Goal: Task Accomplishment & Management: Complete application form

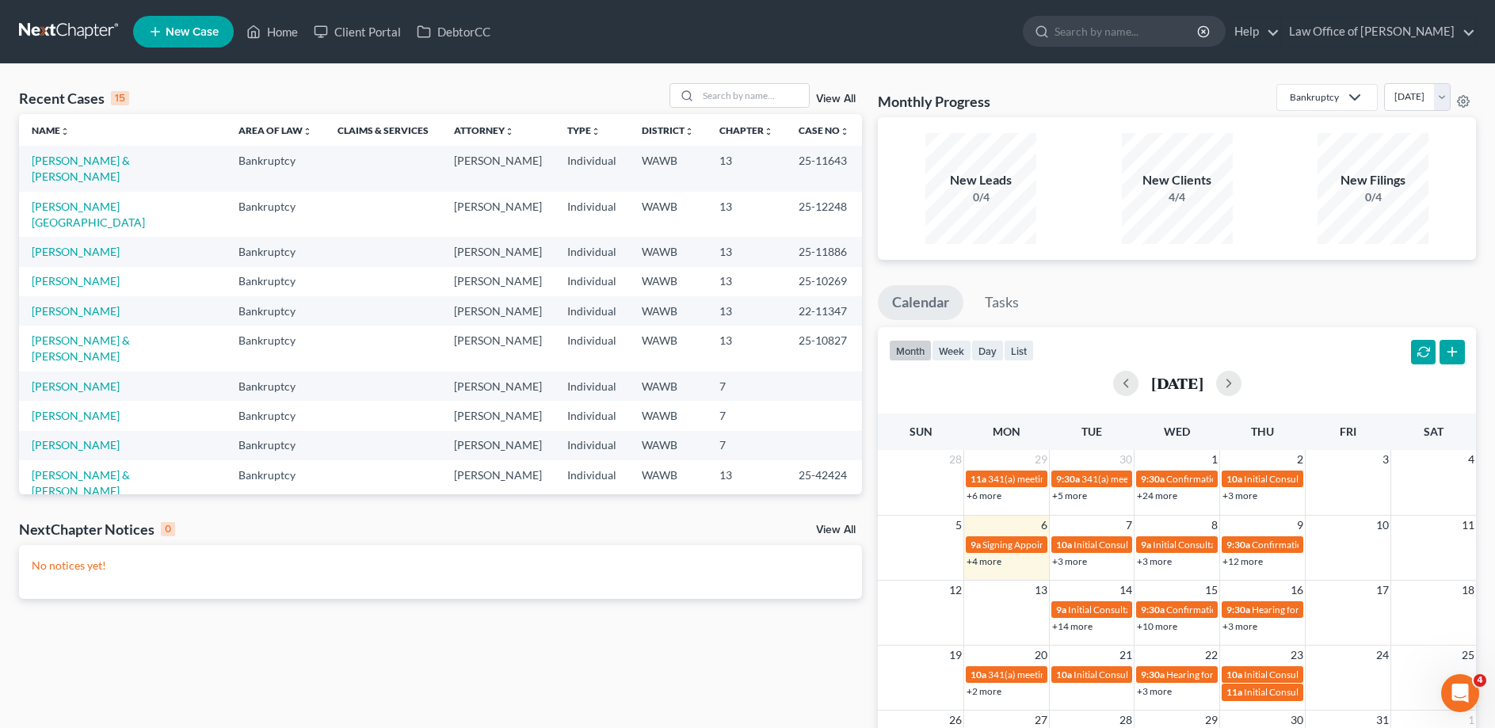
click at [204, 30] on span "New Case" at bounding box center [192, 32] width 53 height 12
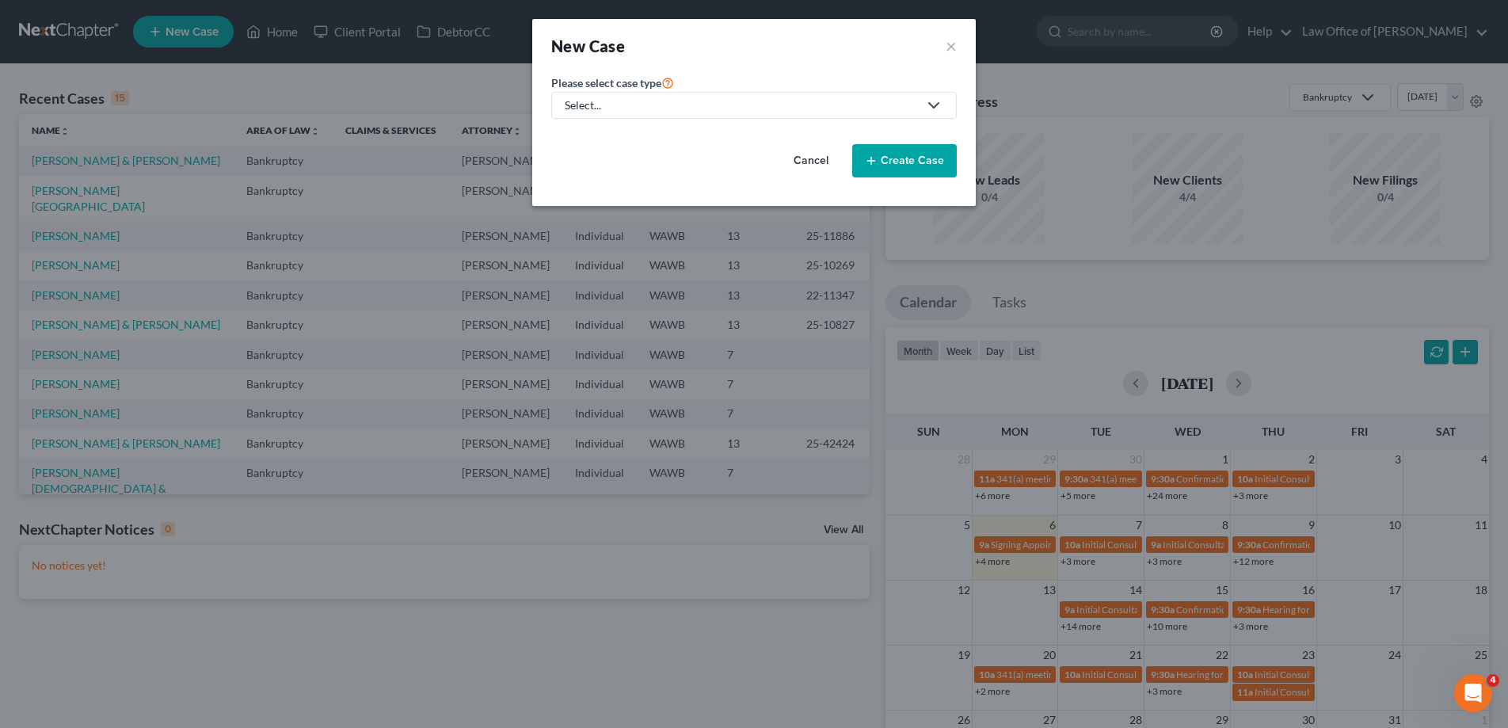
click at [597, 97] on link "Select..." at bounding box center [754, 105] width 406 height 27
click at [604, 131] on div "Bankruptcy" at bounding box center [594, 137] width 57 height 16
select select "87"
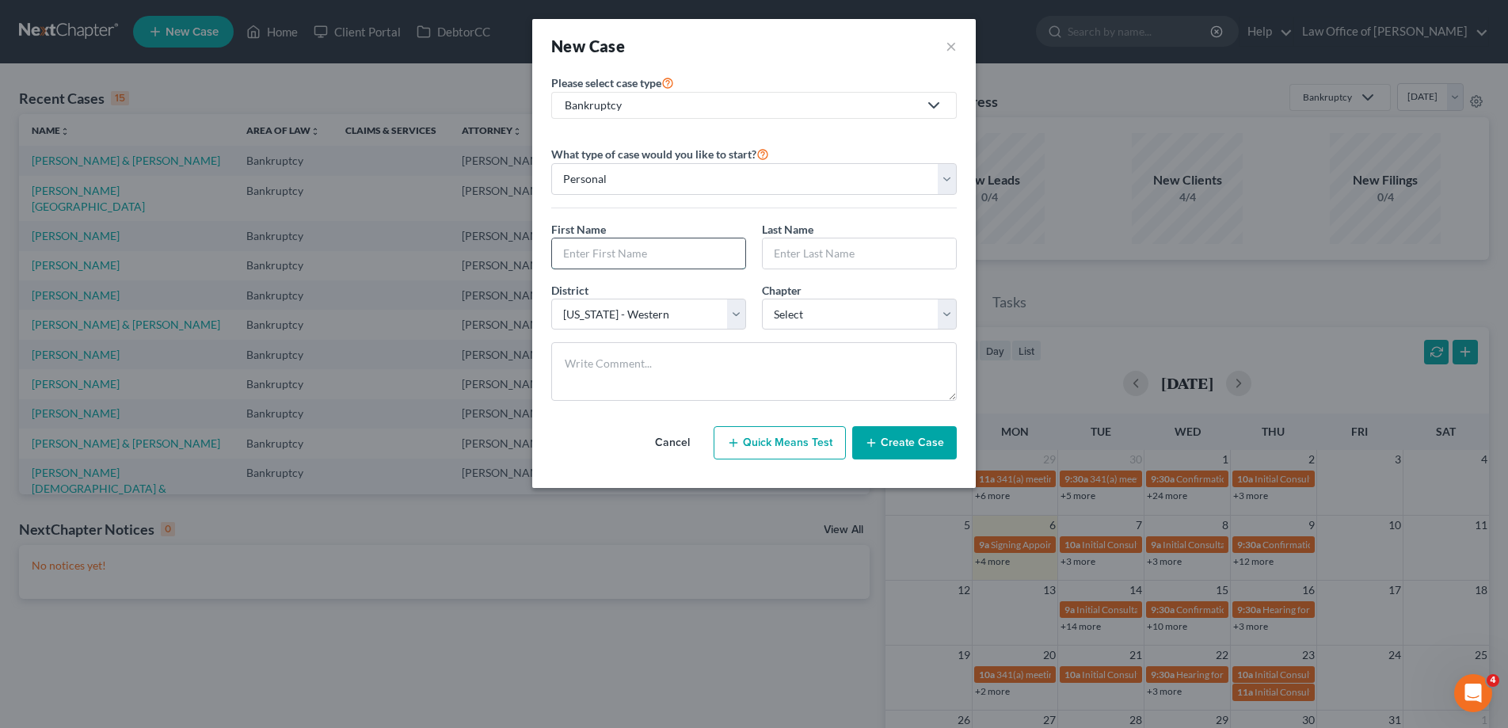
click at [592, 253] on input "text" at bounding box center [648, 253] width 193 height 30
type input "[PERSON_NAME]"
select select "0"
click at [918, 444] on button "Create Case" at bounding box center [904, 442] width 105 height 33
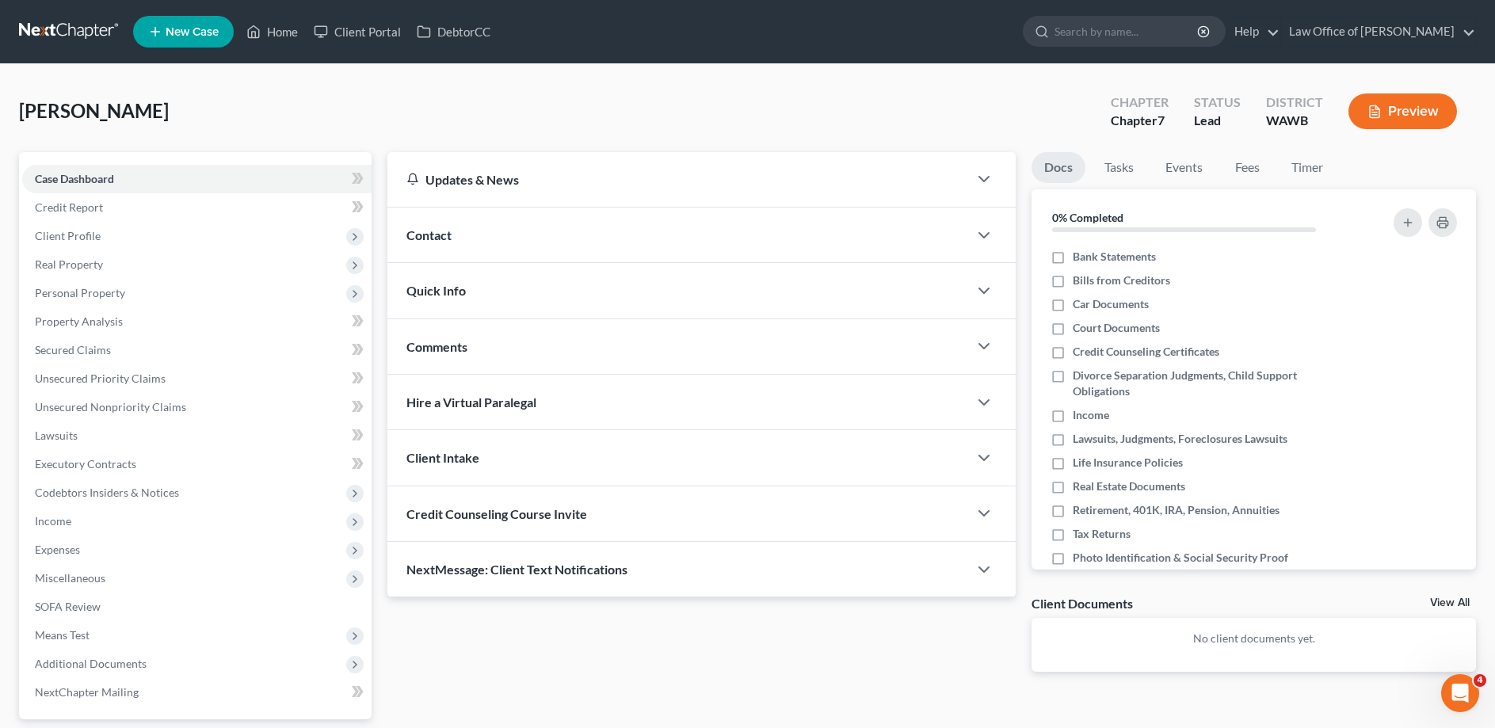
click at [446, 233] on span "Contact" at bounding box center [428, 234] width 45 height 15
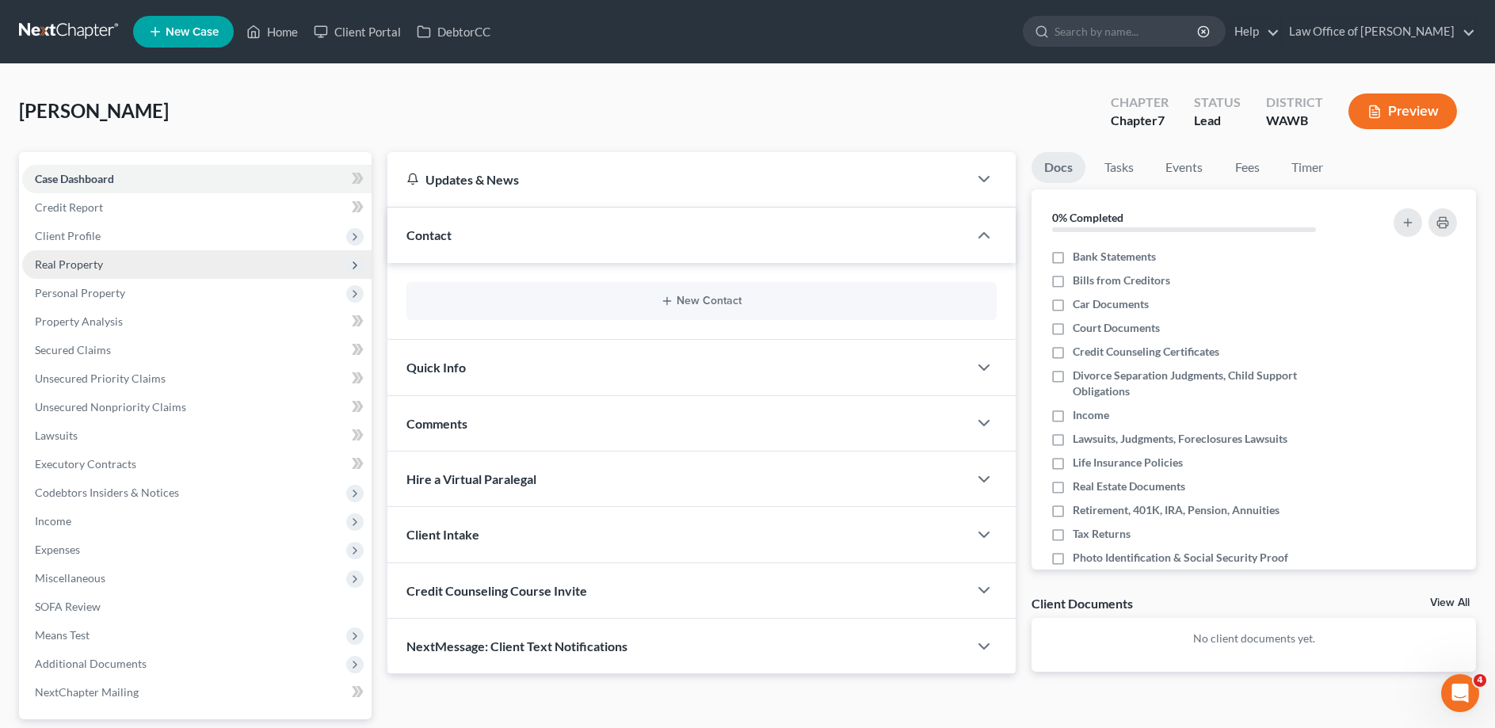
click at [81, 264] on span "Real Property" at bounding box center [69, 263] width 68 height 13
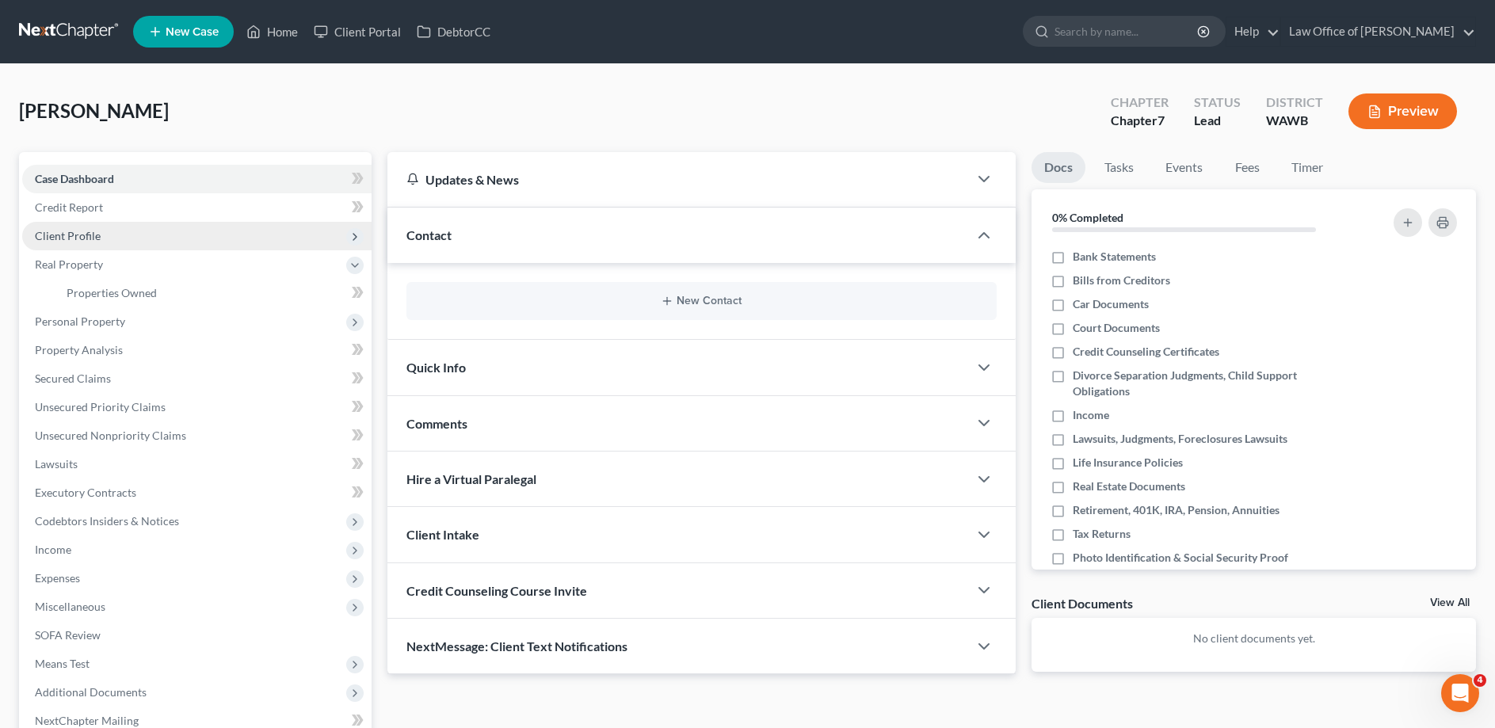
click at [80, 239] on span "Client Profile" at bounding box center [68, 235] width 66 height 13
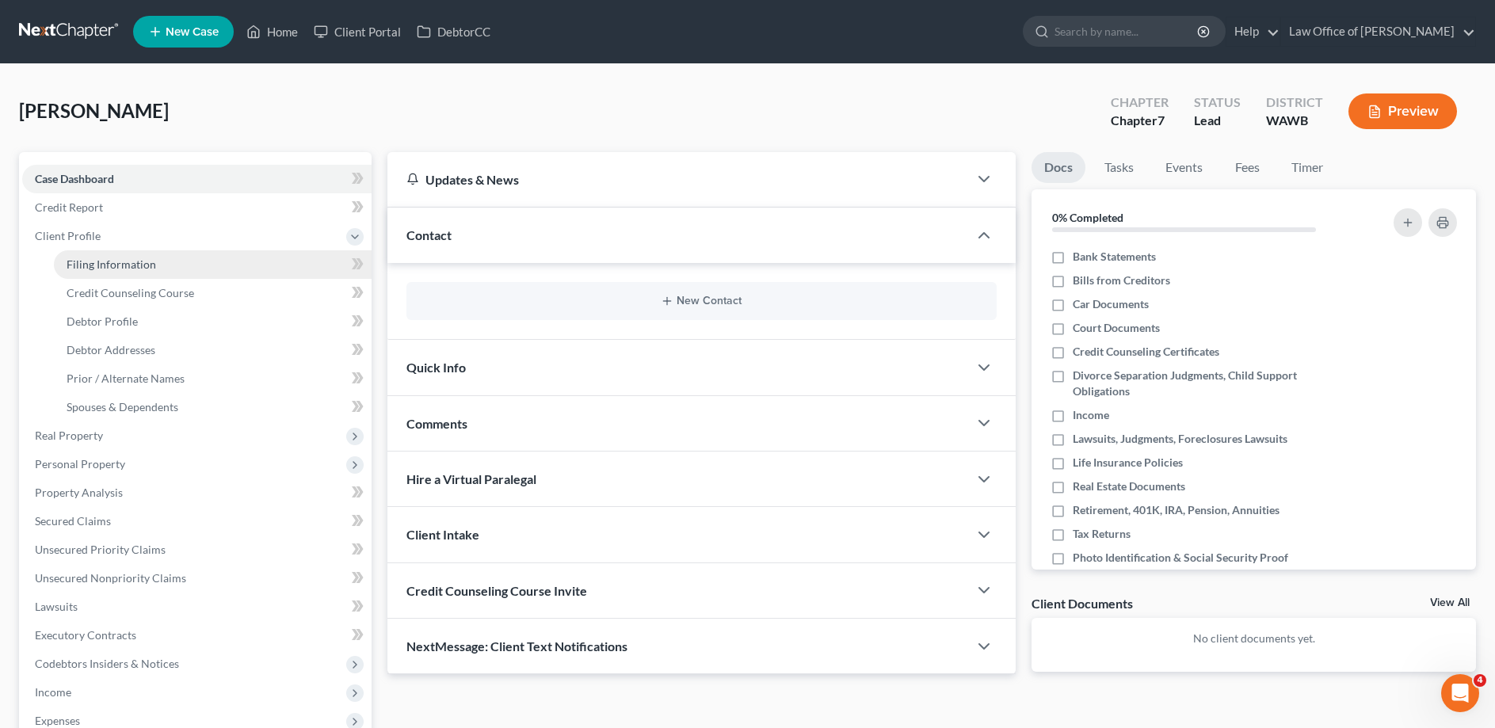
click at [150, 258] on span "Filing Information" at bounding box center [112, 263] width 90 height 13
select select "1"
select select "0"
select select "87"
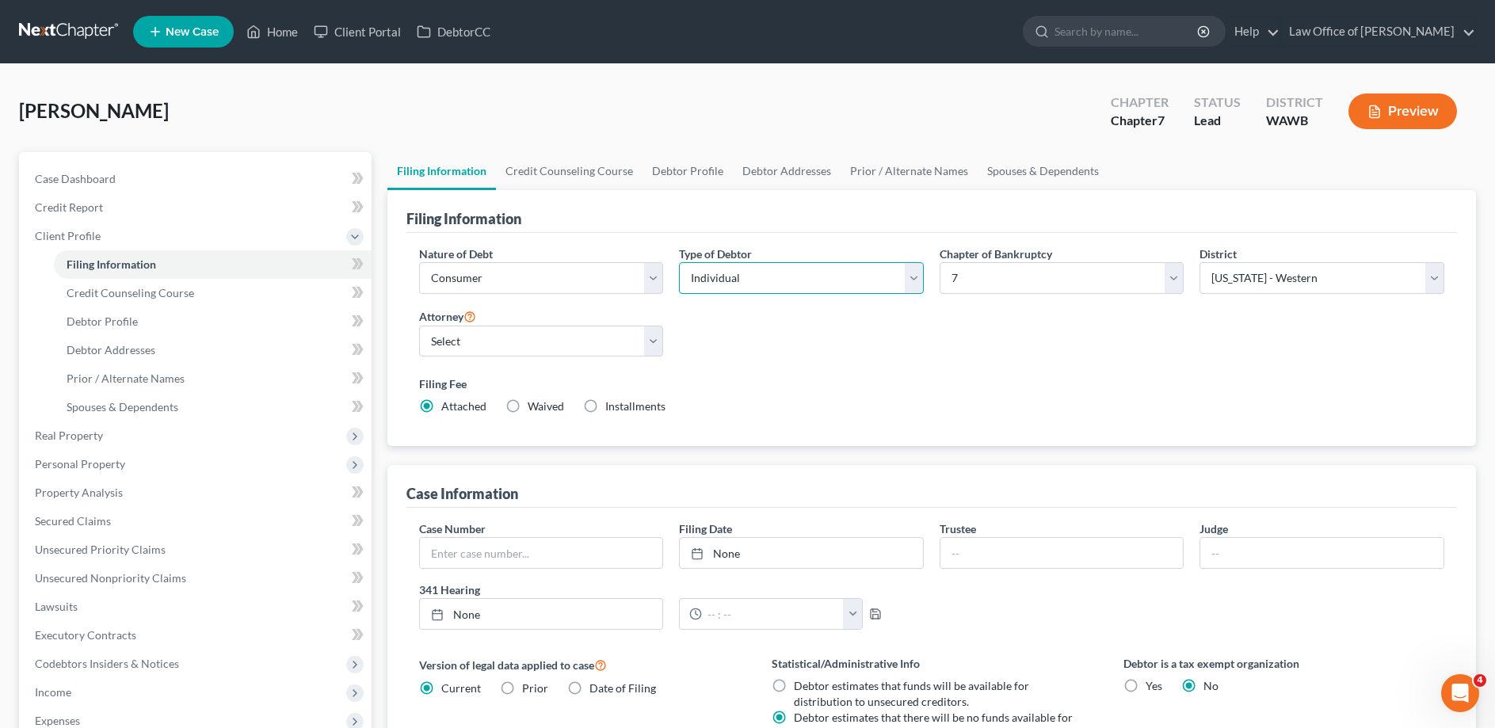
click at [679, 262] on select "Select Individual Joint" at bounding box center [801, 278] width 245 height 32
select select "1"
click option "Joint" at bounding box center [0, 0] width 0 height 0
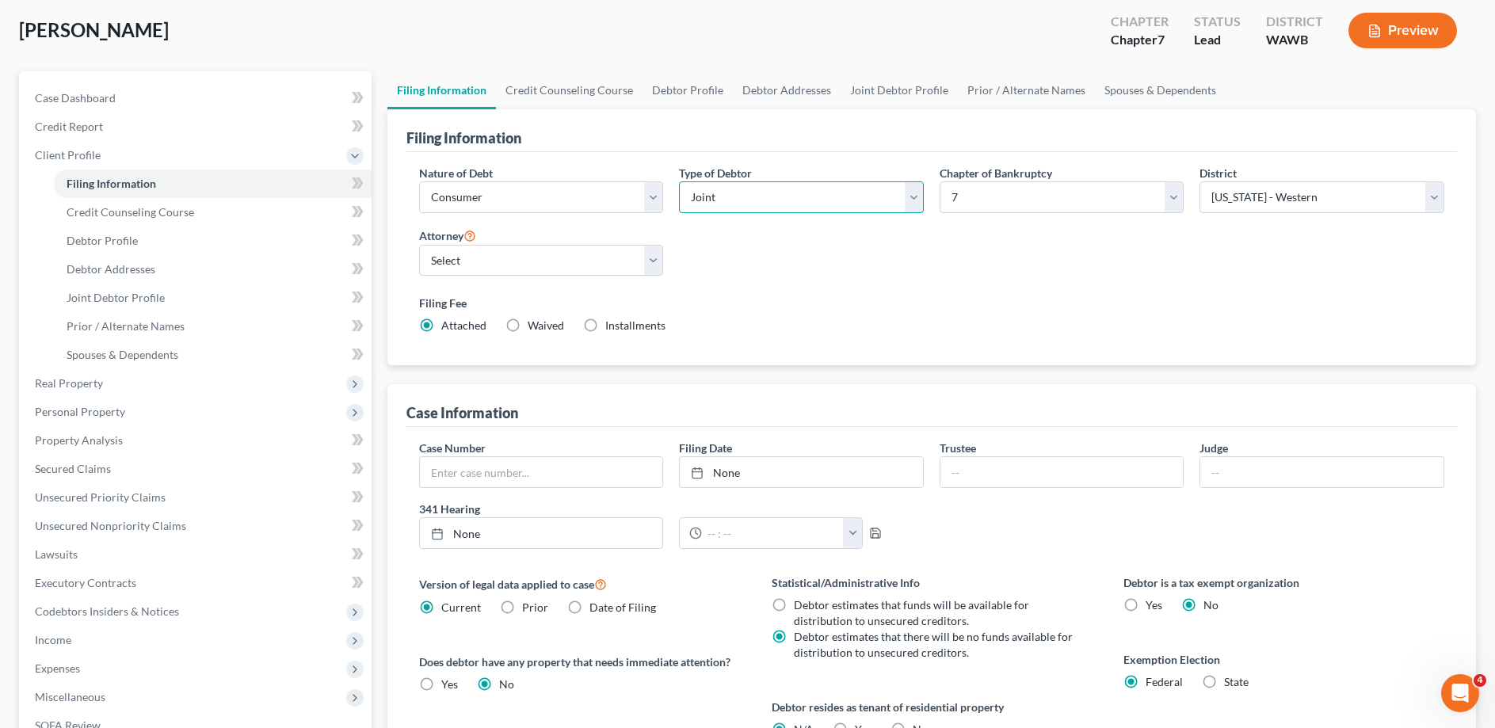
scroll to position [315, 0]
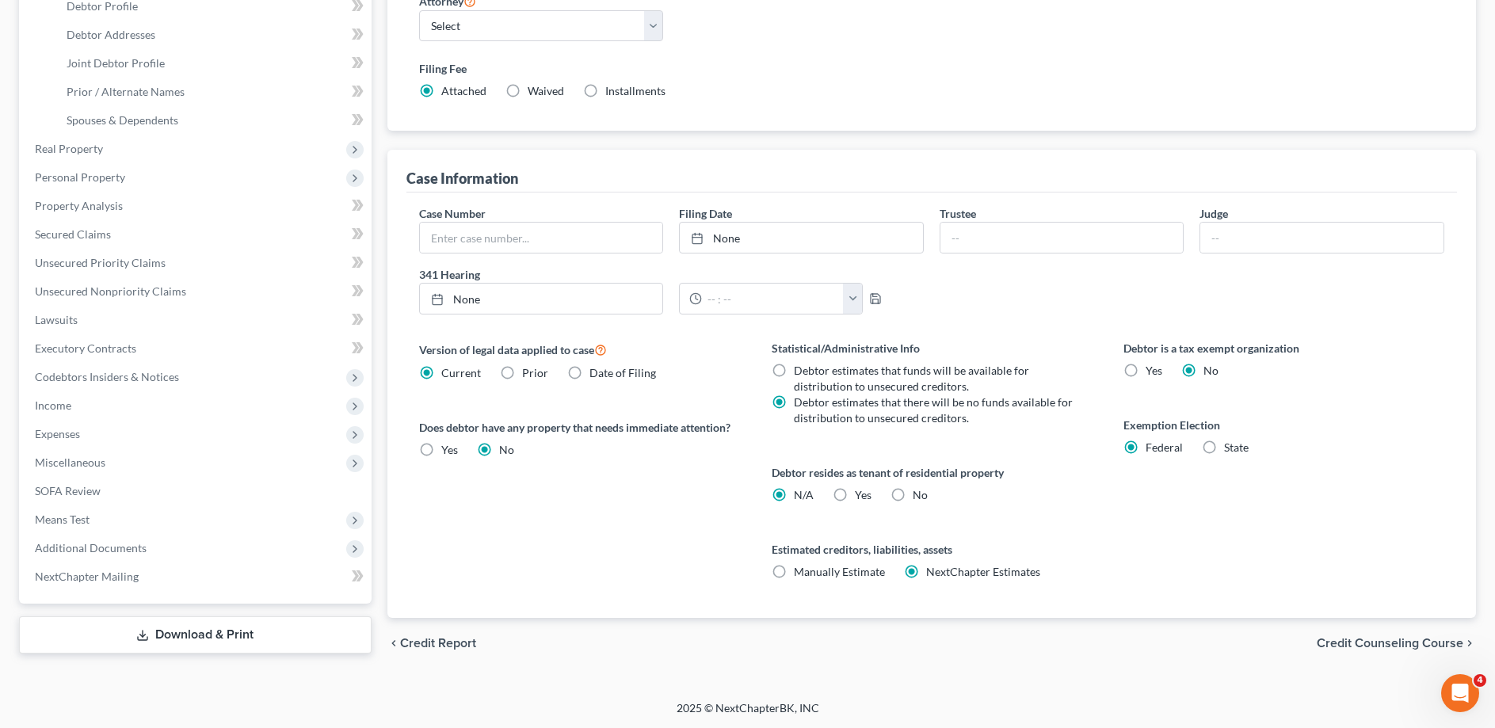
click at [855, 502] on label "Yes Yes" at bounding box center [863, 495] width 17 height 16
click at [861, 498] on input "Yes Yes" at bounding box center [866, 492] width 10 height 10
radio input "true"
radio input "false"
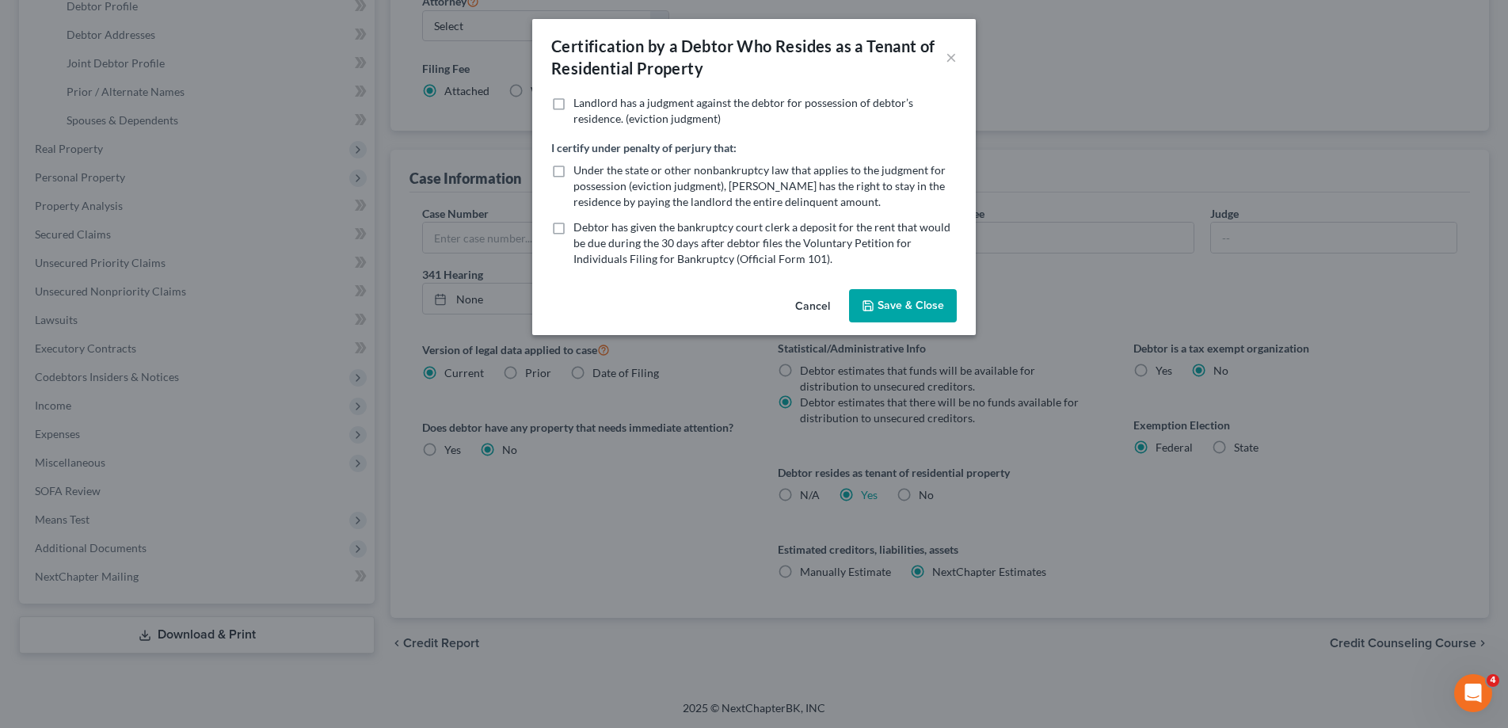
click at [890, 307] on button "Save & Close" at bounding box center [903, 305] width 108 height 33
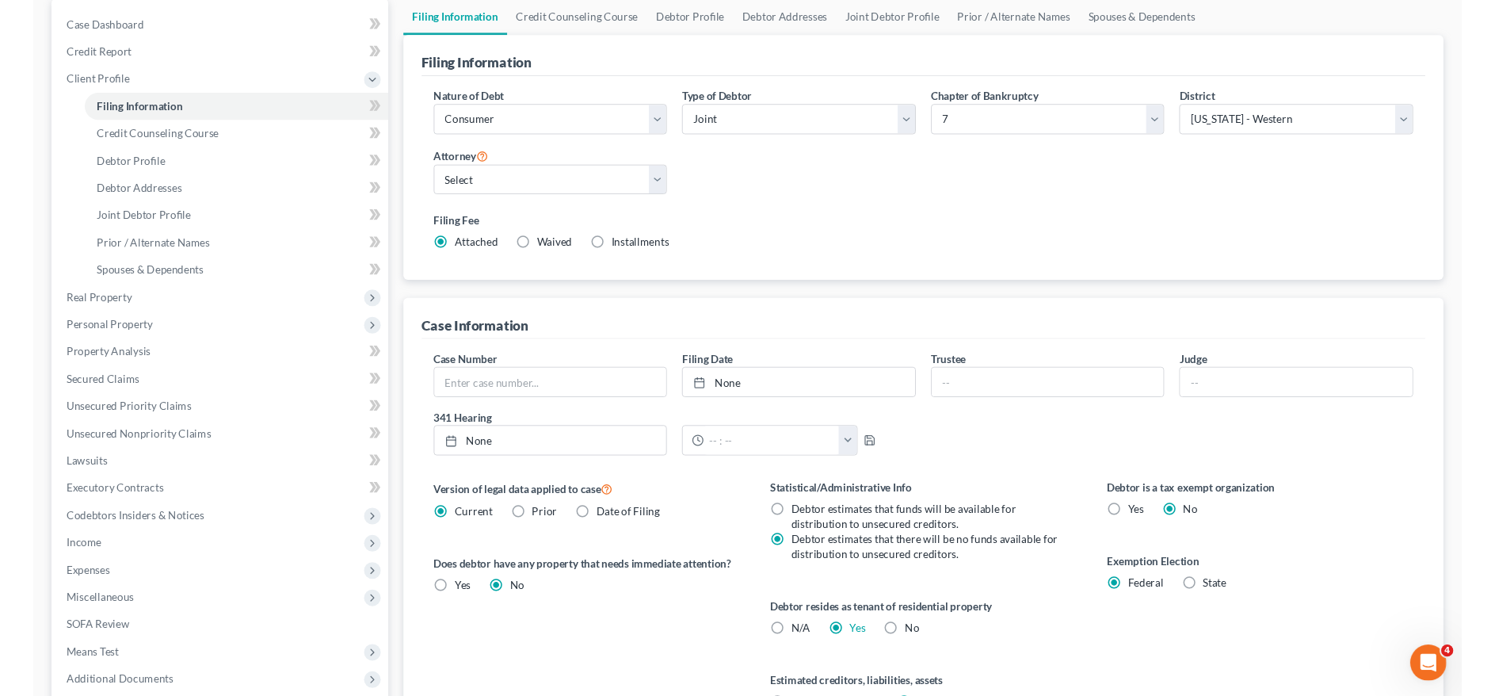
scroll to position [0, 0]
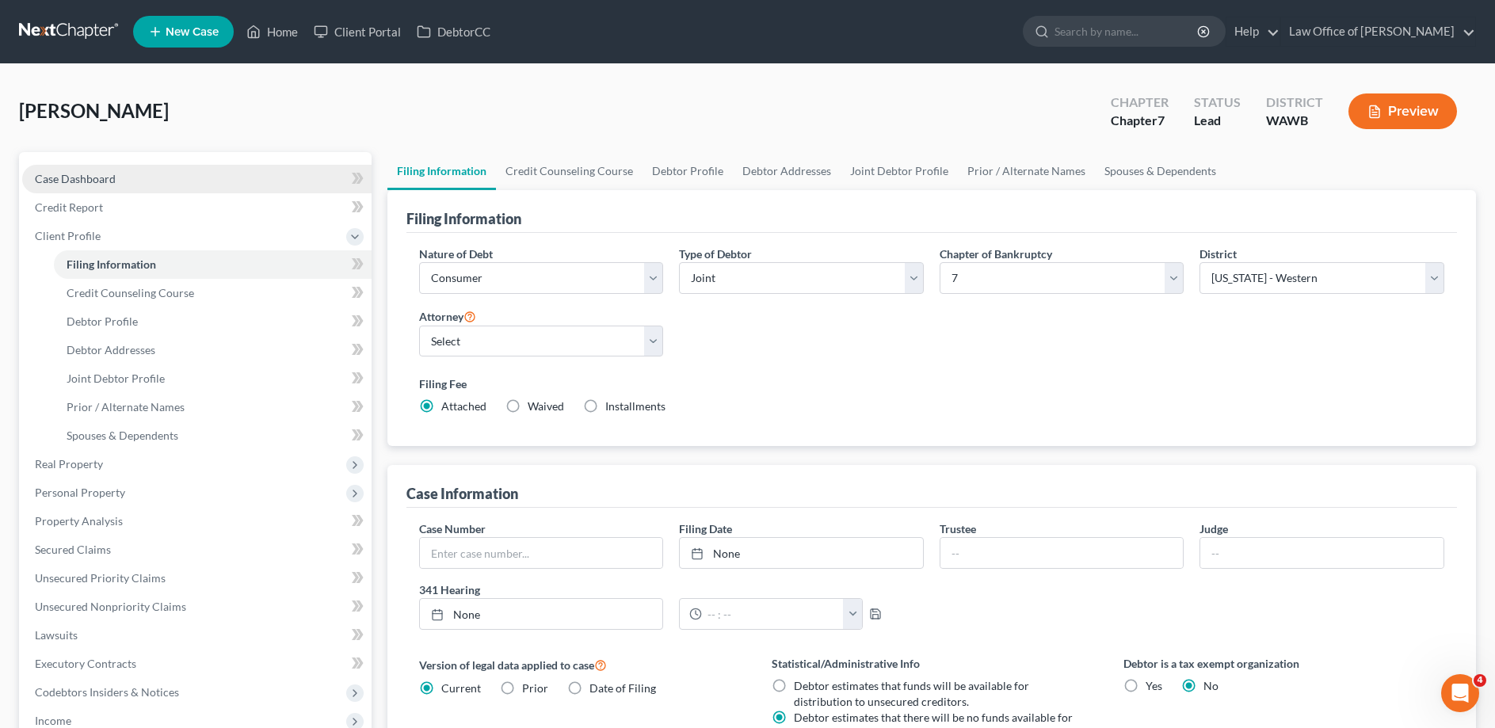
click at [72, 179] on span "Case Dashboard" at bounding box center [75, 178] width 81 height 13
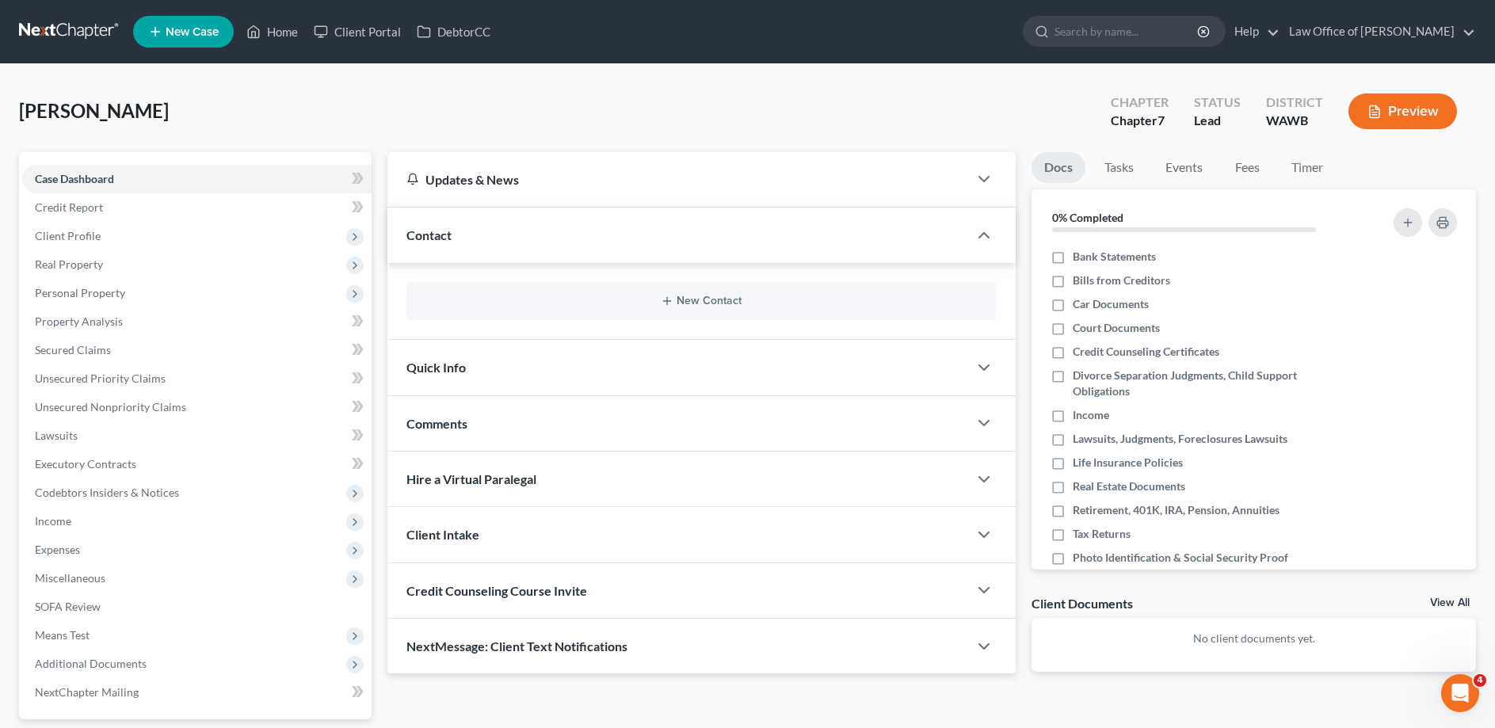
click at [471, 236] on div "Contact" at bounding box center [677, 235] width 581 height 55
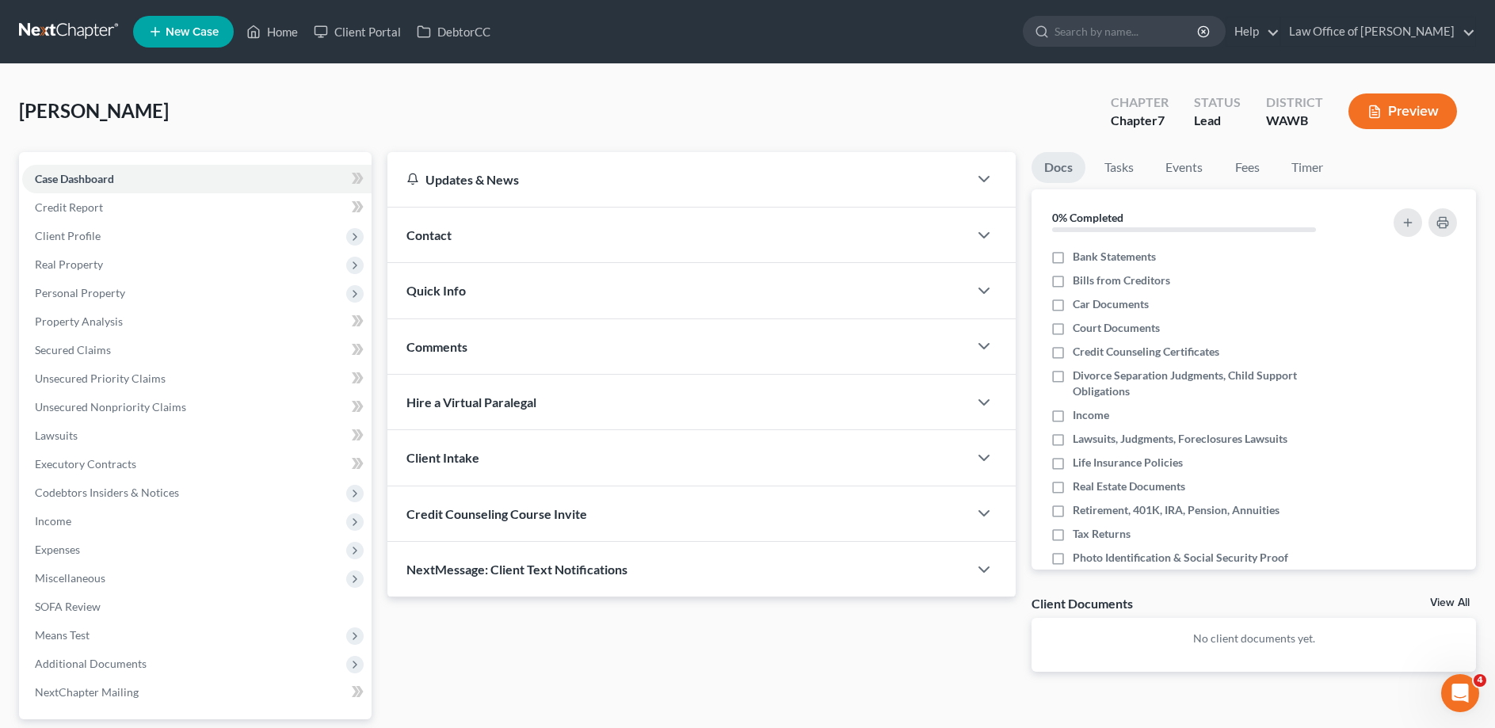
click at [445, 235] on span "Contact" at bounding box center [428, 234] width 45 height 15
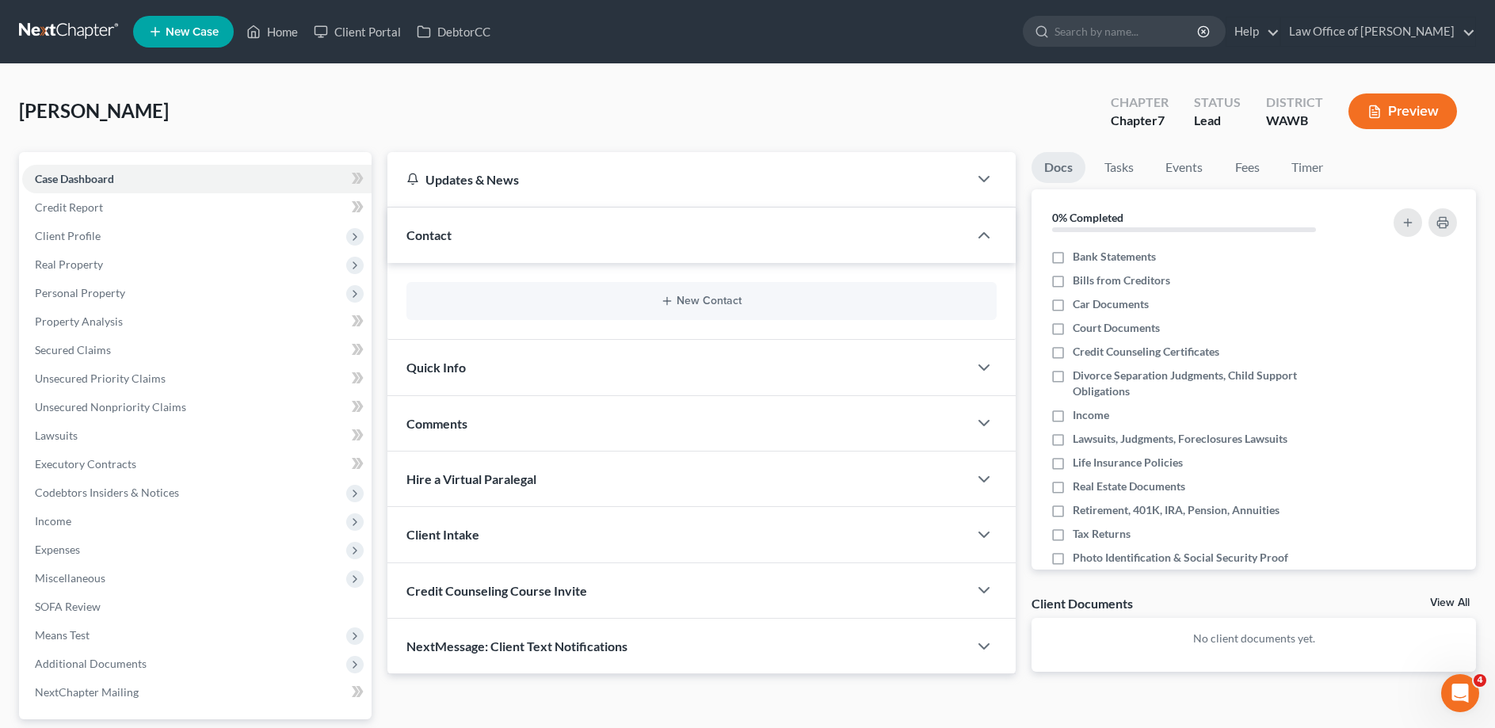
click at [664, 291] on div "New Contact" at bounding box center [701, 301] width 590 height 38
click at [700, 302] on button "New Contact" at bounding box center [701, 301] width 565 height 13
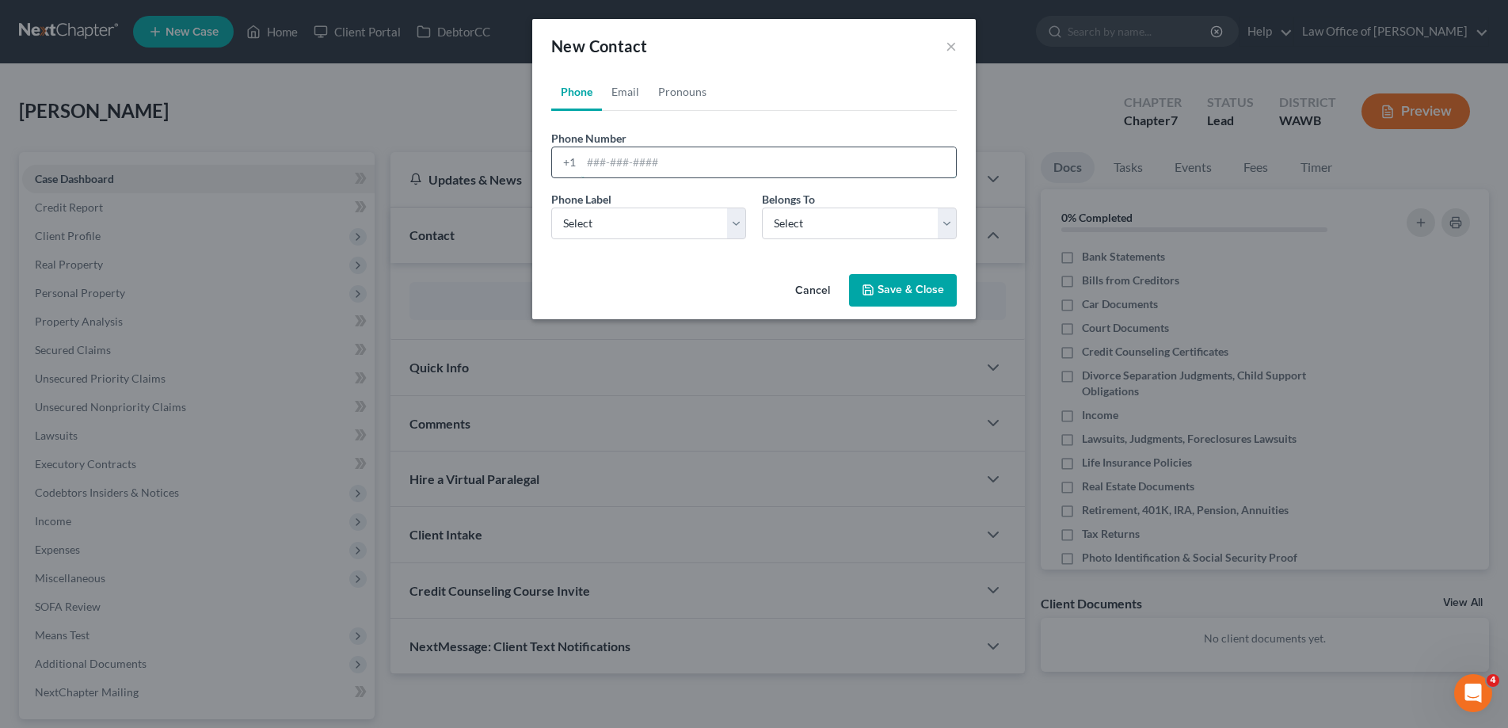
click at [583, 162] on input "tel" at bounding box center [769, 162] width 375 height 30
type input "[PHONE_NUMBER]"
select select "0"
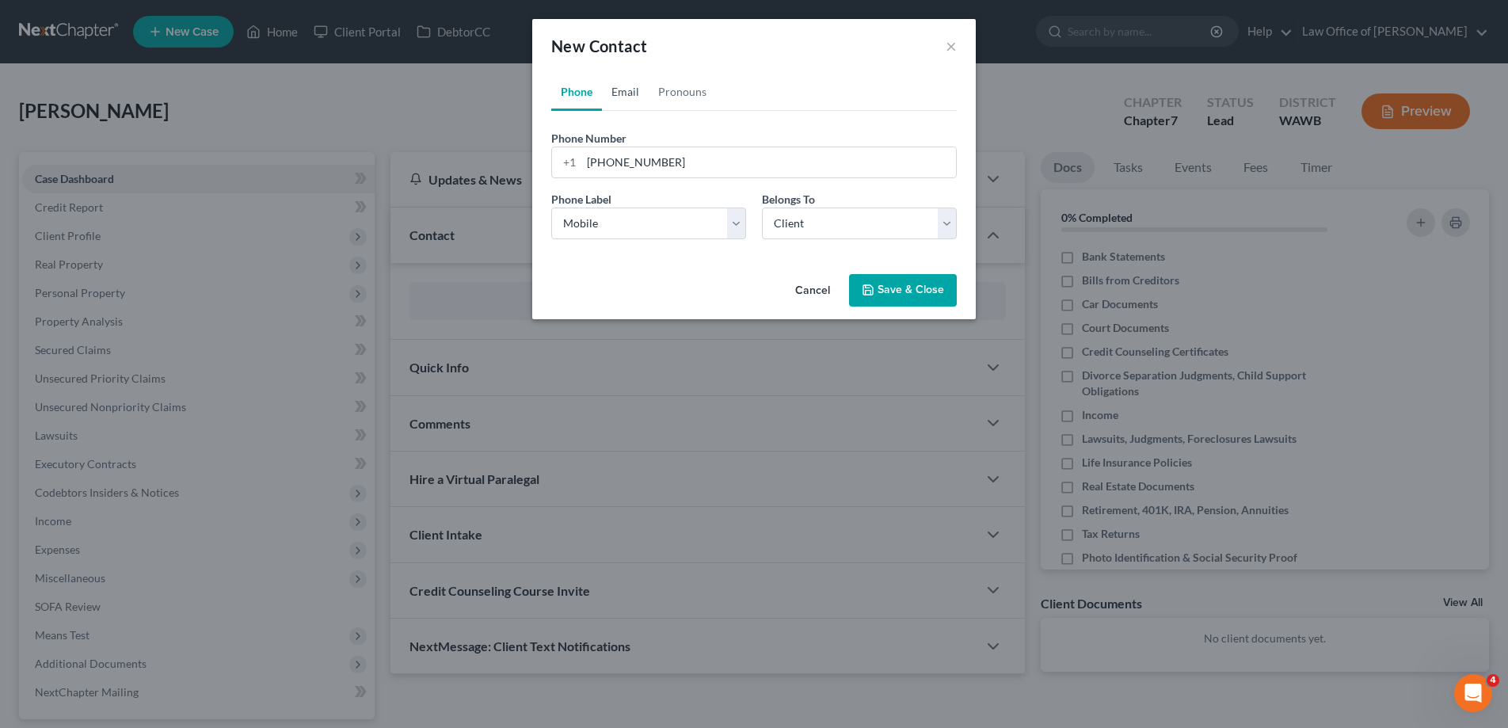
click at [622, 96] on link "Email" at bounding box center [625, 92] width 47 height 38
click at [612, 166] on input "email" at bounding box center [769, 162] width 375 height 30
type input "[EMAIL_ADDRESS][DOMAIN_NAME]"
click at [551, 208] on select "Select Home Work Other" at bounding box center [648, 224] width 195 height 32
select select "0"
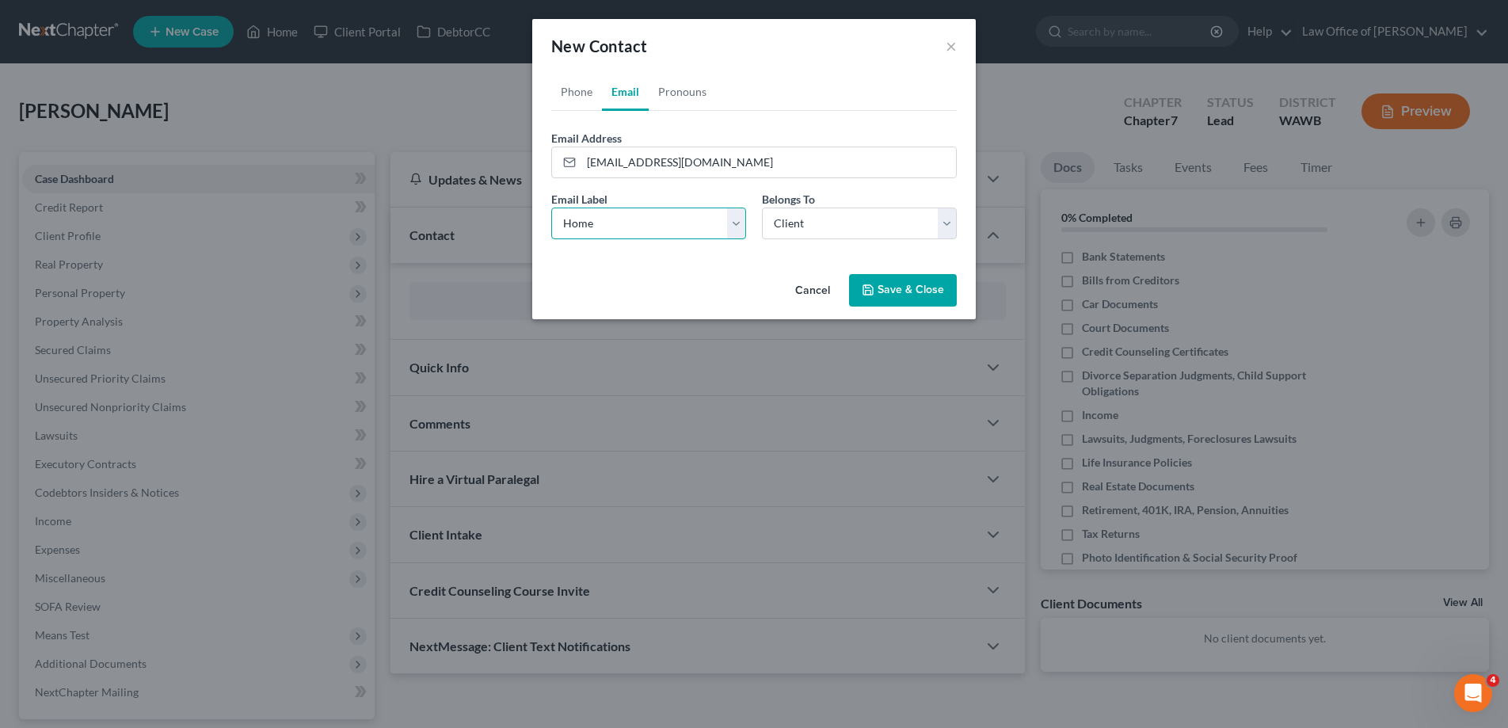
click option "Home" at bounding box center [0, 0] width 0 height 0
click at [904, 292] on button "Save & Close" at bounding box center [903, 290] width 108 height 33
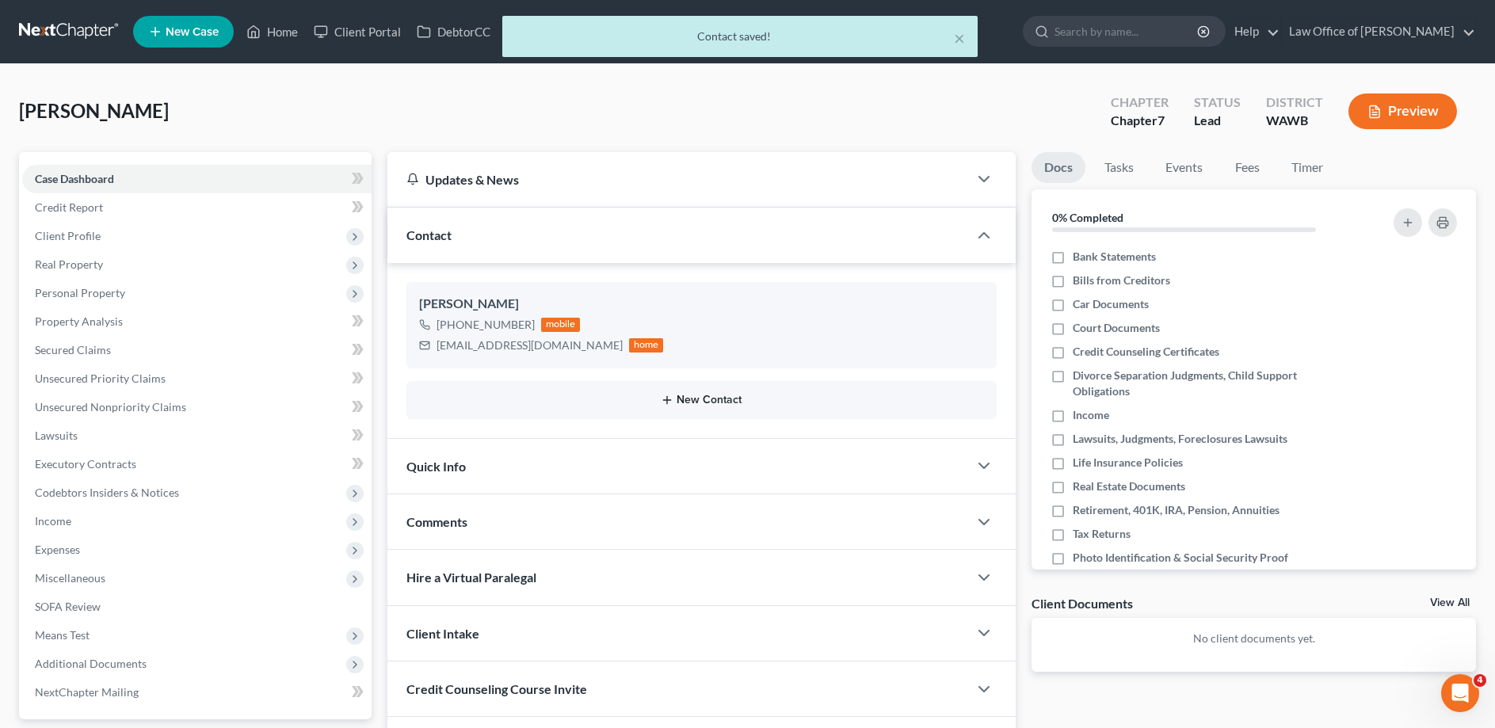
click at [701, 395] on button "New Contact" at bounding box center [701, 400] width 565 height 13
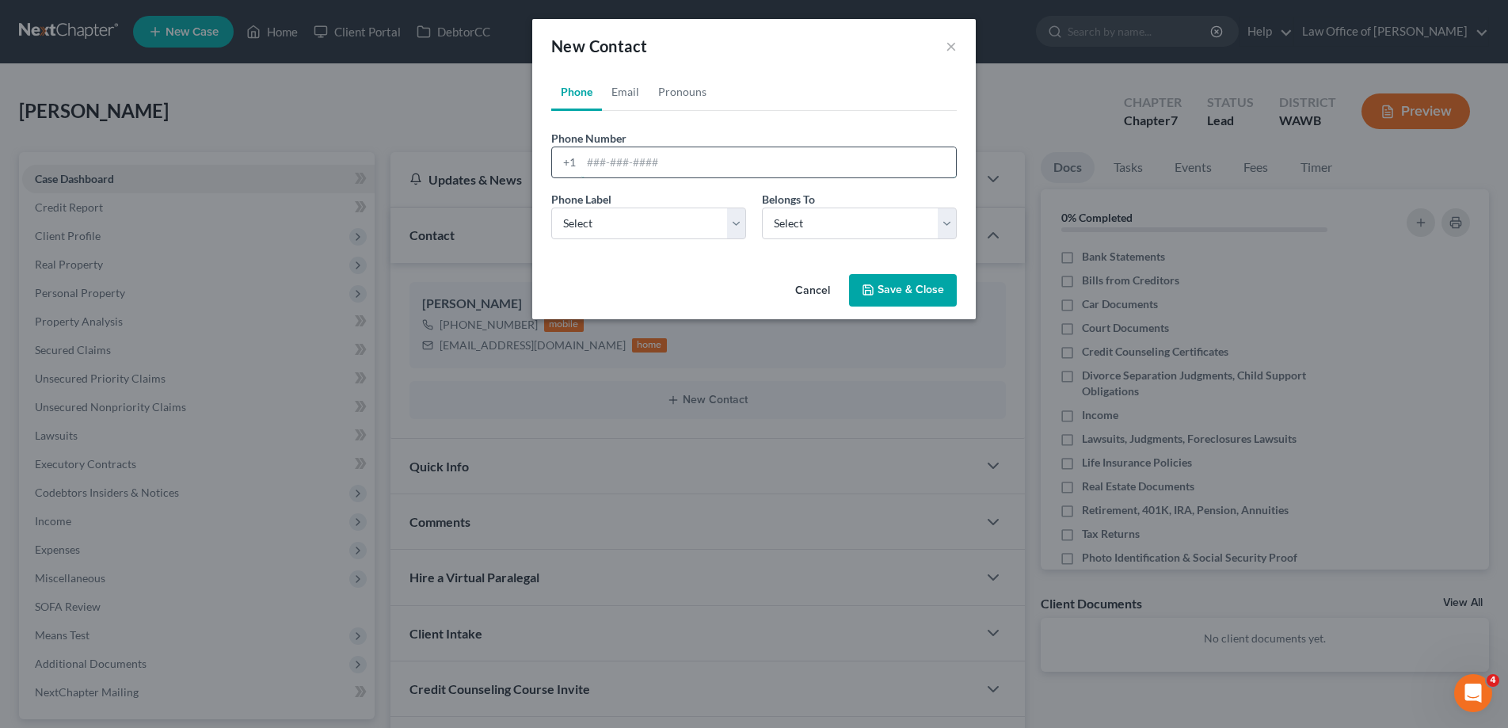
click at [586, 162] on input "tel" at bounding box center [769, 162] width 375 height 30
click at [808, 293] on button "Cancel" at bounding box center [813, 292] width 60 height 32
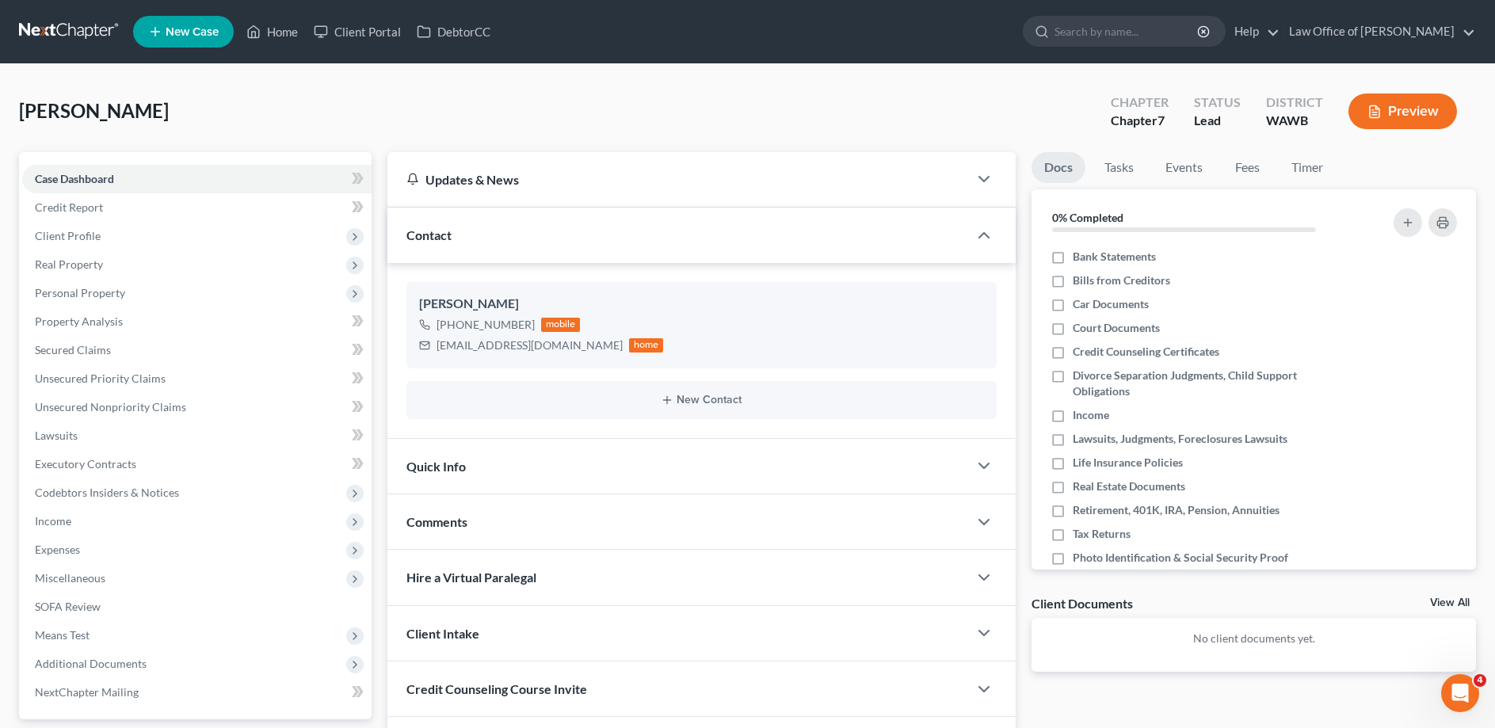
click at [444, 467] on span "Quick Info" at bounding box center [435, 466] width 59 height 15
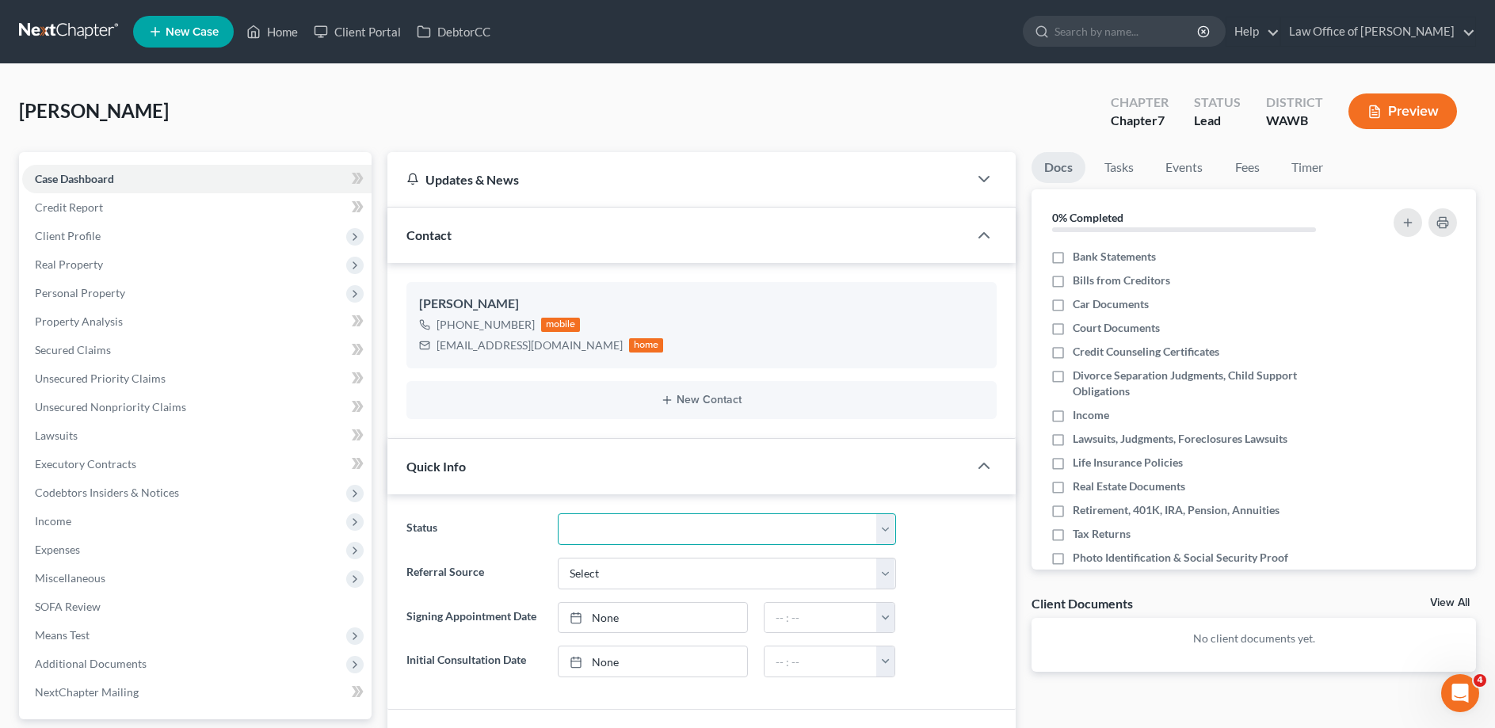
click at [558, 513] on select "Completed Discharged Dismissed Filed In Progress Lead Lost Lead Plan Confirmed …" at bounding box center [727, 529] width 338 height 32
select select "4"
click option "In Progress" at bounding box center [0, 0] width 0 height 0
click at [558, 558] on select "Select Word Of Mouth Previous Clients Direct Mail Website Google Search Modern …" at bounding box center [727, 574] width 338 height 32
select select "6"
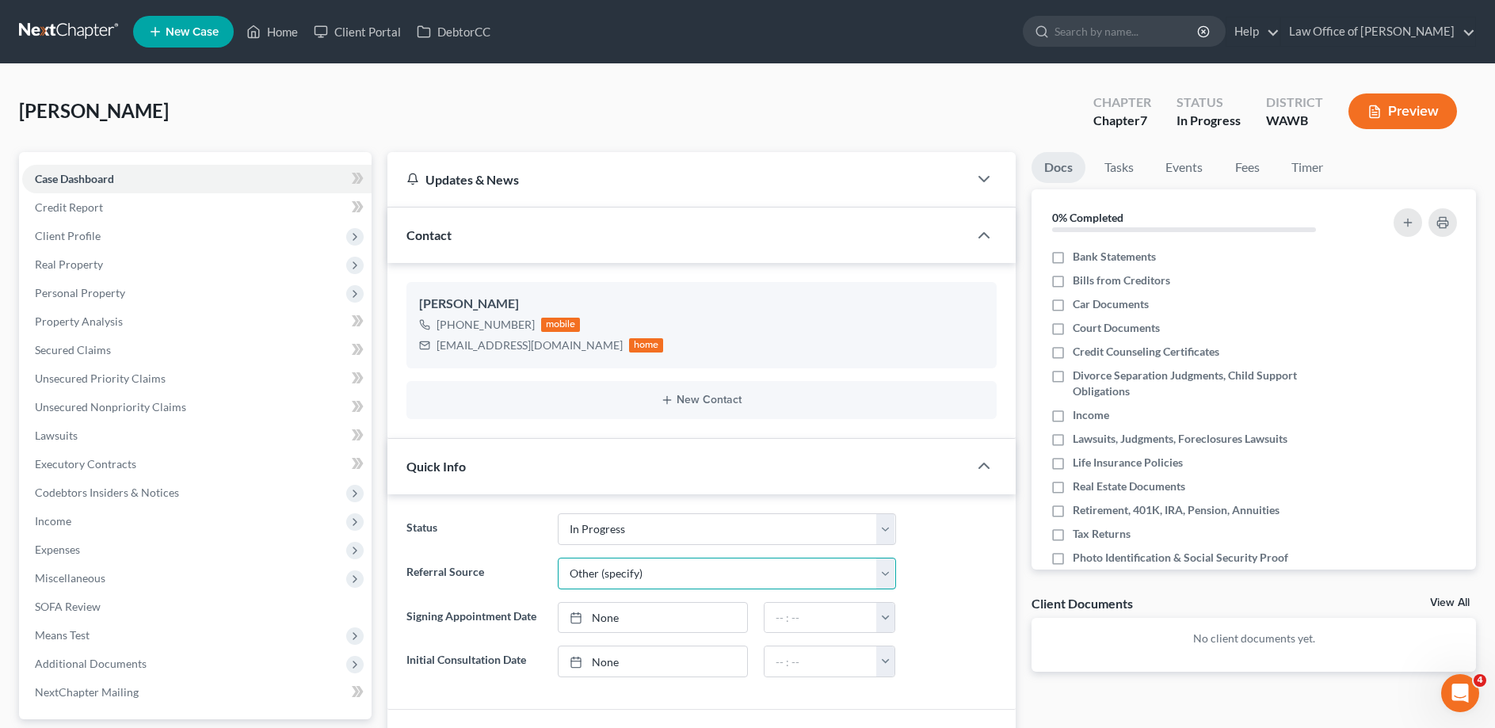
click option "Other (specify)" at bounding box center [0, 0] width 0 height 0
click at [600, 602] on div at bounding box center [727, 618] width 338 height 32
click at [601, 612] on input "text" at bounding box center [727, 618] width 336 height 30
type input "Ascend"
click at [615, 704] on link "None" at bounding box center [653, 706] width 189 height 30
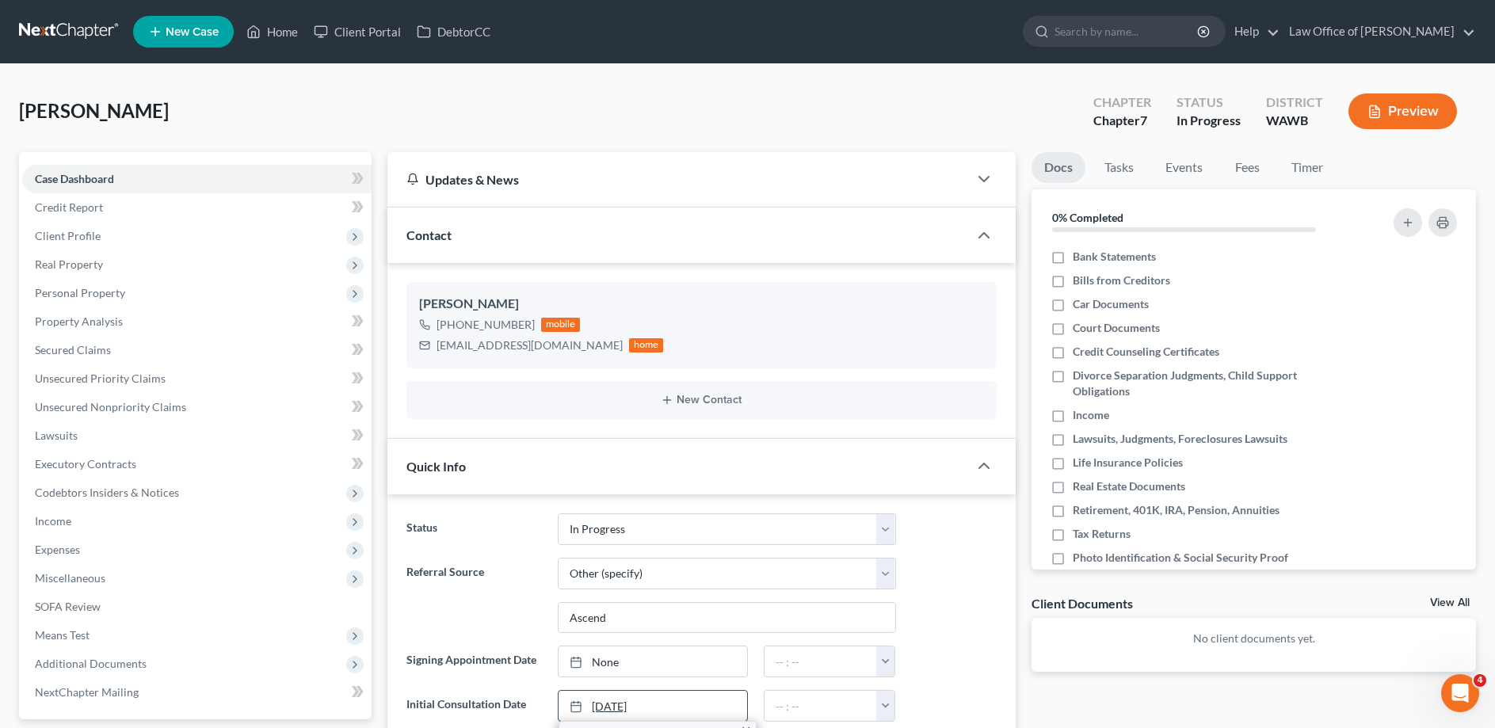
click at [691, 704] on link "[DATE]" at bounding box center [653, 706] width 189 height 30
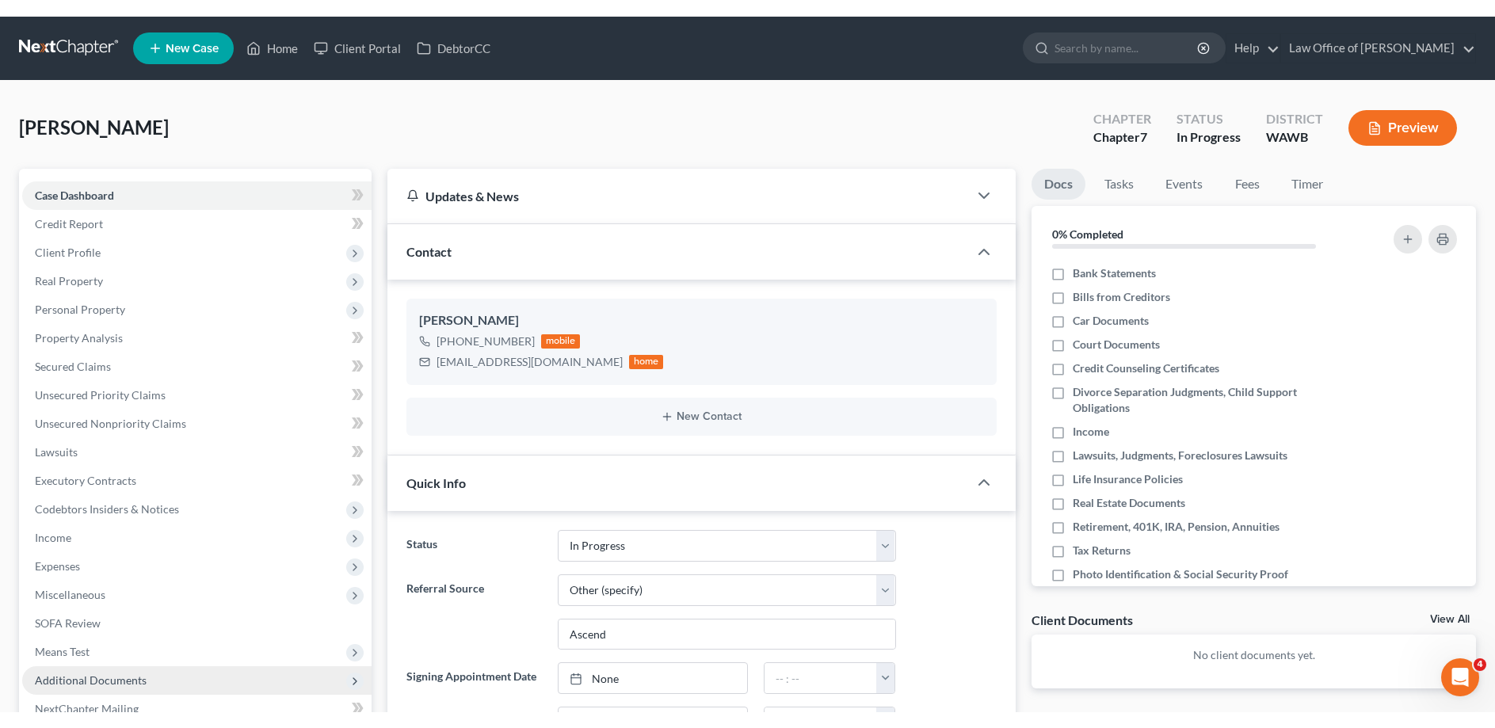
scroll to position [242, 0]
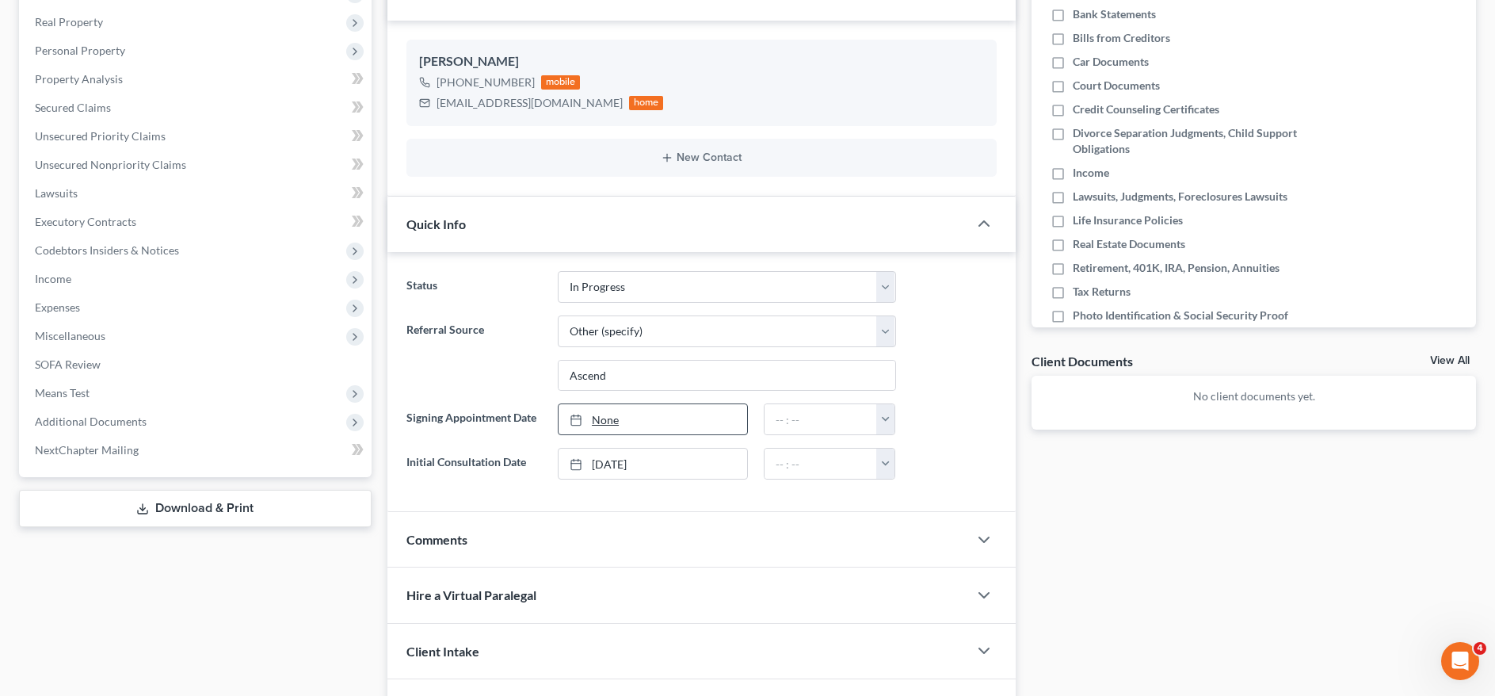
click at [749, 418] on div "None close Date Time chevron_left [DATE] chevron_right Su M Tu W Th F Sa 28 29 …" at bounding box center [653, 419] width 206 height 32
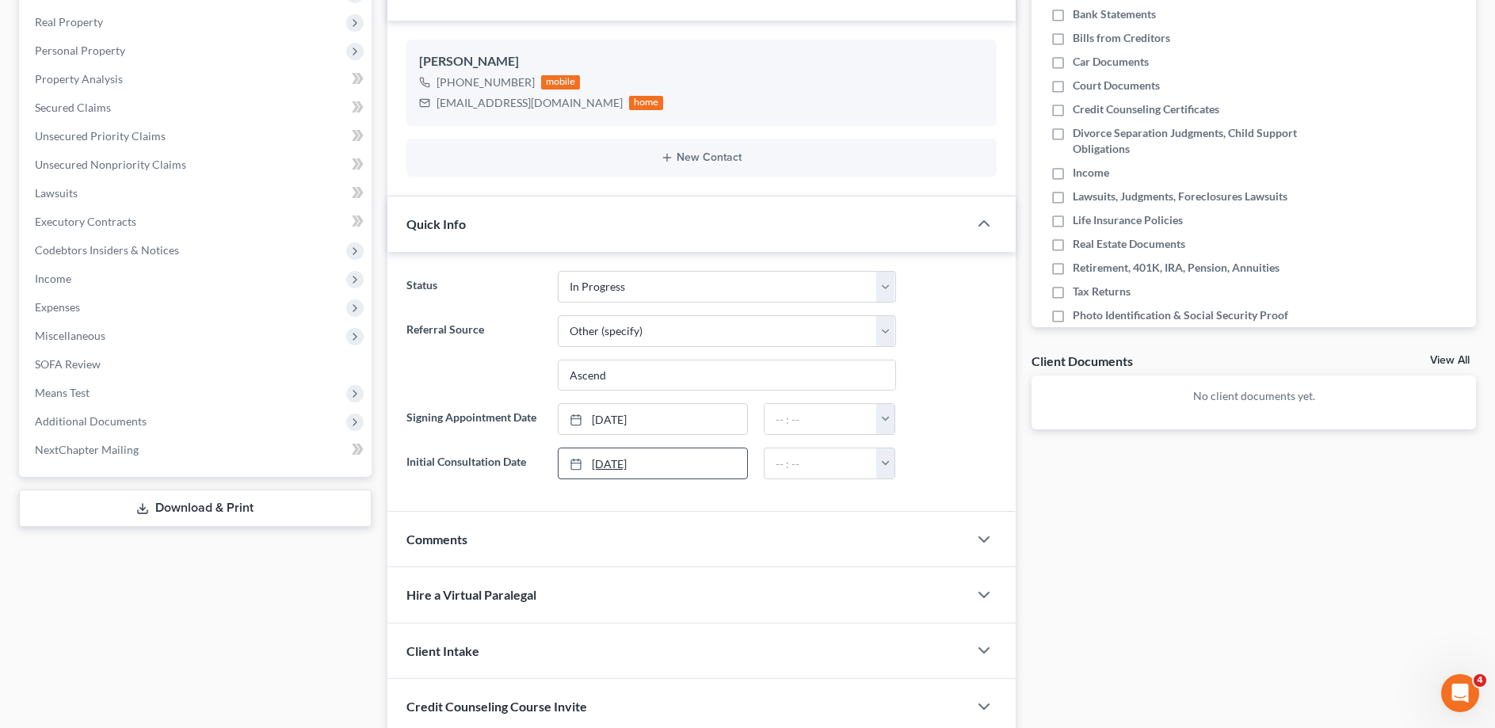
click at [688, 458] on link "[DATE]" at bounding box center [653, 463] width 189 height 30
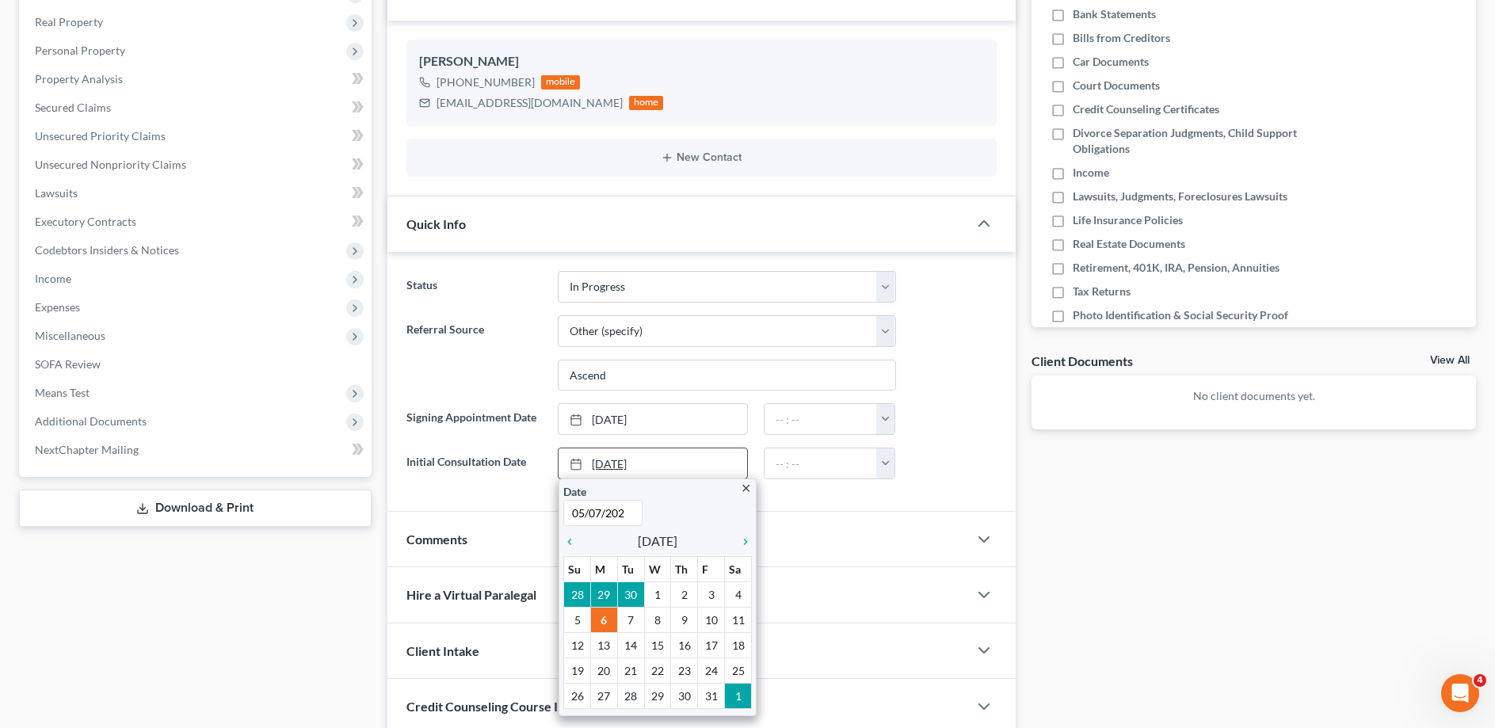
type input "[DATE]"
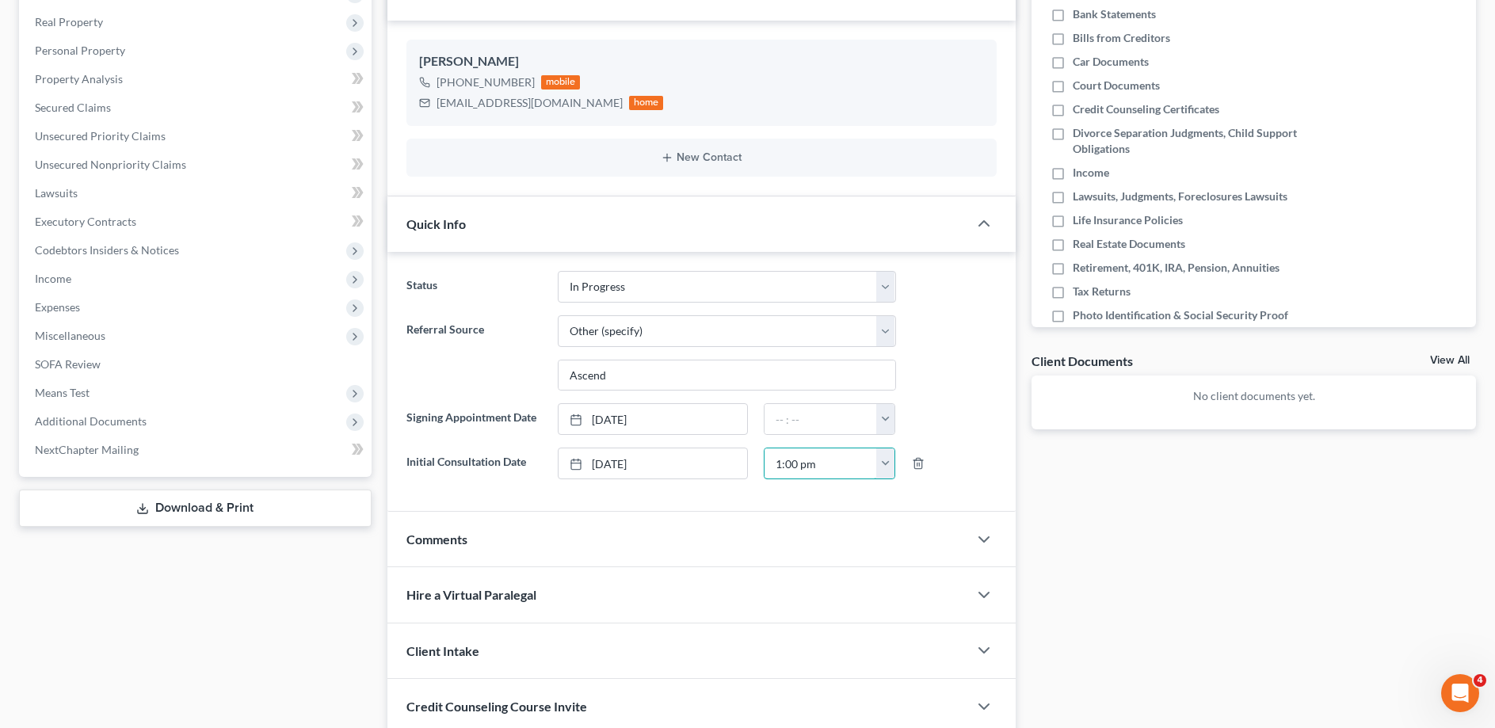
scroll to position [0, 0]
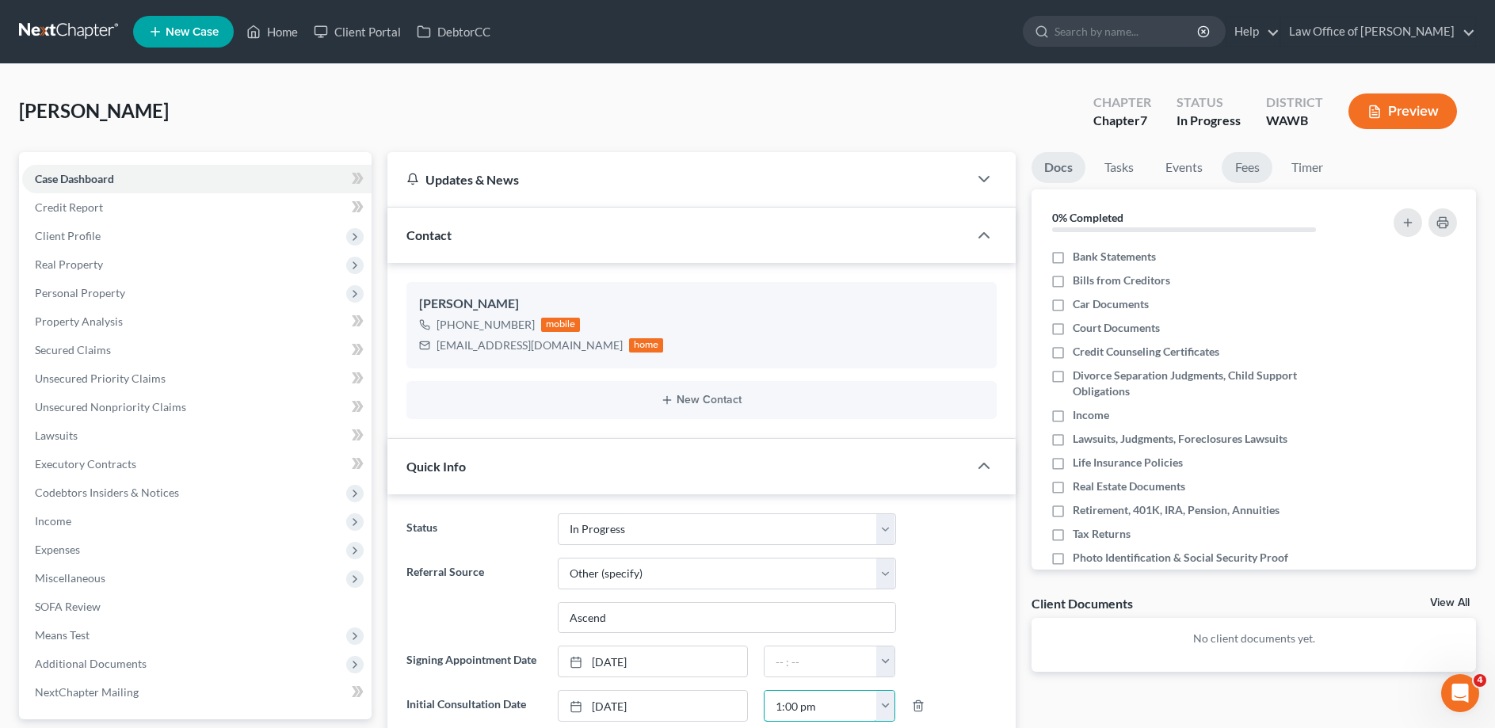
type input "1:00 pm"
click at [1259, 174] on link "Fees" at bounding box center [1247, 167] width 51 height 31
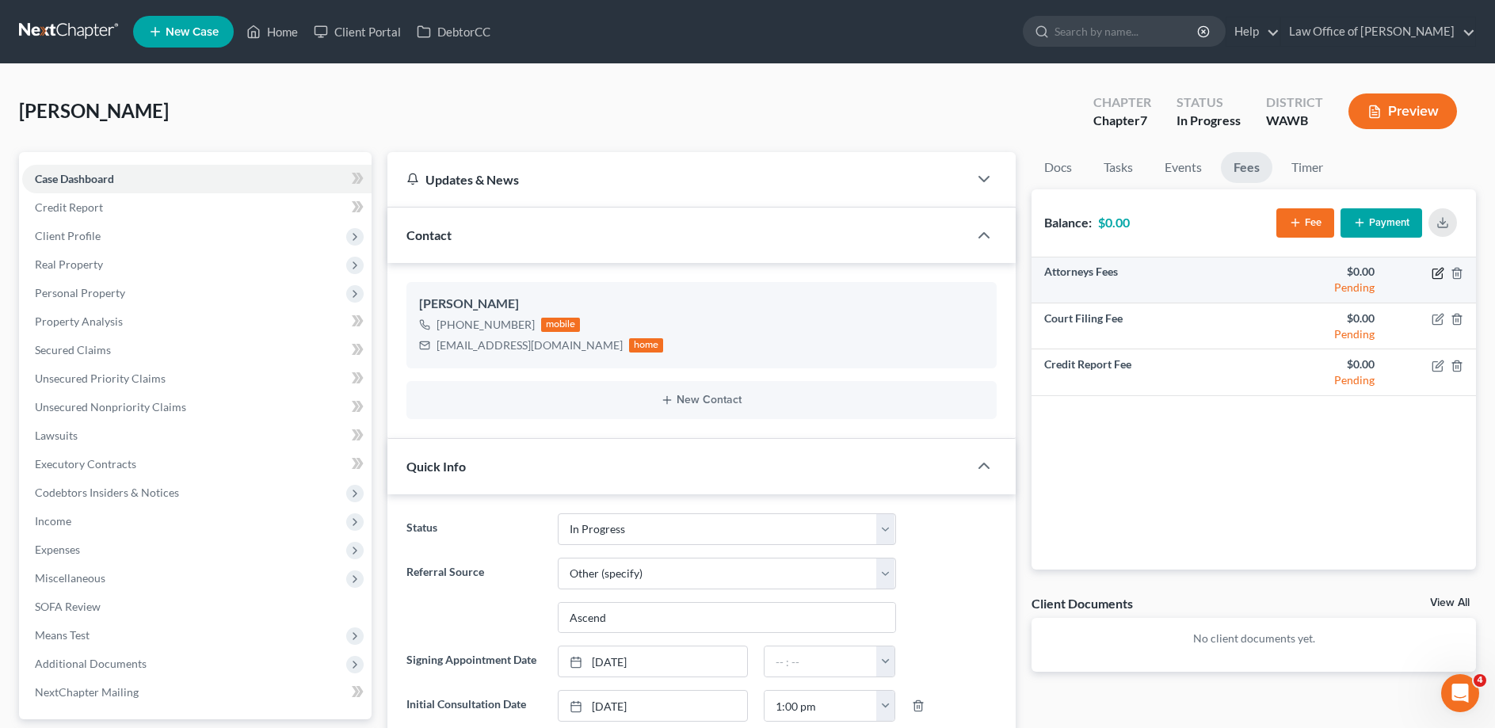
click at [1434, 270] on icon "button" at bounding box center [1438, 273] width 13 height 13
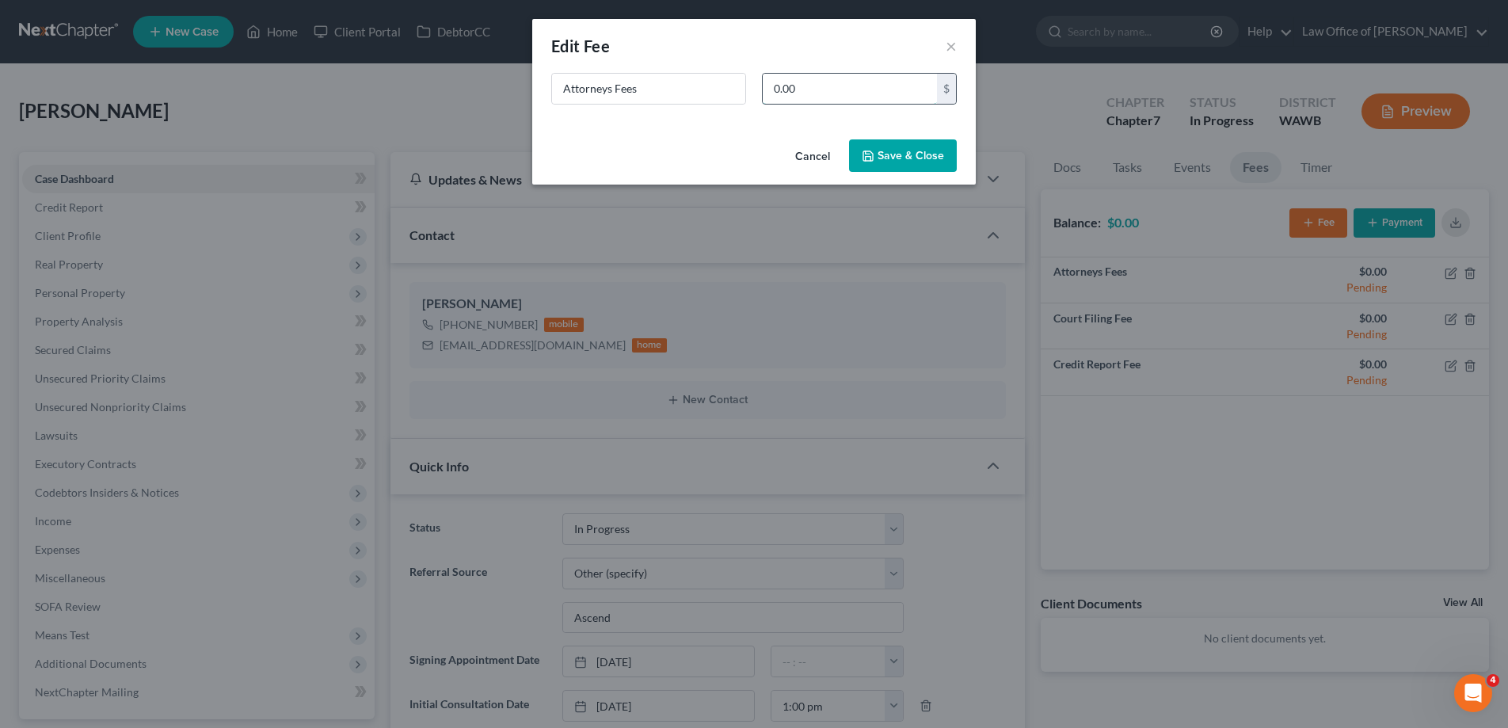
drag, startPoint x: 843, startPoint y: 94, endPoint x: 687, endPoint y: 90, distance: 156.1
click at [763, 90] on input "0.00" at bounding box center [850, 89] width 174 height 30
type input "2,500.00"
click at [894, 156] on button "Save & Close" at bounding box center [903, 155] width 108 height 33
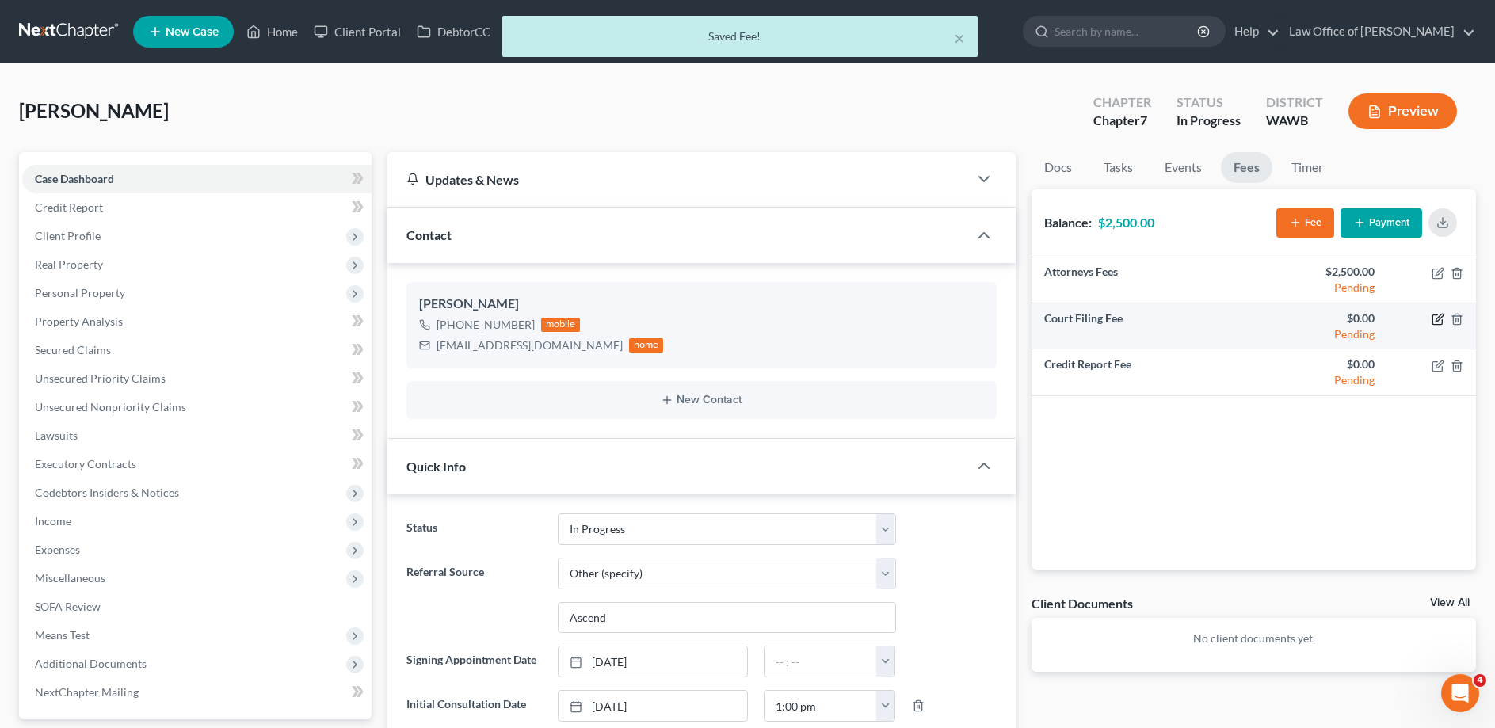
click at [1436, 317] on icon "button" at bounding box center [1438, 319] width 13 height 13
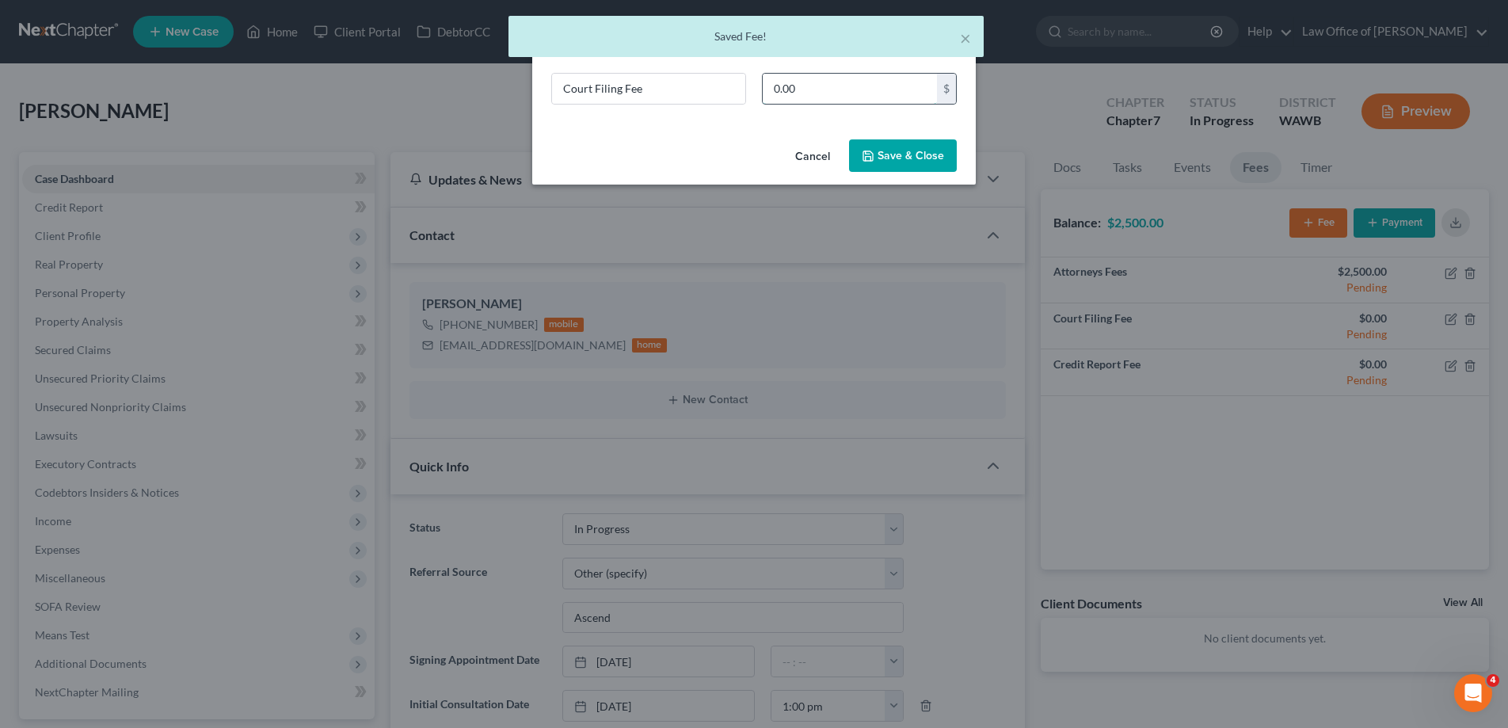
click at [819, 92] on input "0.00" at bounding box center [850, 89] width 174 height 30
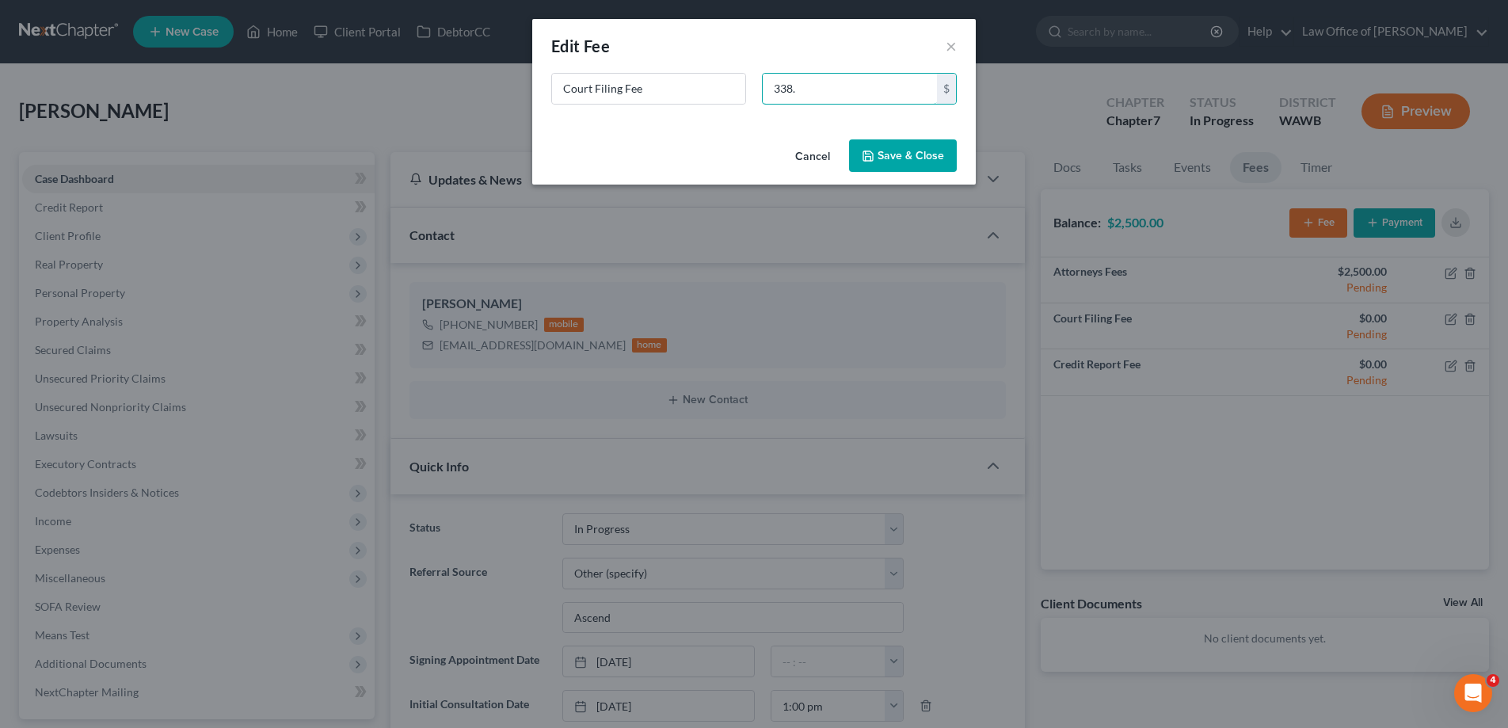
type input "338."
click at [884, 150] on button "Save & Close" at bounding box center [903, 155] width 108 height 33
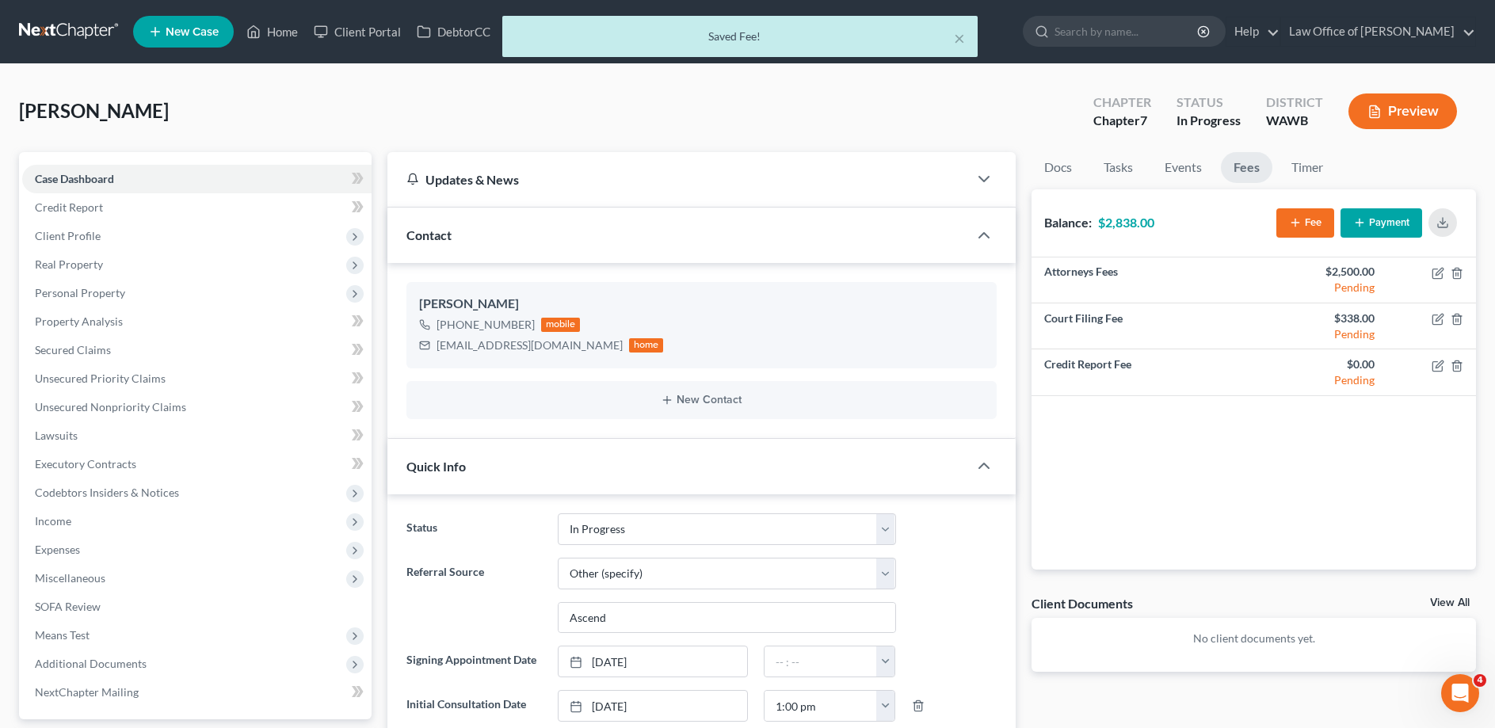
click at [1370, 222] on button "Payment" at bounding box center [1382, 222] width 82 height 29
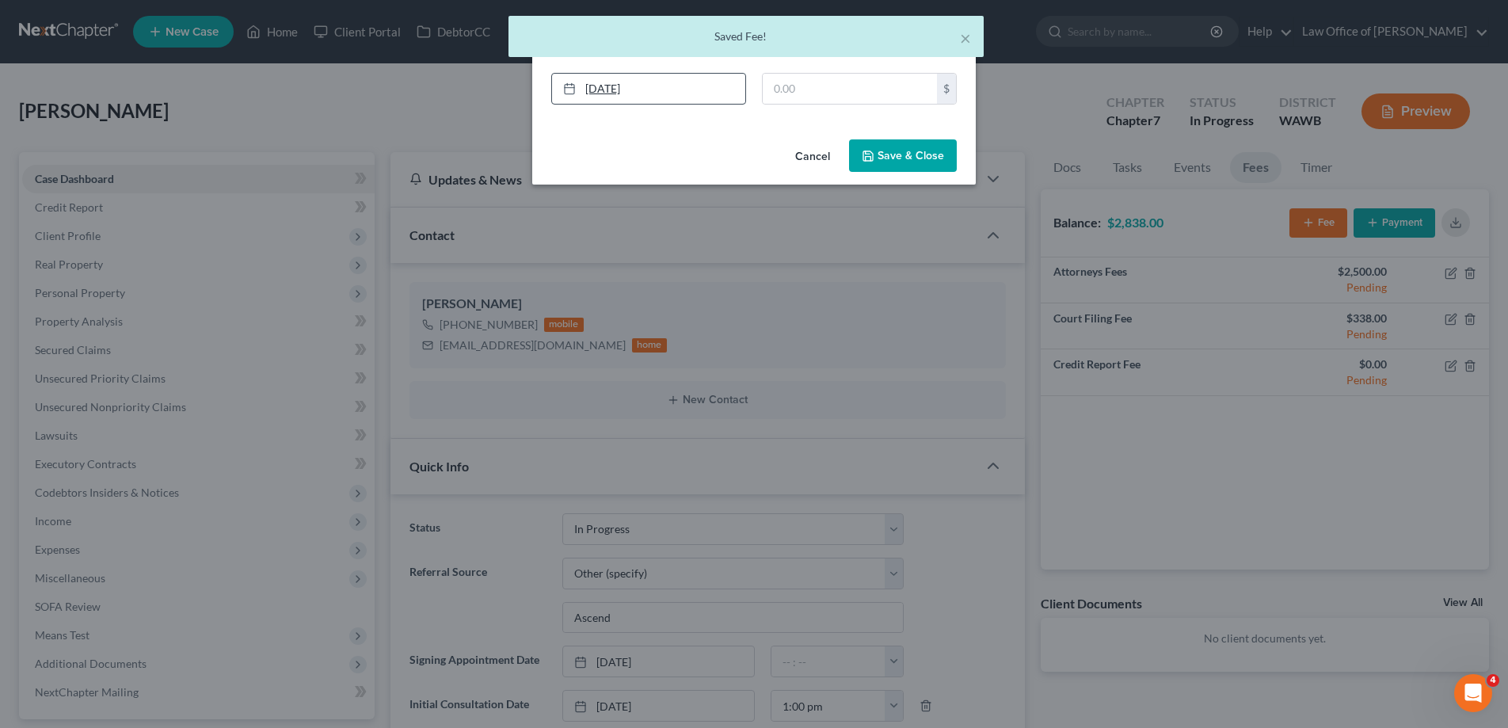
click at [711, 94] on link "[DATE]" at bounding box center [648, 89] width 193 height 30
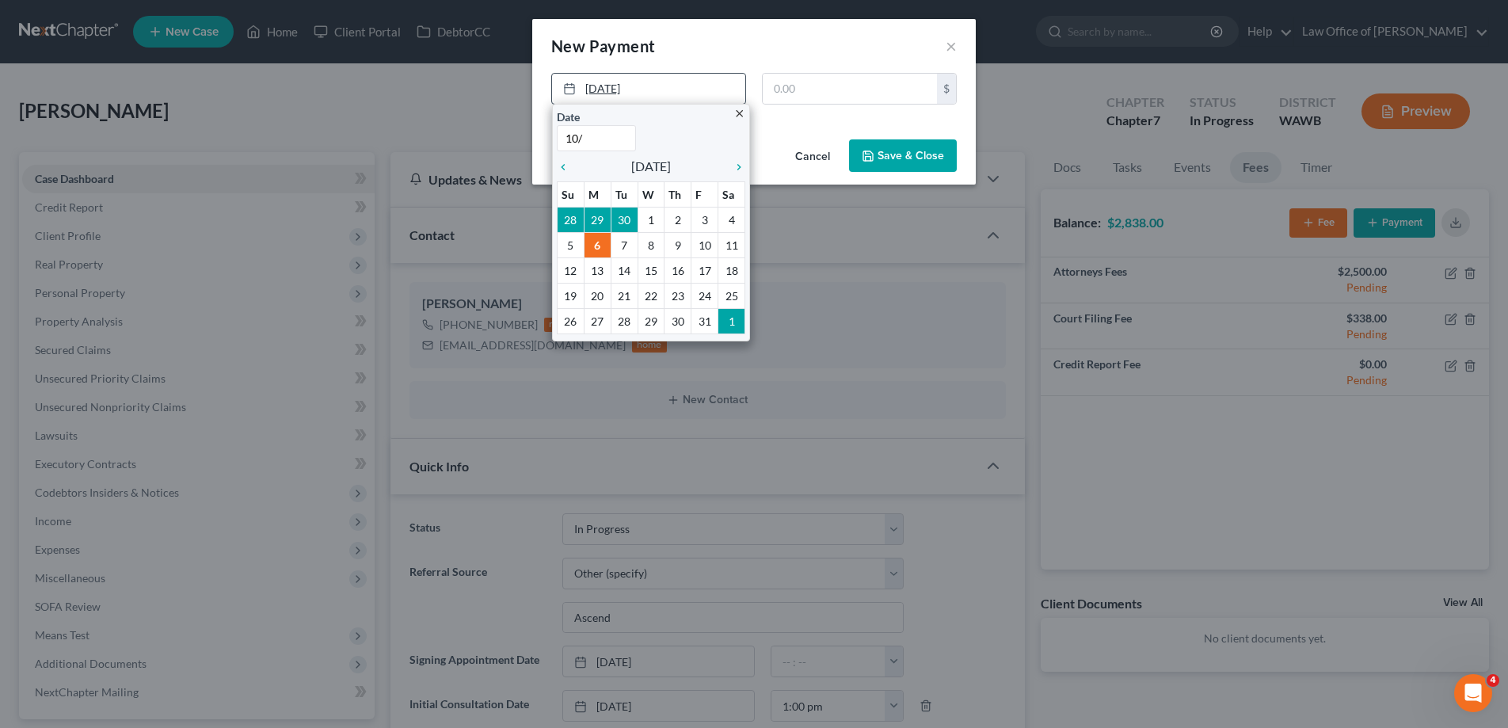
type input "10/3"
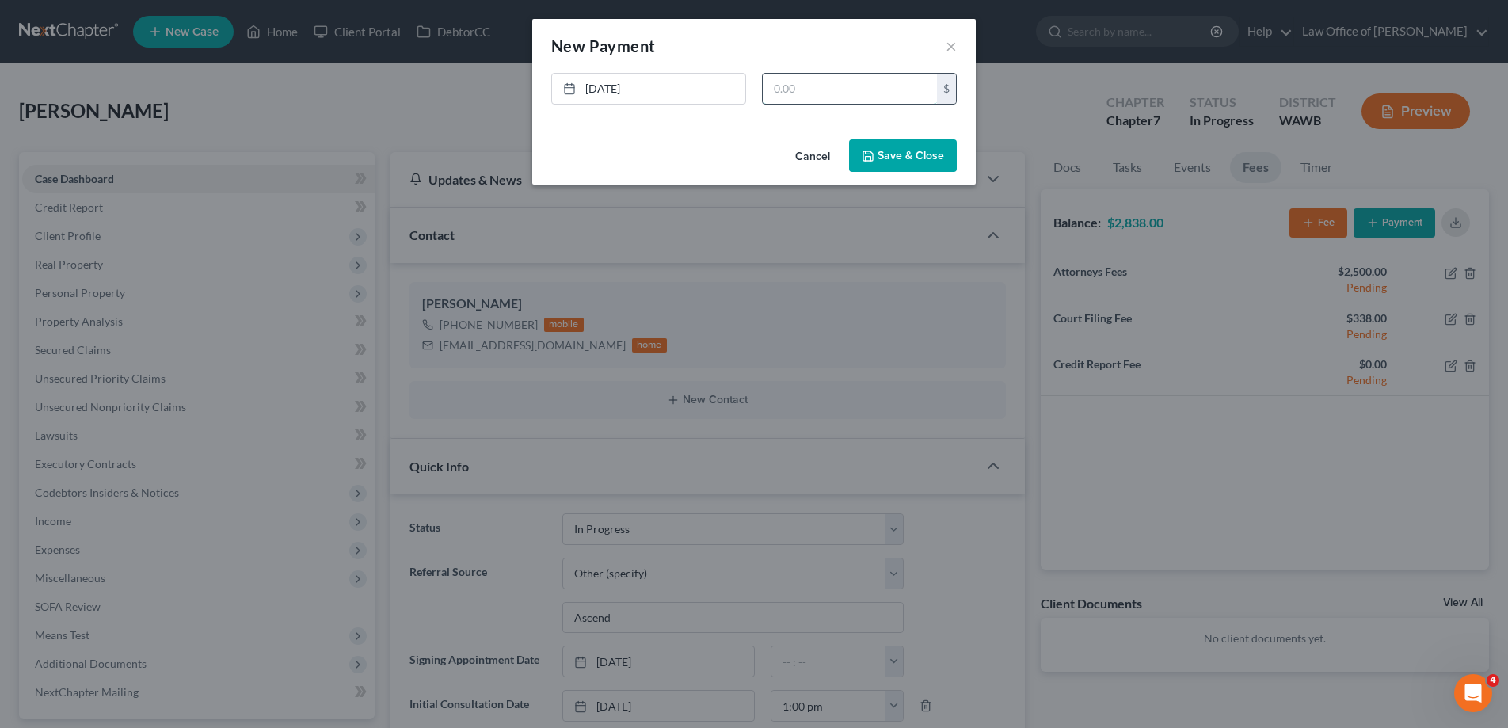
click at [782, 84] on input "text" at bounding box center [850, 89] width 174 height 30
type input "2,000."
click at [879, 154] on button "Save & Close" at bounding box center [903, 155] width 108 height 33
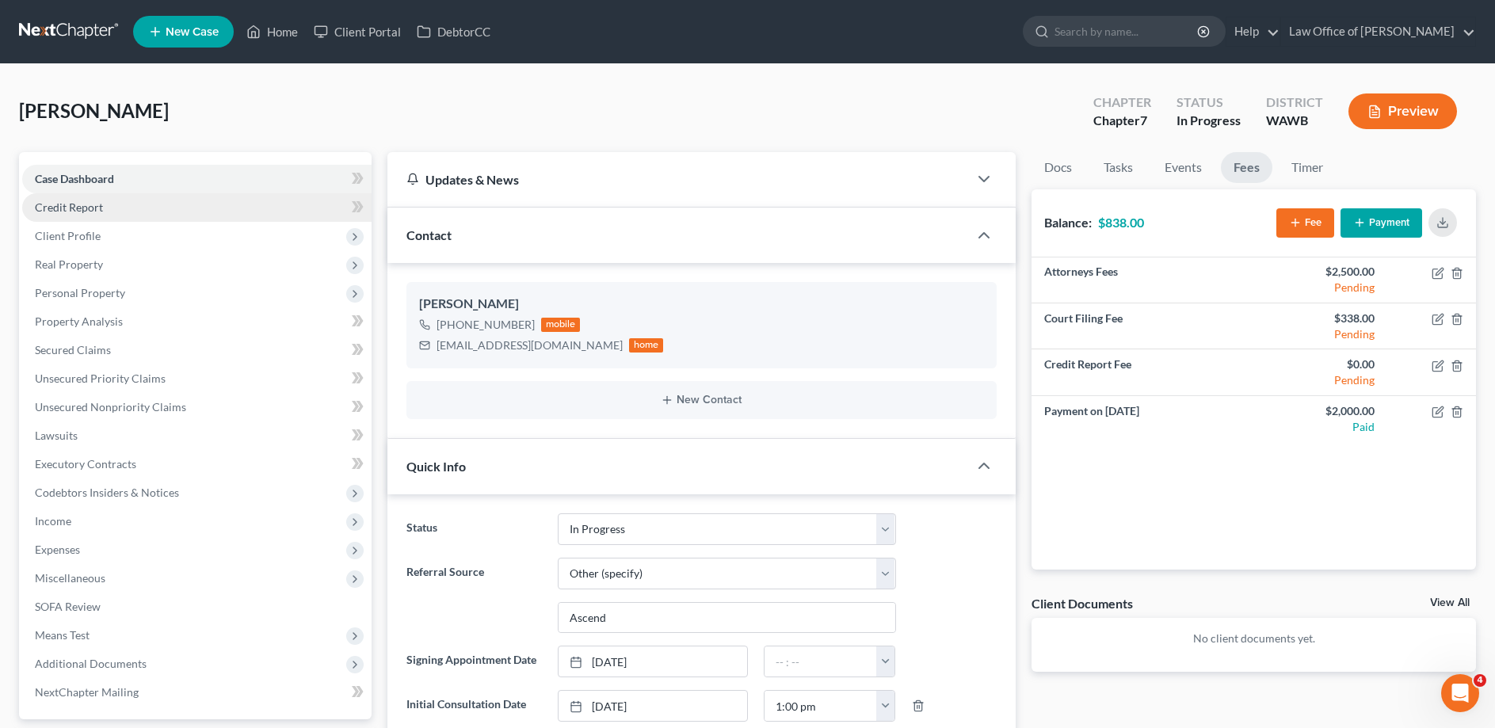
click at [75, 204] on span "Credit Report" at bounding box center [69, 206] width 68 height 13
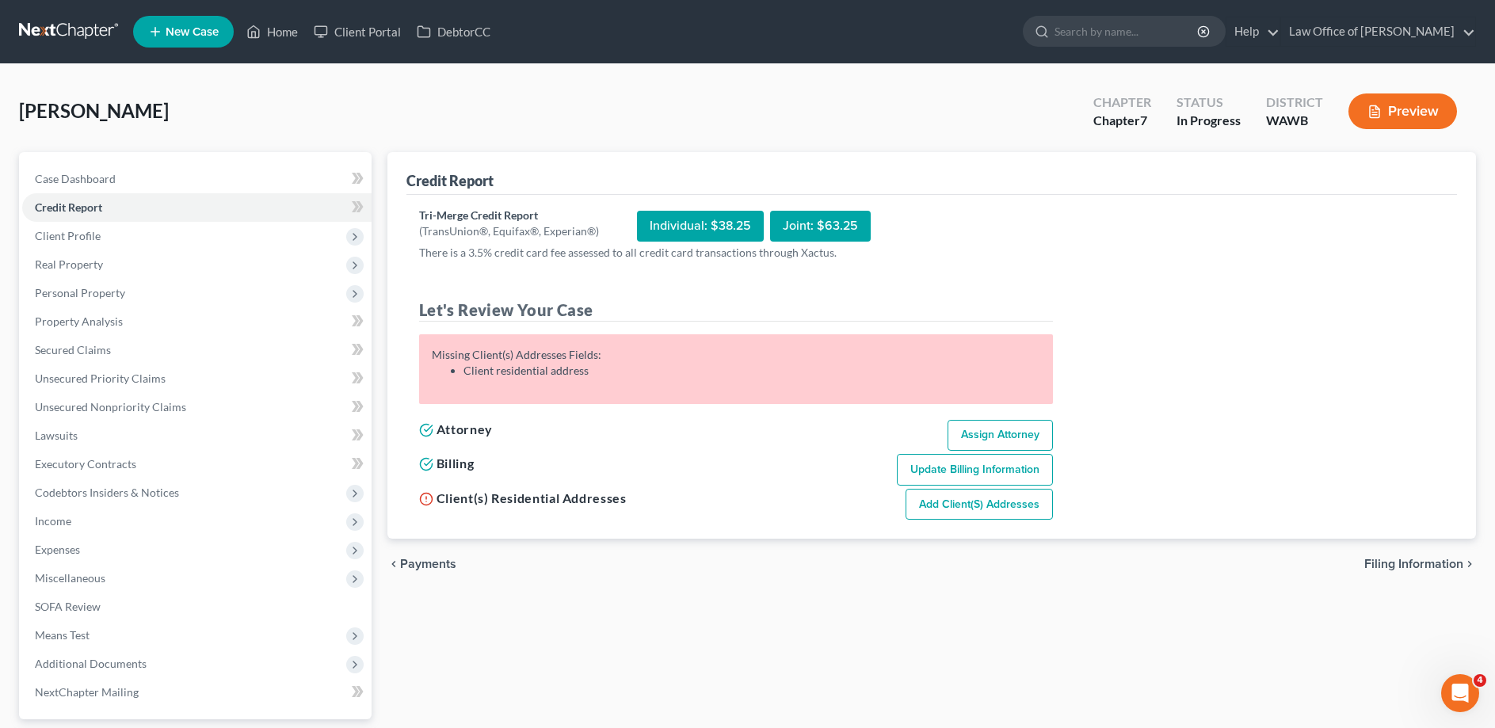
click at [1389, 561] on span "Filing Information" at bounding box center [1413, 564] width 99 height 13
select select "1"
select select "0"
select select "87"
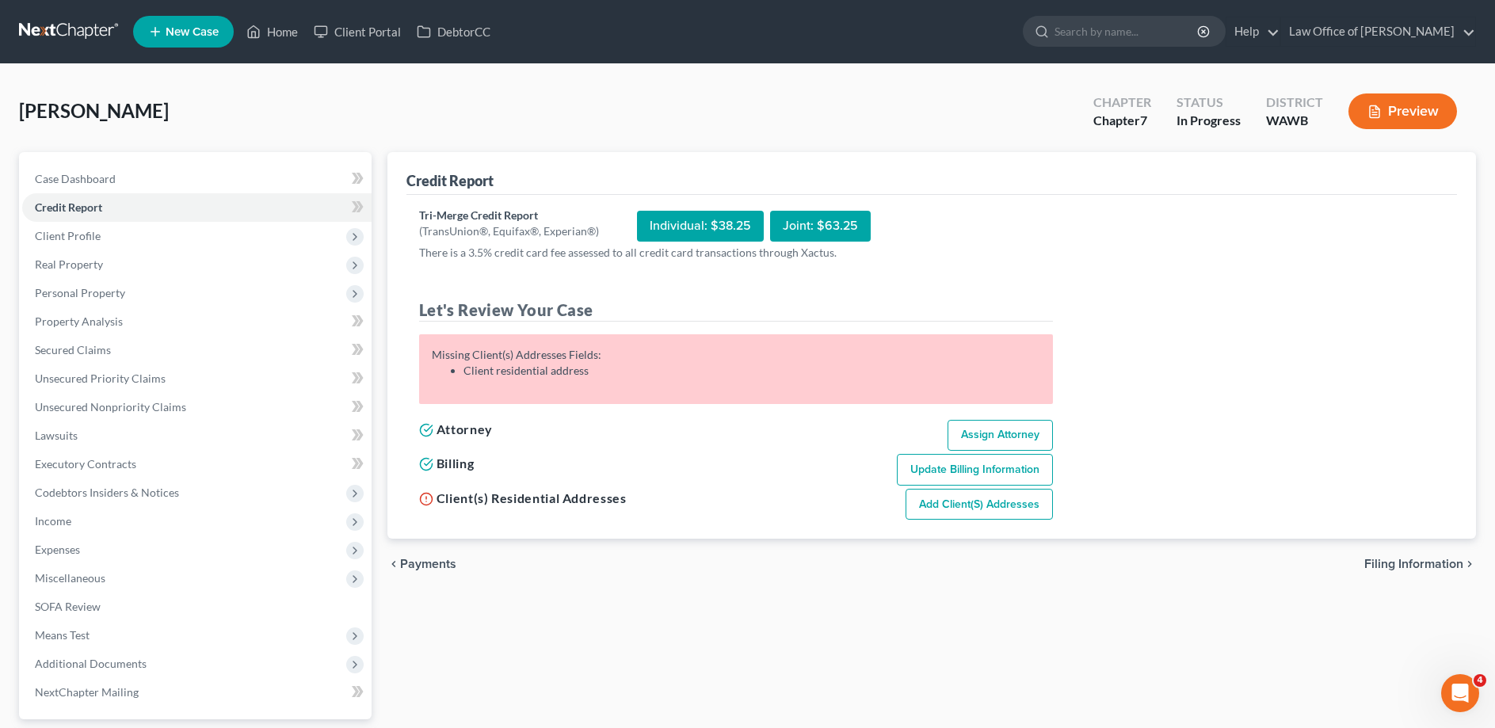
select select "0"
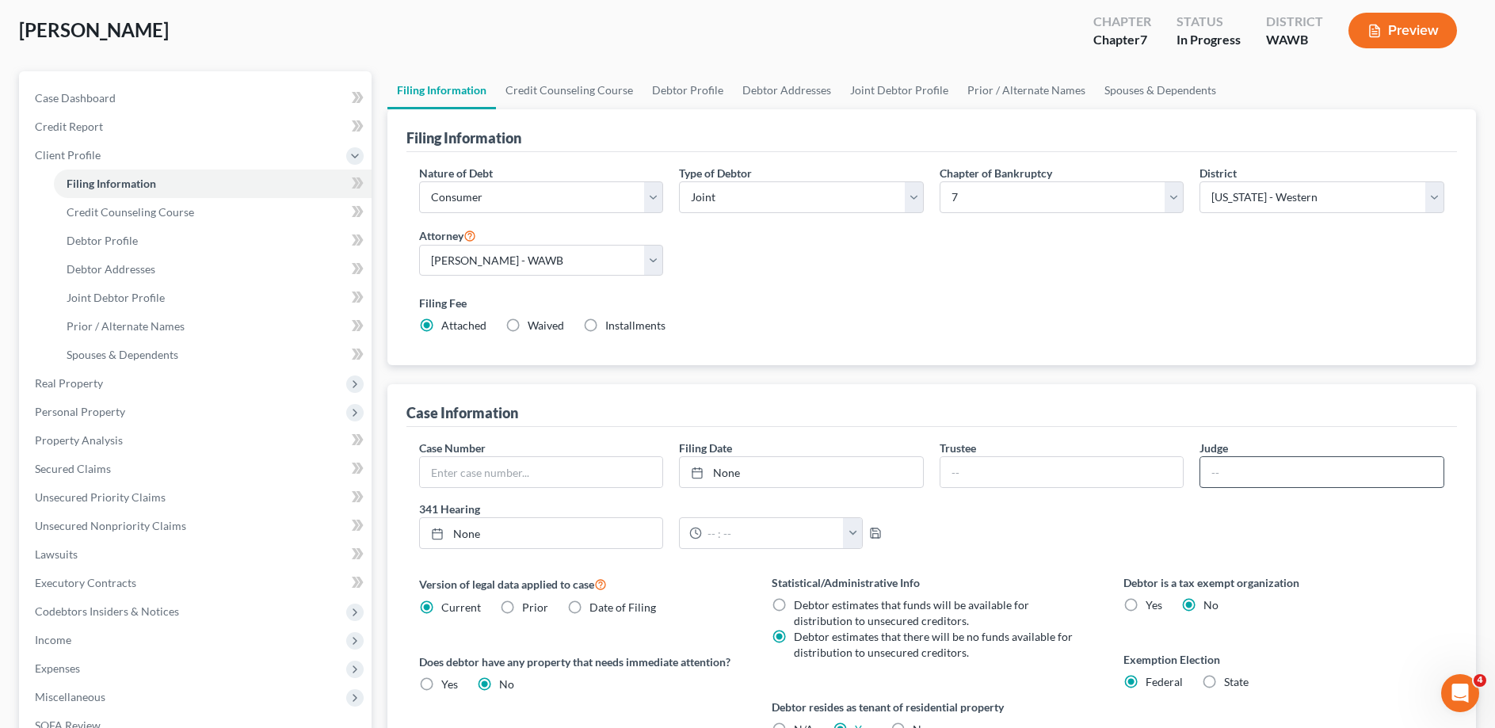
scroll to position [242, 0]
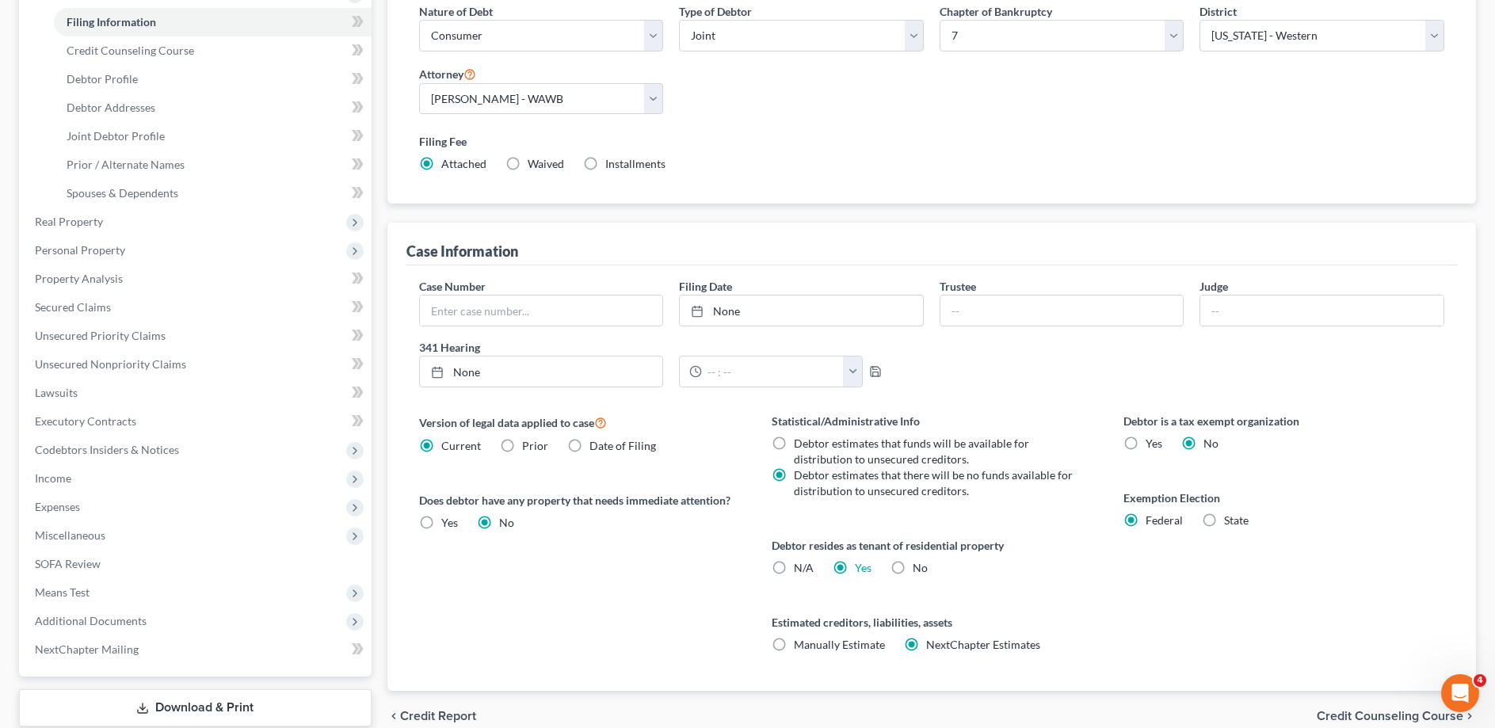
click at [1367, 712] on span "Credit Counseling Course" at bounding box center [1390, 716] width 147 height 13
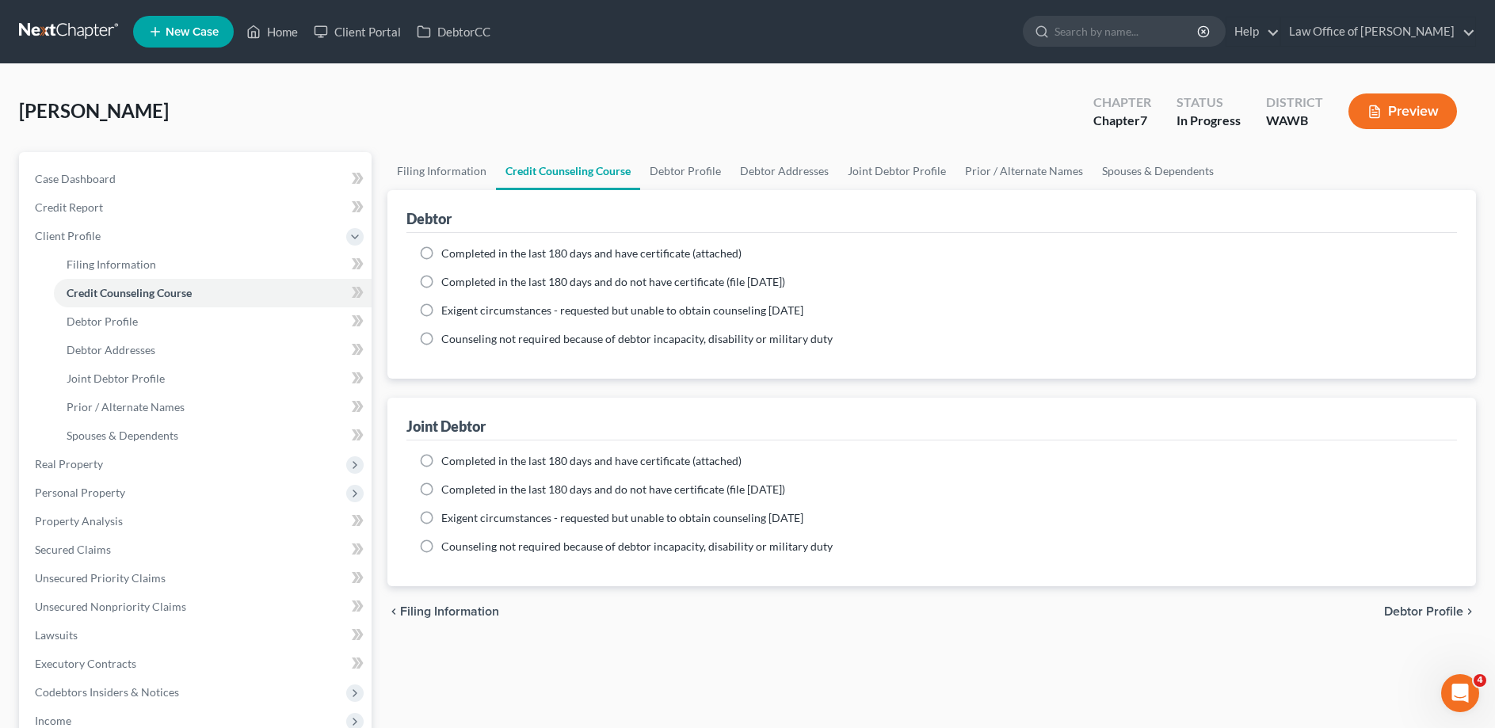
click at [441, 288] on label "Completed in the last 180 days and do not have certificate (file [DATE])" at bounding box center [613, 282] width 344 height 16
click at [448, 284] on input "Completed in the last 180 days and do not have certificate (file [DATE])" at bounding box center [453, 279] width 10 height 10
radio input "true"
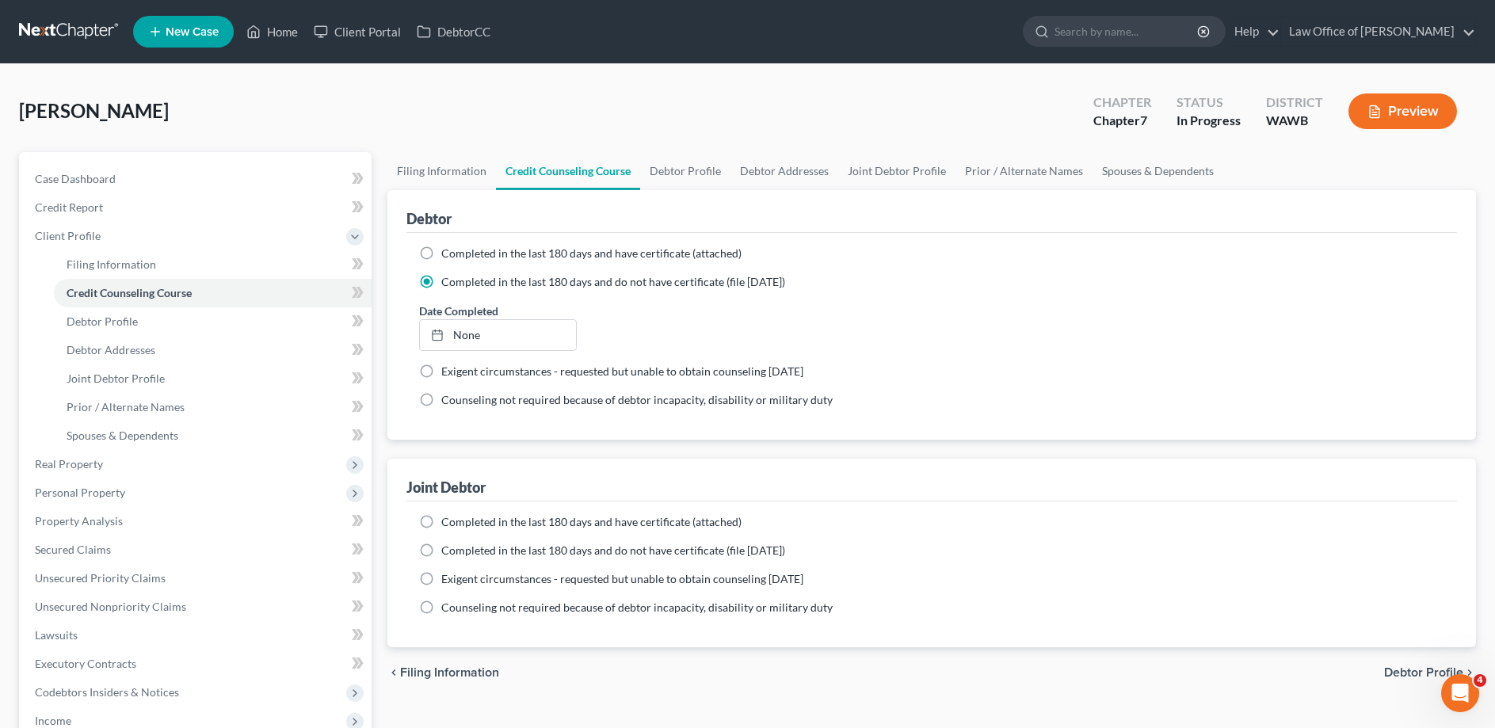
click at [441, 550] on label "Completed in the last 180 days and do not have certificate (file [DATE])" at bounding box center [613, 551] width 344 height 16
click at [448, 550] on input "Completed in the last 180 days and do not have certificate (file [DATE])" at bounding box center [453, 548] width 10 height 10
radio input "true"
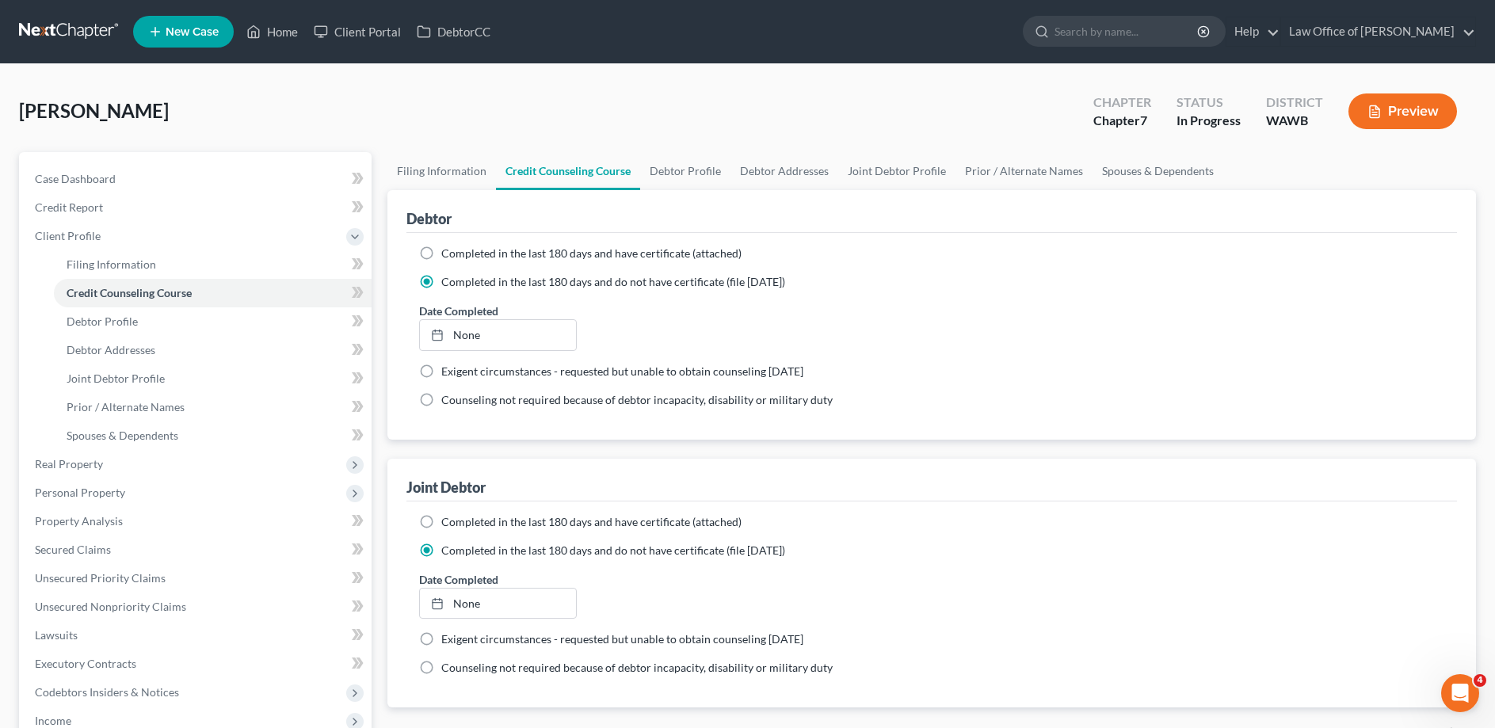
scroll to position [162, 0]
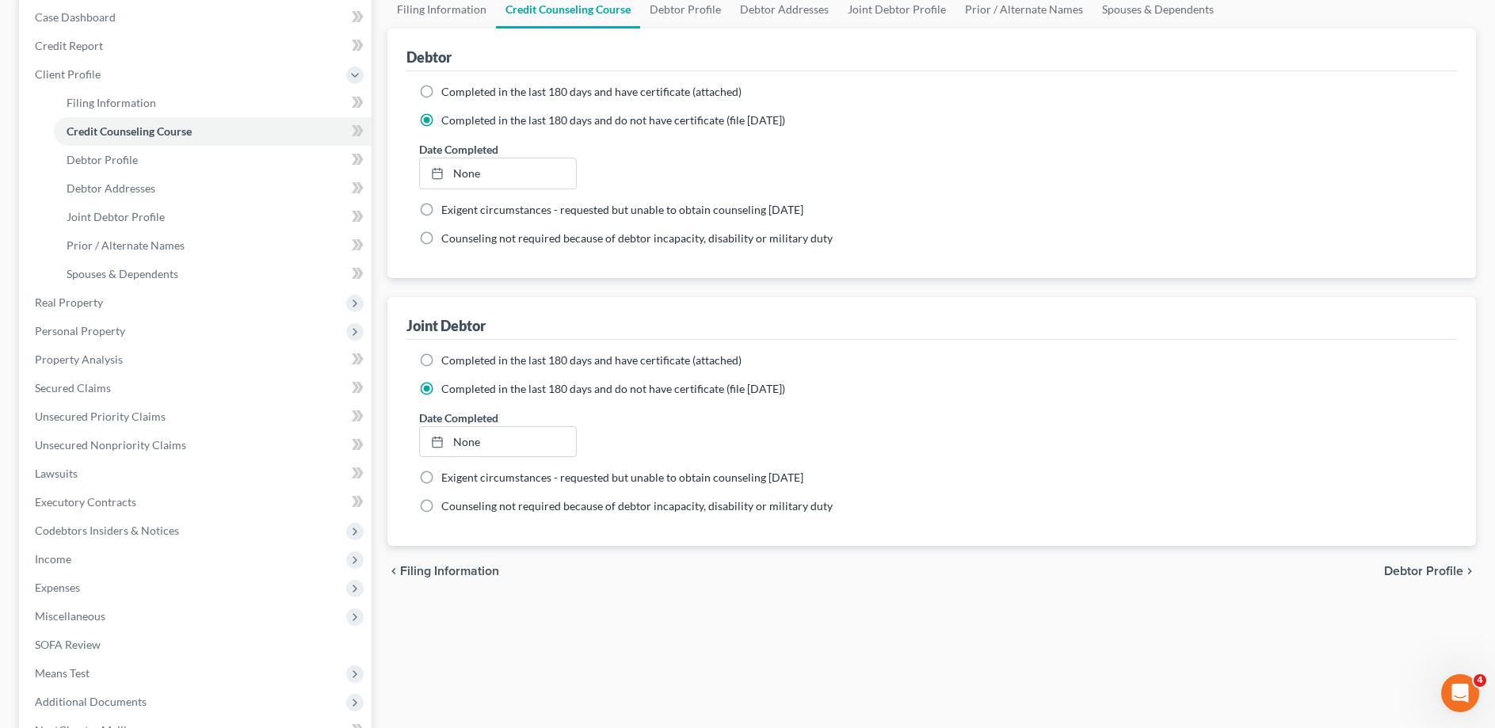
click at [1424, 574] on span "Debtor Profile" at bounding box center [1423, 571] width 79 height 13
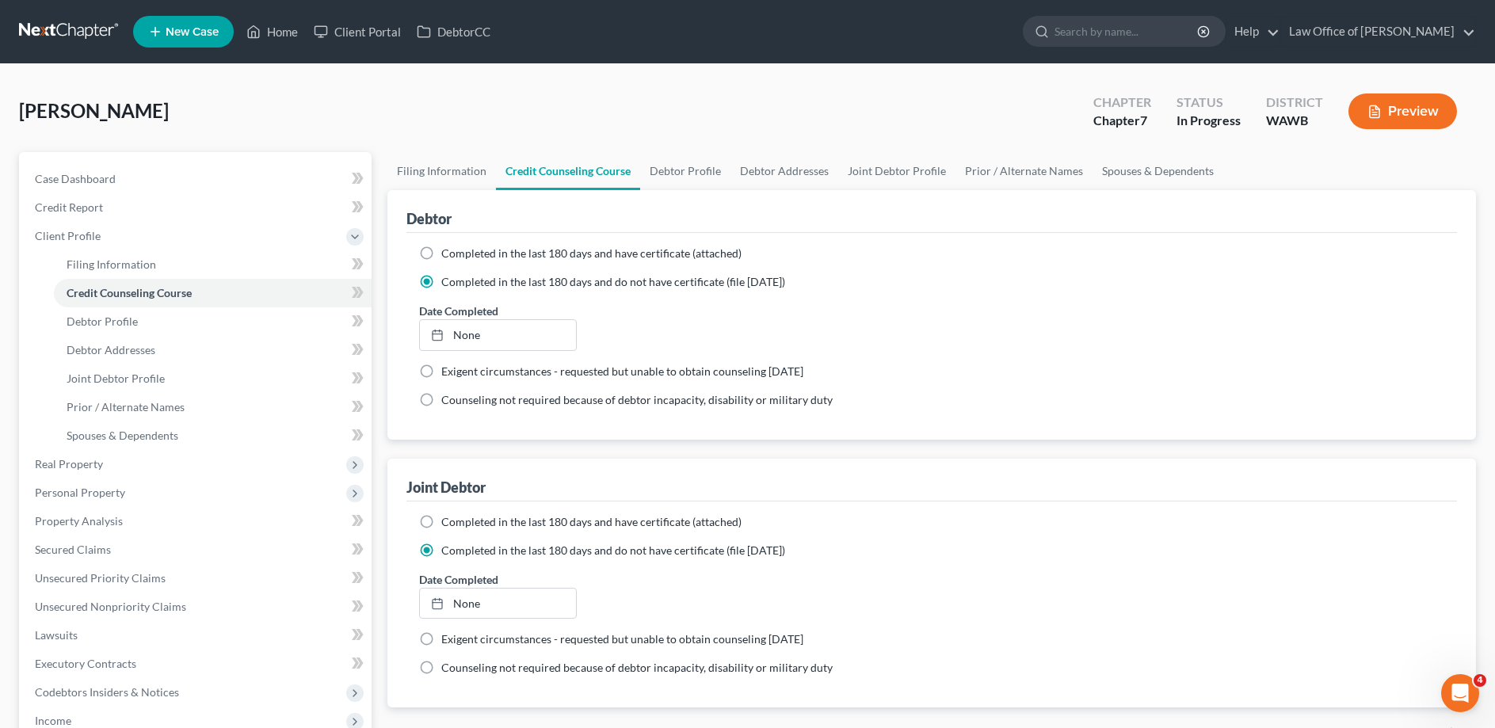
select select "1"
select select "0"
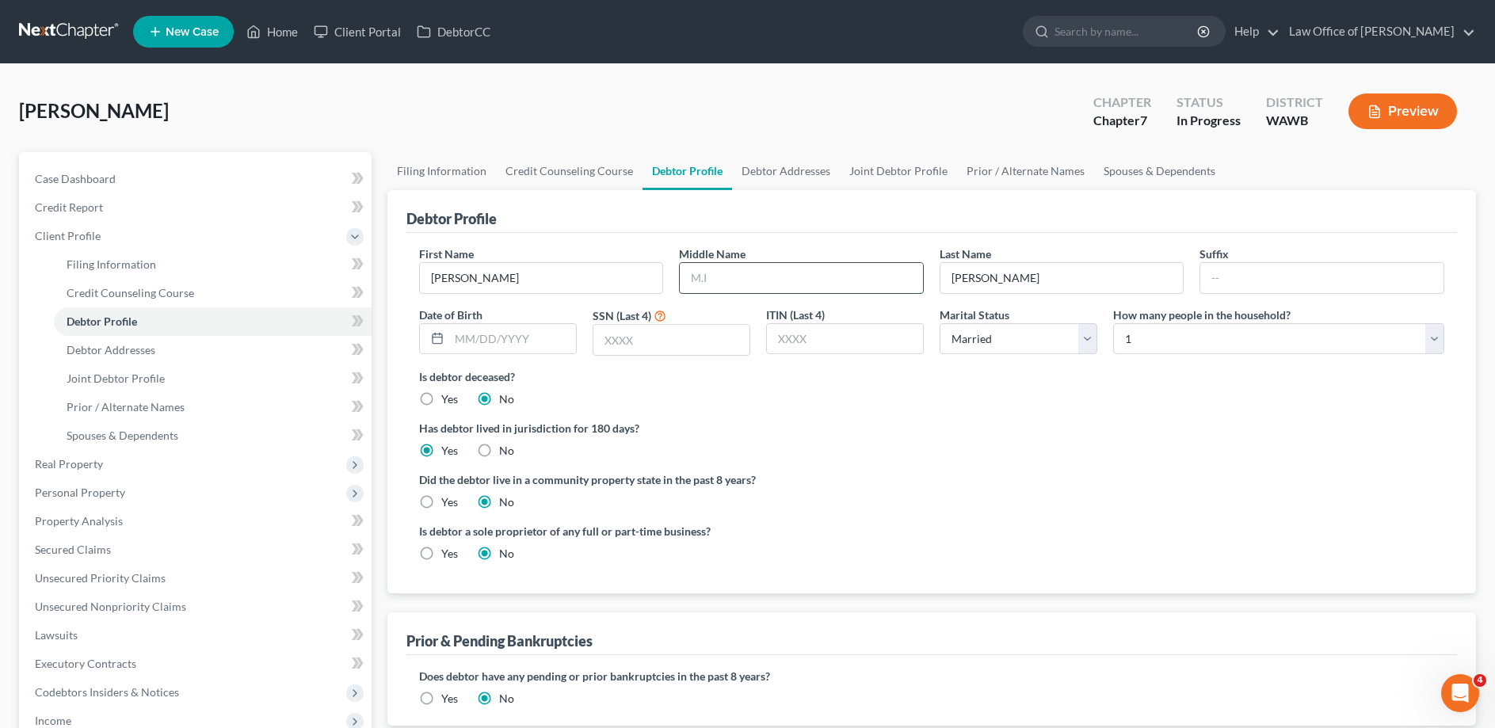
click at [702, 277] on input "text" at bounding box center [801, 278] width 243 height 30
type input "[PERSON_NAME]"
type input "[DATE]"
type input "1883"
click at [1113, 323] on select "Select 1 2 3 4 5 6 7 8 9 10 11 12 13 14 15 16 17 18 19 20" at bounding box center [1278, 339] width 331 height 32
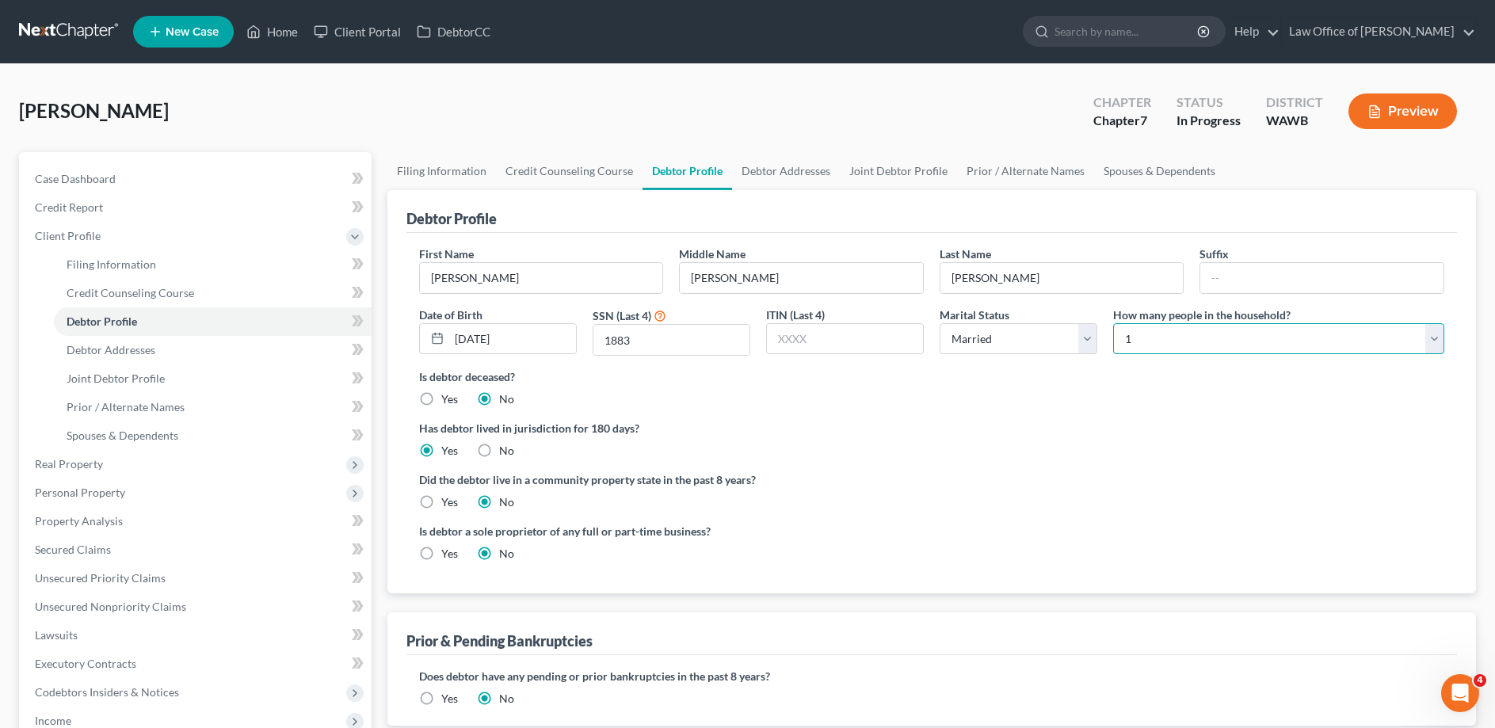
select select "8"
click option "9" at bounding box center [0, 0] width 0 height 0
click at [441, 498] on label "Yes" at bounding box center [449, 502] width 17 height 16
click at [448, 498] on input "Yes" at bounding box center [453, 499] width 10 height 10
radio input "true"
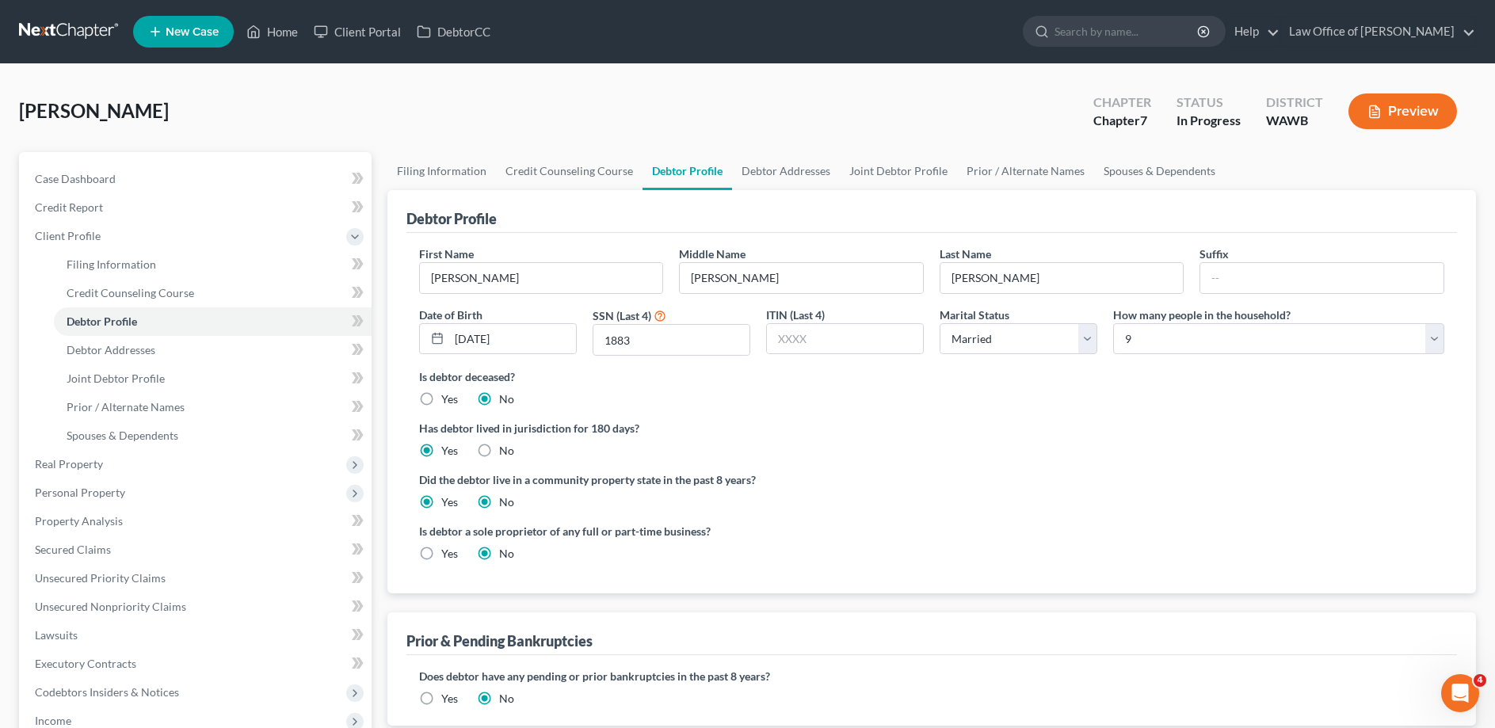
radio input "false"
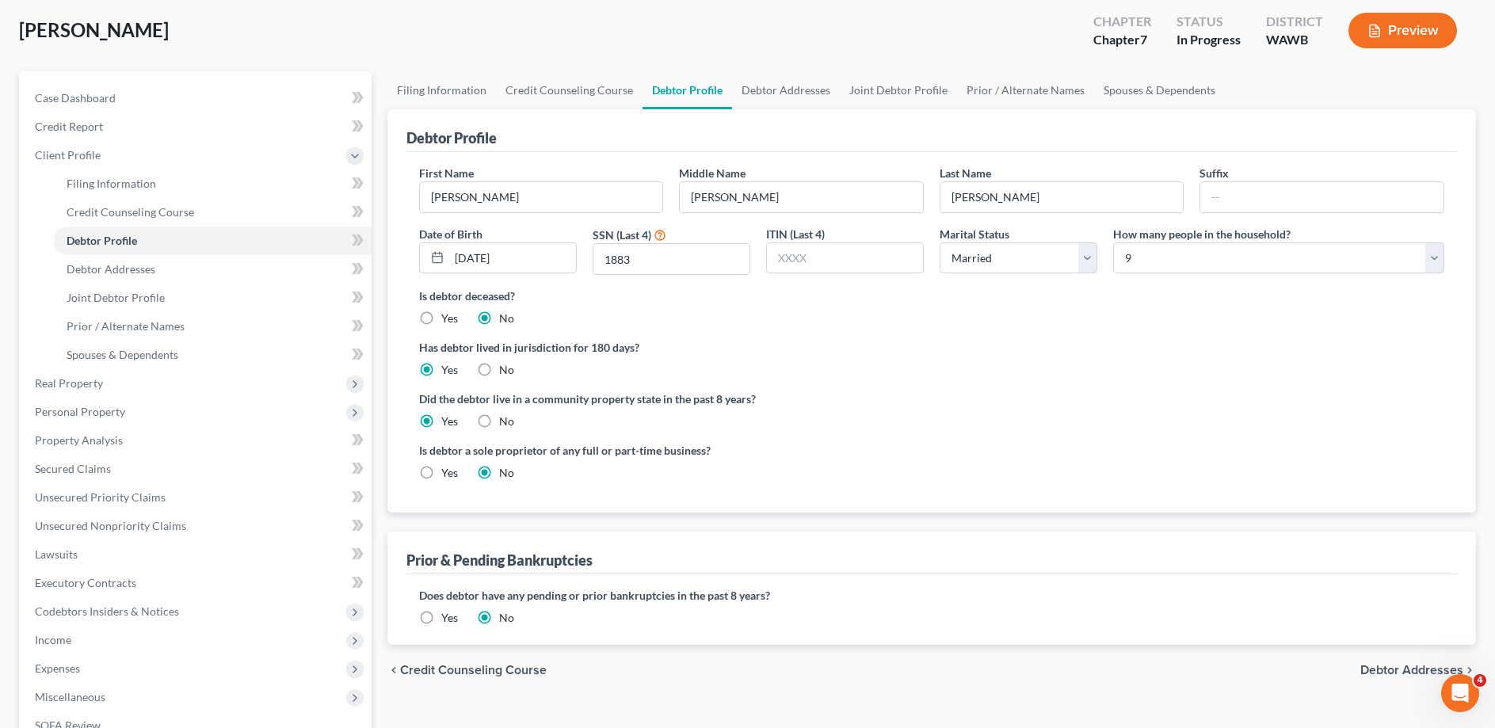
scroll to position [242, 0]
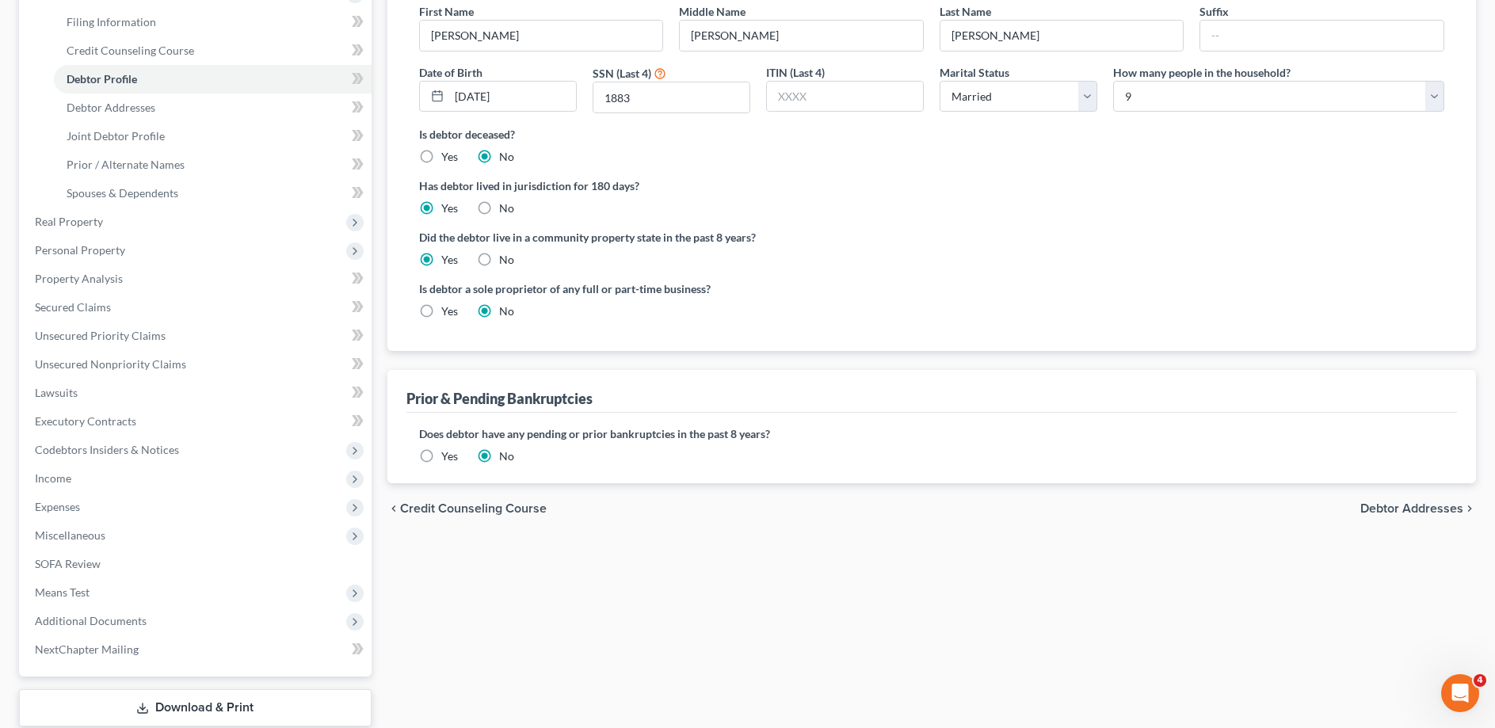
click at [1380, 509] on span "Debtor Addresses" at bounding box center [1411, 508] width 103 height 13
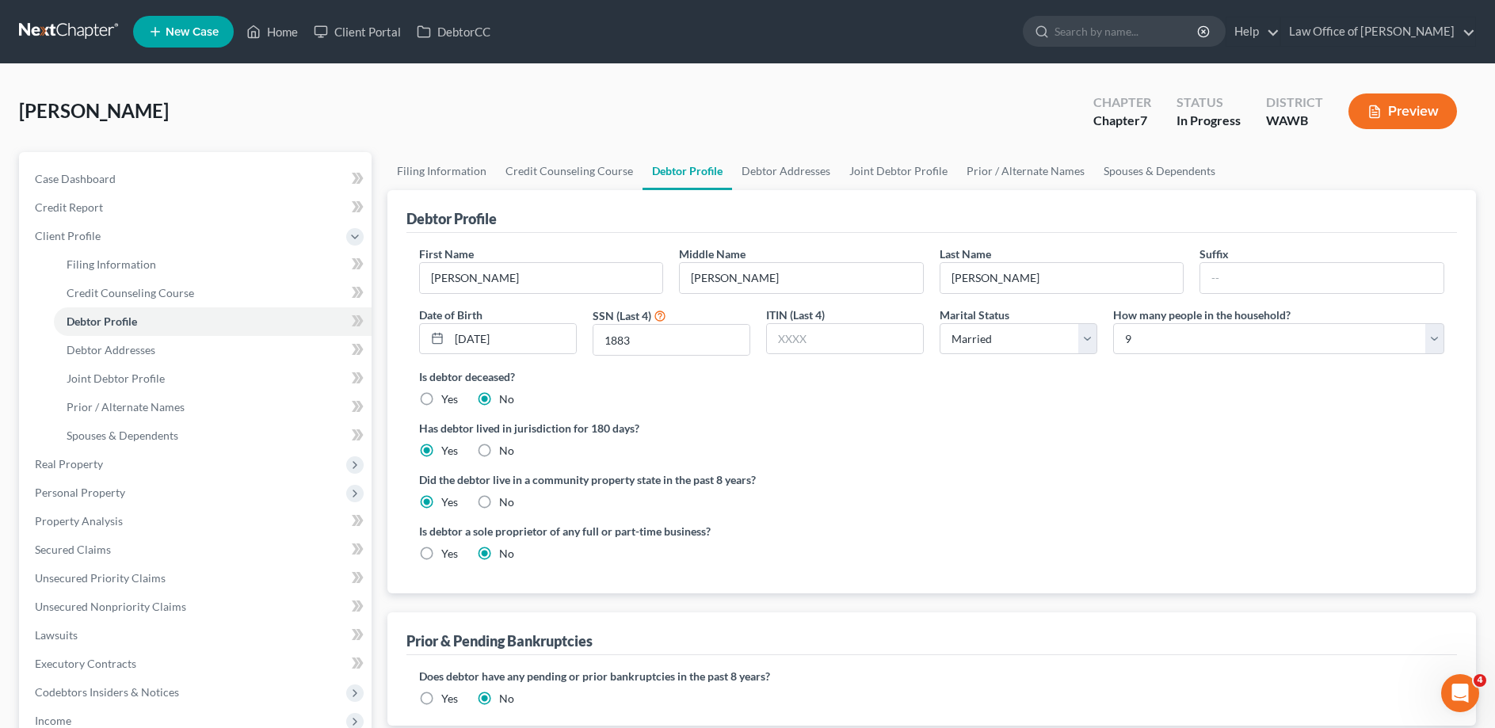
select select "0"
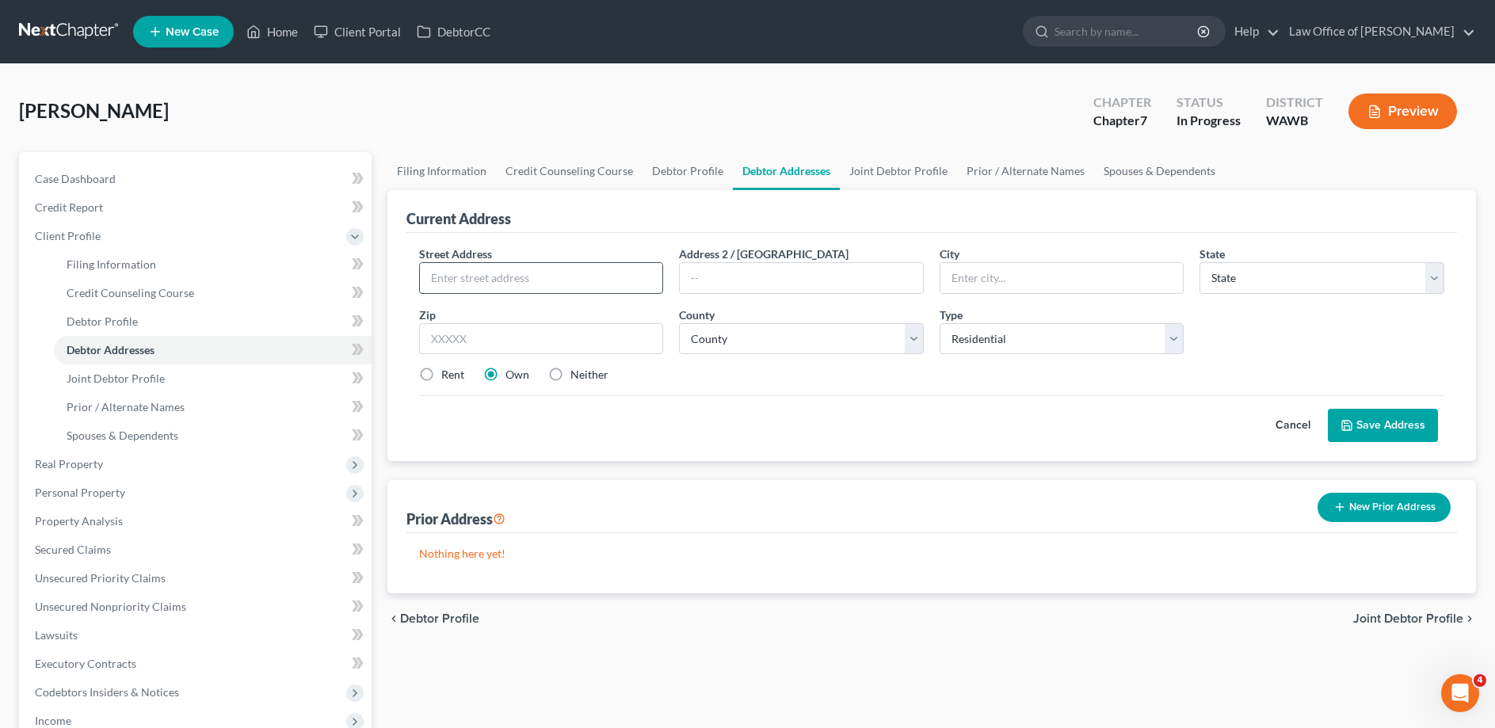
click at [492, 276] on input "text" at bounding box center [541, 278] width 243 height 30
type input "[STREET_ADDRESS]"
type input "[PERSON_NAME]"
select select "50"
type input "98338"
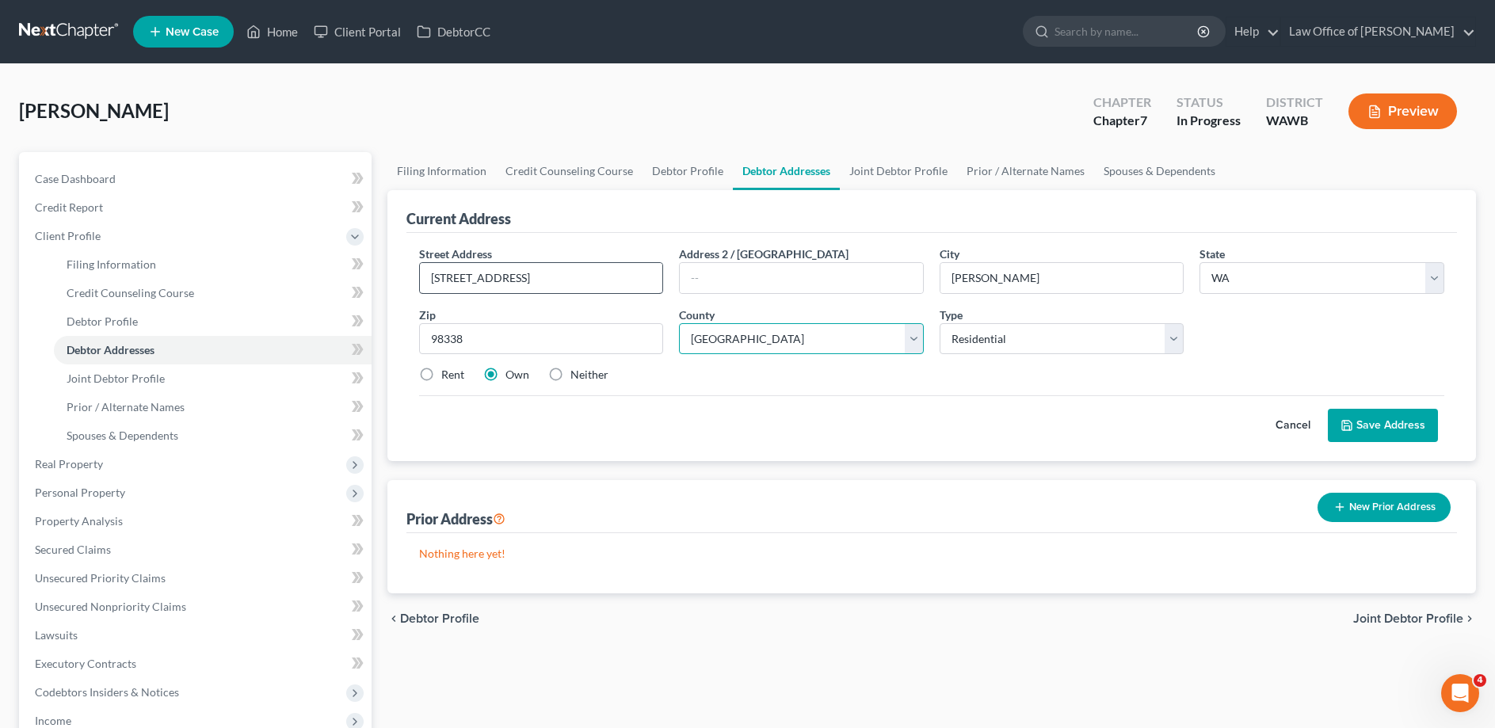
select select "26"
click at [441, 369] on label "Rent" at bounding box center [452, 375] width 23 height 16
click at [448, 369] on input "Rent" at bounding box center [453, 372] width 10 height 10
radio input "true"
click at [1390, 424] on button "Save Address" at bounding box center [1383, 425] width 110 height 33
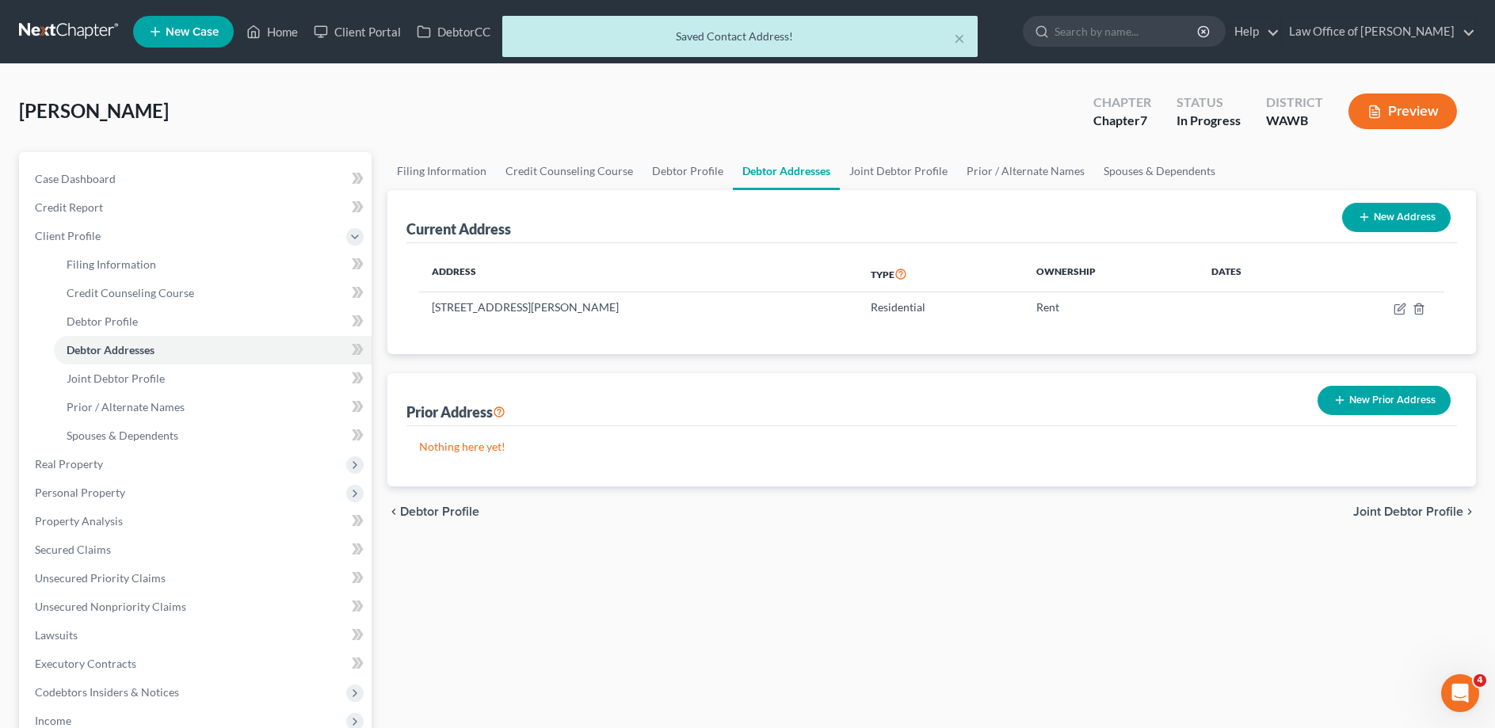
click at [1387, 214] on button "New Address" at bounding box center [1396, 217] width 109 height 29
select select "0"
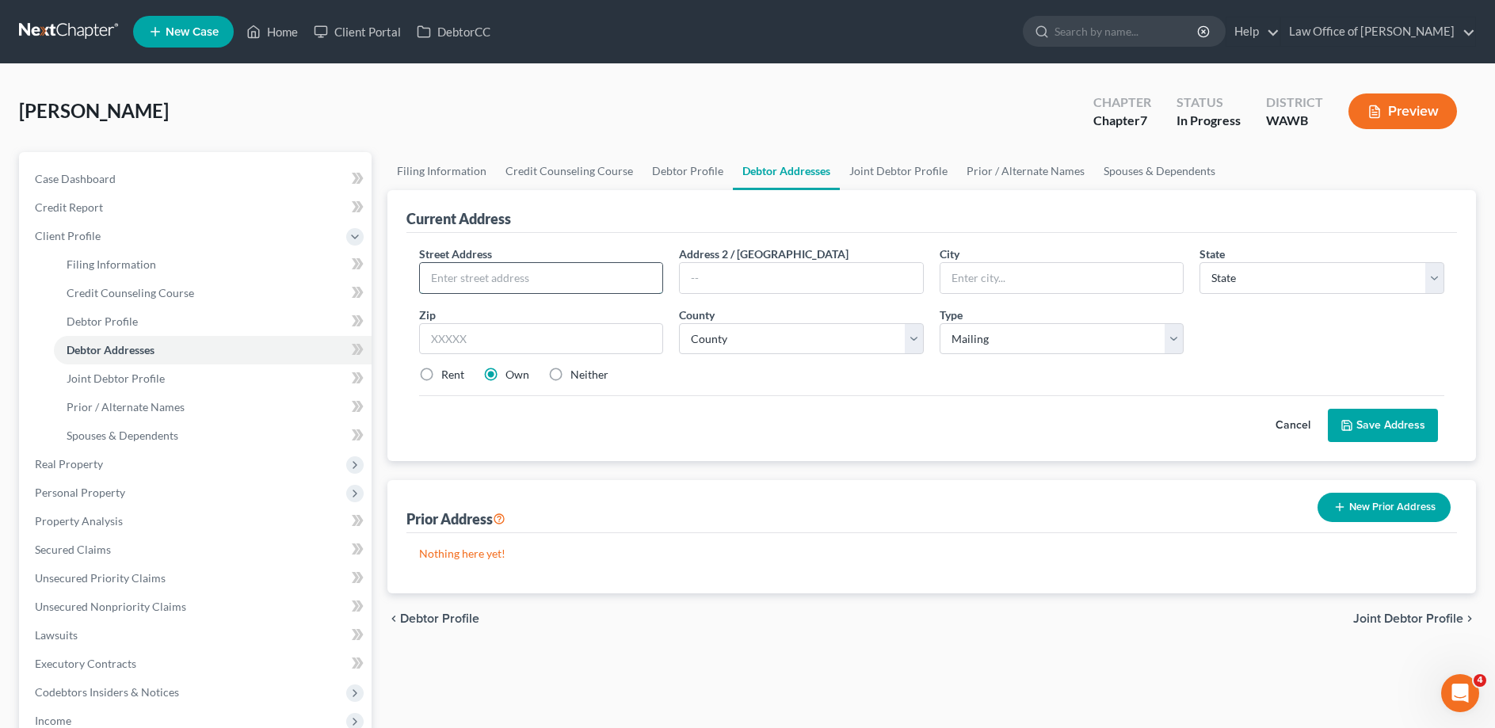
click at [462, 280] on input "text" at bounding box center [541, 278] width 243 height 30
type input "PSC557 Box 1411"
click at [986, 275] on input "text" at bounding box center [1061, 278] width 243 height 30
type input "Fpoap"
click at [493, 340] on input "text" at bounding box center [541, 339] width 245 height 32
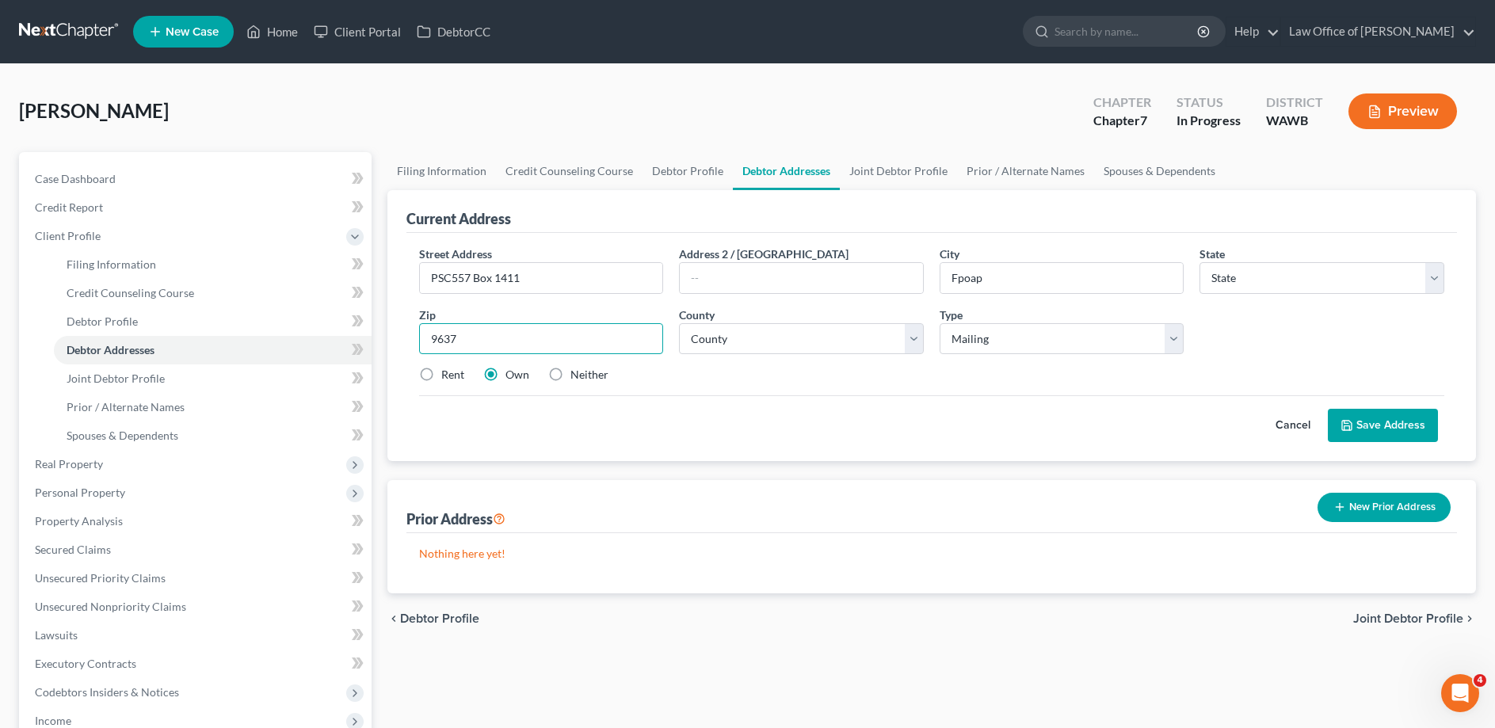
type input "96379"
click at [1290, 422] on button "Cancel" at bounding box center [1293, 426] width 70 height 32
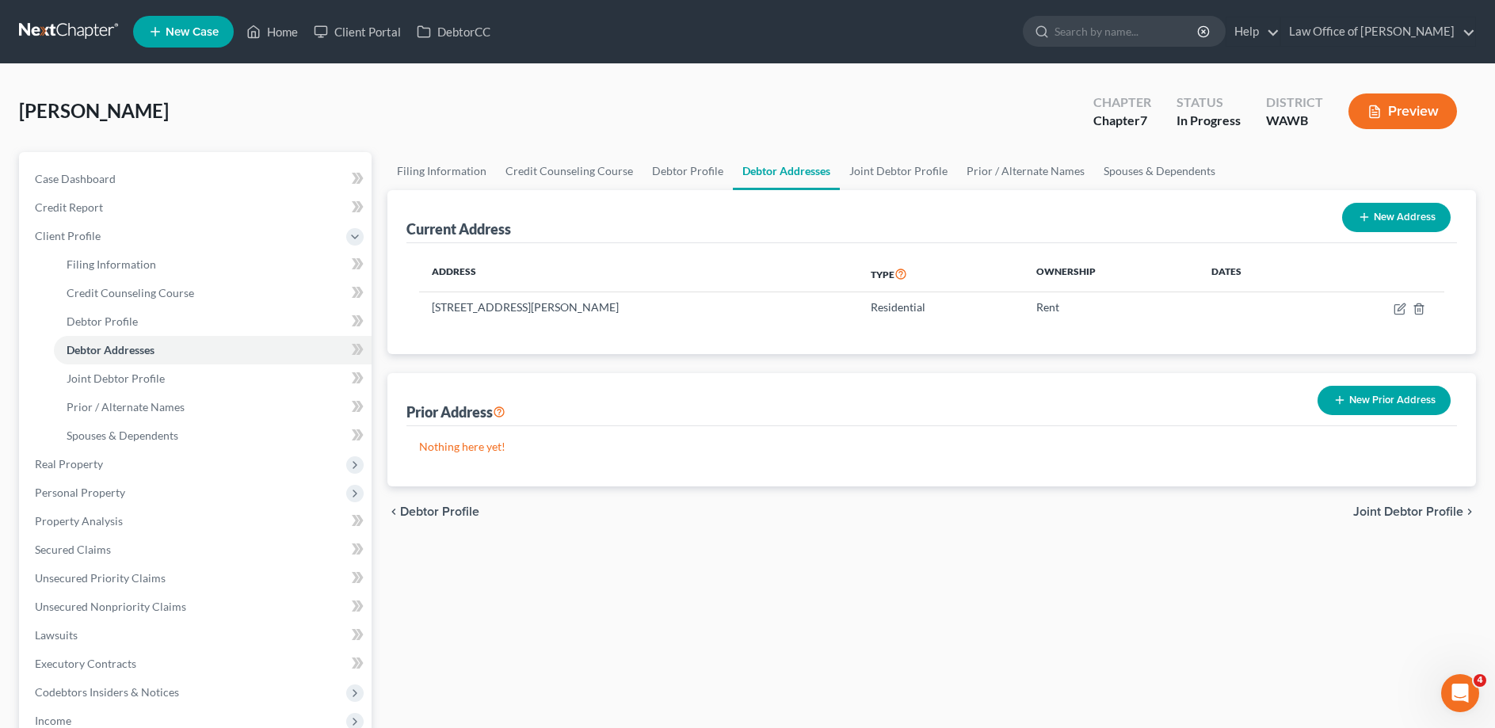
click at [1422, 506] on span "Joint Debtor Profile" at bounding box center [1408, 511] width 110 height 13
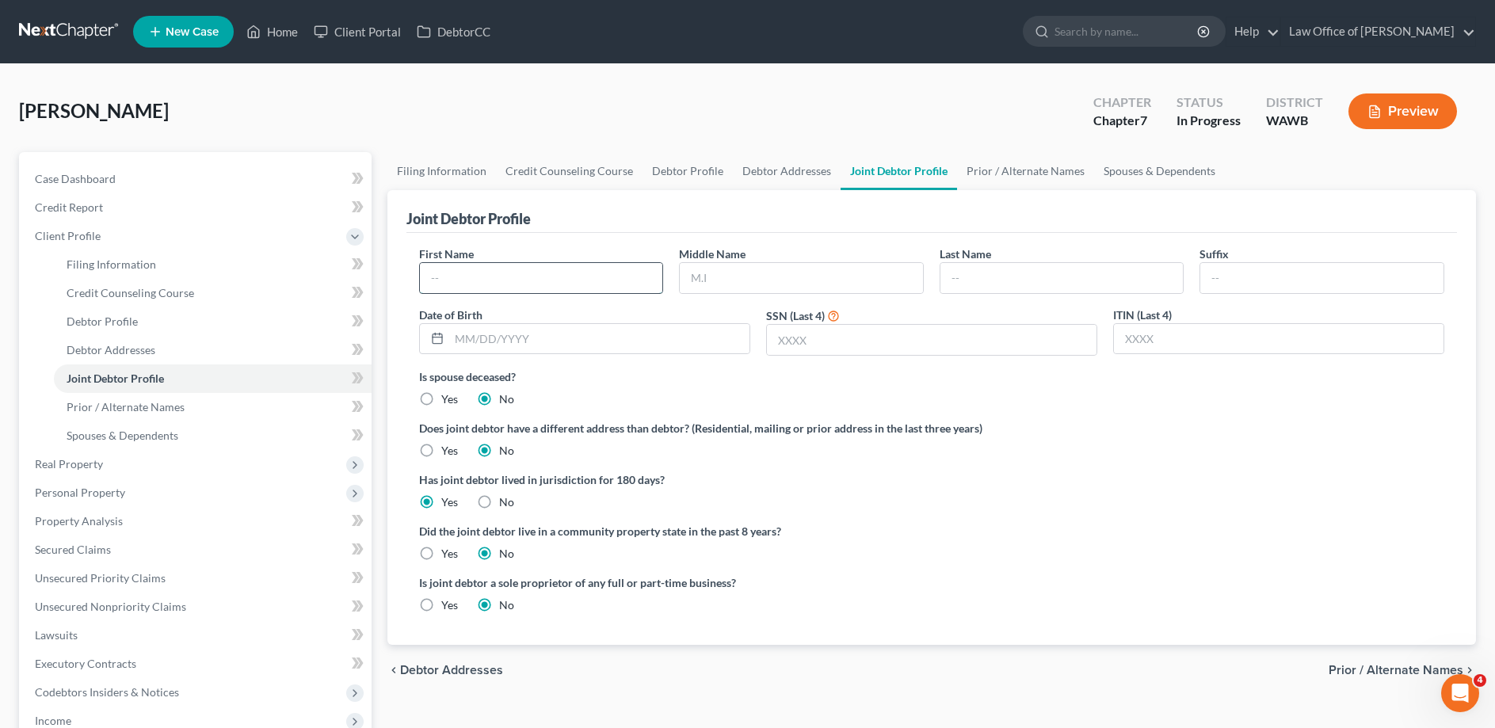
click at [438, 269] on input "text" at bounding box center [541, 278] width 243 height 30
type input "Yuko"
type input "[PERSON_NAME]"
click at [441, 551] on label "Yes" at bounding box center [449, 554] width 17 height 16
click at [448, 551] on input "Yes" at bounding box center [453, 551] width 10 height 10
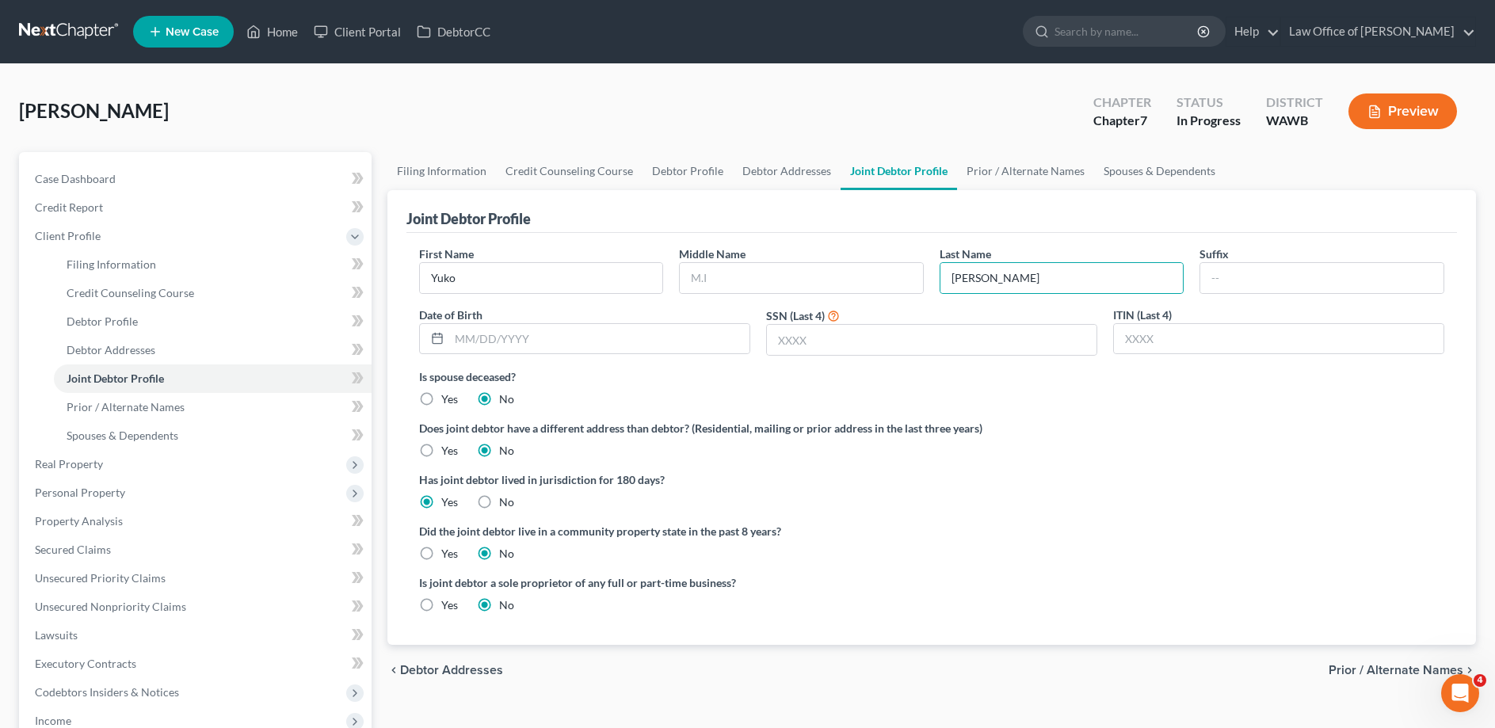
radio input "true"
radio input "false"
click at [1369, 667] on span "Prior / Alternate Names" at bounding box center [1396, 670] width 135 height 13
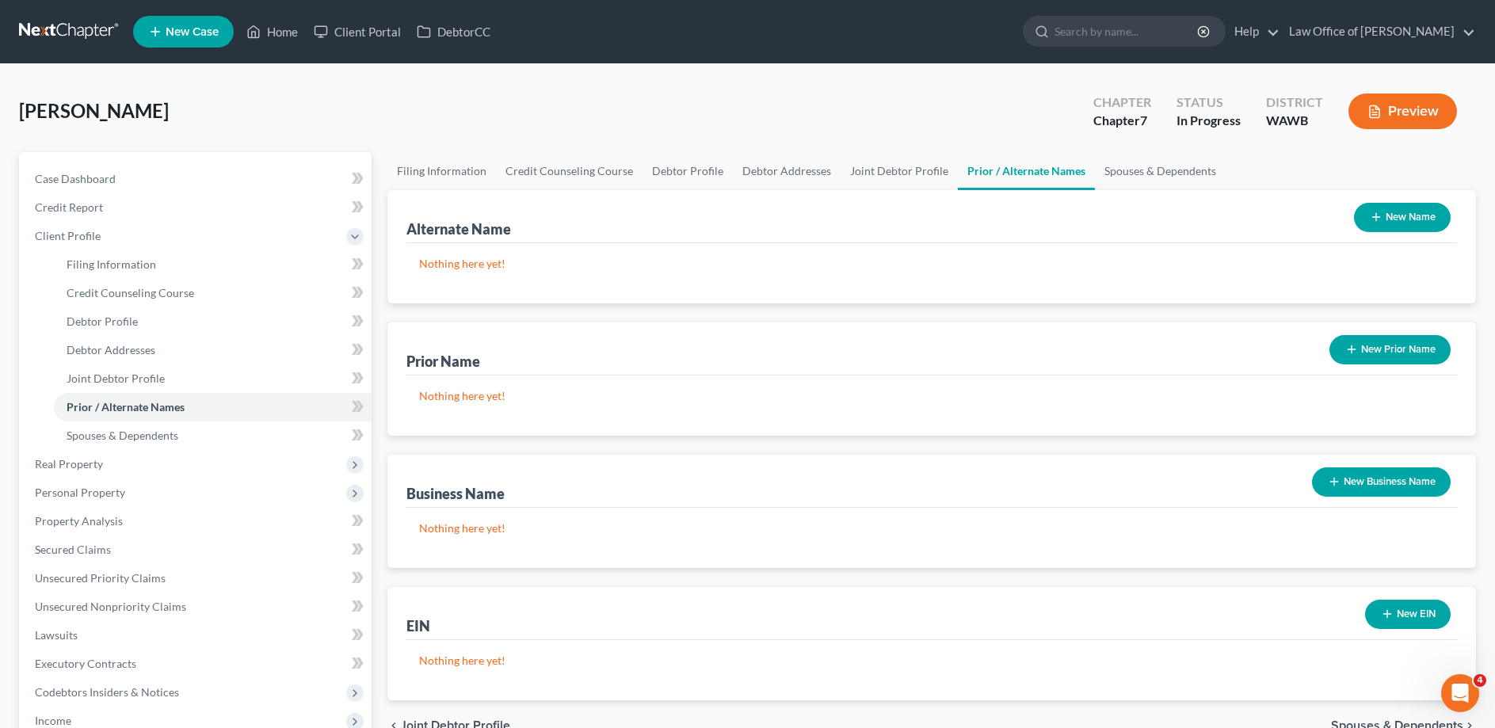
scroll to position [162, 0]
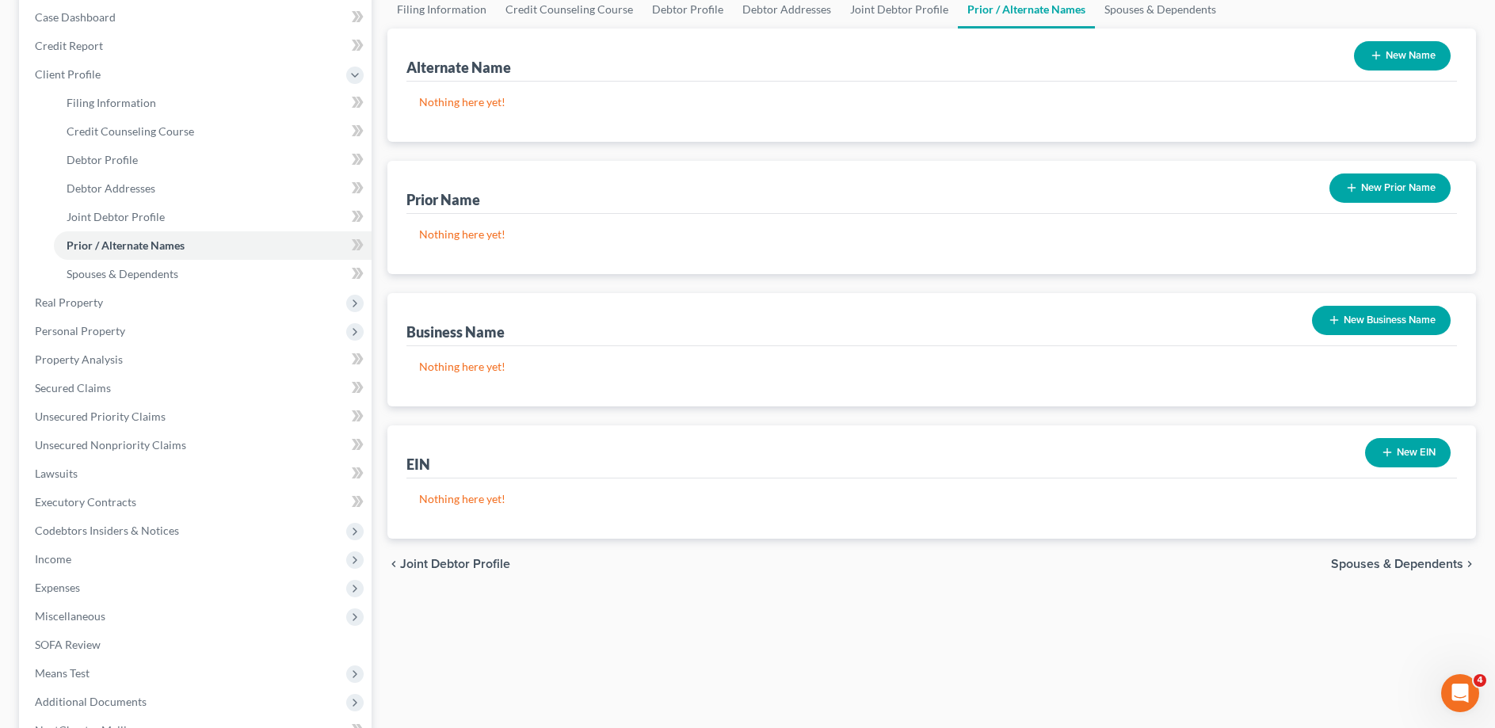
click at [1379, 560] on span "Spouses & Dependents" at bounding box center [1397, 564] width 132 height 13
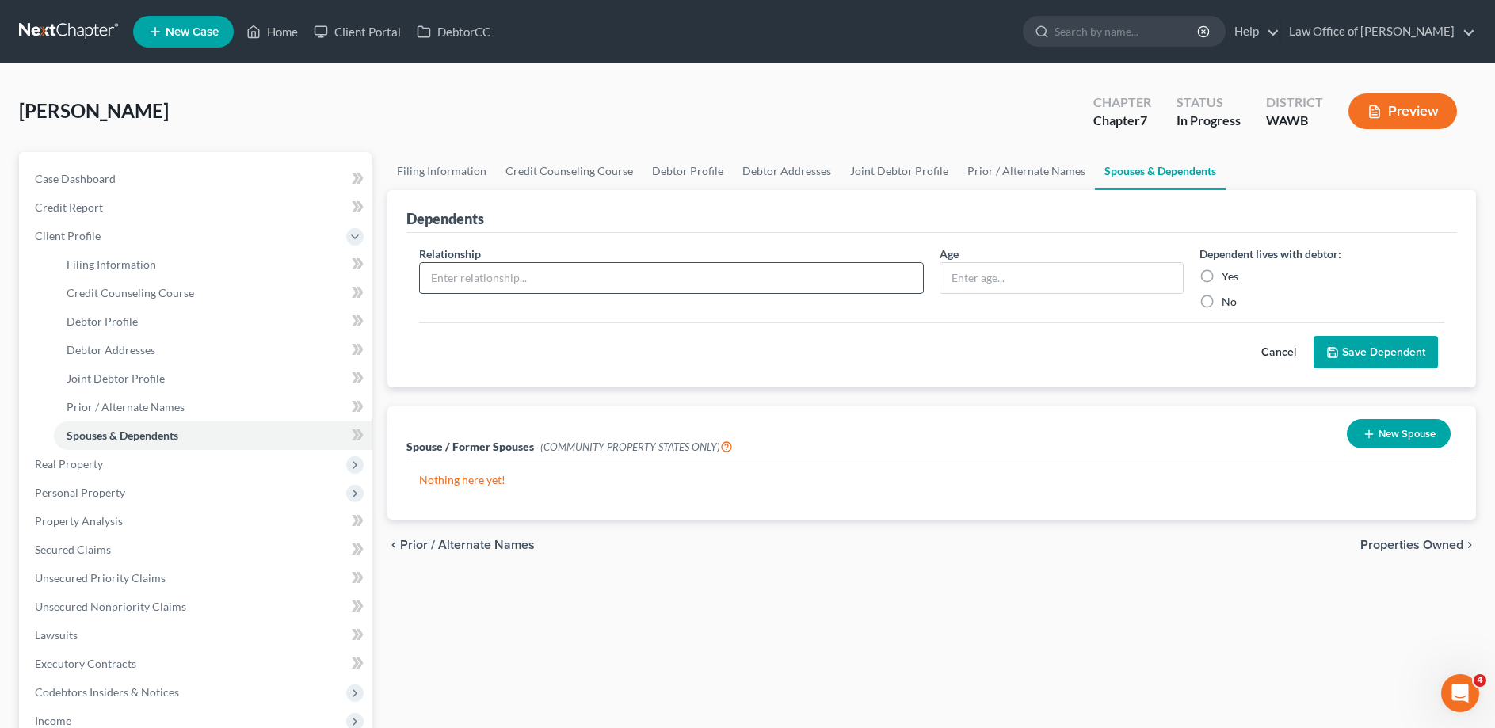
click at [500, 275] on input "text" at bounding box center [671, 278] width 503 height 30
type input "Son - [GEOGRAPHIC_DATA]"
click at [973, 280] on input "text" at bounding box center [1061, 278] width 243 height 30
type input "21"
click at [1222, 278] on label "Yes" at bounding box center [1230, 277] width 17 height 16
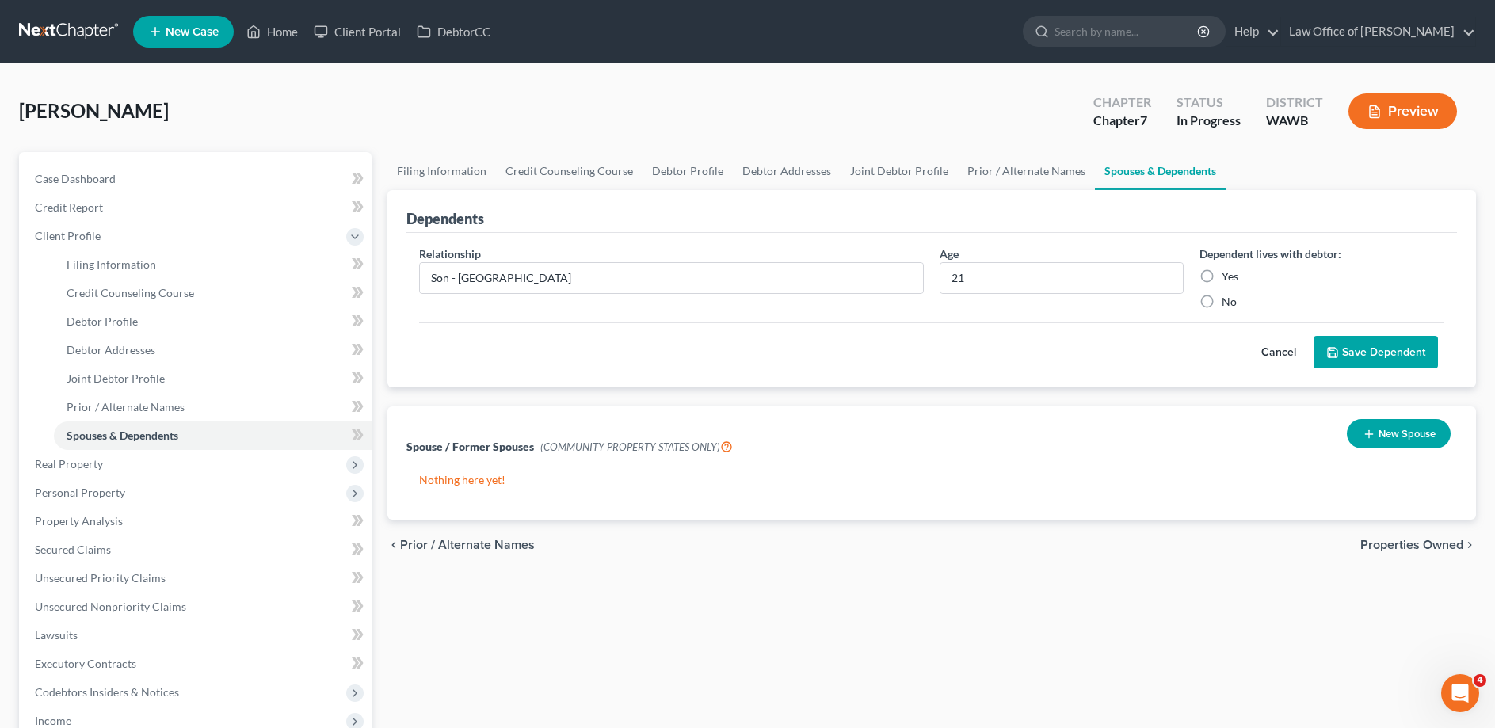
click at [1228, 278] on input "Yes" at bounding box center [1233, 274] width 10 height 10
radio input "true"
click at [1362, 353] on button "Save Dependent" at bounding box center [1376, 352] width 124 height 33
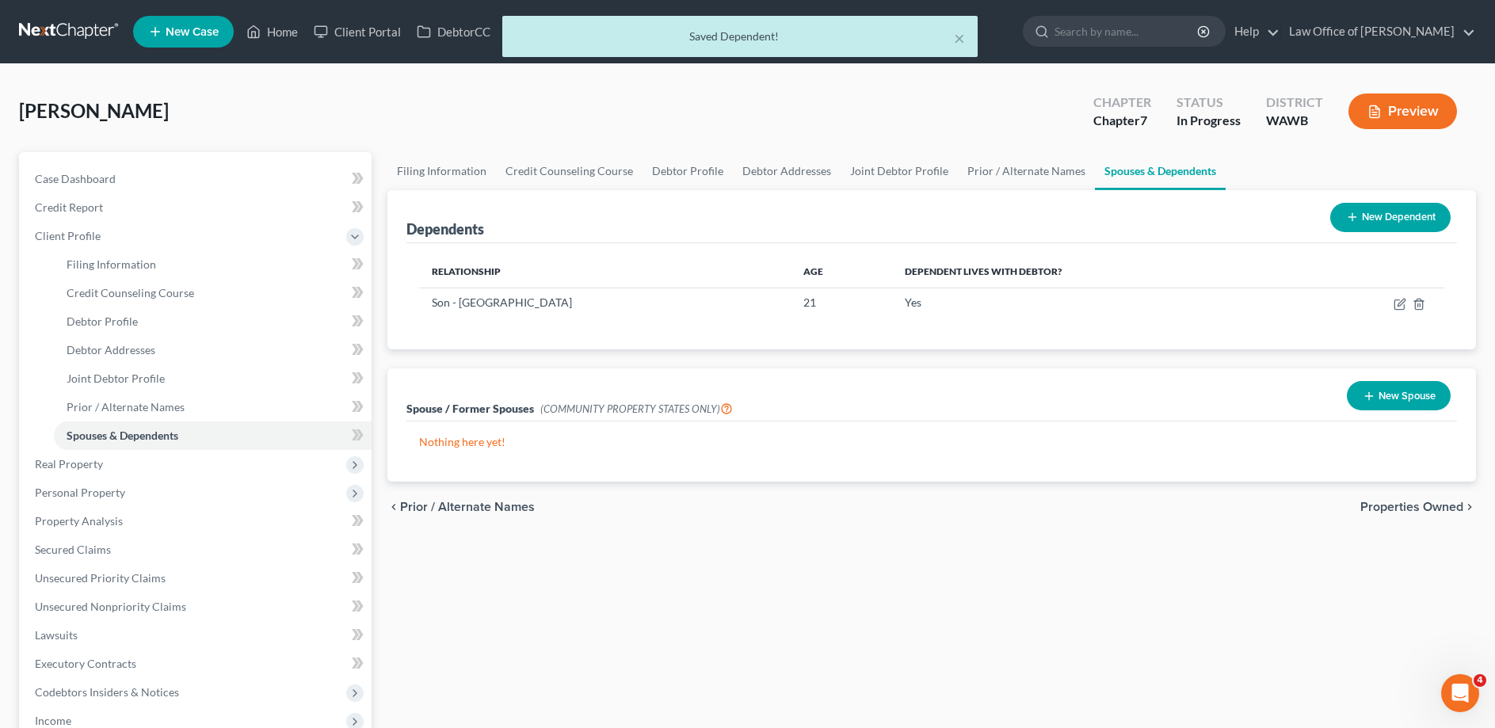
click at [1358, 216] on button "New Dependent" at bounding box center [1390, 217] width 120 height 29
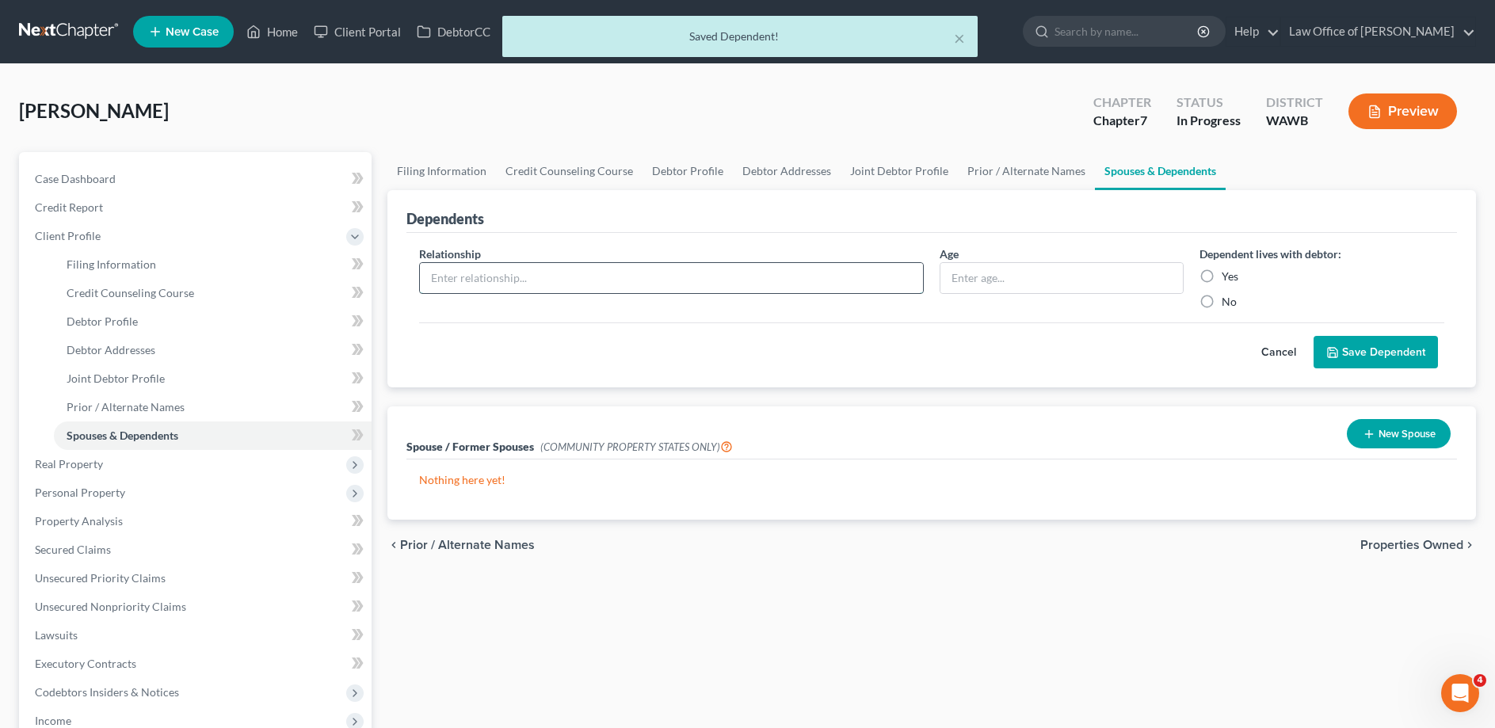
click at [563, 283] on input "text" at bounding box center [671, 278] width 503 height 30
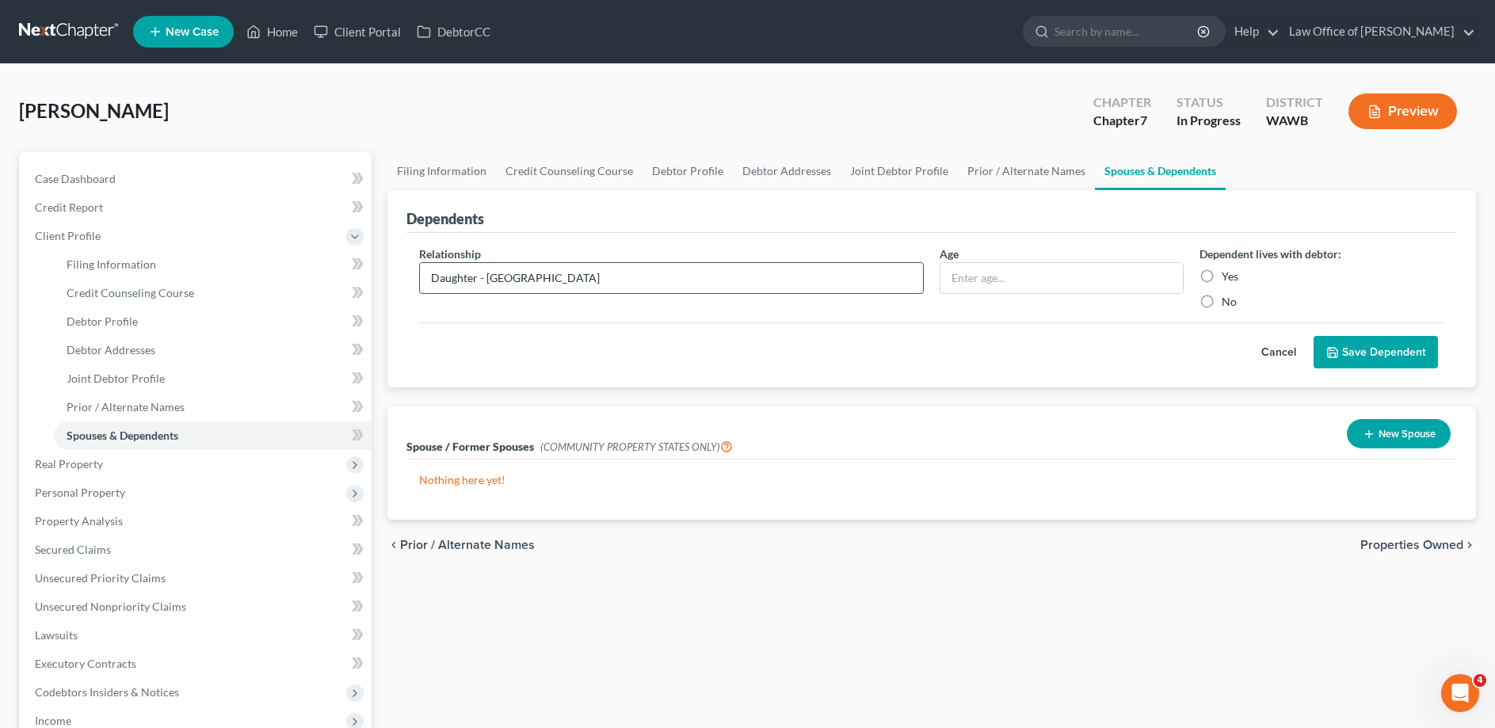
type input "Daughter - [GEOGRAPHIC_DATA]"
type input "19"
click at [1222, 270] on label "Yes" at bounding box center [1230, 277] width 17 height 16
click at [1228, 270] on input "Yes" at bounding box center [1233, 274] width 10 height 10
radio input "true"
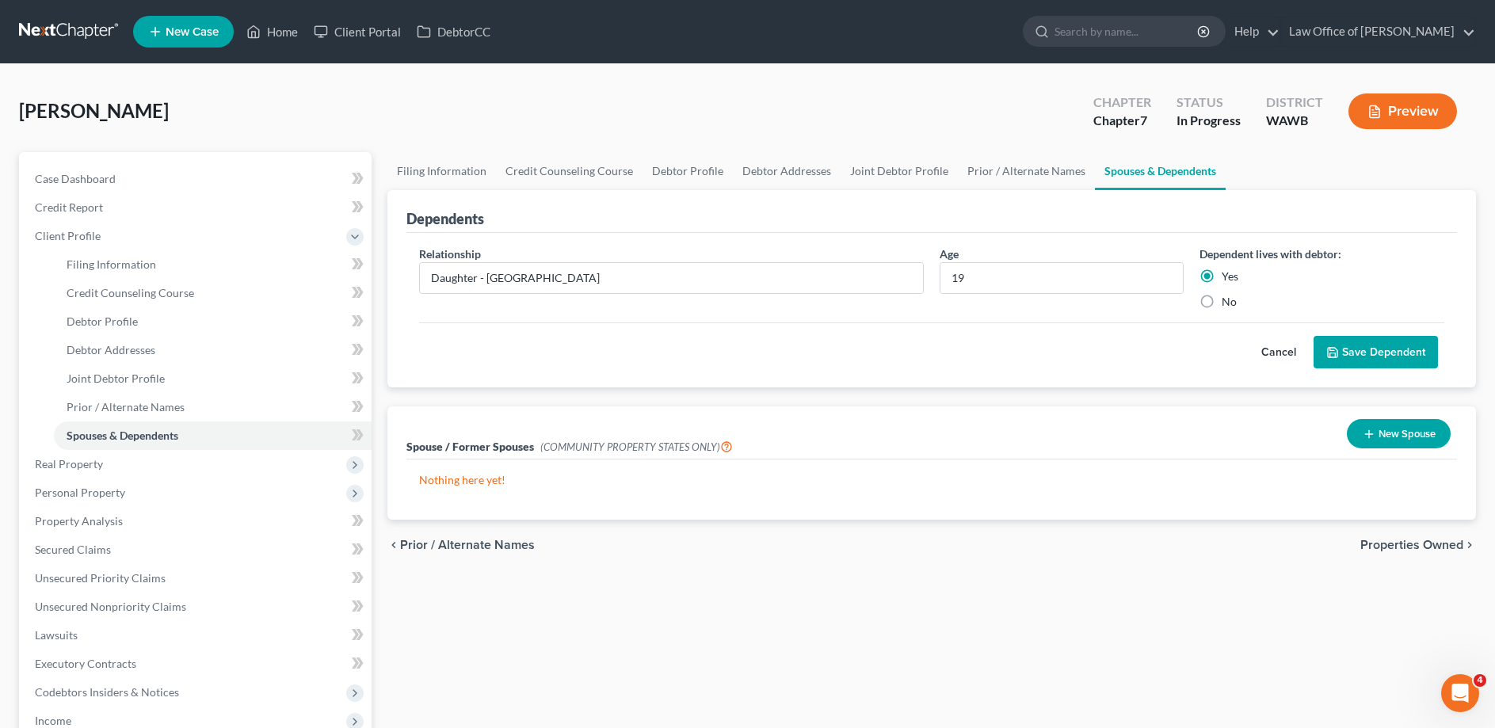
click at [1347, 353] on button "Save Dependent" at bounding box center [1376, 352] width 124 height 33
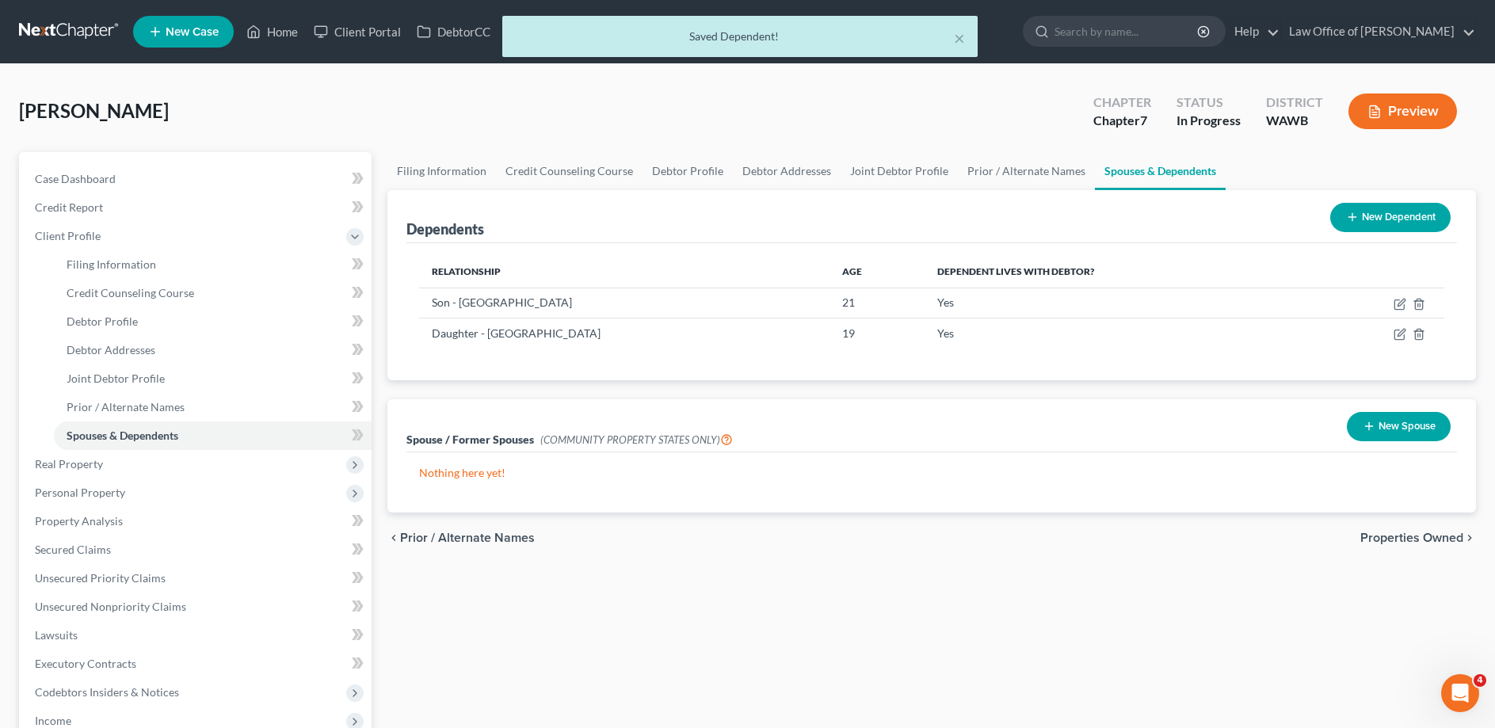
click at [1364, 220] on button "New Dependent" at bounding box center [1390, 217] width 120 height 29
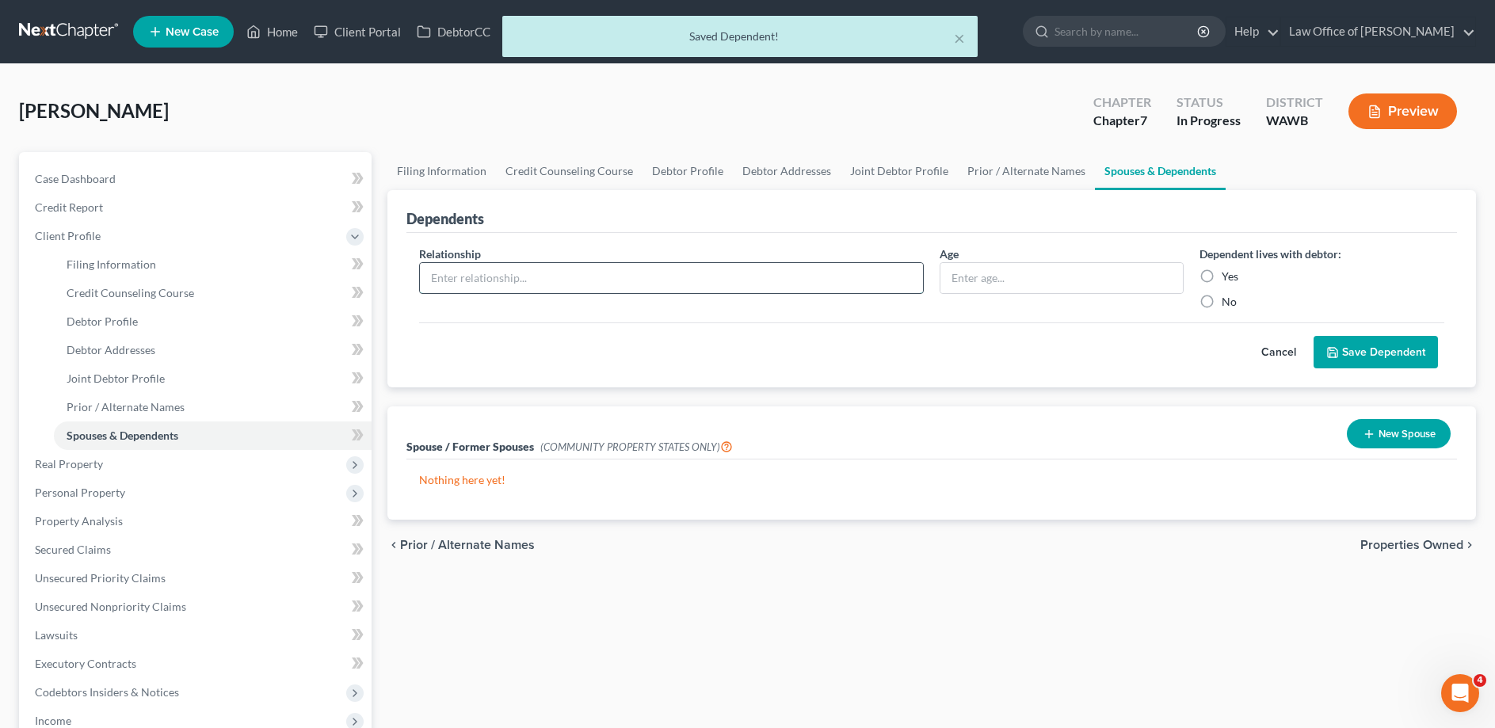
click at [580, 280] on input "text" at bounding box center [671, 278] width 503 height 30
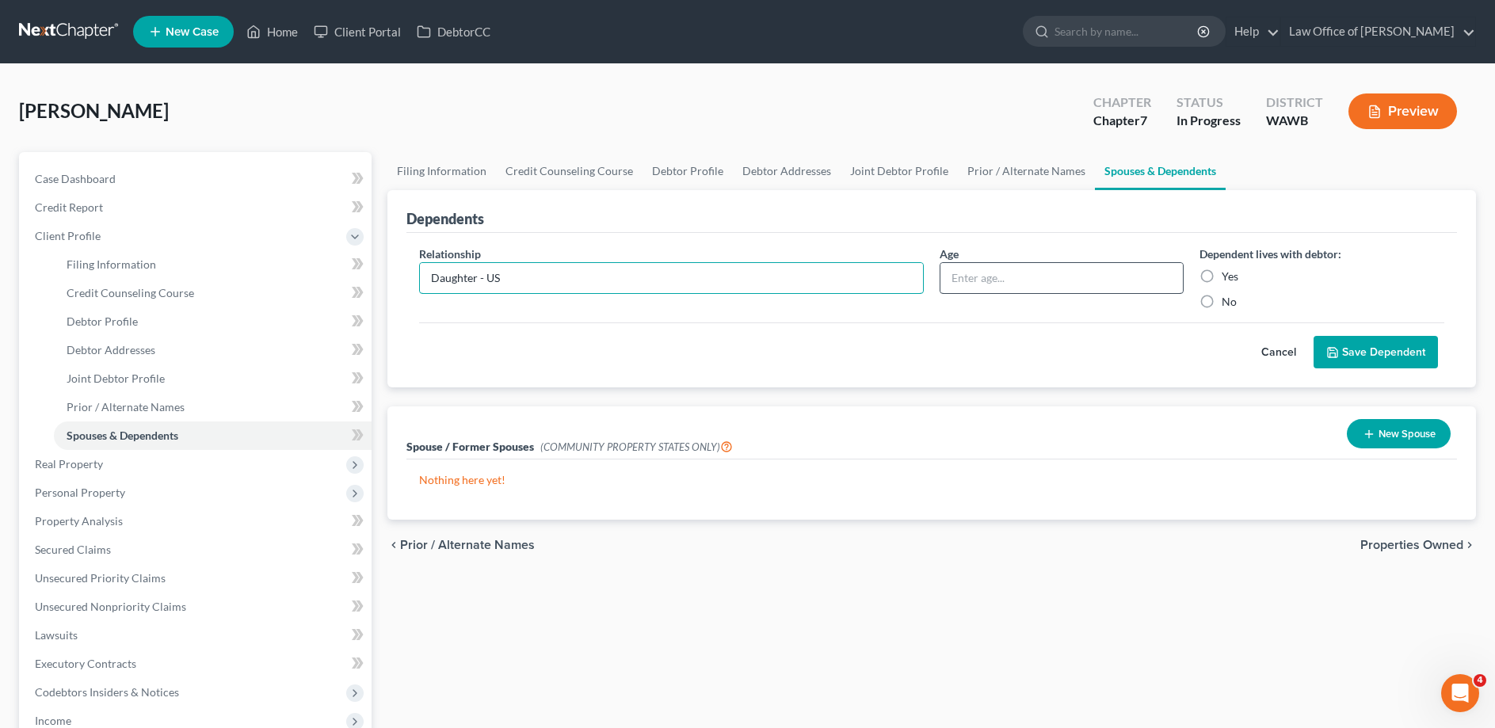
type input "Daughter - US"
click at [963, 272] on input "text" at bounding box center [1061, 278] width 243 height 30
type input "18"
click at [1222, 276] on label "Yes" at bounding box center [1230, 277] width 17 height 16
click at [1228, 276] on input "Yes" at bounding box center [1233, 274] width 10 height 10
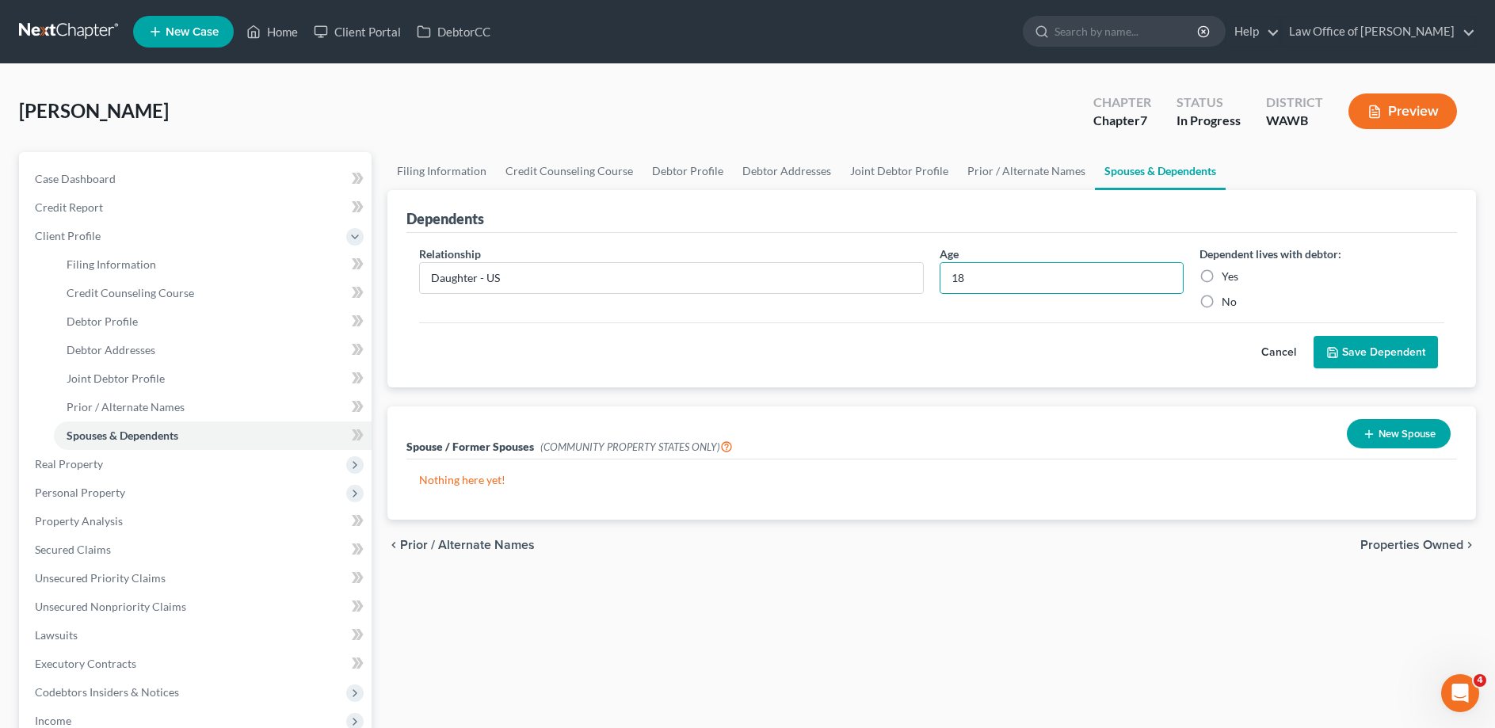
radio input "true"
click at [1378, 350] on button "Save Dependent" at bounding box center [1376, 352] width 124 height 33
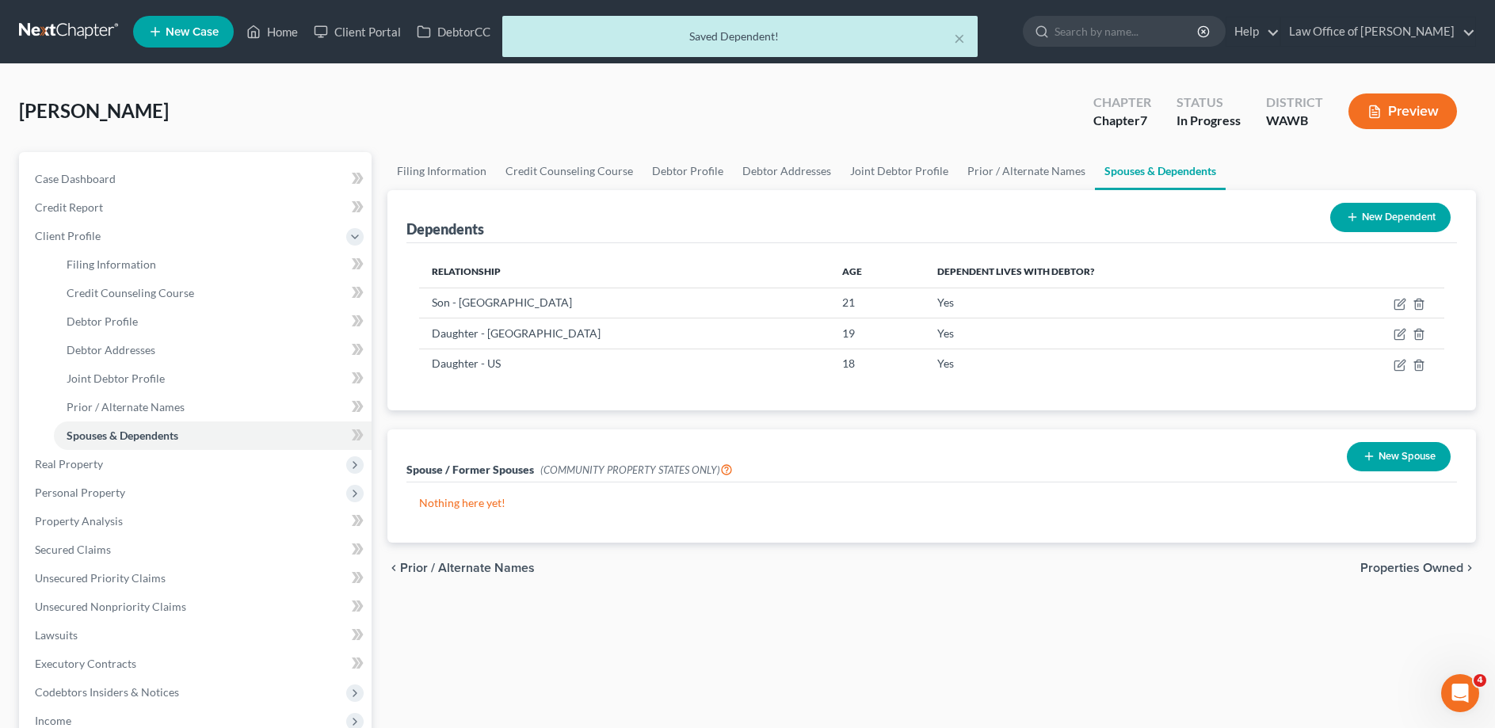
click at [1412, 219] on button "New Dependent" at bounding box center [1390, 217] width 120 height 29
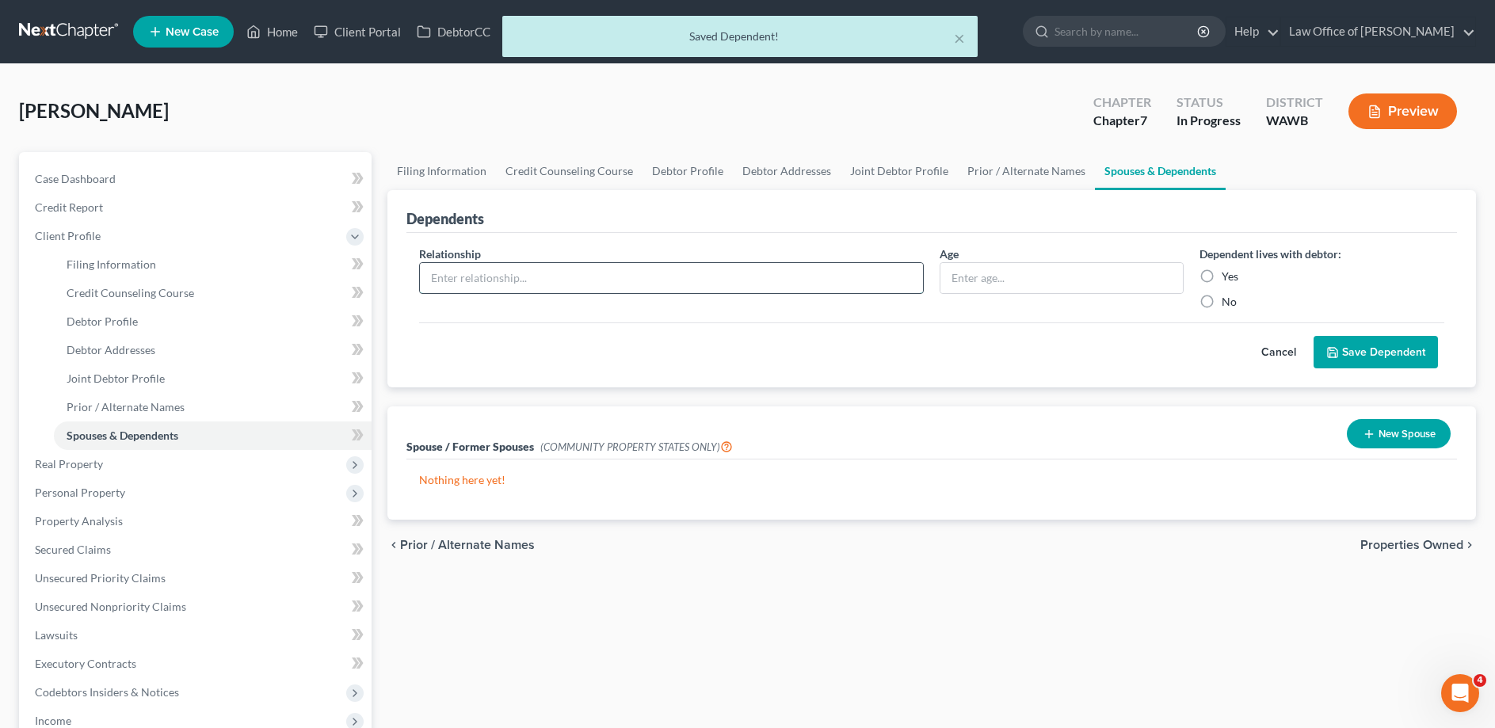
click at [636, 275] on input "text" at bounding box center [671, 278] width 503 height 30
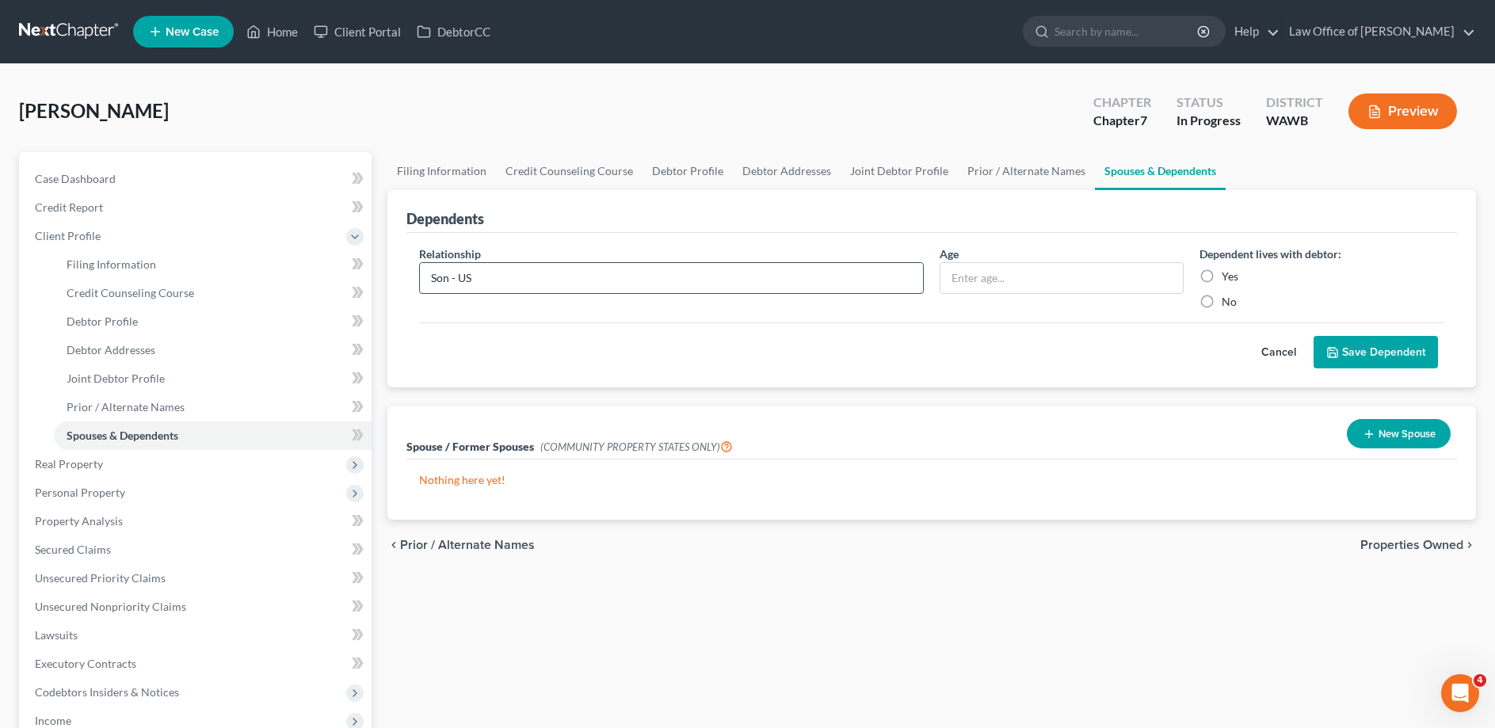
type input "Son - US"
type input "16"
click at [1222, 275] on label "Yes" at bounding box center [1230, 277] width 17 height 16
click at [1228, 275] on input "Yes" at bounding box center [1233, 274] width 10 height 10
radio input "true"
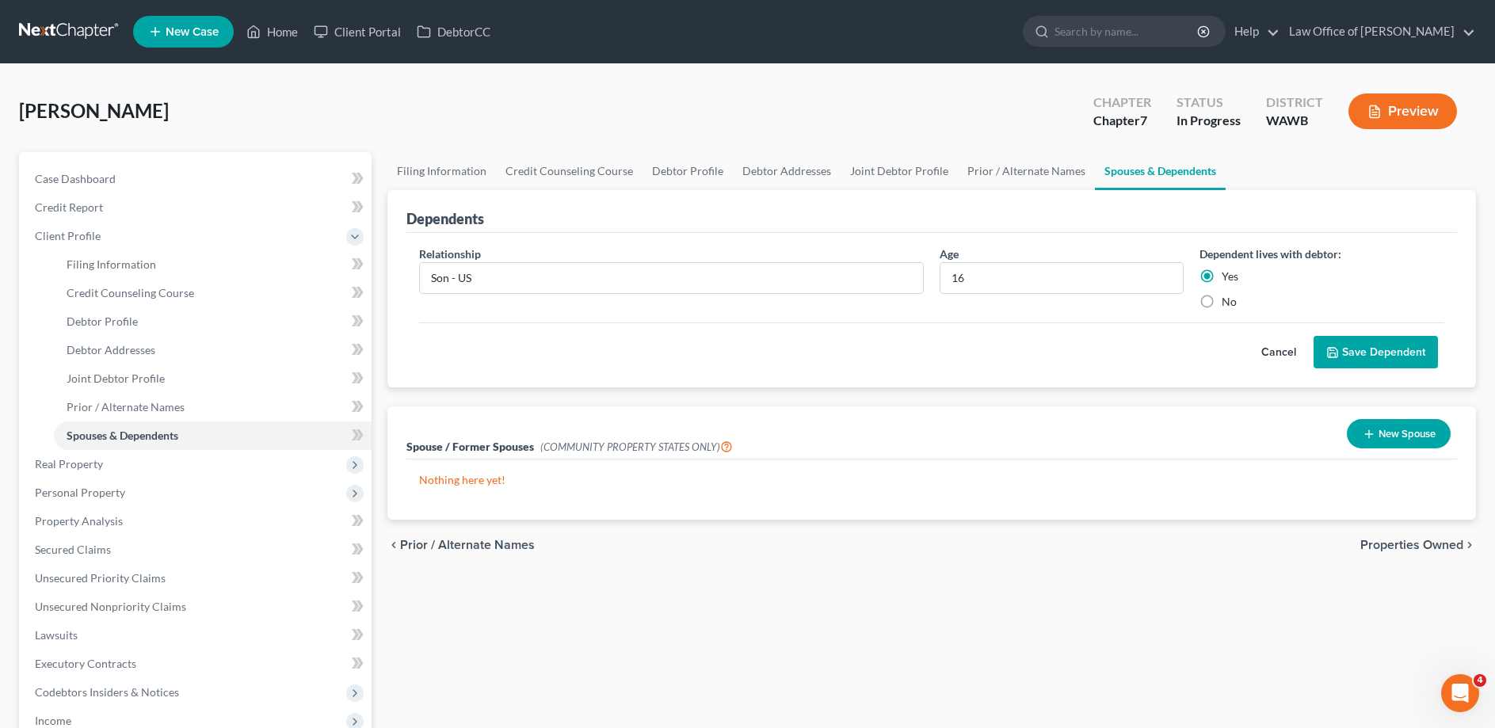
click at [1355, 356] on button "Save Dependent" at bounding box center [1376, 352] width 124 height 33
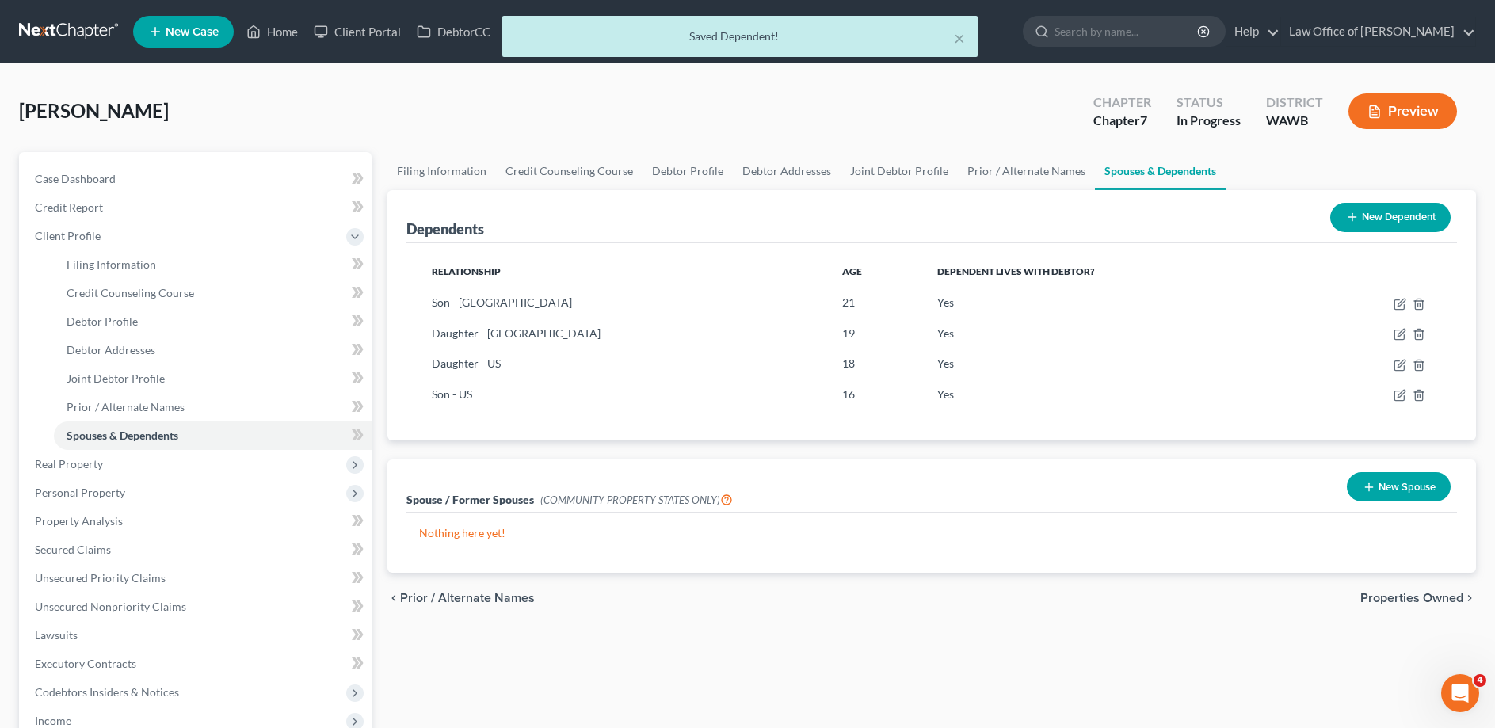
click at [1369, 214] on button "New Dependent" at bounding box center [1390, 217] width 120 height 29
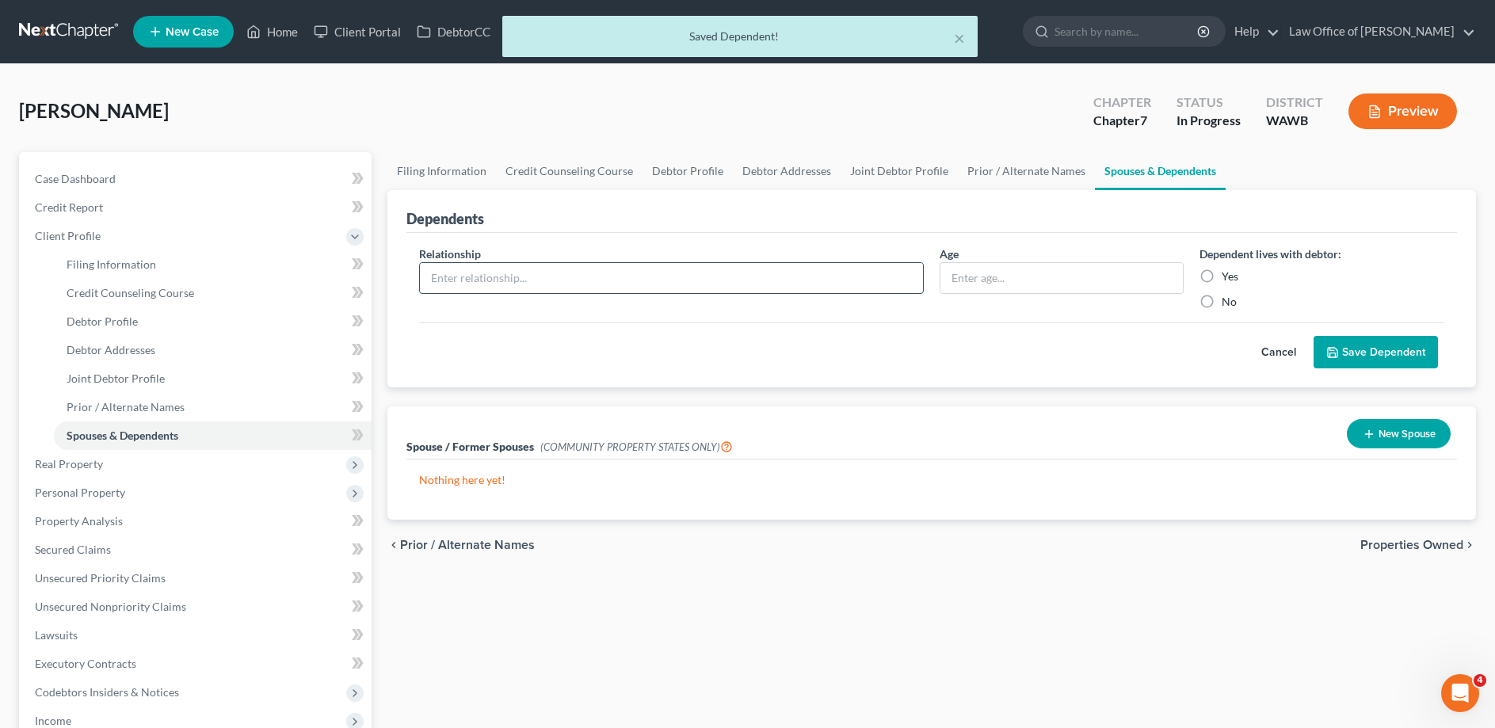
click at [590, 281] on input "text" at bounding box center [671, 278] width 503 height 30
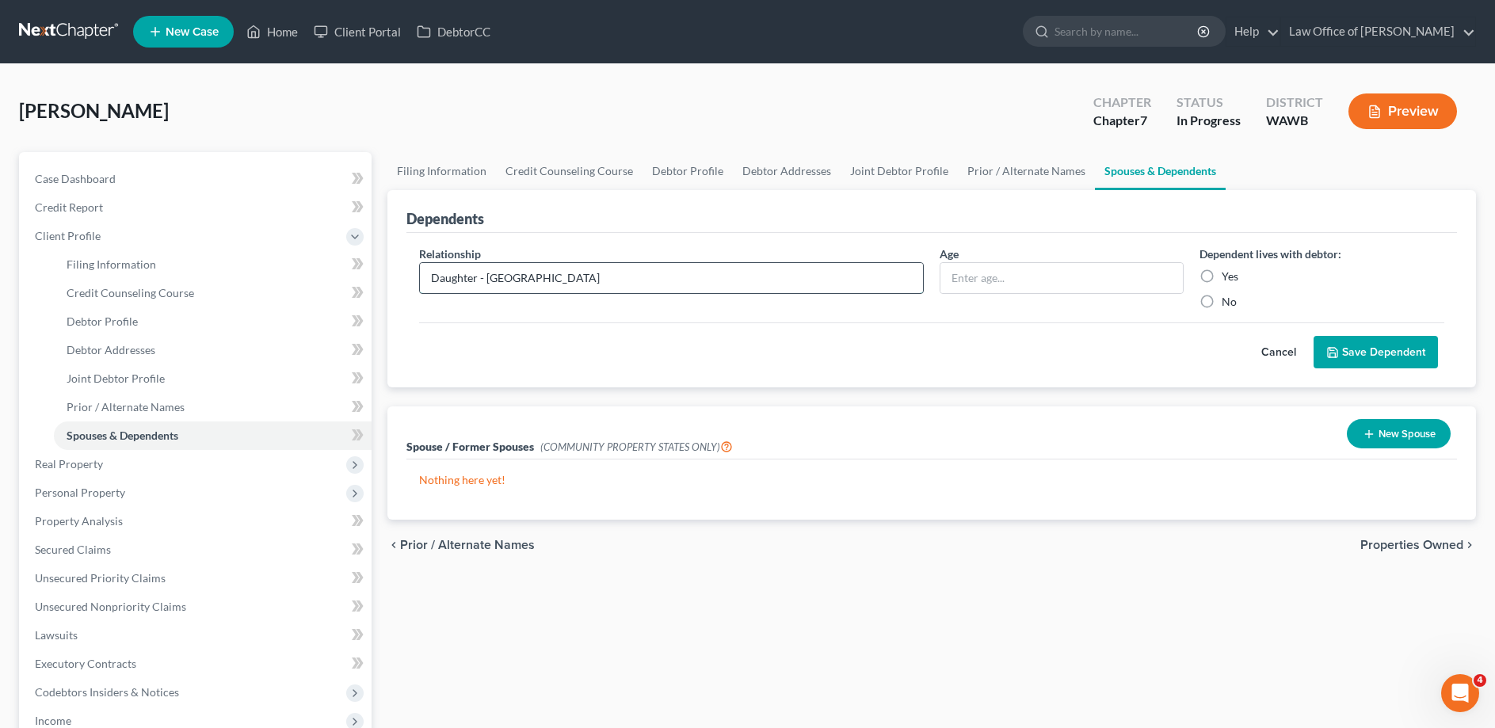
type input "Daughter - [GEOGRAPHIC_DATA]"
type input "7"
click at [1222, 276] on label "Yes" at bounding box center [1230, 277] width 17 height 16
click at [1228, 276] on input "Yes" at bounding box center [1233, 274] width 10 height 10
radio input "true"
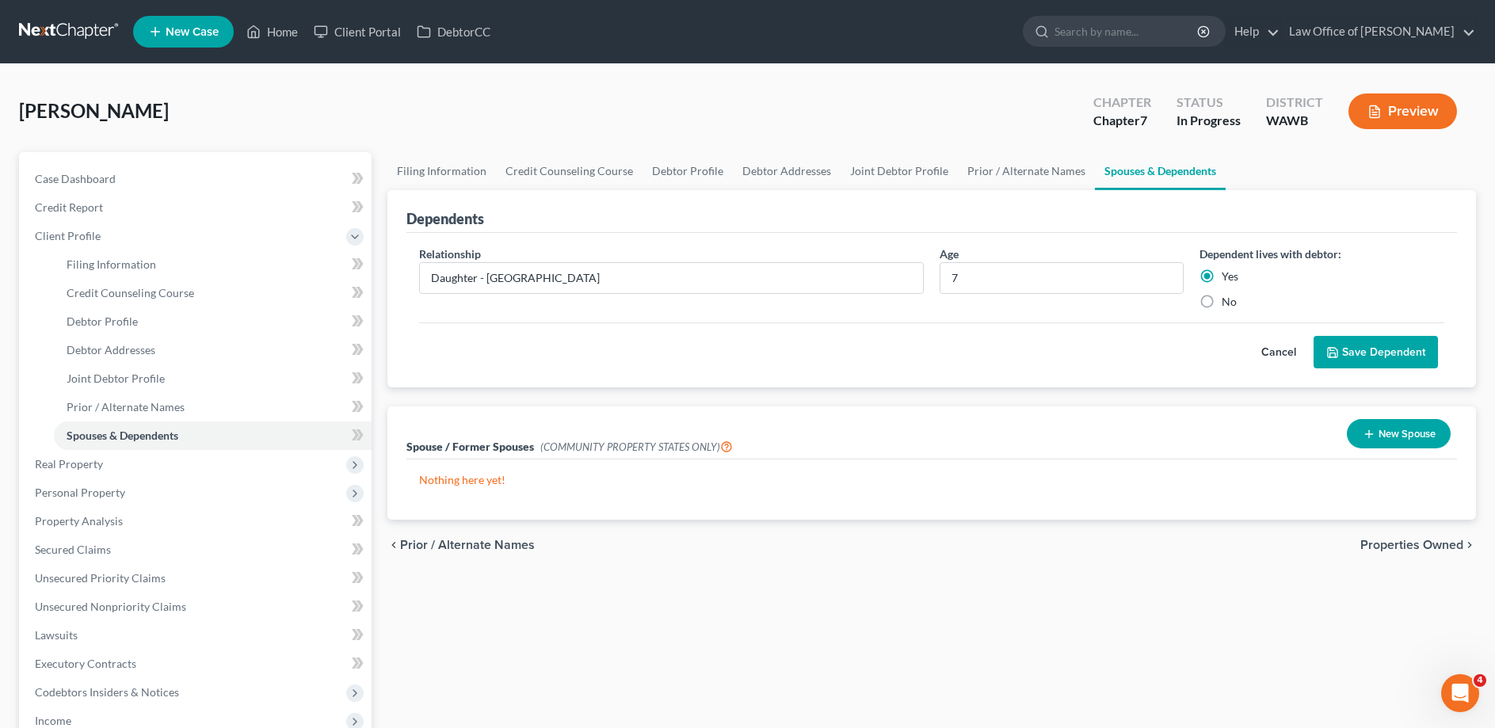
click at [1351, 347] on button "Save Dependent" at bounding box center [1376, 352] width 124 height 33
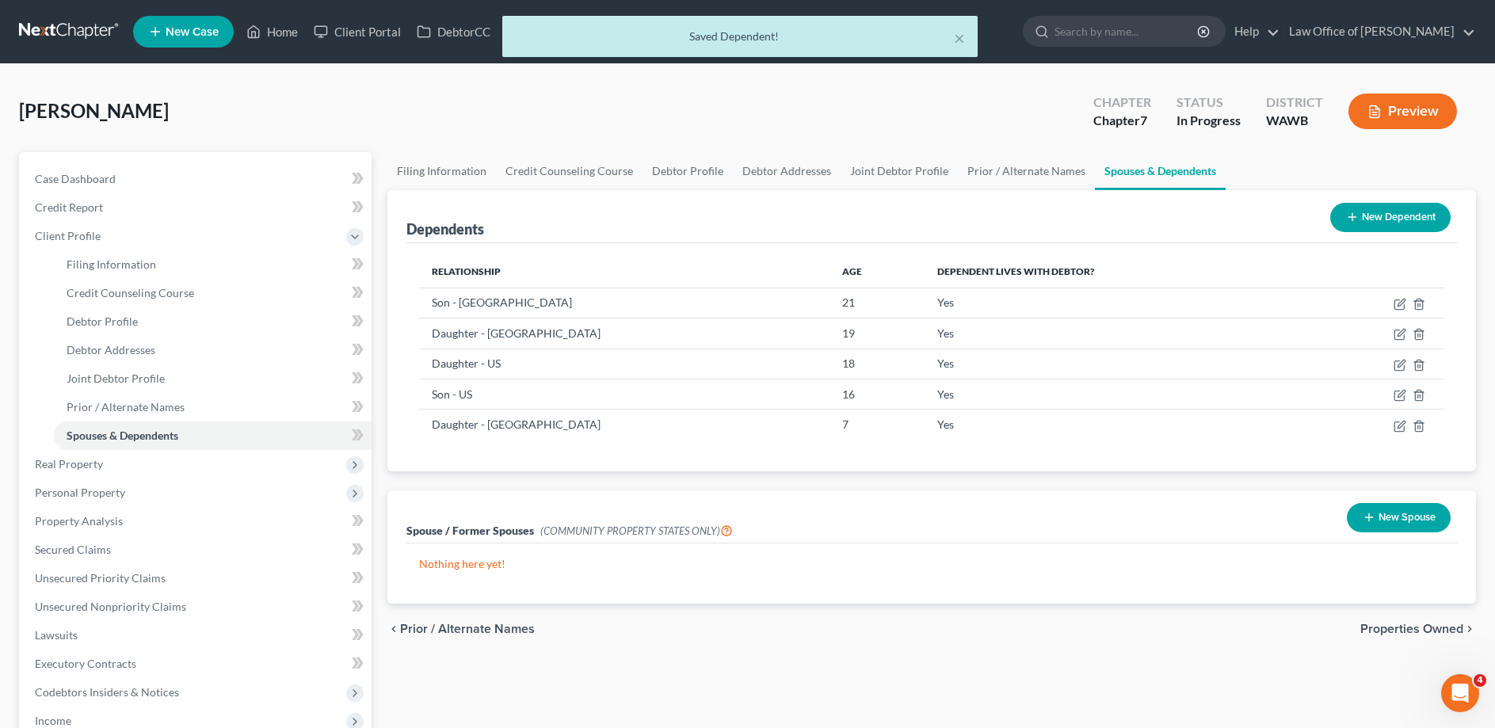
click at [1356, 204] on button "New Dependent" at bounding box center [1390, 217] width 120 height 29
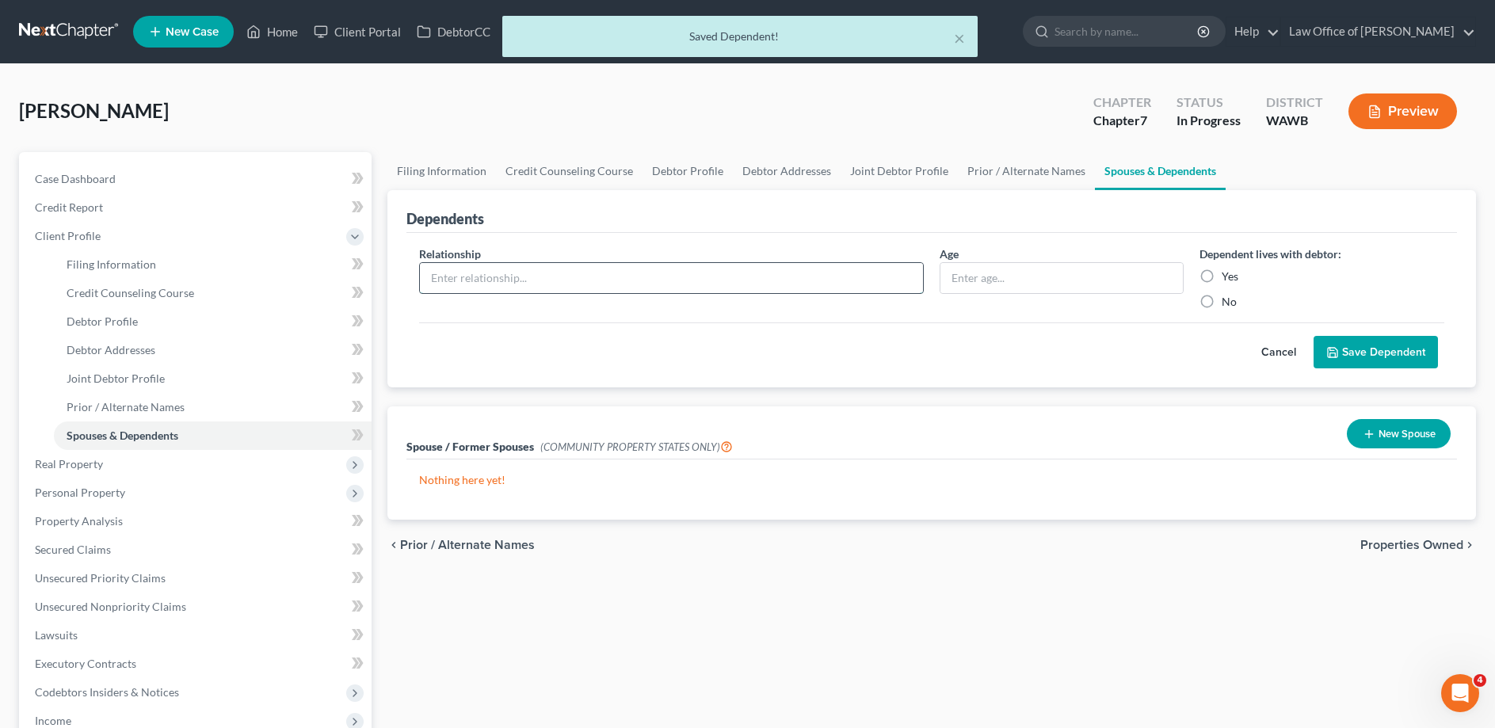
click at [594, 291] on input "text" at bounding box center [671, 278] width 503 height 30
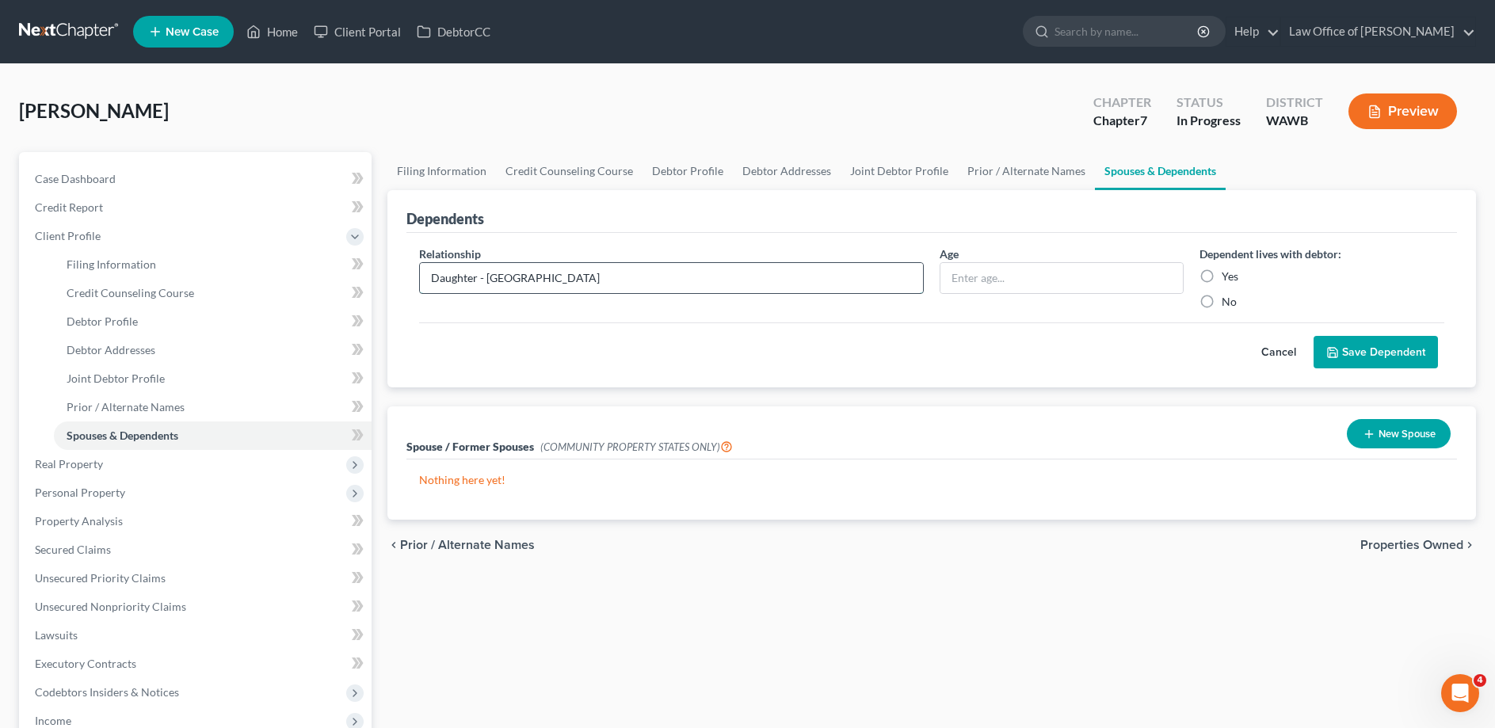
type input "Daughter - [GEOGRAPHIC_DATA]"
type input "4"
click at [1222, 274] on label "Yes" at bounding box center [1230, 277] width 17 height 16
click at [1228, 274] on input "Yes" at bounding box center [1233, 274] width 10 height 10
radio input "true"
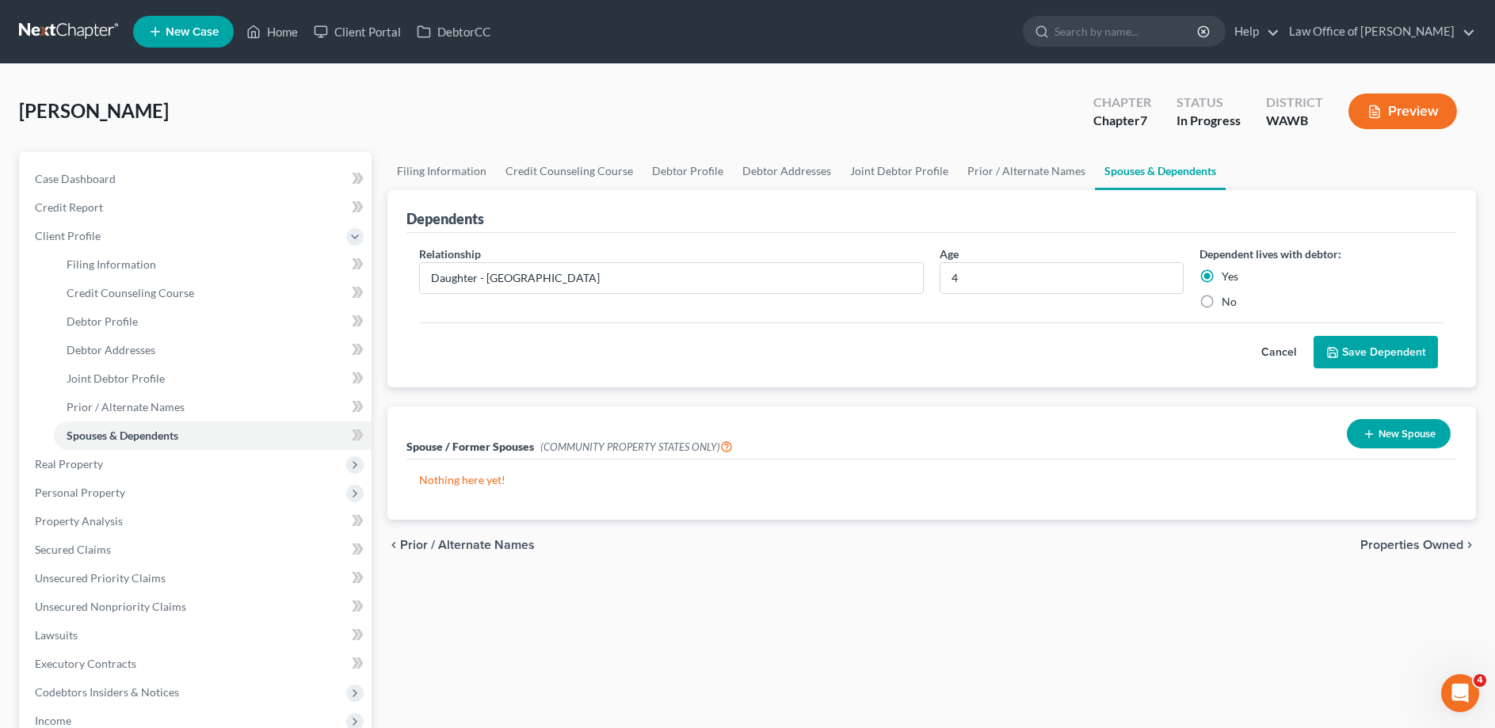
click at [1351, 353] on button "Save Dependent" at bounding box center [1376, 352] width 124 height 33
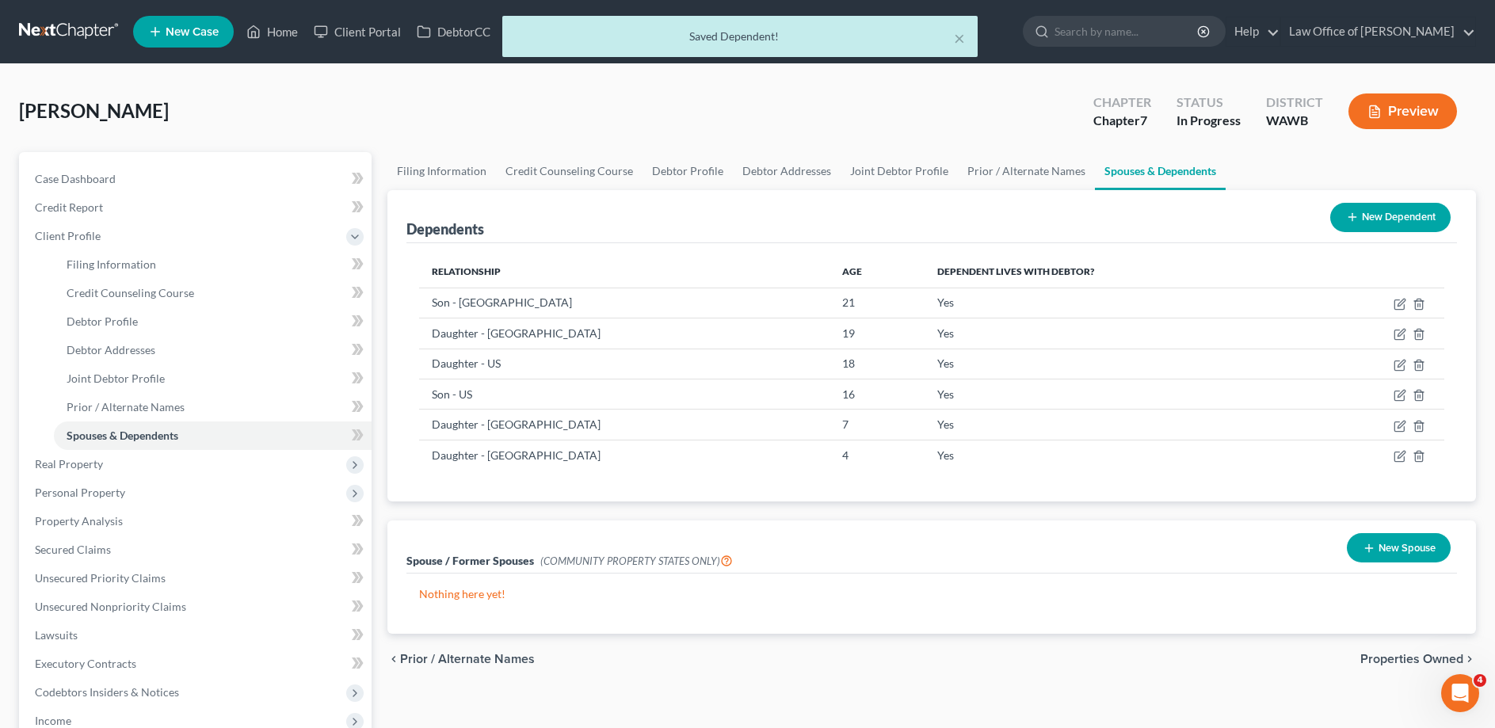
click at [1360, 219] on button "New Dependent" at bounding box center [1390, 217] width 120 height 29
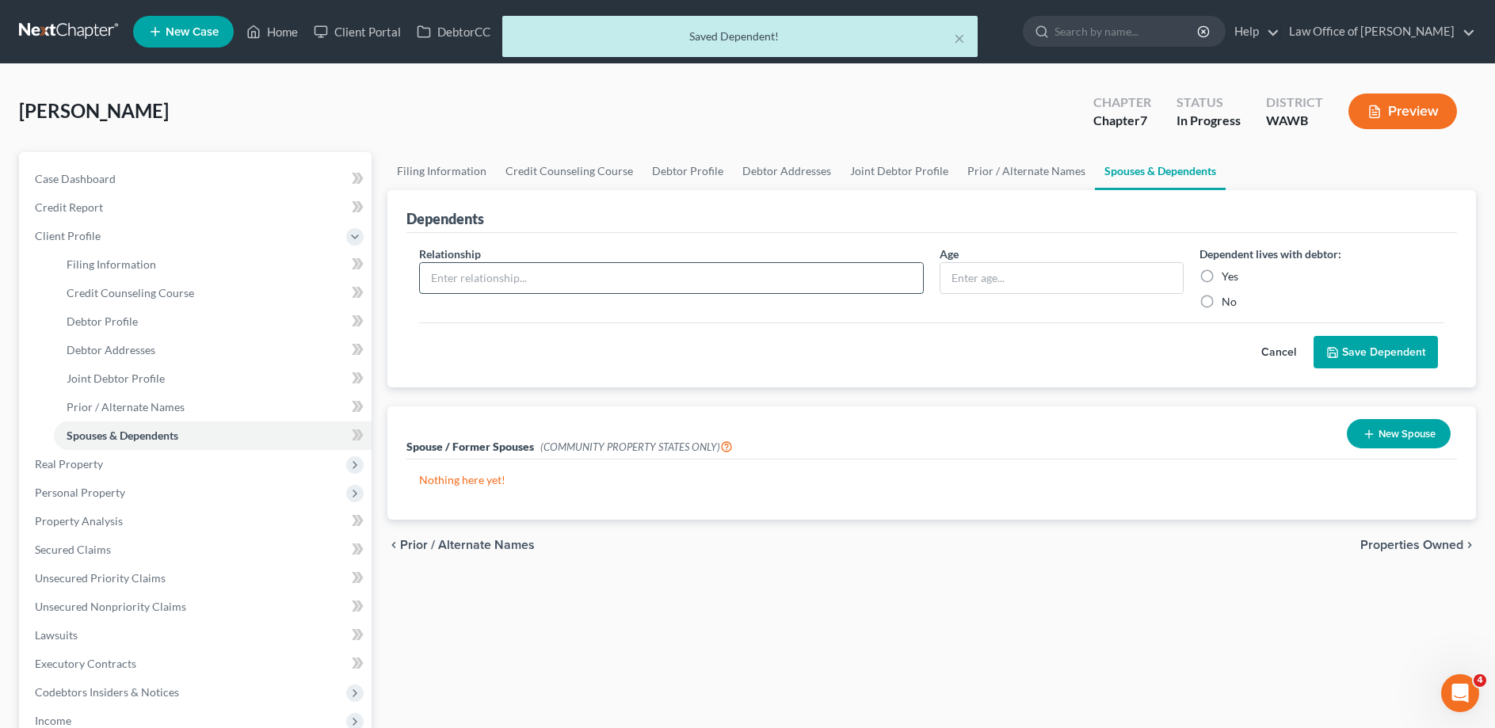
click at [502, 277] on input "text" at bounding box center [671, 278] width 503 height 30
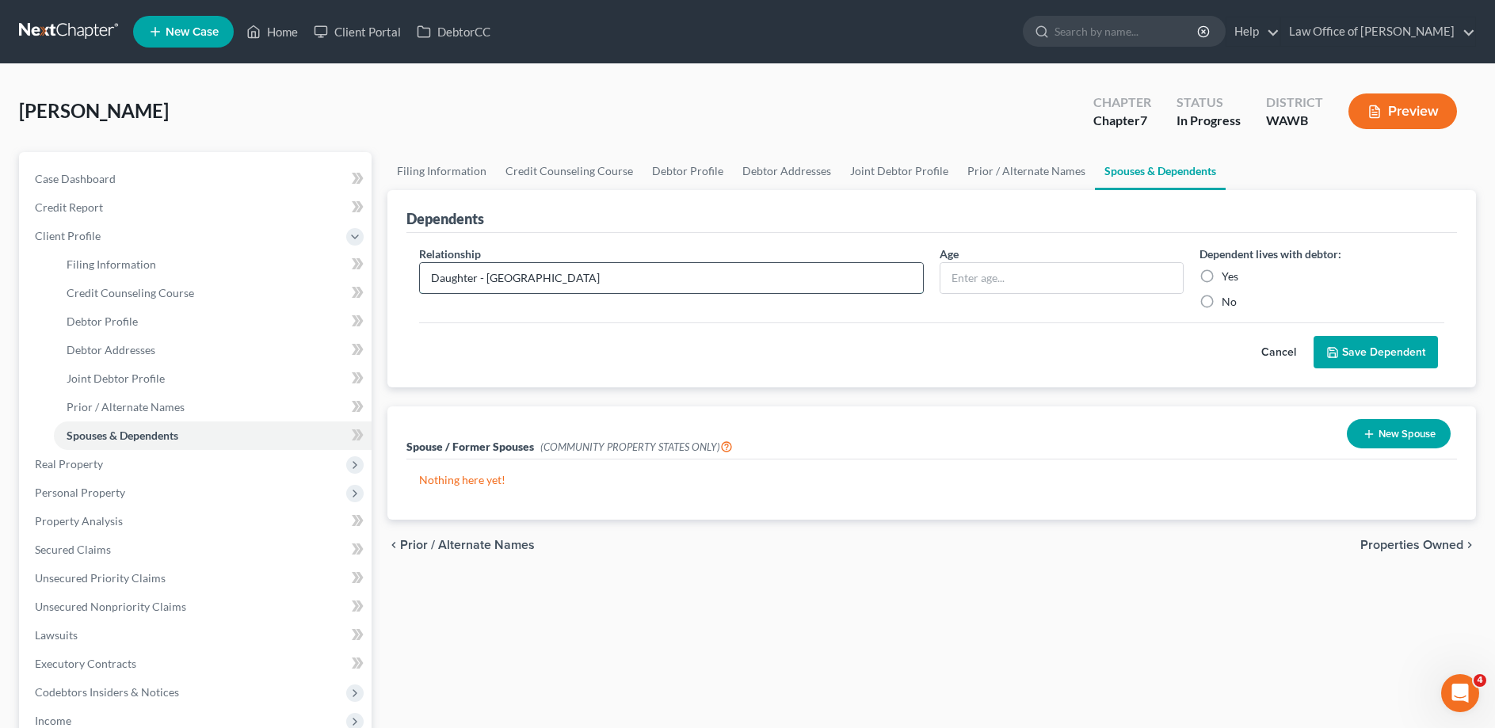
type input "Daughter - [GEOGRAPHIC_DATA]"
type input "2"
click at [1222, 276] on label "Yes" at bounding box center [1230, 277] width 17 height 16
click at [1228, 276] on input "Yes" at bounding box center [1233, 274] width 10 height 10
radio input "true"
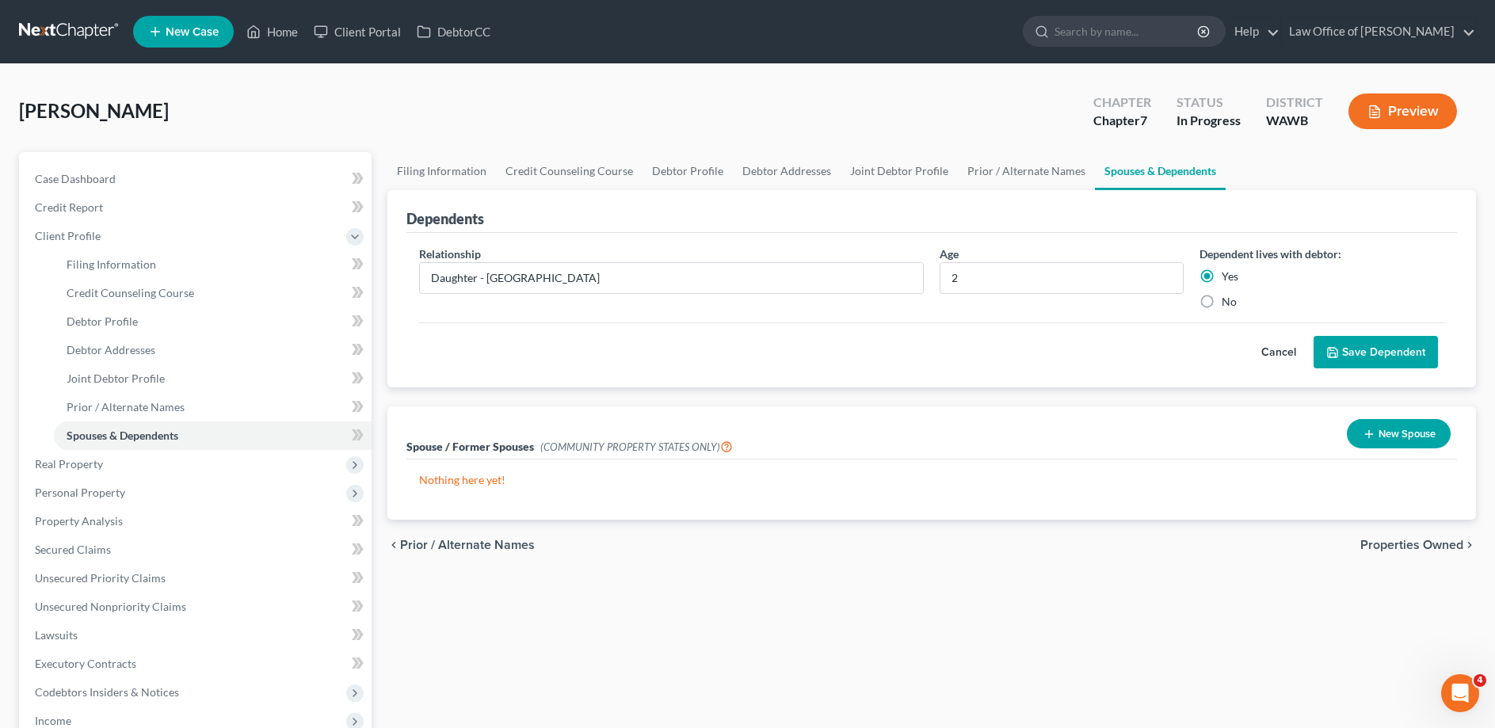
click at [1367, 349] on button "Save Dependent" at bounding box center [1376, 352] width 124 height 33
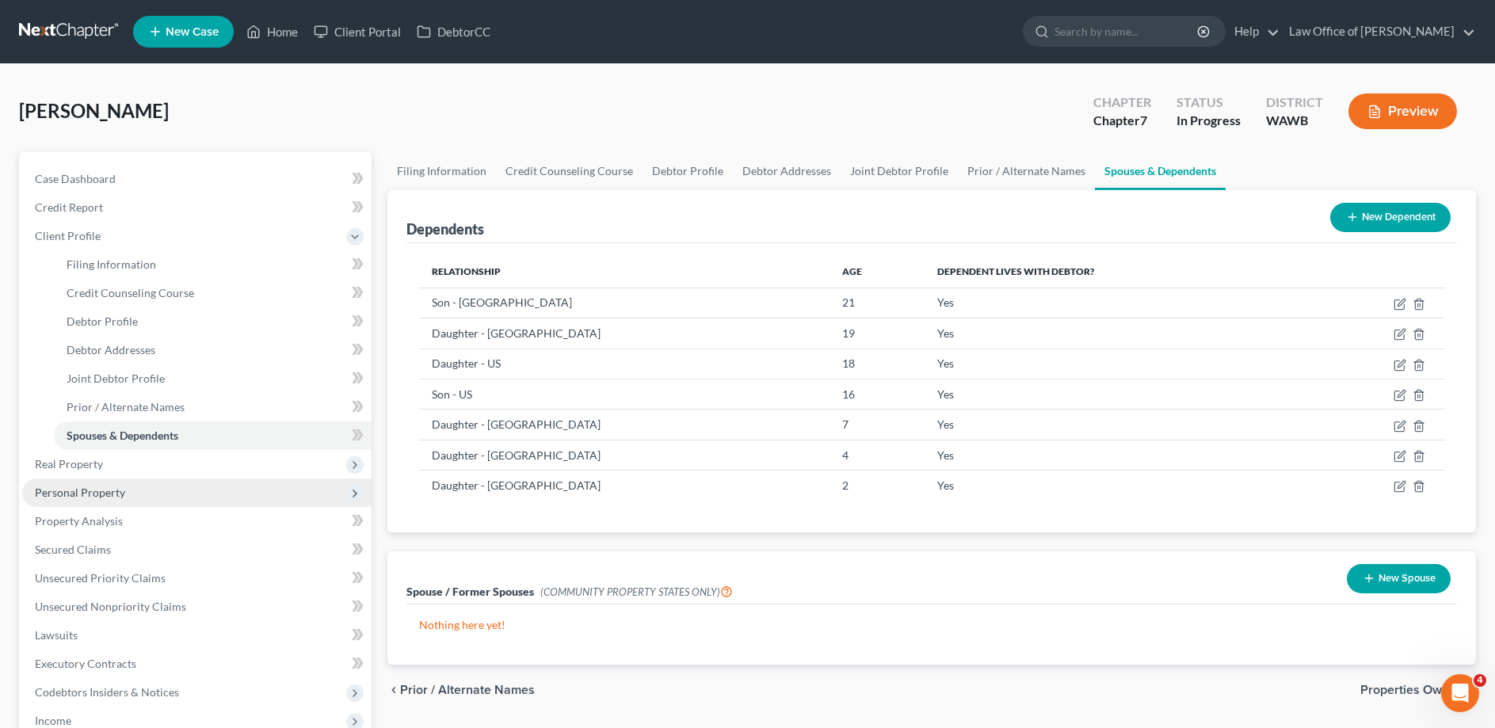
click at [116, 492] on span "Personal Property" at bounding box center [80, 492] width 90 height 13
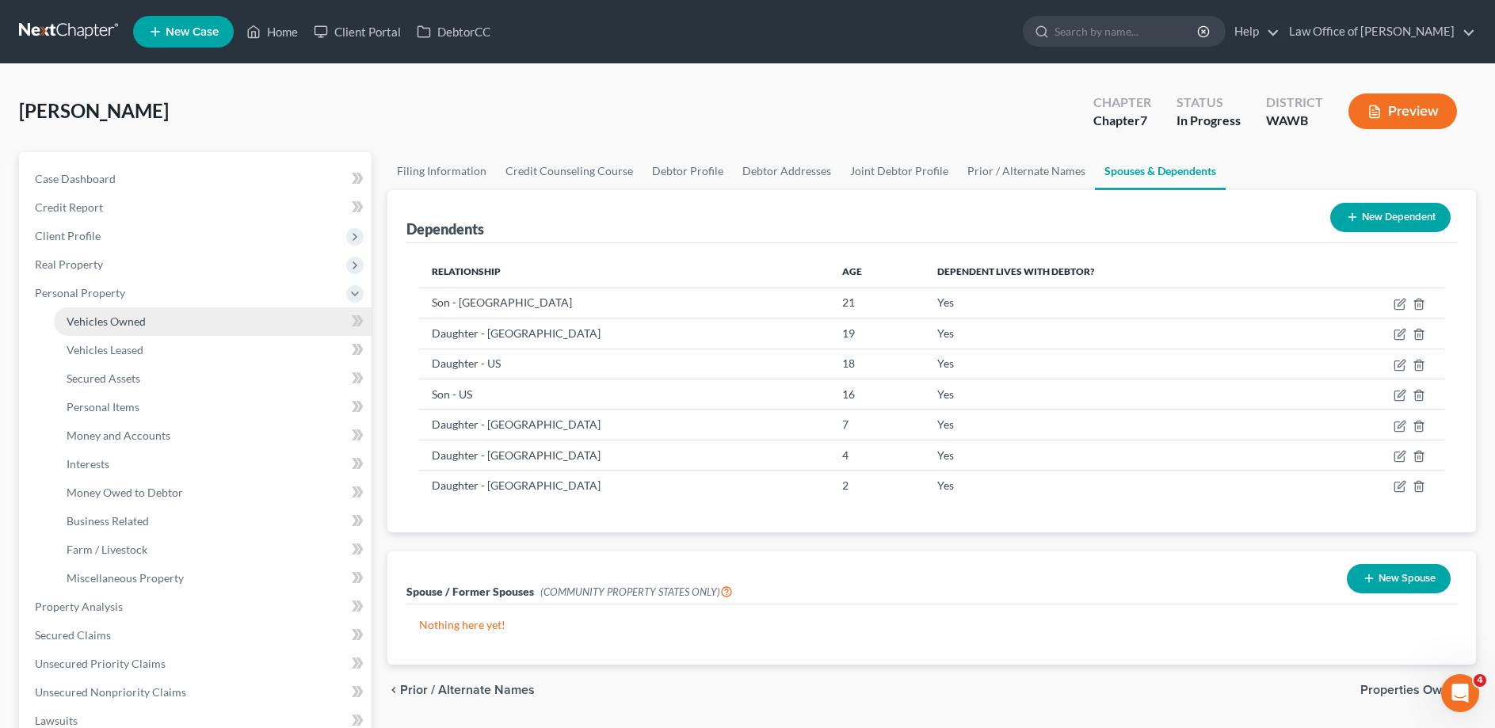
click at [75, 316] on span "Vehicles Owned" at bounding box center [106, 321] width 79 height 13
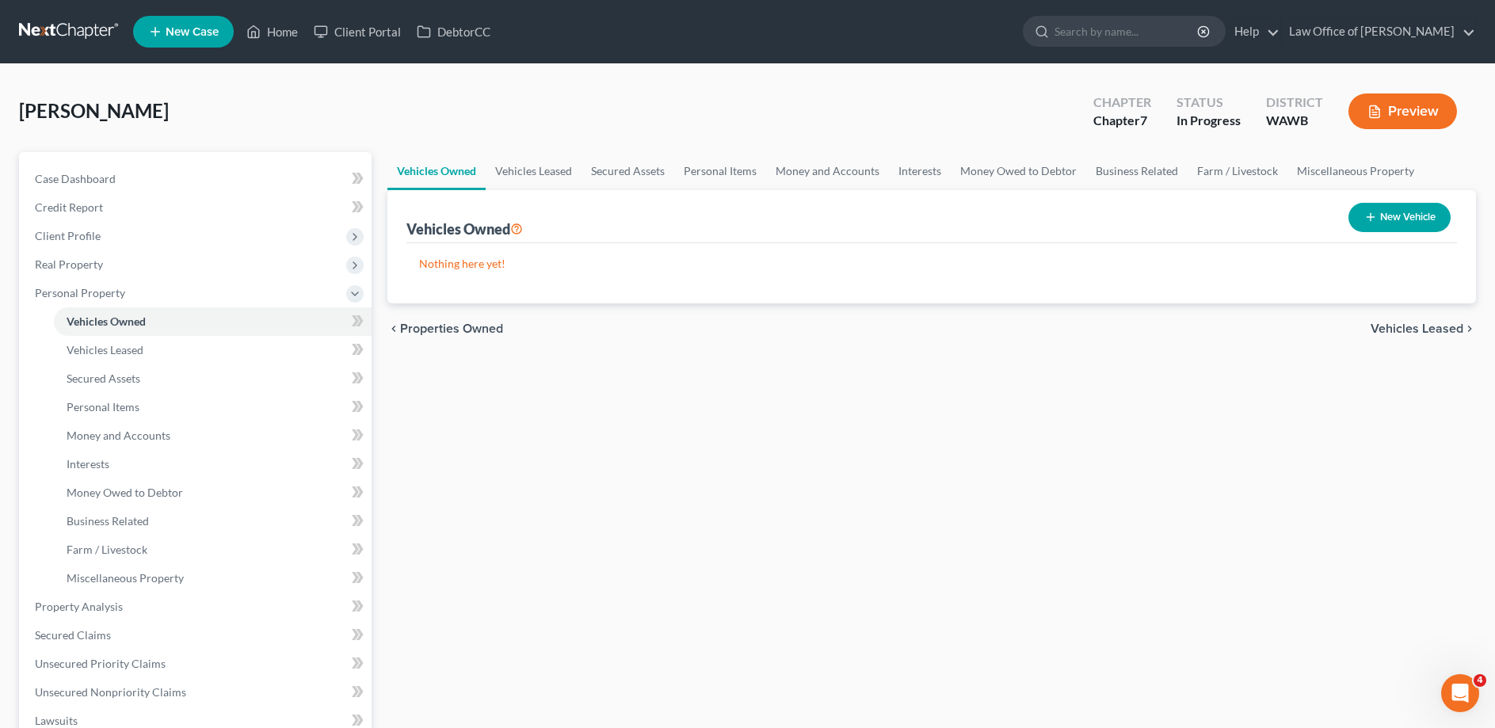
click at [1379, 209] on button "New Vehicle" at bounding box center [1399, 217] width 102 height 29
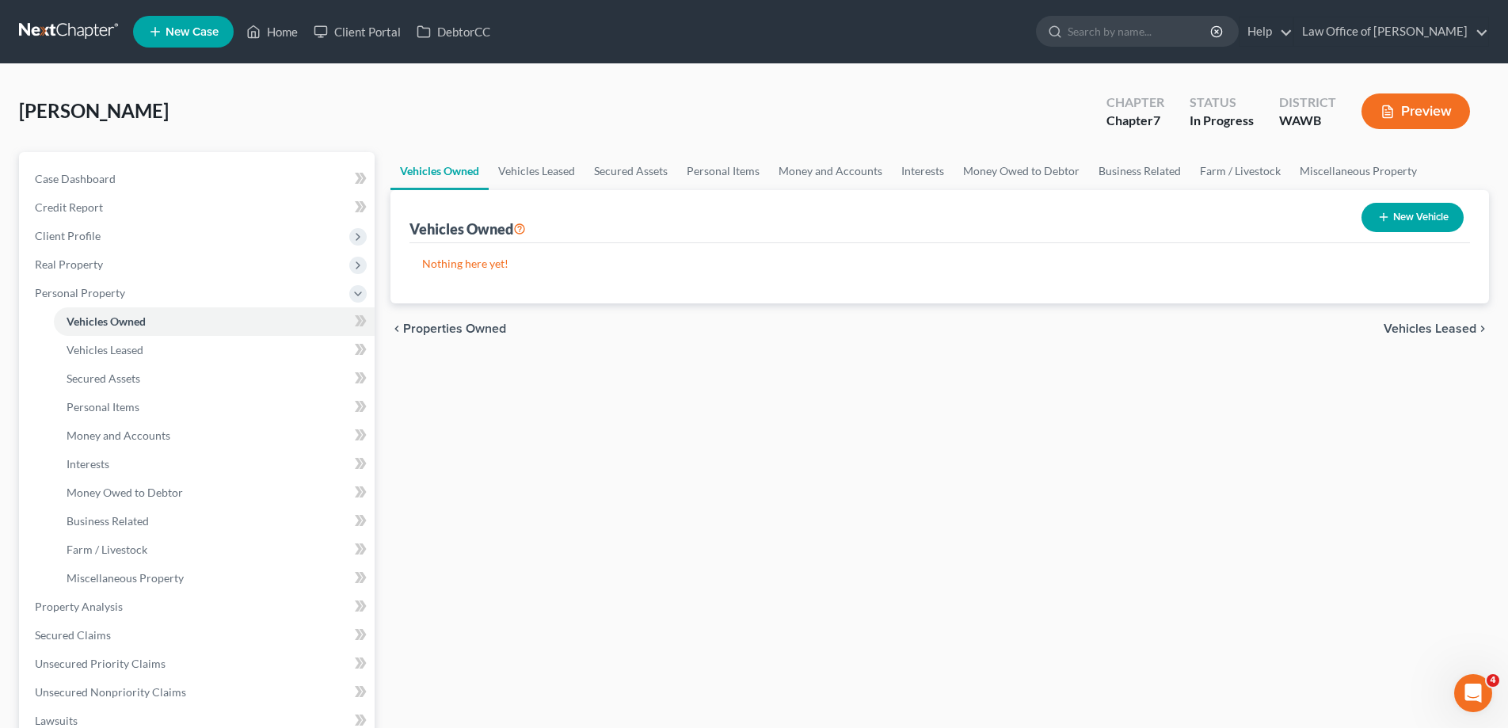
select select "0"
select select "2"
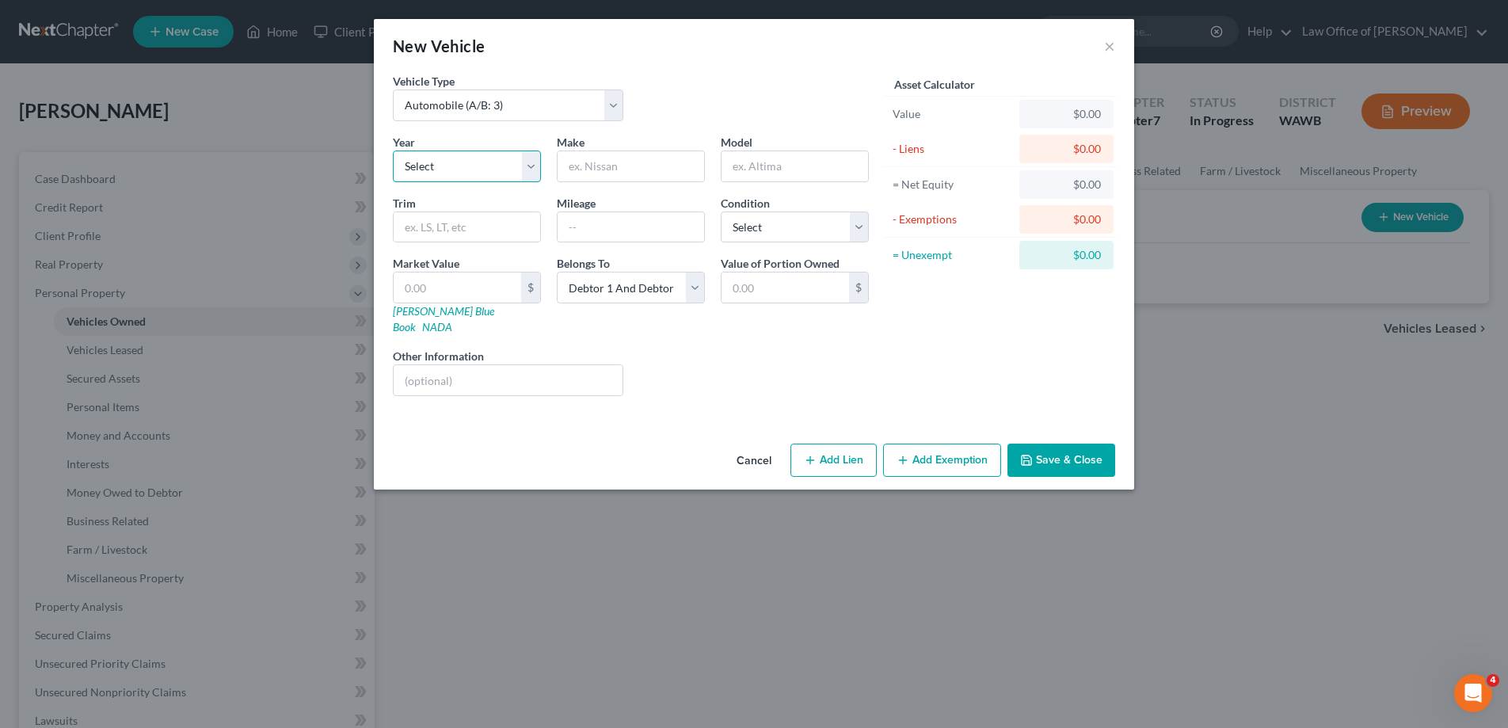
select select "7"
click option "2019" at bounding box center [0, 0] width 0 height 0
type input "Alfa Romeo"
type input "Stevio"
click at [1042, 444] on button "Save & Close" at bounding box center [1062, 460] width 108 height 33
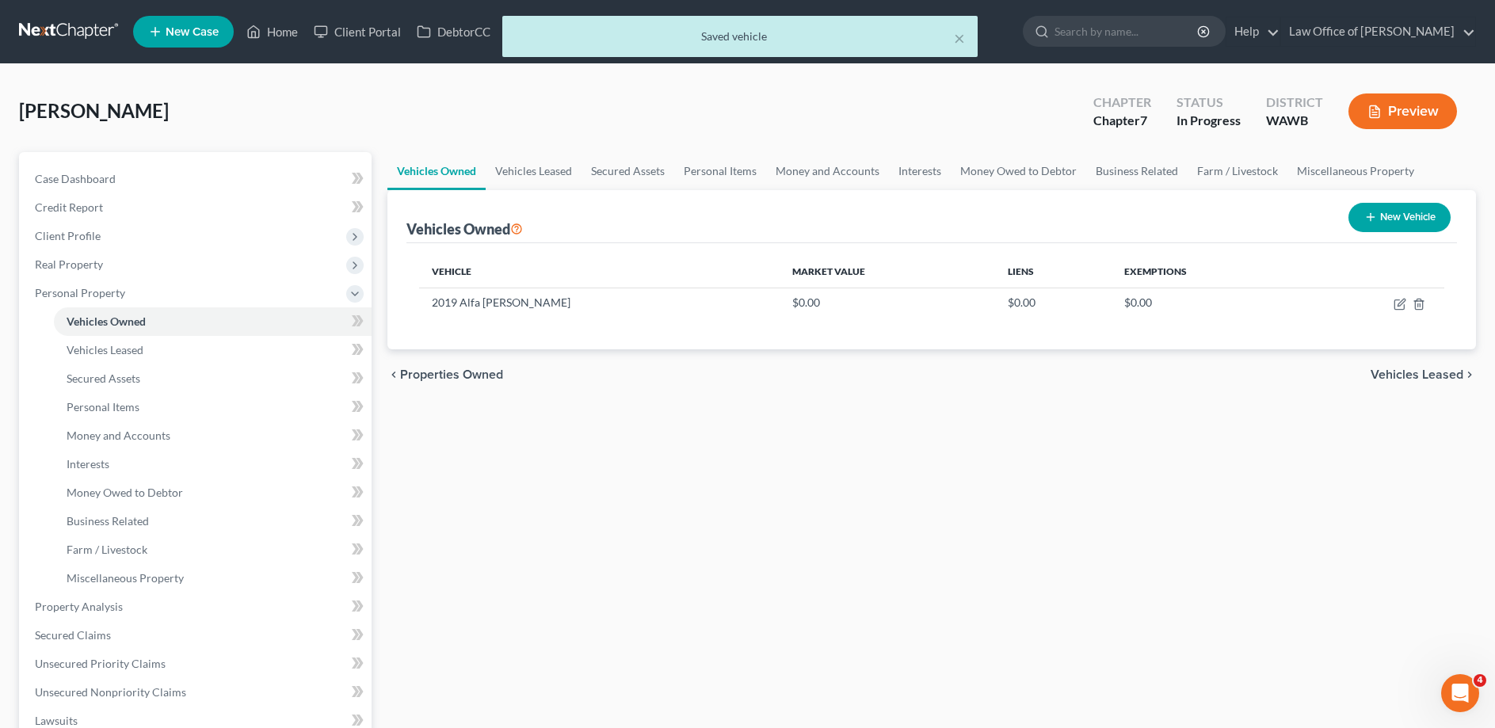
click at [1394, 219] on button "New Vehicle" at bounding box center [1399, 217] width 102 height 29
select select "0"
select select "2"
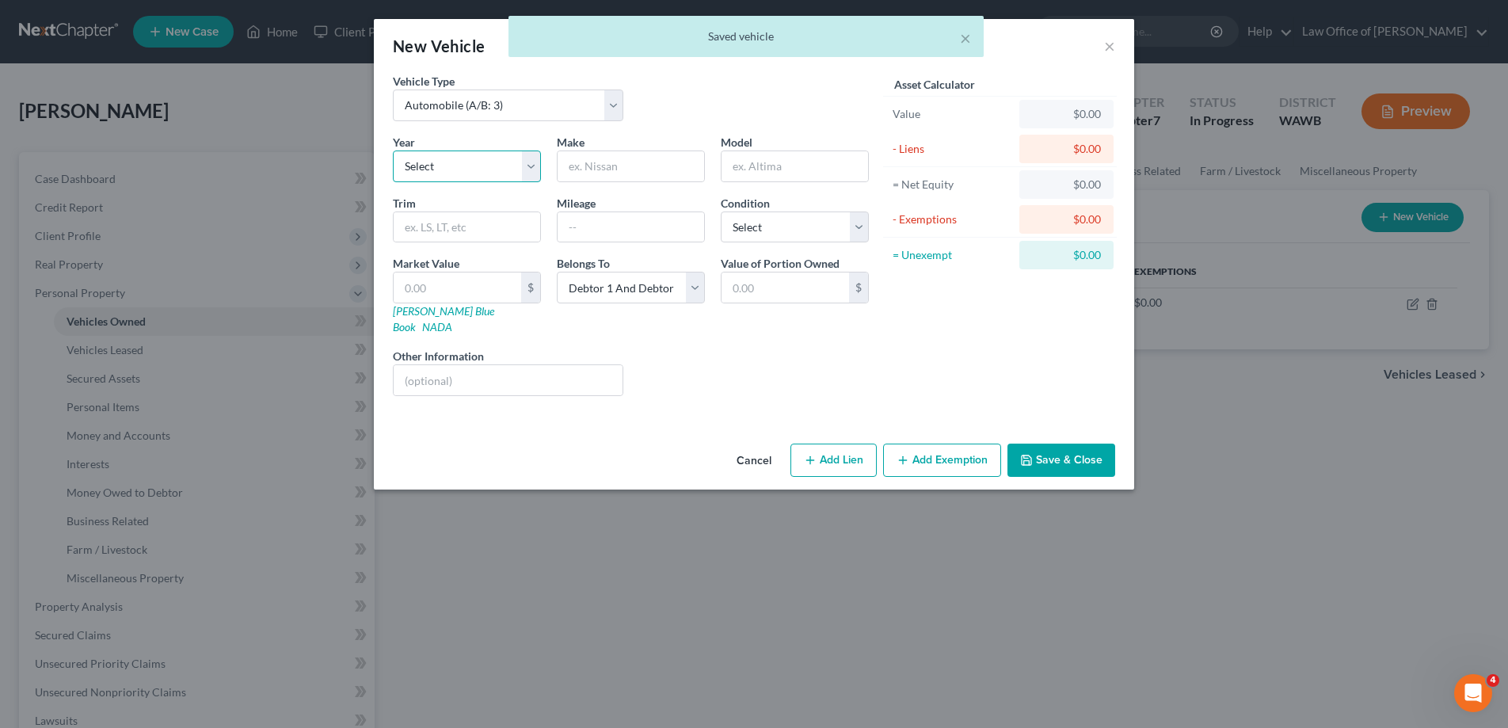
click at [393, 151] on select "Select 2026 2025 2024 2023 2022 2021 2020 2019 2018 2017 2016 2015 2014 2013 20…" at bounding box center [467, 167] width 148 height 32
select select "8"
click option "2018" at bounding box center [0, 0] width 0 height 0
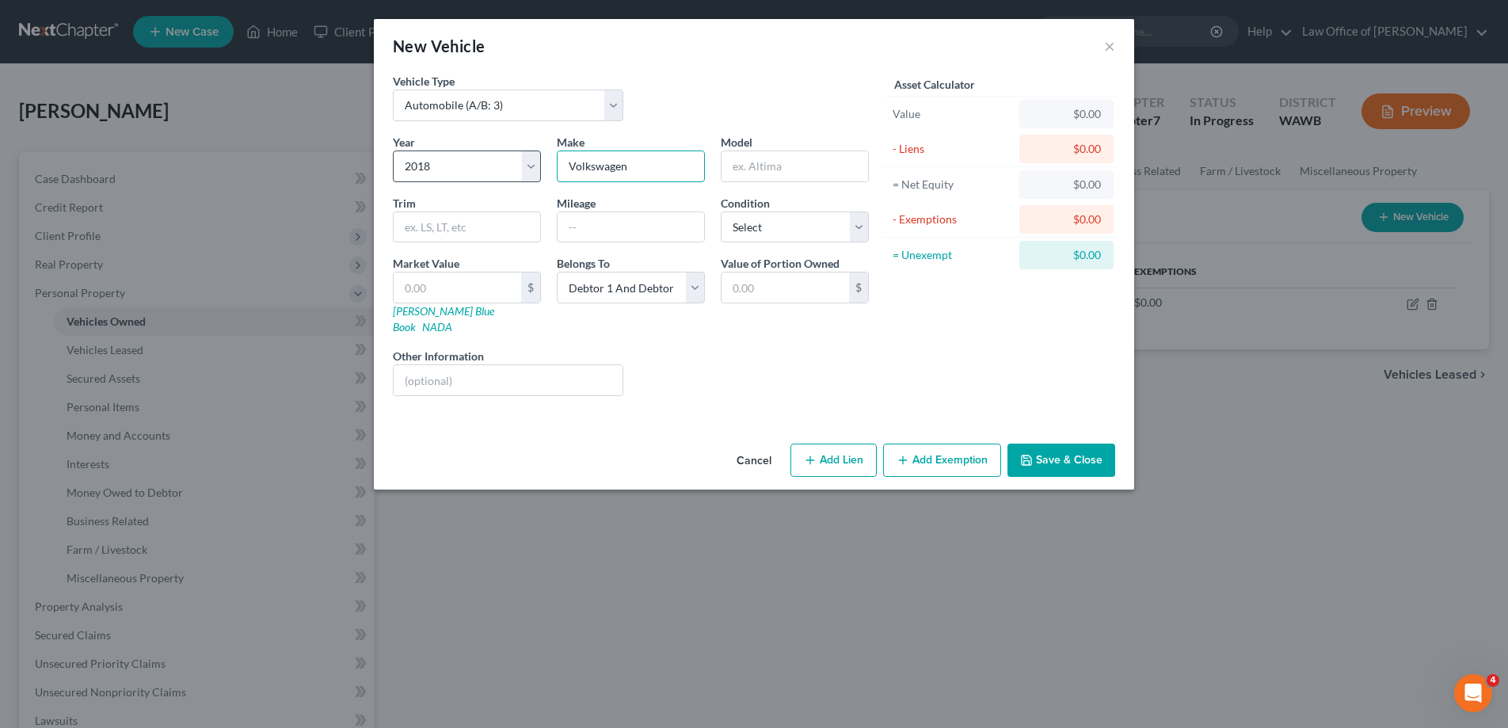
type input "Volkswagen"
type input "[PERSON_NAME]"
click at [1053, 444] on button "Save & Close" at bounding box center [1062, 460] width 108 height 33
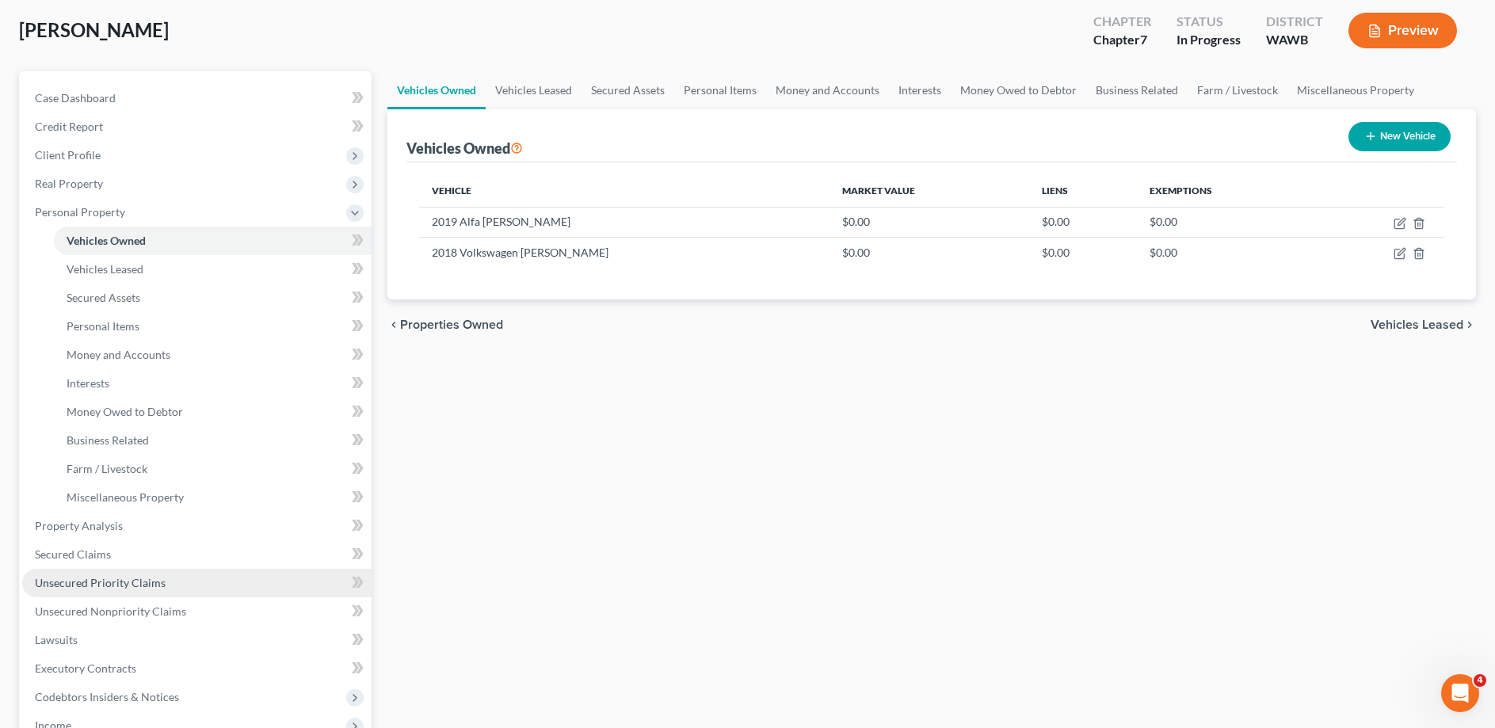
scroll to position [323, 0]
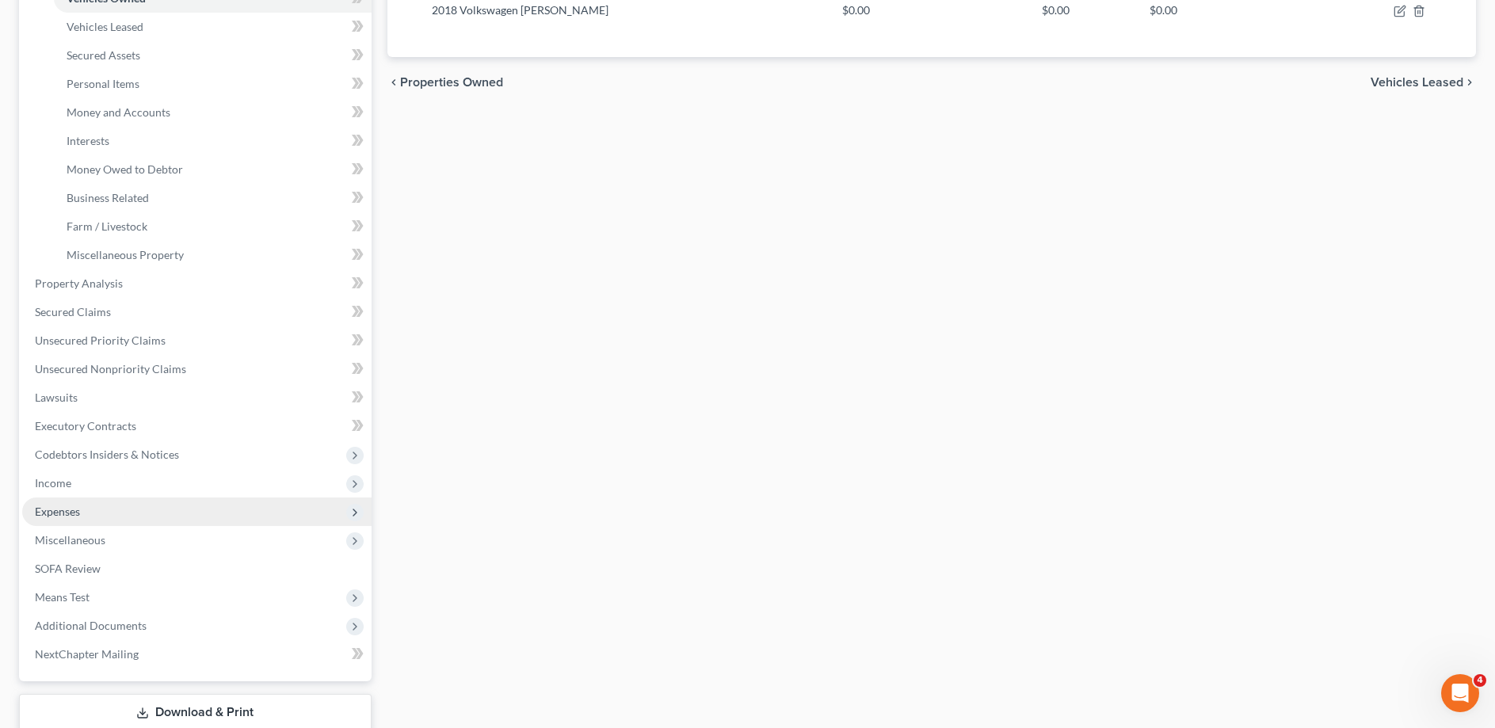
click at [62, 512] on span "Expenses" at bounding box center [57, 511] width 45 height 13
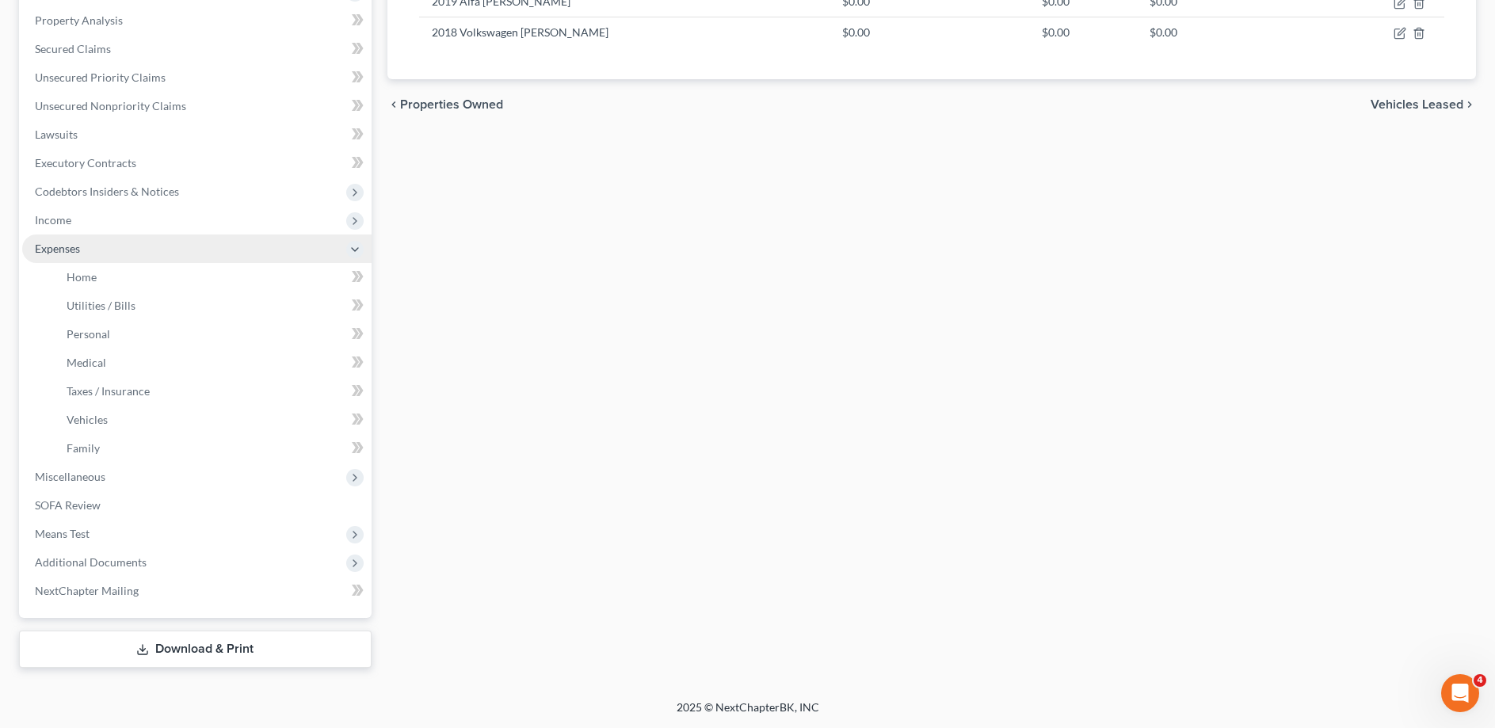
scroll to position [299, 0]
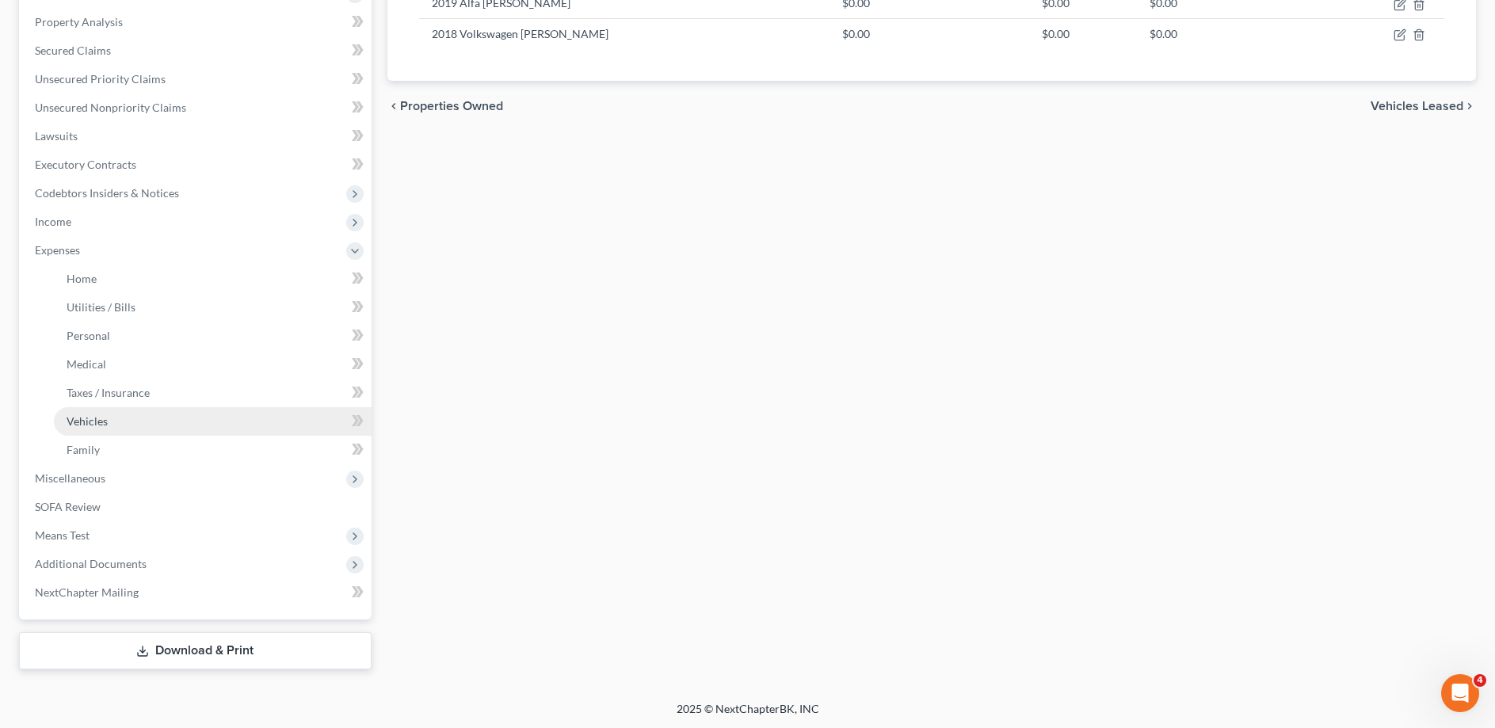
click at [100, 414] on link "Vehicles" at bounding box center [213, 421] width 318 height 29
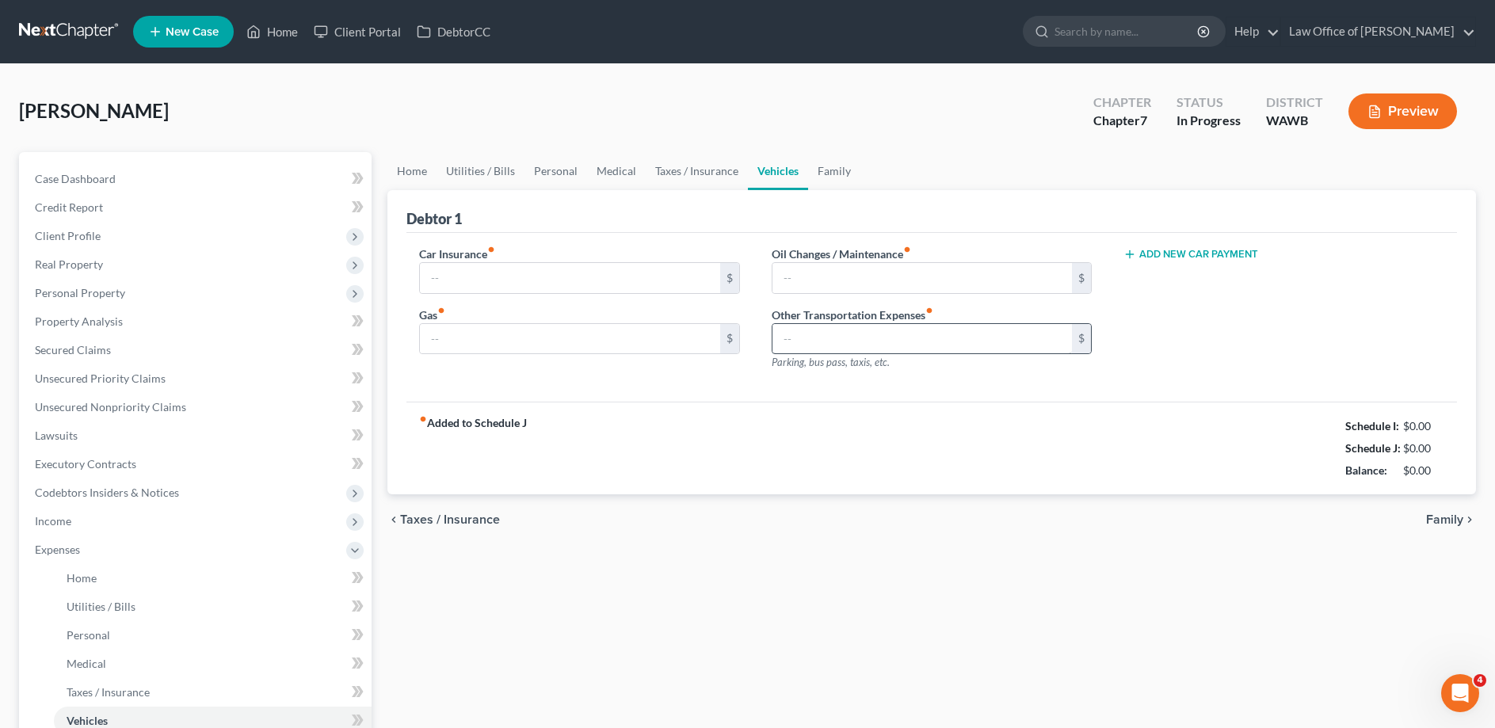
type input "0.00"
click at [1156, 250] on button "Add New Car Payment" at bounding box center [1190, 254] width 135 height 13
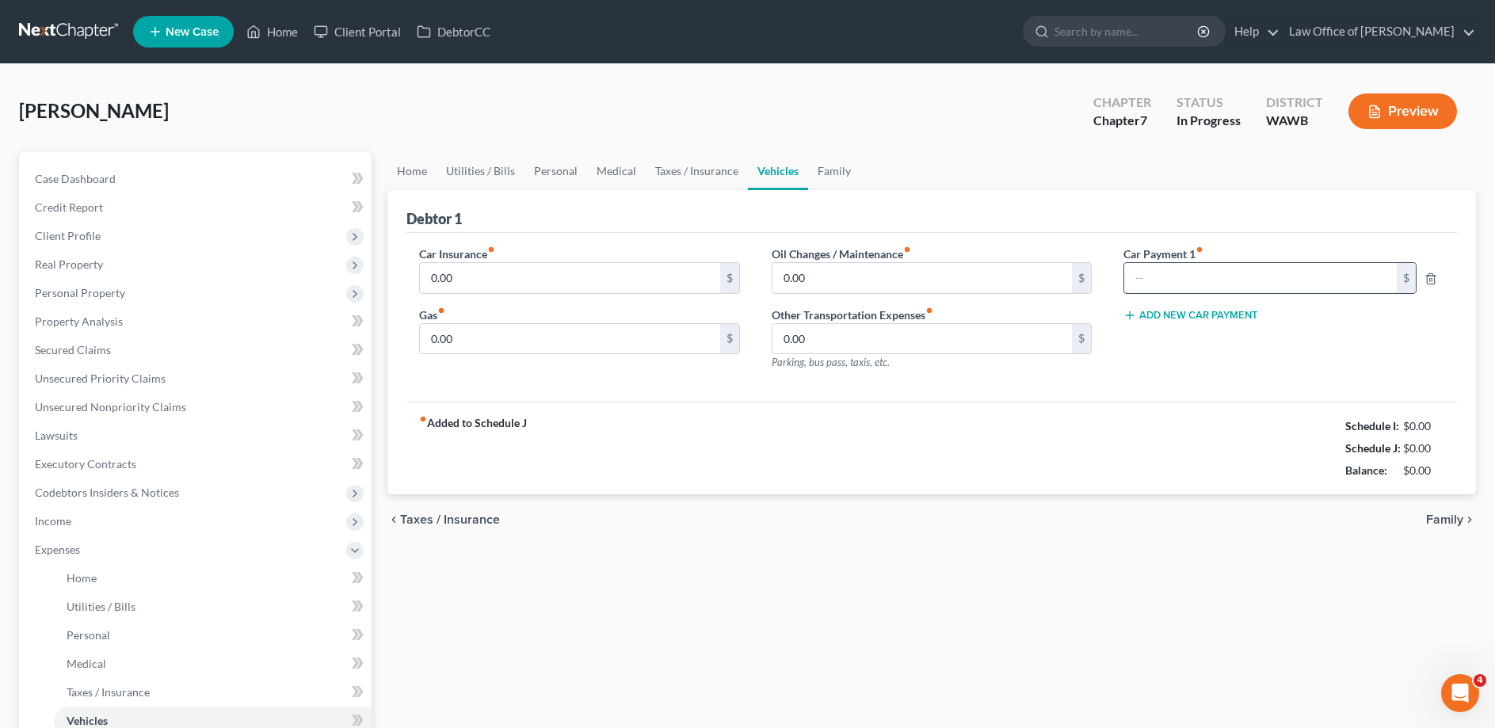
click at [1156, 274] on input "text" at bounding box center [1260, 278] width 272 height 30
type input "900."
click at [114, 296] on span "Personal Property" at bounding box center [80, 292] width 90 height 13
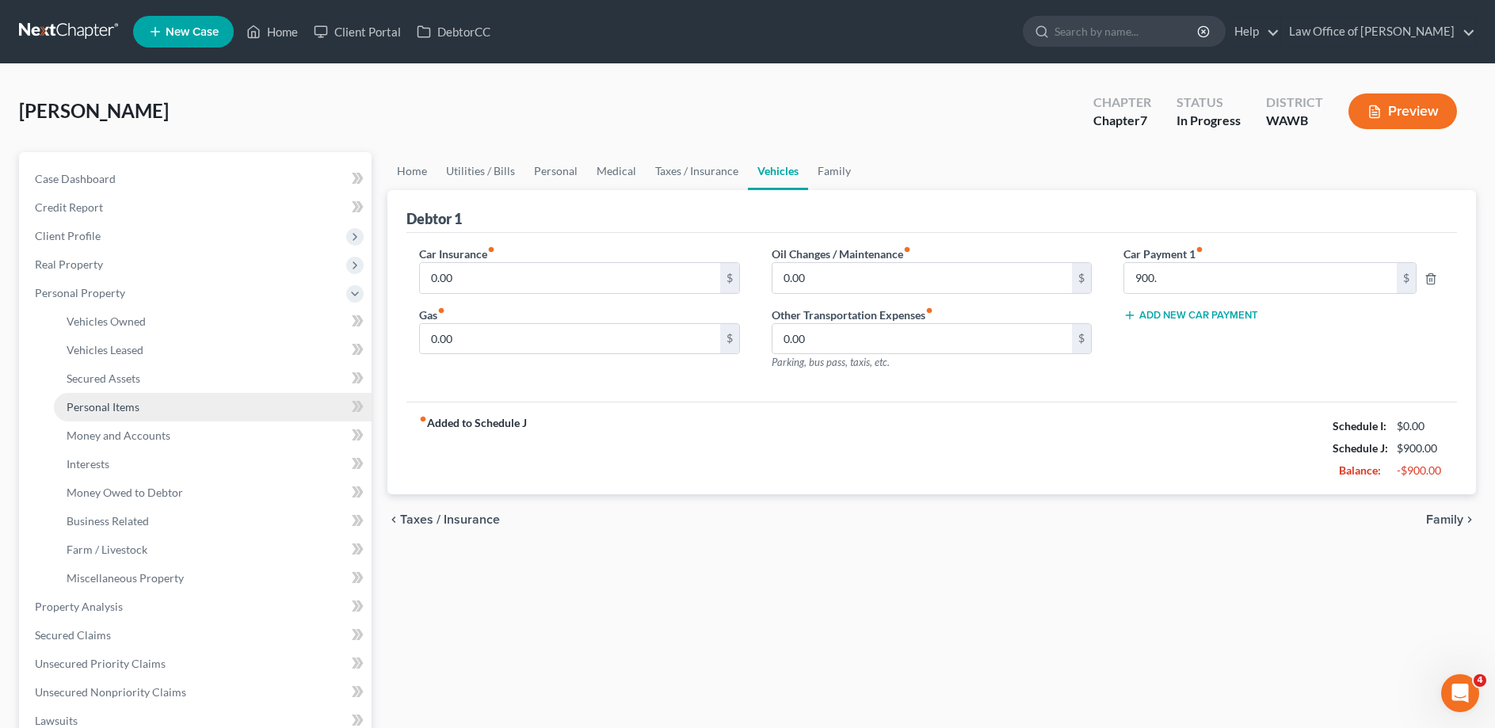
click at [106, 402] on span "Personal Items" at bounding box center [103, 406] width 73 height 13
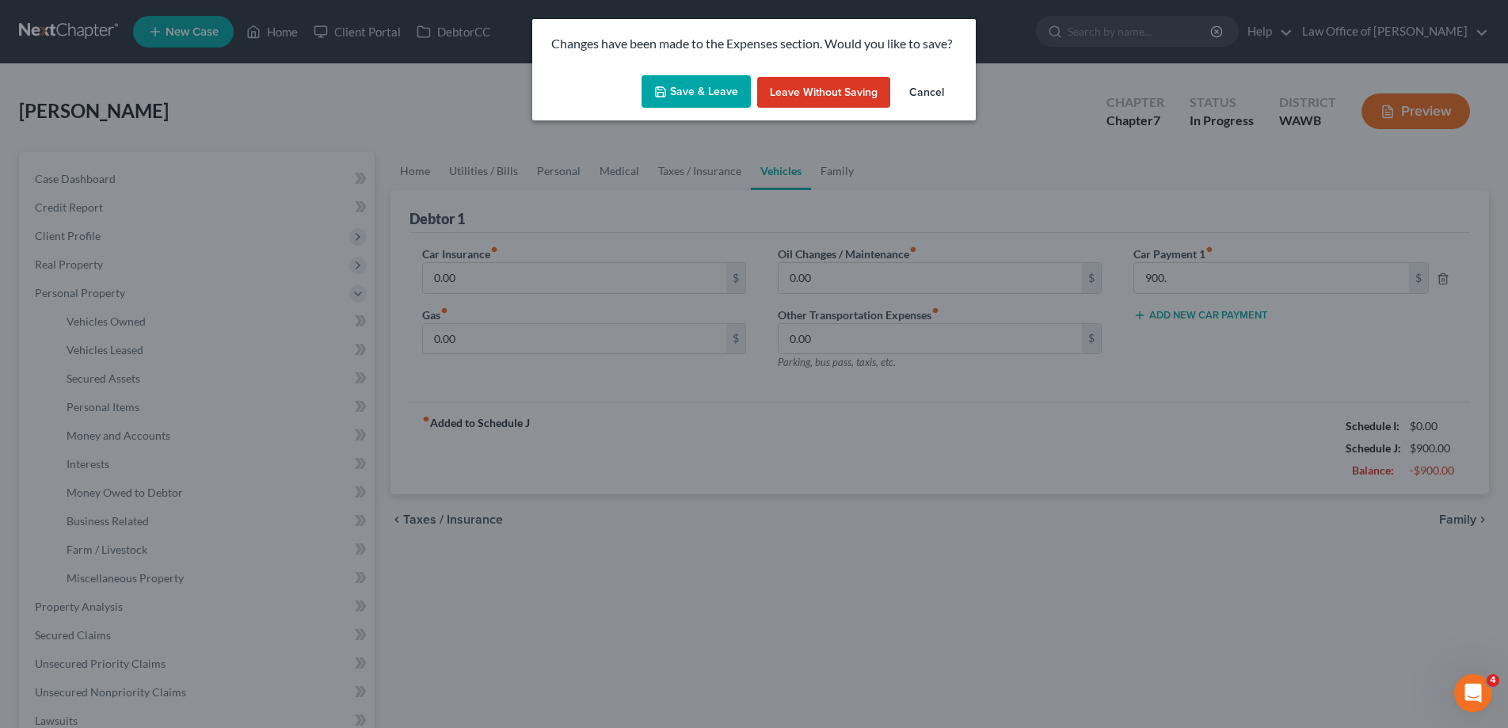
click at [723, 82] on button "Save & Leave" at bounding box center [696, 91] width 109 height 33
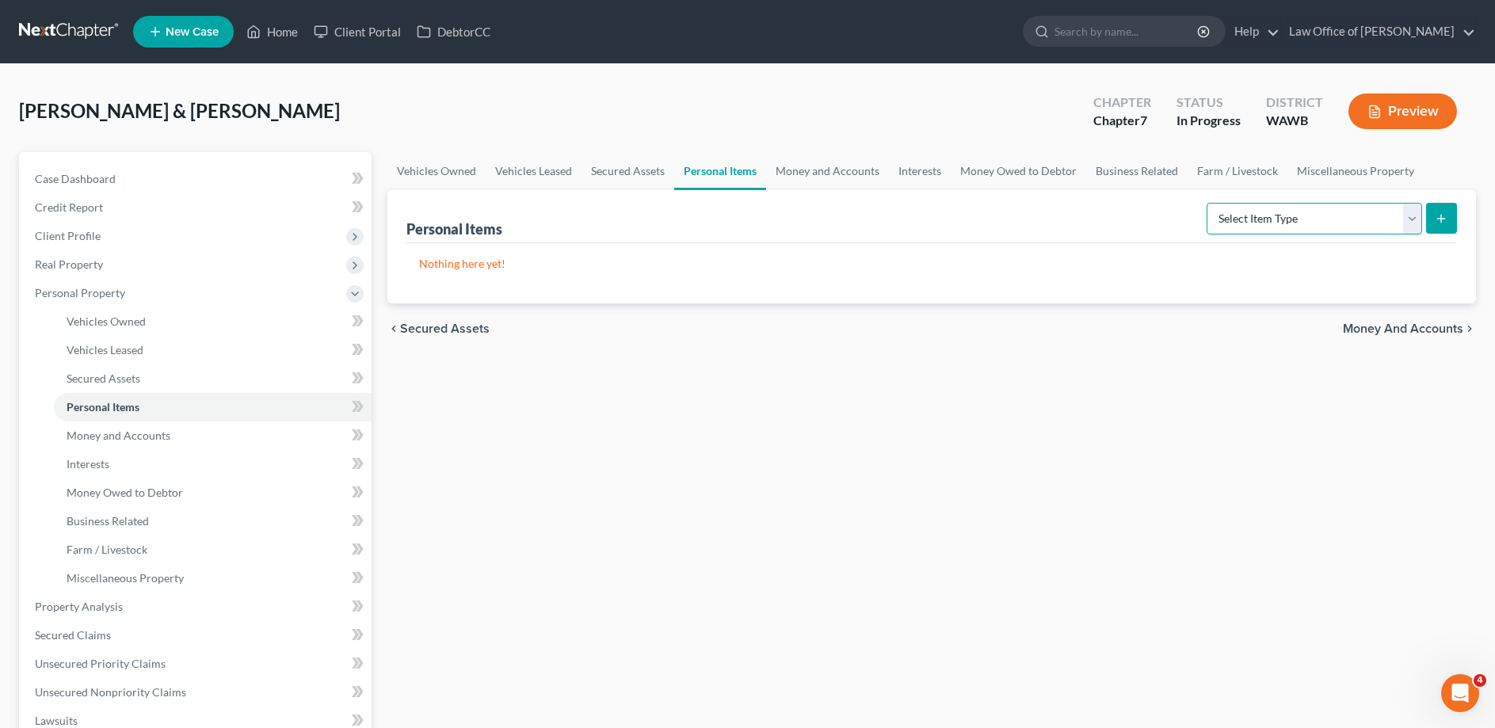
click at [1207, 203] on select "Select Item Type Clothing (A/B: 11) Collectibles Of Value (A/B: 8) Electronics …" at bounding box center [1314, 219] width 215 height 32
select select "household_goods"
click option "Household Goods (A/B: 6)" at bounding box center [0, 0] width 0 height 0
drag, startPoint x: 1443, startPoint y: 217, endPoint x: 1436, endPoint y: 219, distance: 8.3
click at [1443, 218] on icon "submit" at bounding box center [1441, 218] width 13 height 13
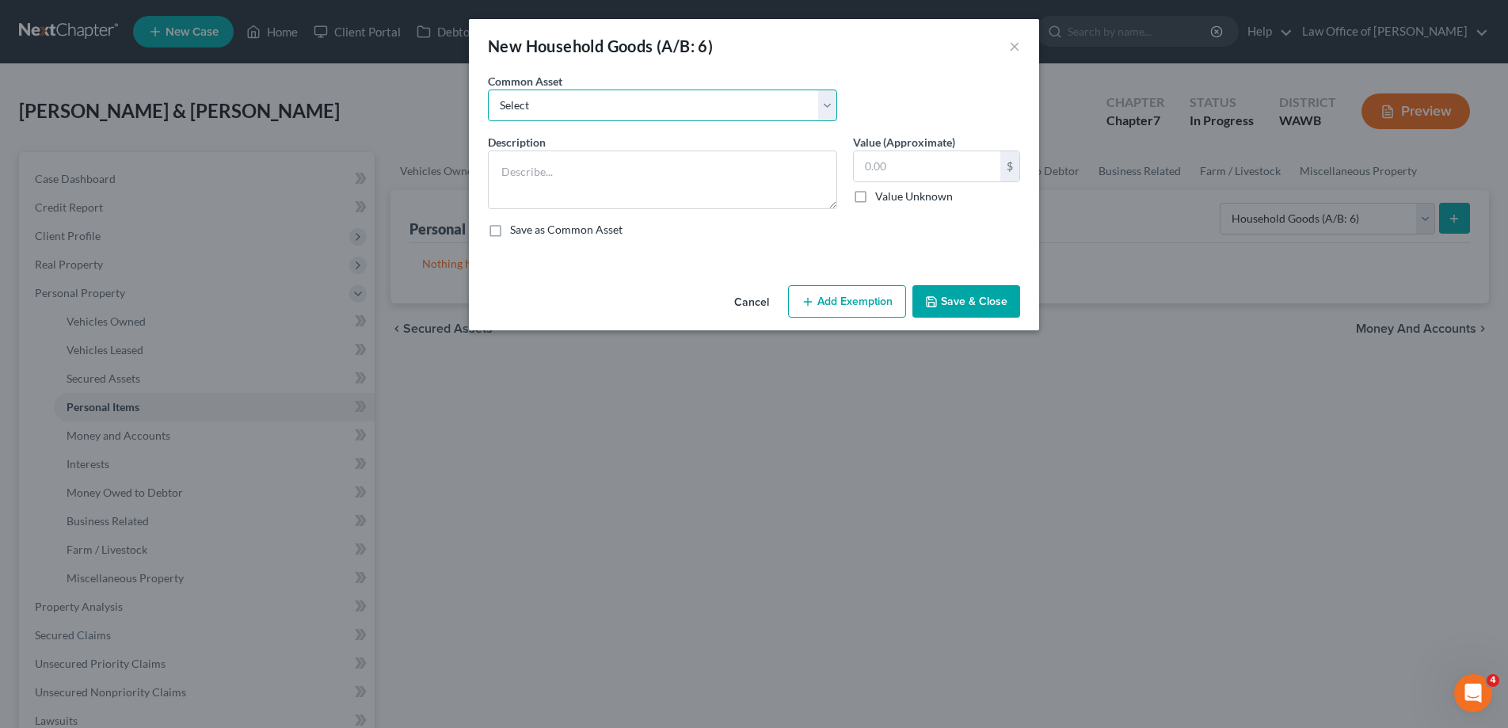
click at [488, 90] on select "Select Household goods and furnishings" at bounding box center [662, 106] width 349 height 32
select select "0"
click option "Household goods and furnishings" at bounding box center [0, 0] width 0 height 0
type textarea "Household goods and furnishings"
click at [886, 162] on input "10,000.00" at bounding box center [927, 166] width 147 height 30
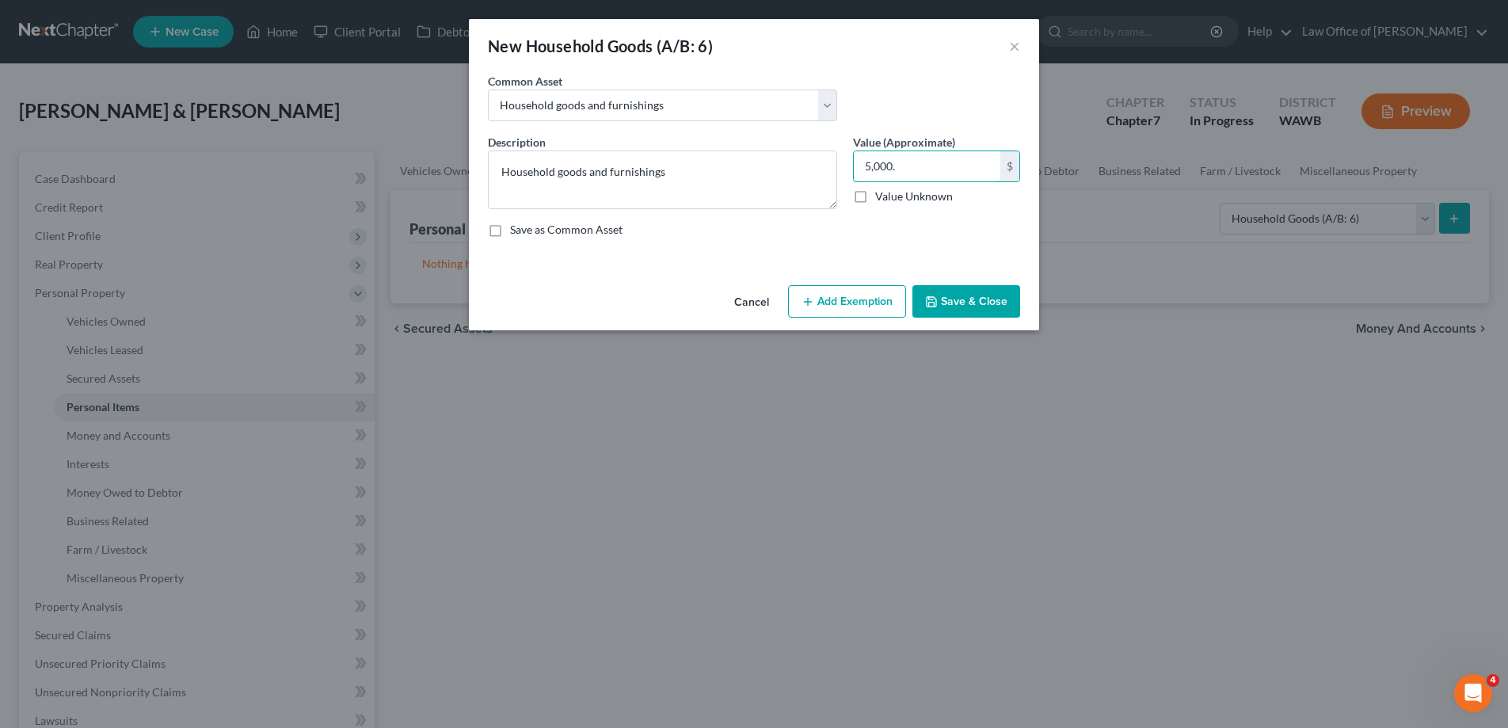
type input "5,000."
click at [967, 305] on button "Save & Close" at bounding box center [967, 301] width 108 height 33
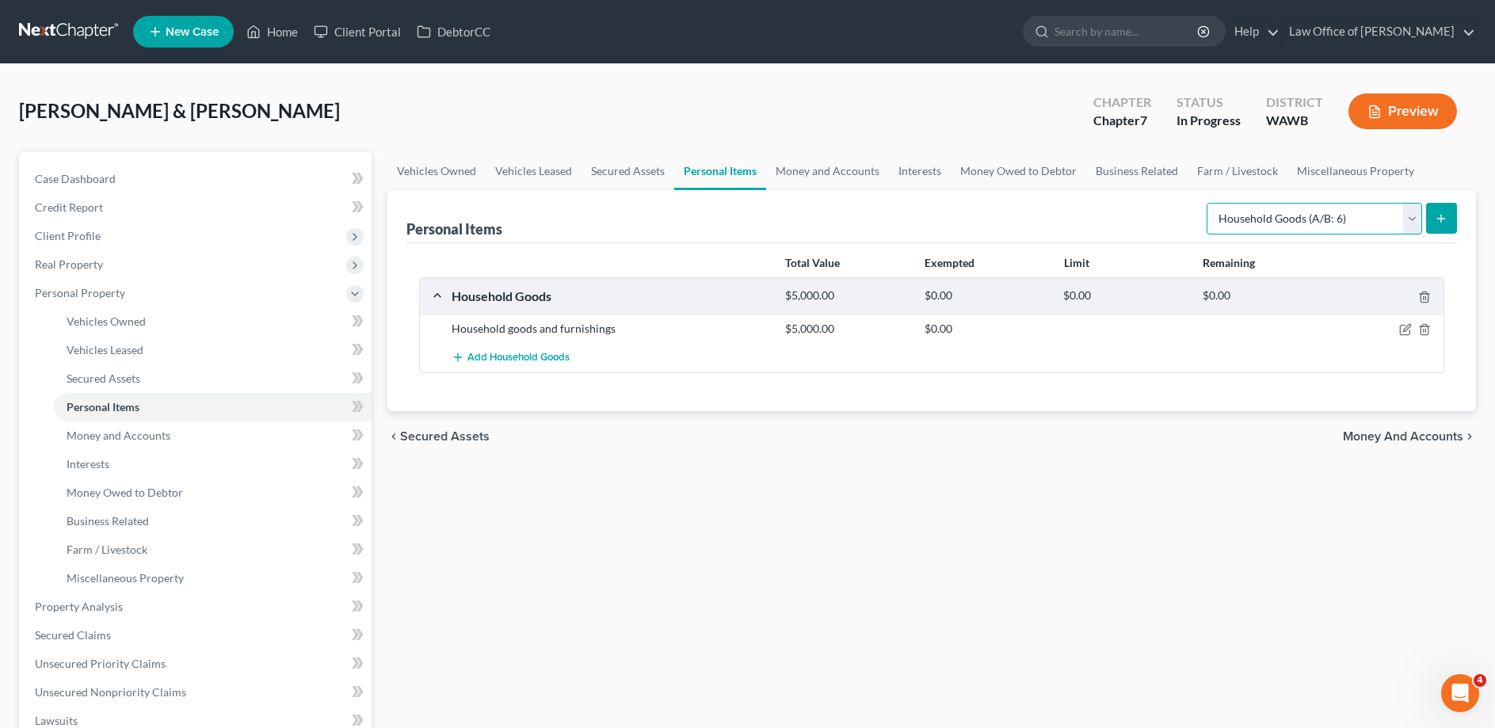
click at [1207, 203] on select "Select Item Type Clothing (A/B: 11) Collectibles Of Value (A/B: 8) Electronics …" at bounding box center [1314, 219] width 215 height 32
select select "electronics"
click option "Electronics (A/B: 7)" at bounding box center [0, 0] width 0 height 0
click at [1437, 218] on icon "submit" at bounding box center [1441, 218] width 13 height 13
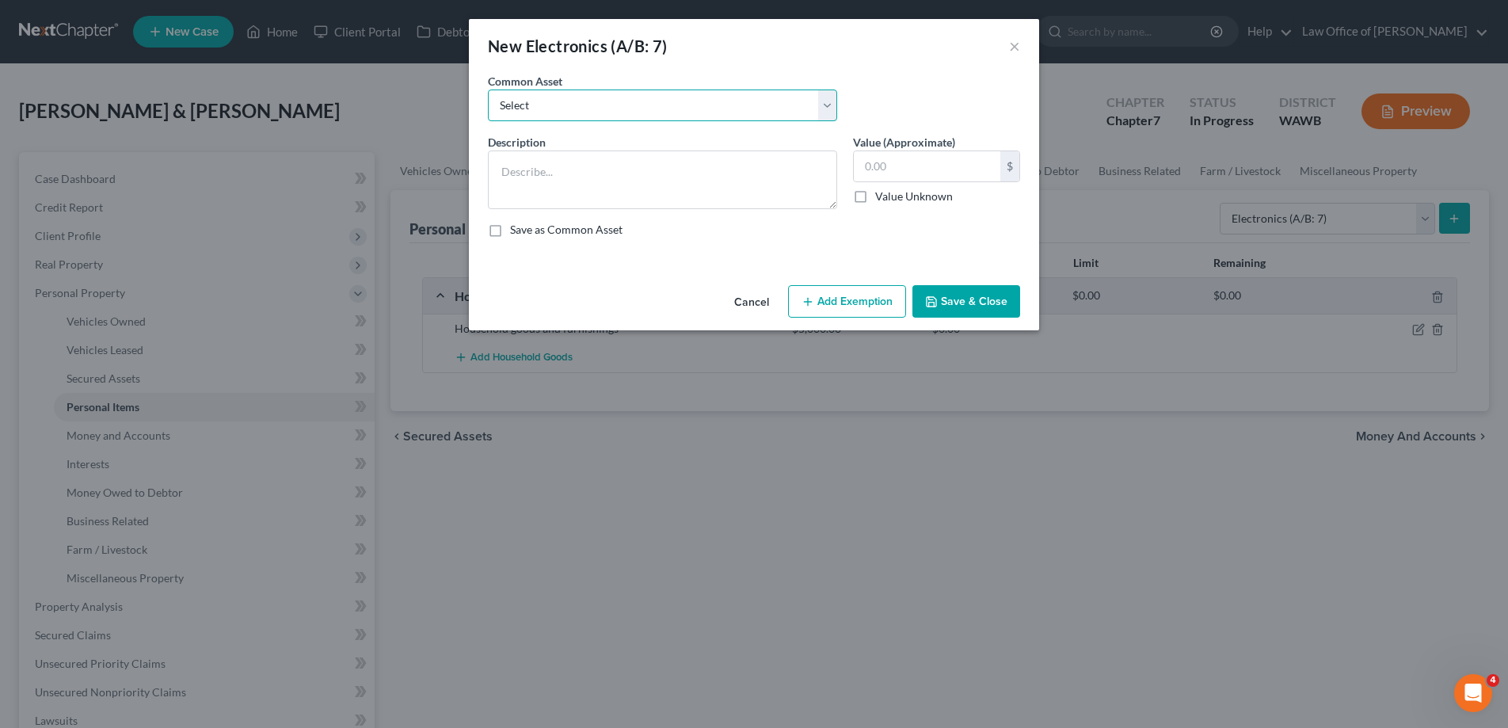
click at [488, 90] on select "Select Television, computer, mobile phone" at bounding box center [662, 106] width 349 height 32
select select "0"
click option "Television, computer, mobile phone" at bounding box center [0, 0] width 0 height 0
type textarea "Television, computer, mobile phone"
click at [912, 166] on input "1,000.00" at bounding box center [927, 166] width 147 height 30
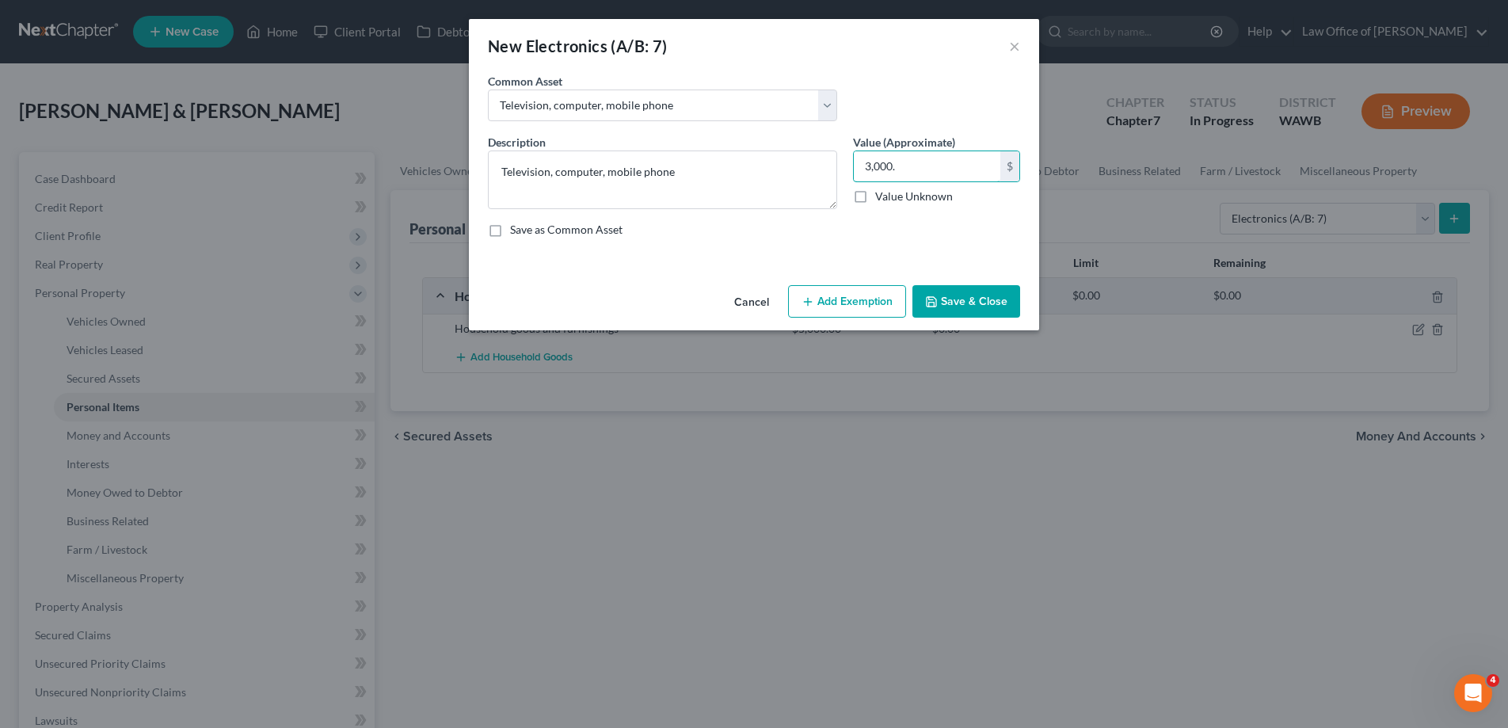
type input "3,000."
click at [995, 296] on button "Save & Close" at bounding box center [967, 301] width 108 height 33
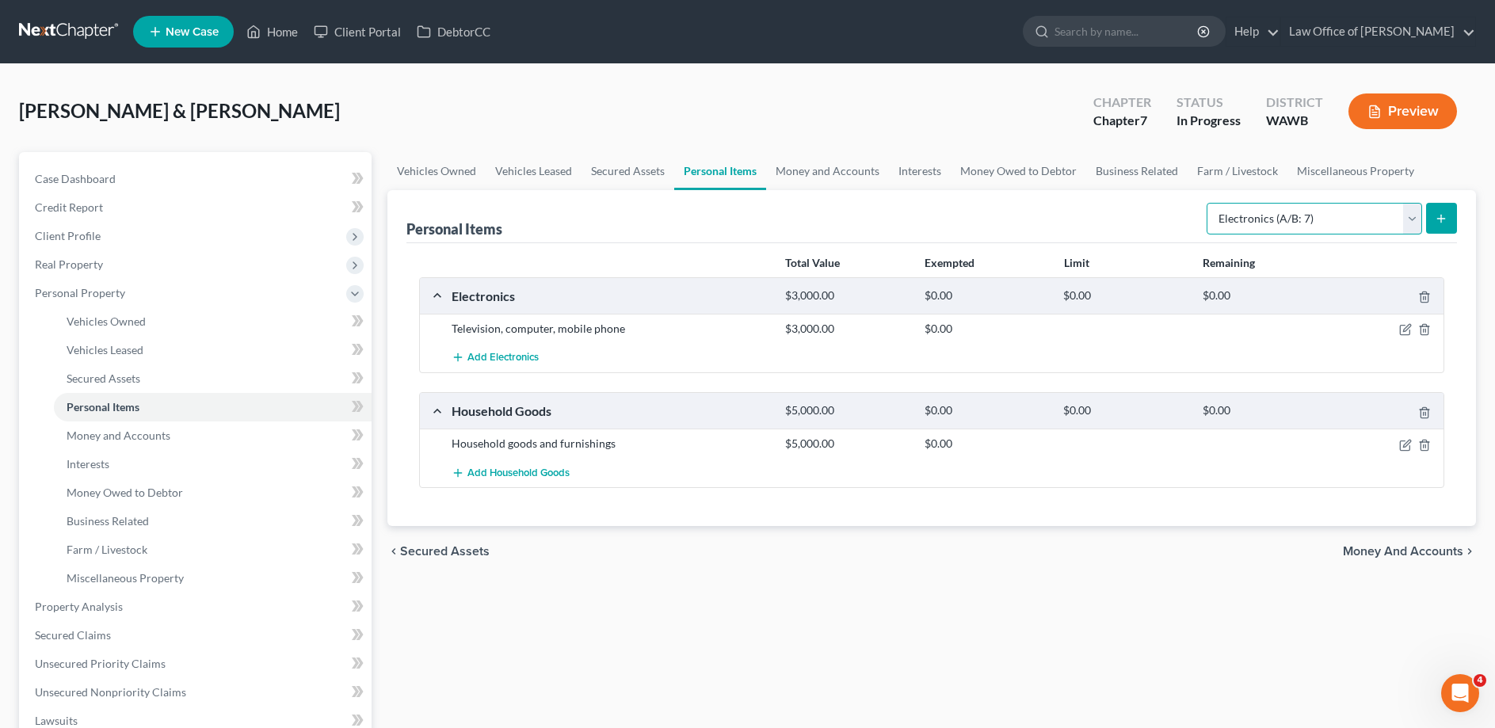
click at [1207, 203] on select "Select Item Type Clothing (A/B: 11) Collectibles Of Value (A/B: 8) Electronics …" at bounding box center [1314, 219] width 215 height 32
select select "clothing"
click option "Clothing (A/B: 11)" at bounding box center [0, 0] width 0 height 0
click at [1439, 215] on icon "submit" at bounding box center [1441, 218] width 13 height 13
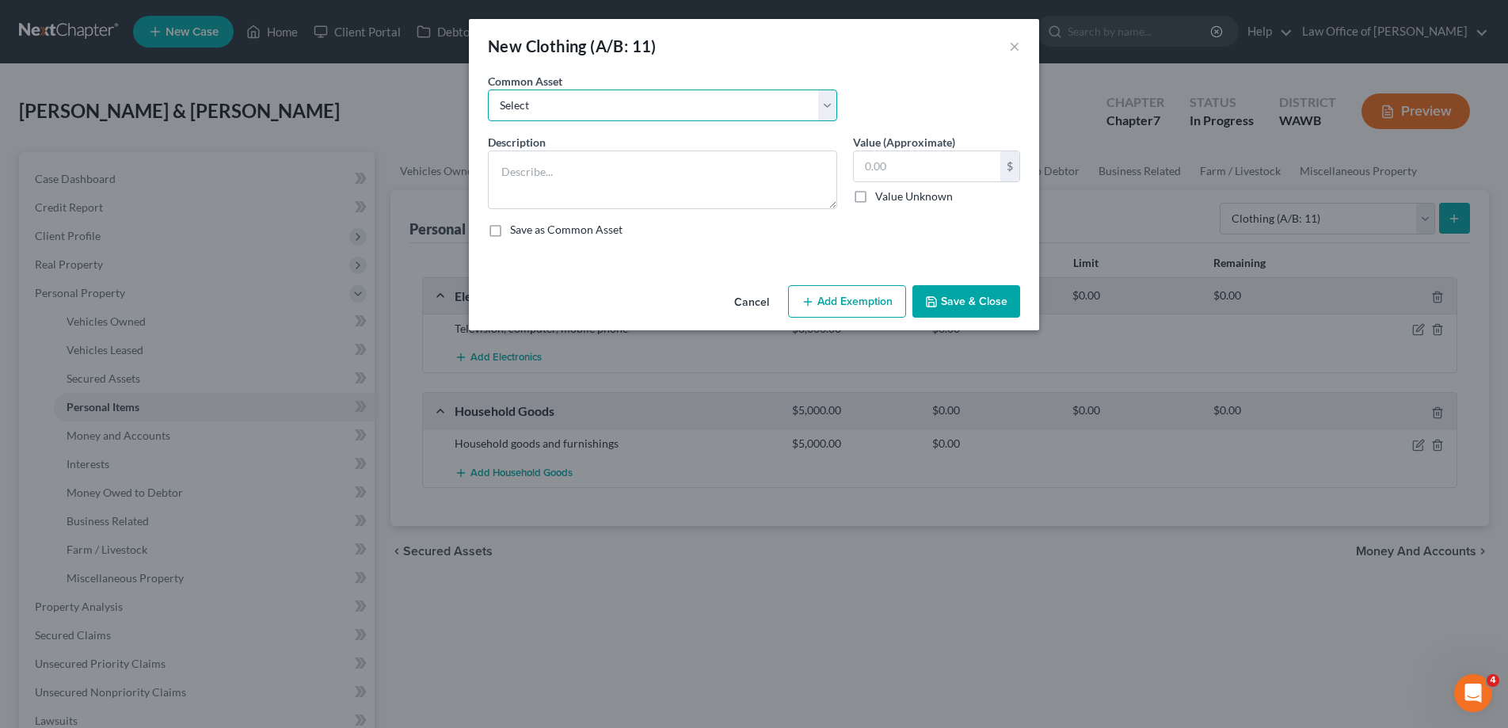
click at [488, 90] on select "Select Personal used clothing" at bounding box center [662, 106] width 349 height 32
select select "0"
click option "Personal used clothing" at bounding box center [0, 0] width 0 height 0
type textarea "Personal used clothing"
click at [881, 170] on input "300.00" at bounding box center [927, 166] width 147 height 30
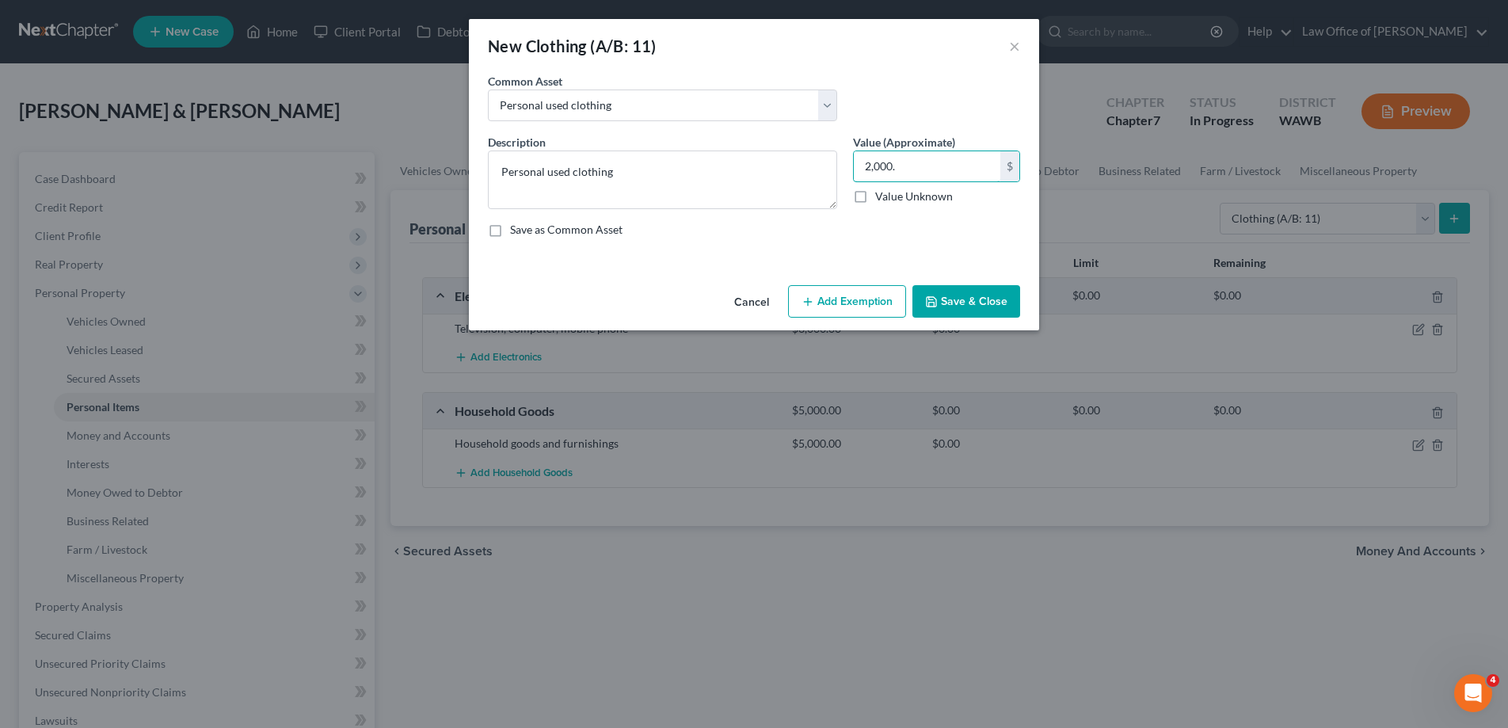
type input "2,000."
click at [947, 301] on button "Save & Close" at bounding box center [967, 301] width 108 height 33
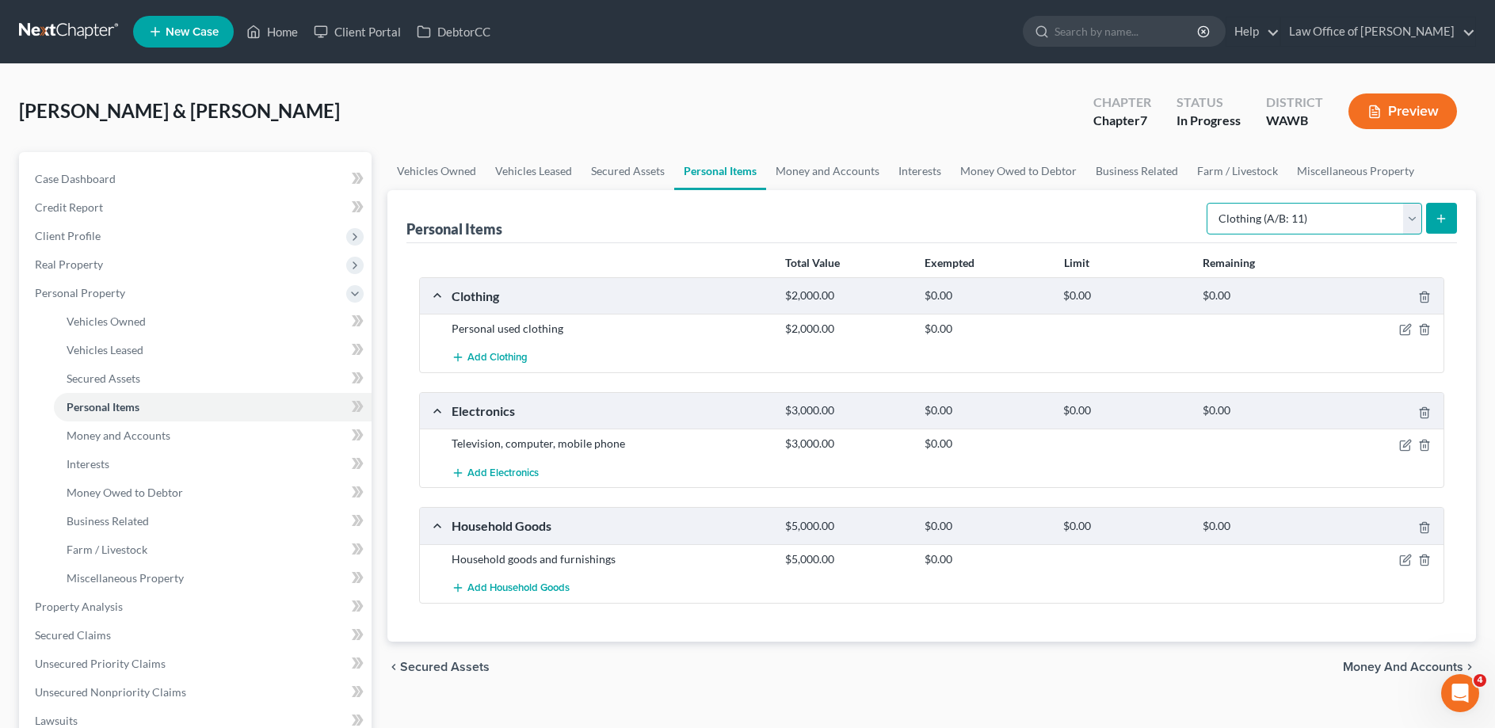
click at [1207, 203] on select "Select Item Type Clothing (A/B: 11) Collectibles Of Value (A/B: 8) Electronics …" at bounding box center [1314, 219] width 215 height 32
click option "Firearms (A/B: 10)" at bounding box center [0, 0] width 0 height 0
click at [1207, 203] on select "Select Item Type Clothing (A/B: 11) Collectibles Of Value (A/B: 8) Electronics …" at bounding box center [1314, 219] width 215 height 32
select select "jewelry"
click option "Jewelry (A/B: 12)" at bounding box center [0, 0] width 0 height 0
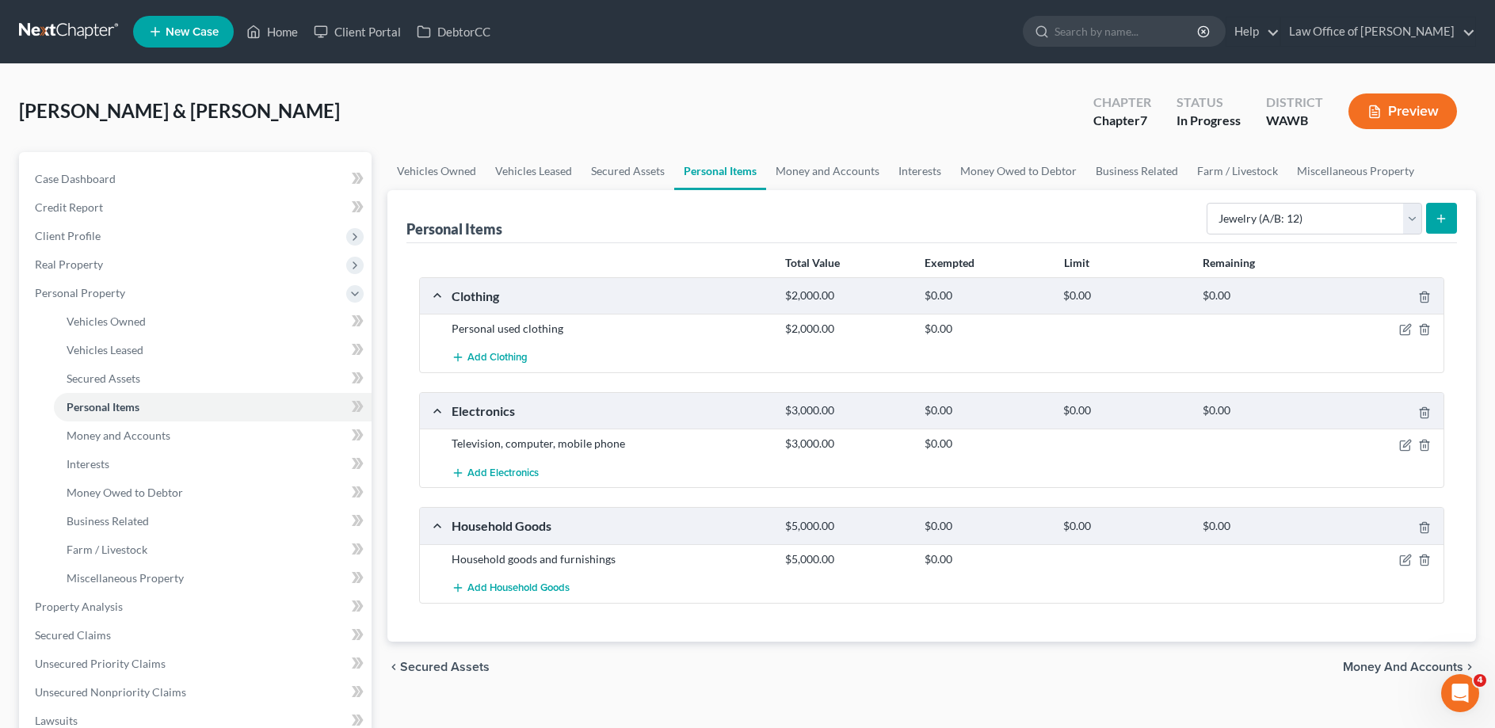
click at [1436, 219] on icon "submit" at bounding box center [1441, 218] width 13 height 13
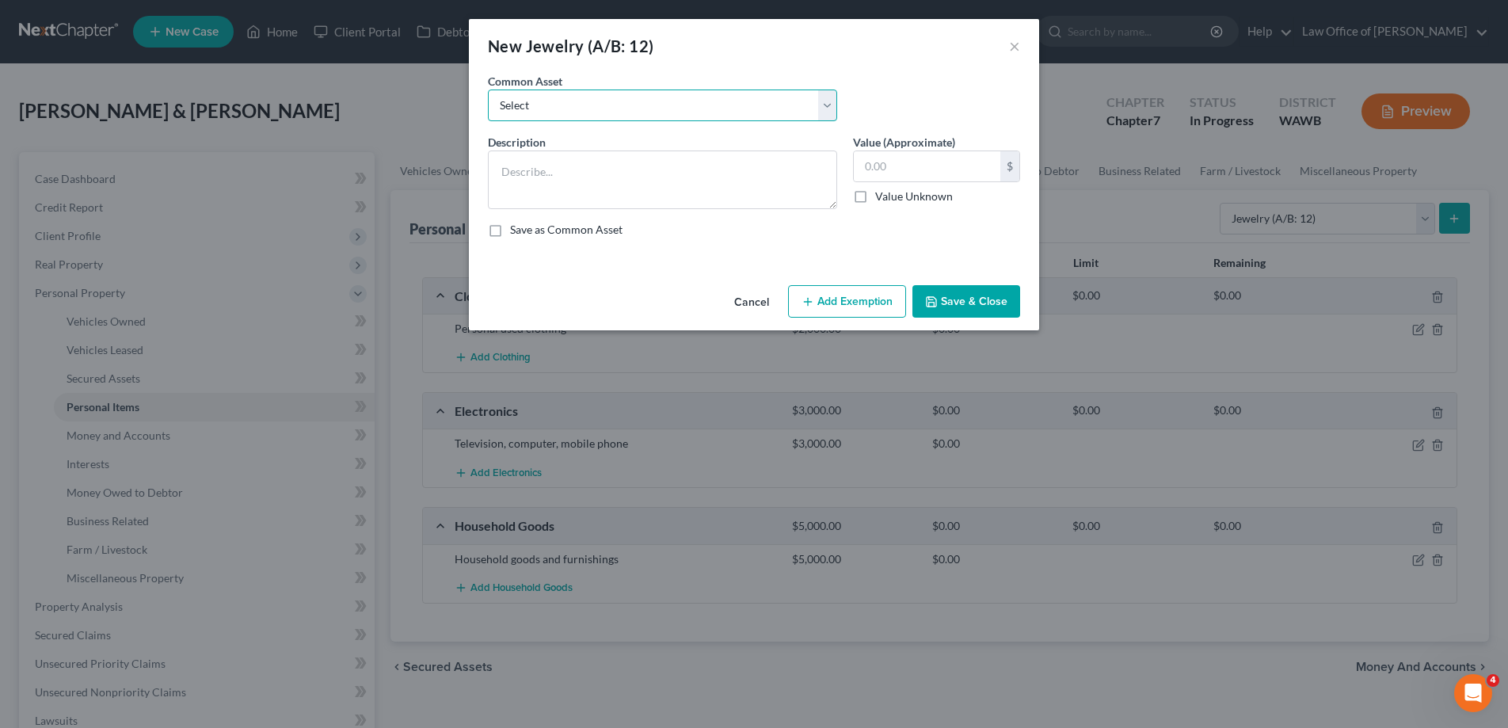
click at [488, 90] on select "Select Personal used jewelry" at bounding box center [662, 106] width 349 height 32
select select "0"
click option "Personal used jewelry" at bounding box center [0, 0] width 0 height 0
type textarea "Personal used jewelry"
click at [898, 168] on input "1,000.00" at bounding box center [927, 166] width 147 height 30
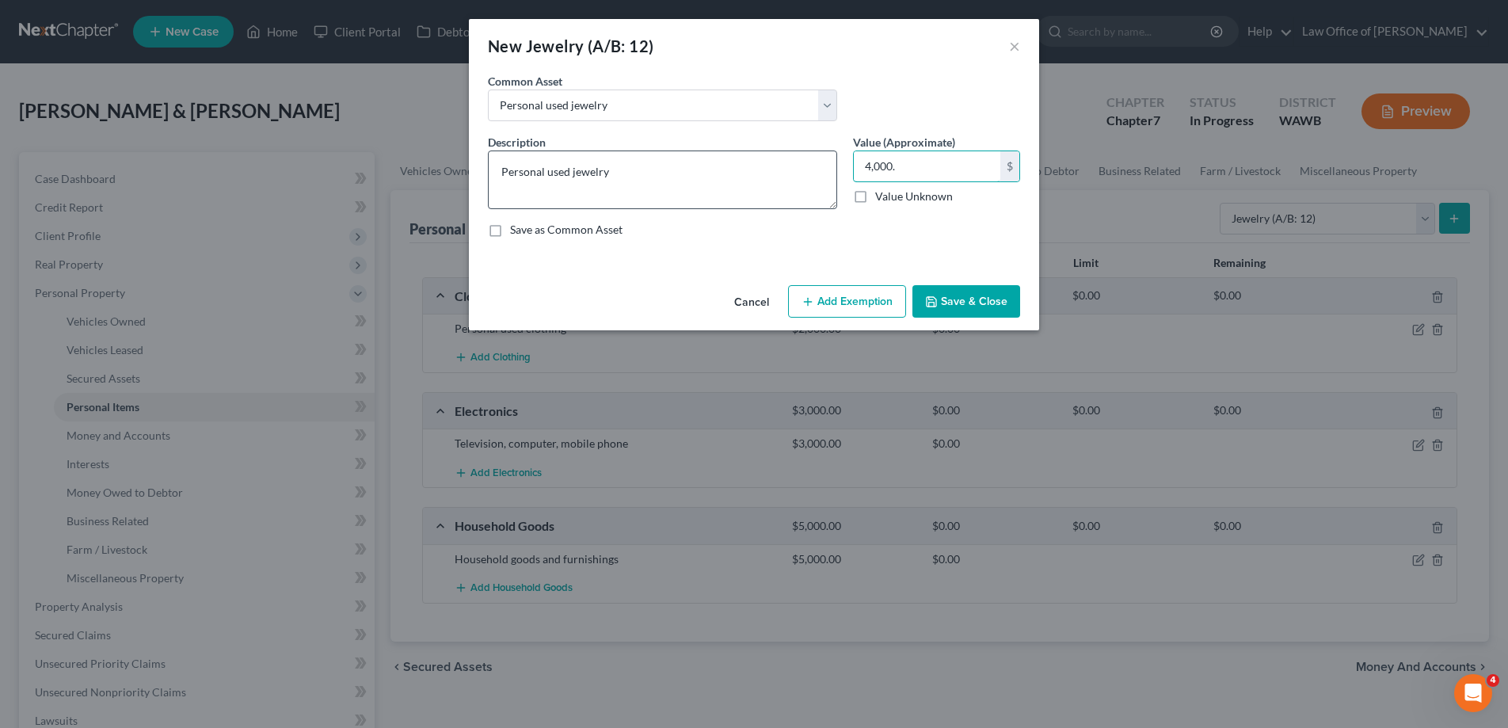
type input "4,000."
click at [775, 178] on textarea "Personal used jewelry" at bounding box center [662, 180] width 349 height 59
click at [804, 170] on textarea "Personal used jewelry - Costume jewelry, Tag Heuer, [GEOGRAPHIC_DATA]" at bounding box center [662, 180] width 349 height 59
type textarea "Personal used jewelry - Costume jewelry, Tag Heuer, Hamilton, wedding bands"
click at [959, 299] on button "Save & Close" at bounding box center [967, 301] width 108 height 33
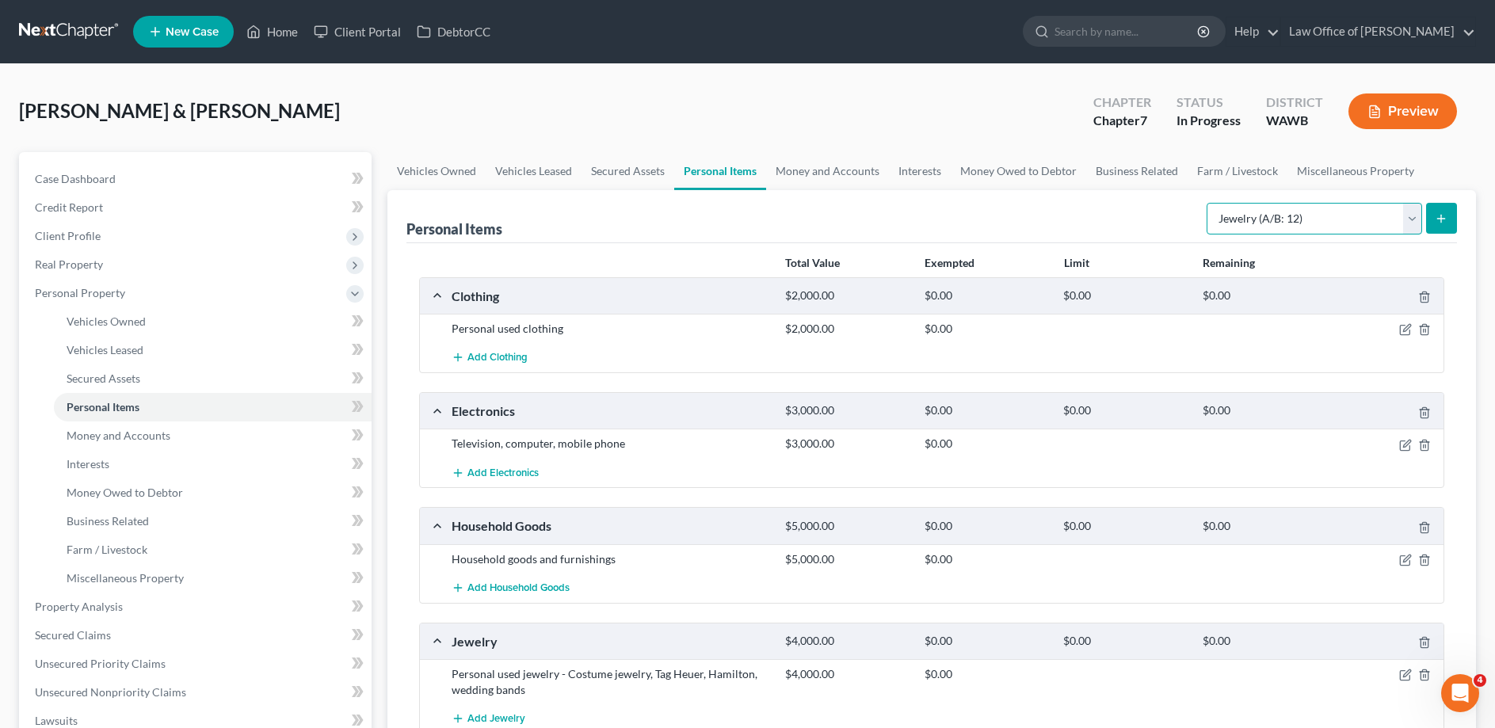
click at [1207, 203] on select "Select Item Type Clothing (A/B: 11) Collectibles Of Value (A/B: 8) Electronics …" at bounding box center [1314, 219] width 215 height 32
select select "firearms"
click option "Firearms (A/B: 10)" at bounding box center [0, 0] width 0 height 0
click at [1441, 214] on icon "submit" at bounding box center [1441, 218] width 13 height 13
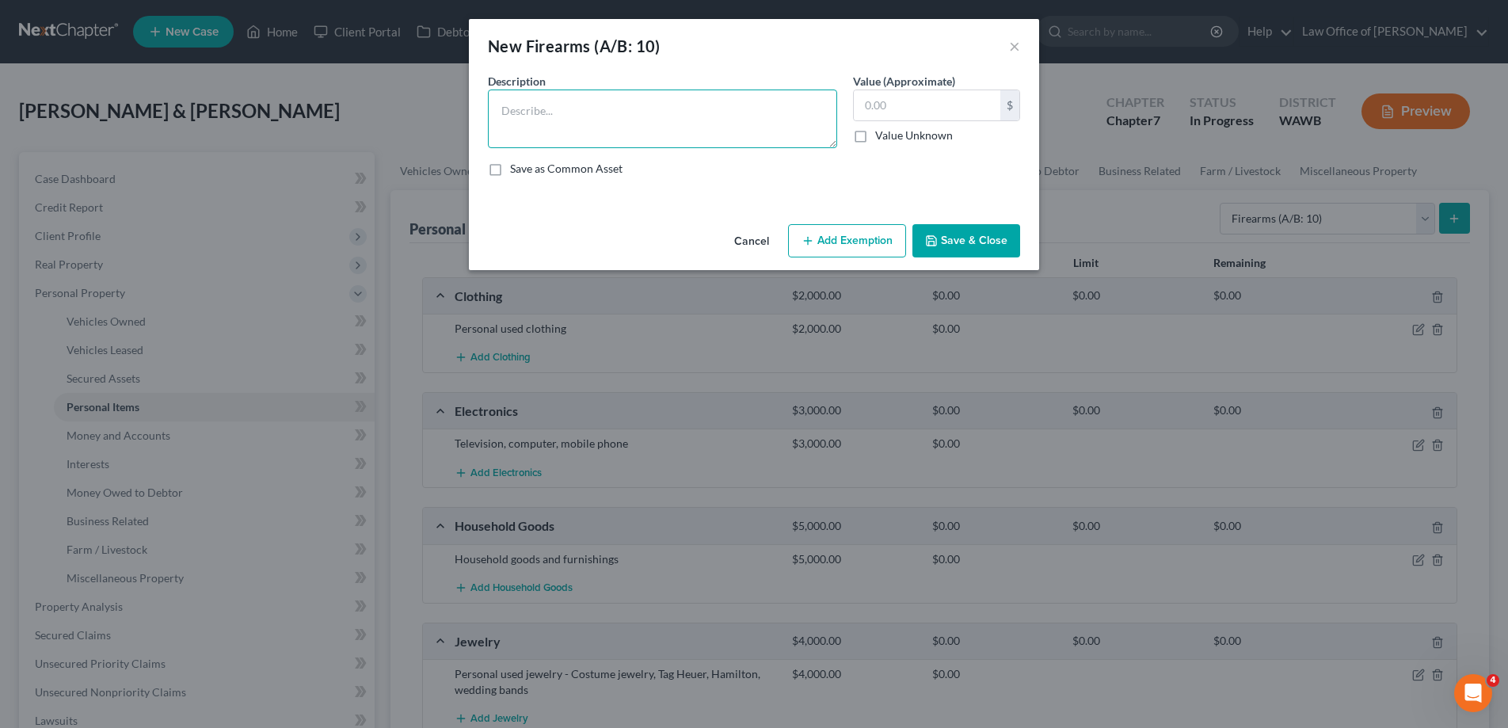
click at [622, 114] on textarea at bounding box center [662, 119] width 349 height 59
type textarea "Handgun"
type input "400."
click at [944, 233] on button "Save & Close" at bounding box center [967, 240] width 108 height 33
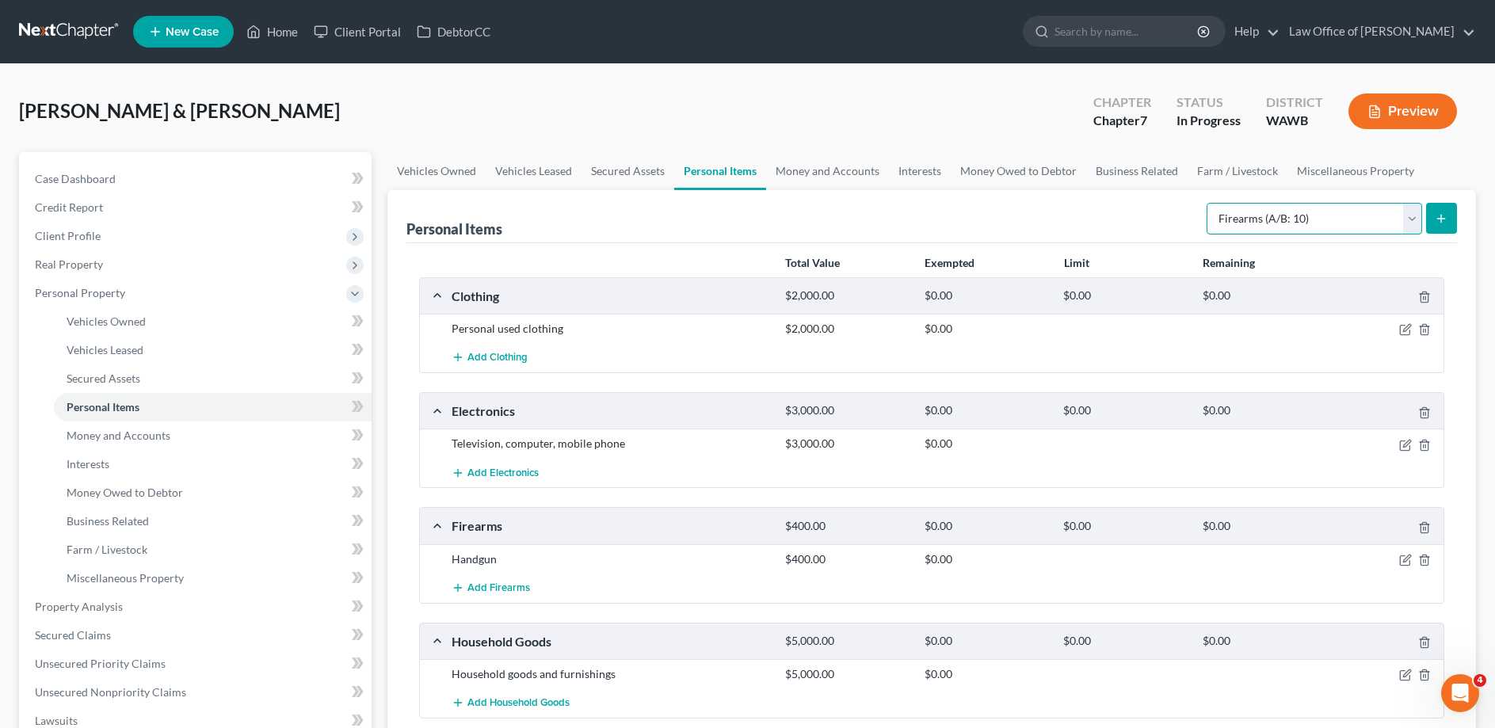
click at [1207, 203] on select "Select Item Type Clothing (A/B: 11) Collectibles Of Value (A/B: 8) Electronics …" at bounding box center [1314, 219] width 215 height 32
select select "pets"
click option "Pet(s) (A/B: 13)" at bounding box center [0, 0] width 0 height 0
click at [1443, 212] on icon "submit" at bounding box center [1441, 218] width 13 height 13
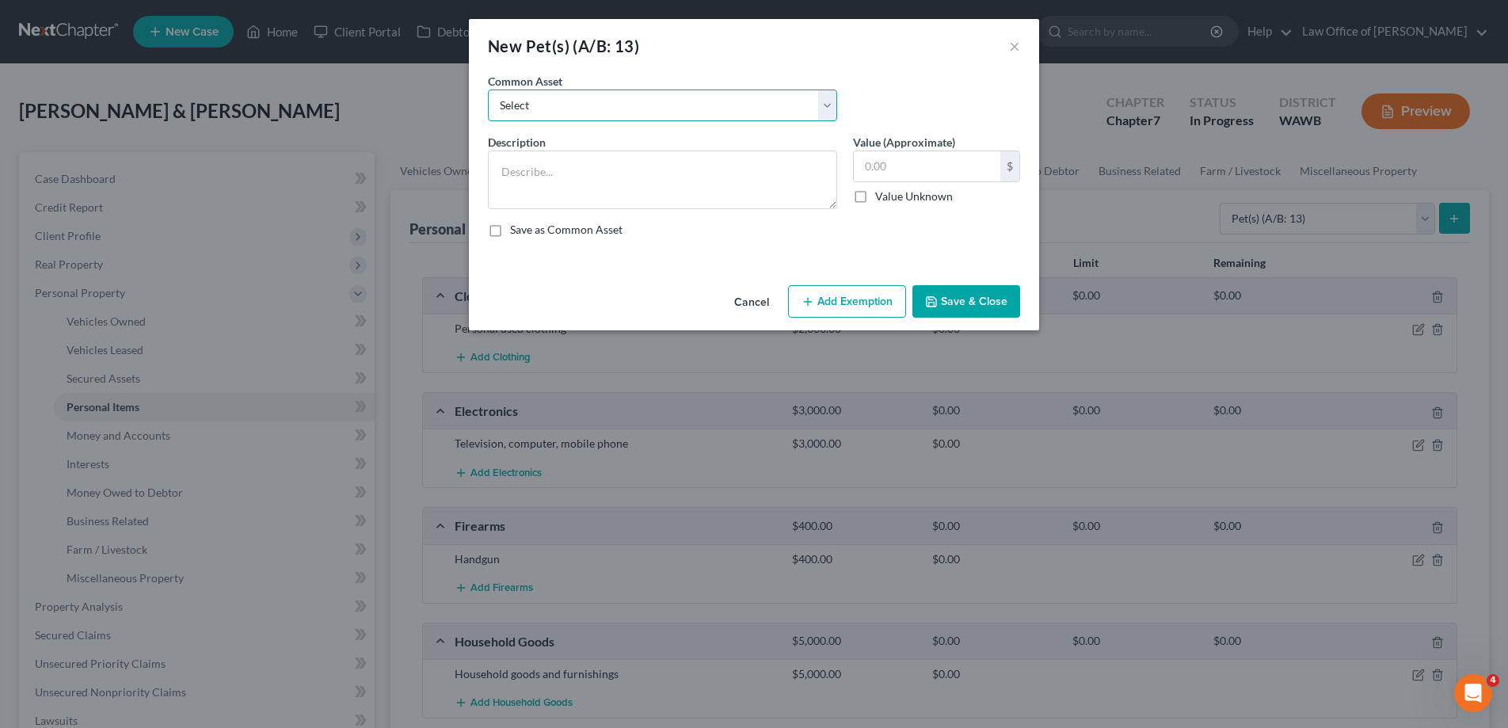
click at [488, 90] on select "Select Dogs Cats" at bounding box center [662, 106] width 349 height 32
select select "0"
click option "Dogs" at bounding box center [0, 0] width 0 height 0
click at [529, 174] on textarea "Dogs" at bounding box center [662, 180] width 349 height 59
type textarea "1 Dog"
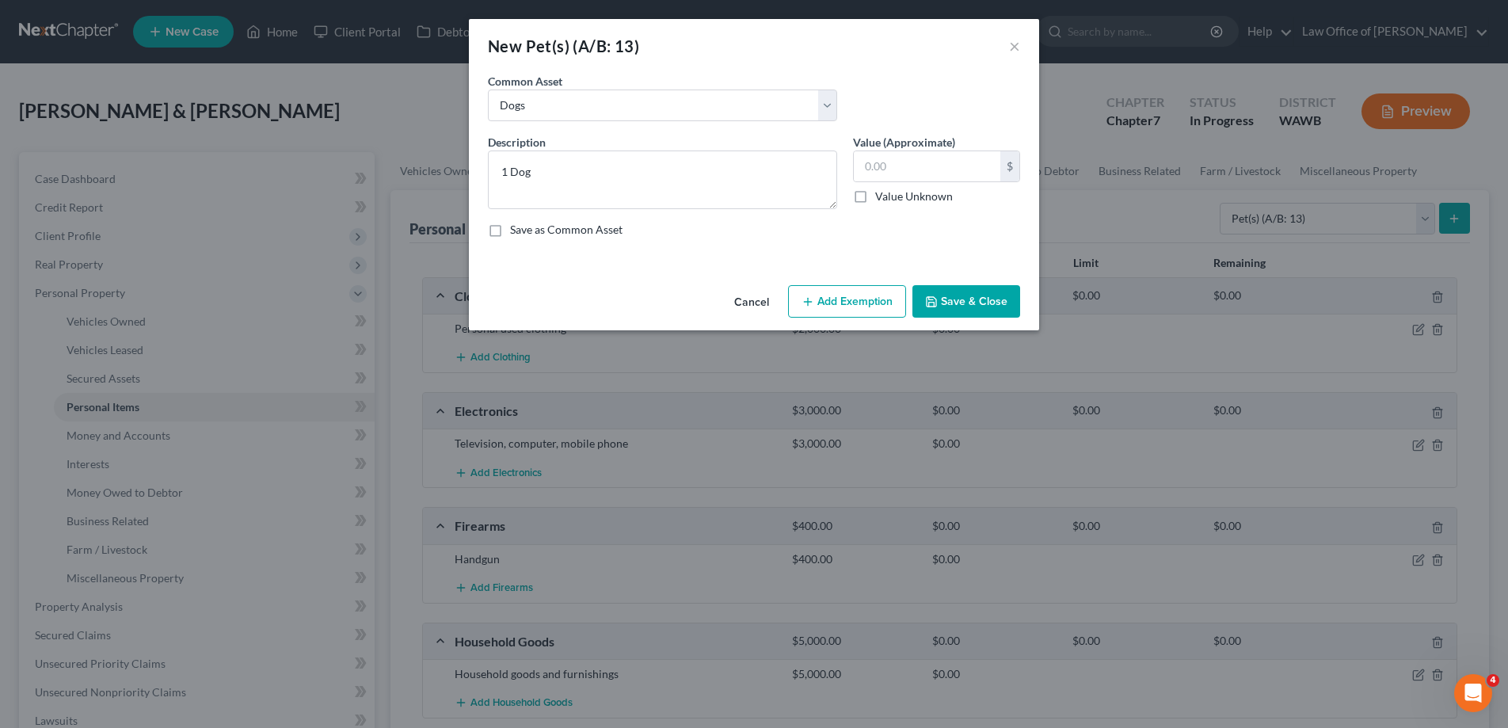
click at [978, 317] on button "Save & Close" at bounding box center [967, 301] width 108 height 33
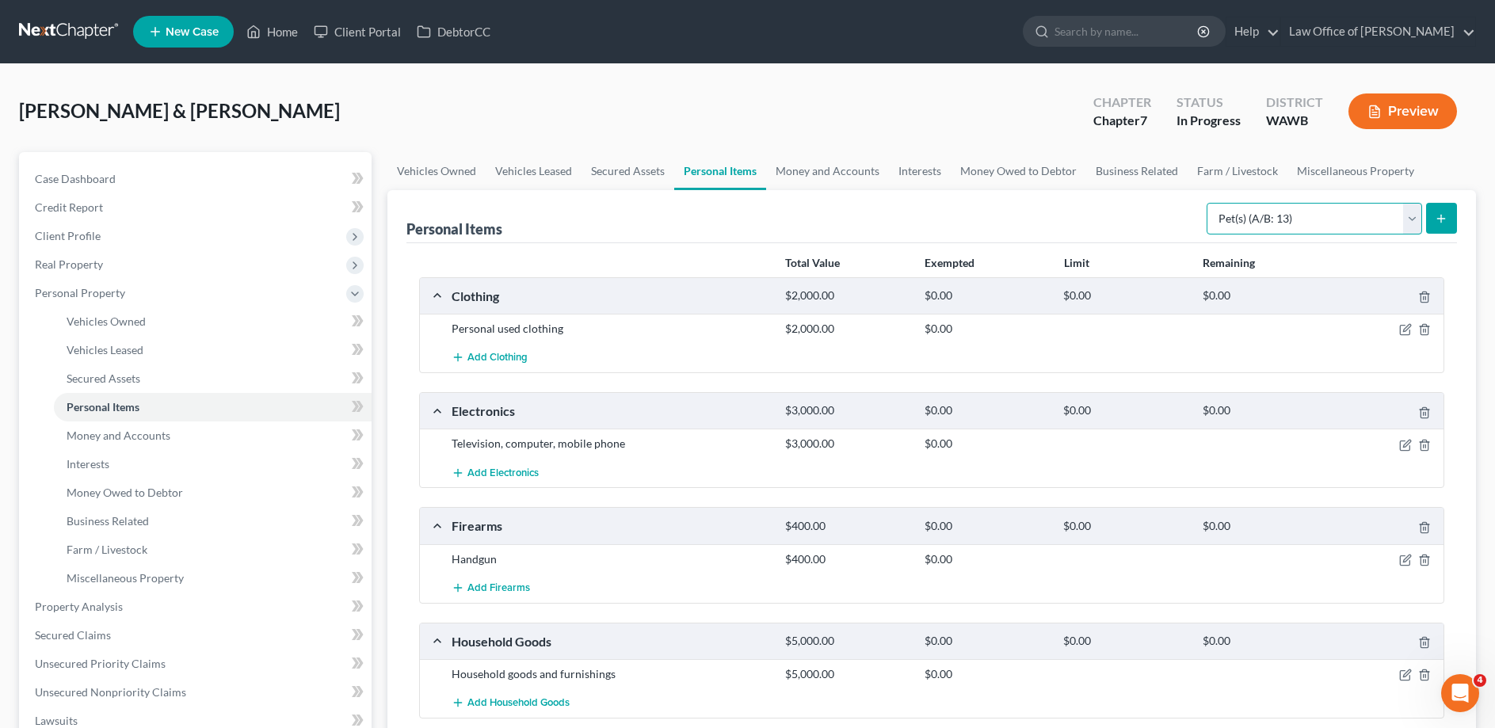
click at [1207, 203] on select "Select Item Type Clothing (A/B: 11) Collectibles Of Value (A/B: 8) Electronics …" at bounding box center [1314, 219] width 215 height 32
click at [1445, 214] on icon "submit" at bounding box center [1441, 218] width 13 height 13
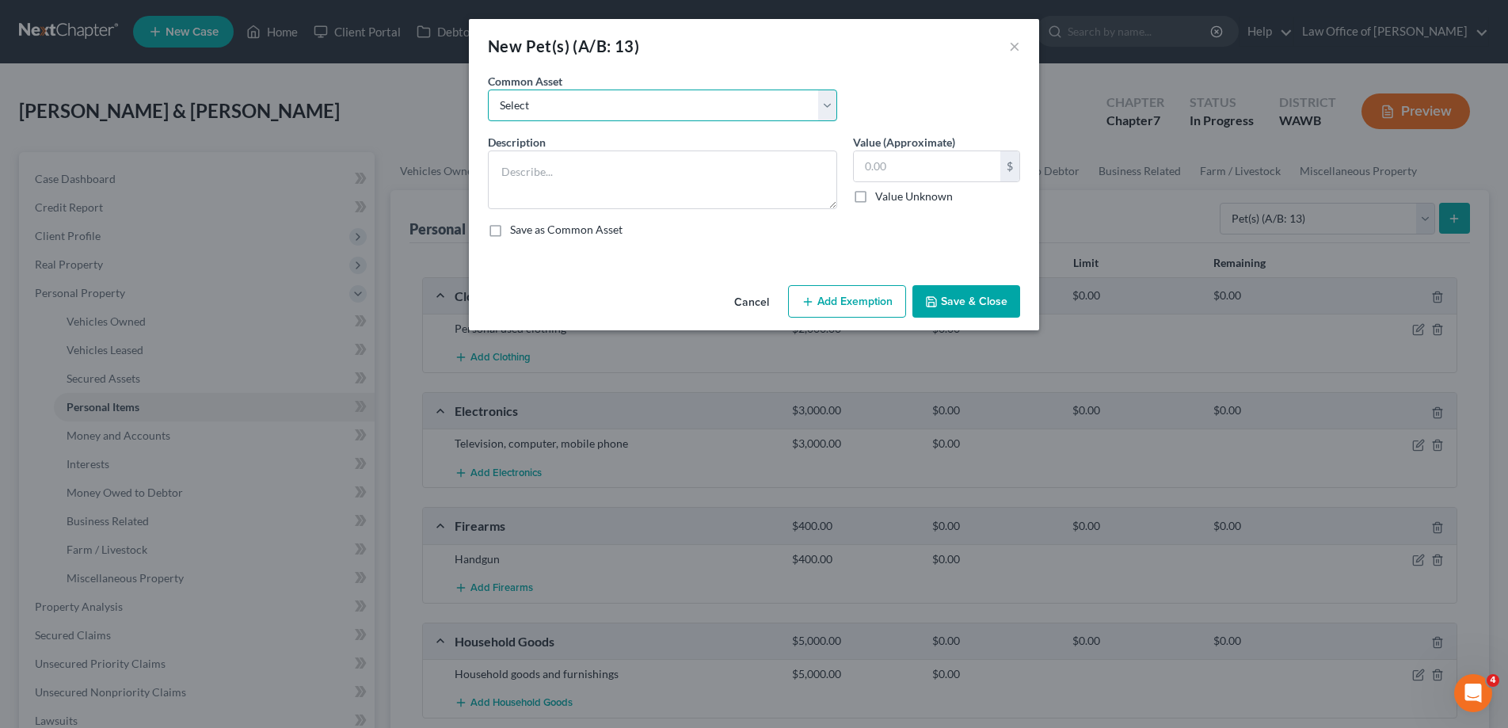
click at [488, 90] on select "Select Dogs Cats" at bounding box center [662, 106] width 349 height 32
select select "1"
click option "Cats" at bounding box center [0, 0] width 0 height 0
click at [617, 168] on textarea "Cats" at bounding box center [662, 180] width 349 height 59
type textarea "1 Cat"
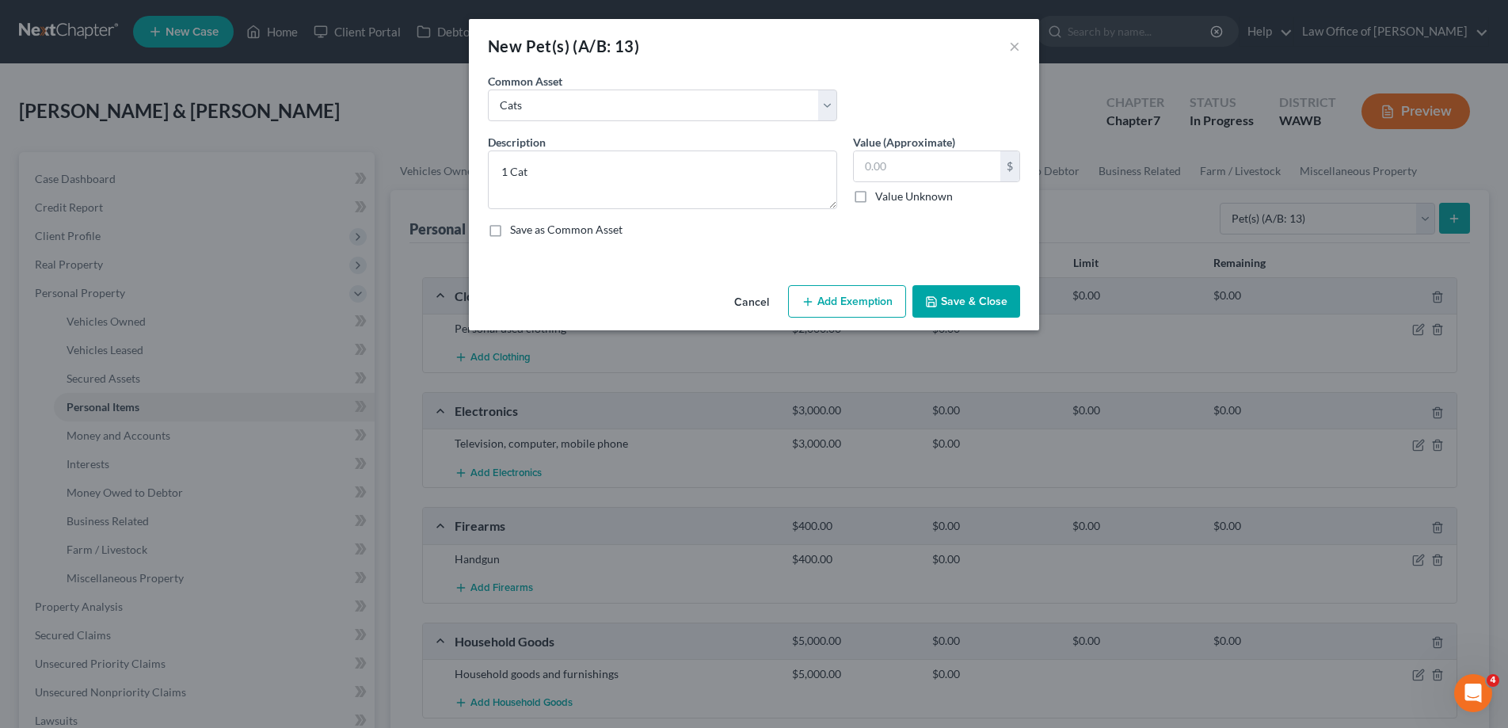
click at [960, 301] on button "Save & Close" at bounding box center [967, 301] width 108 height 33
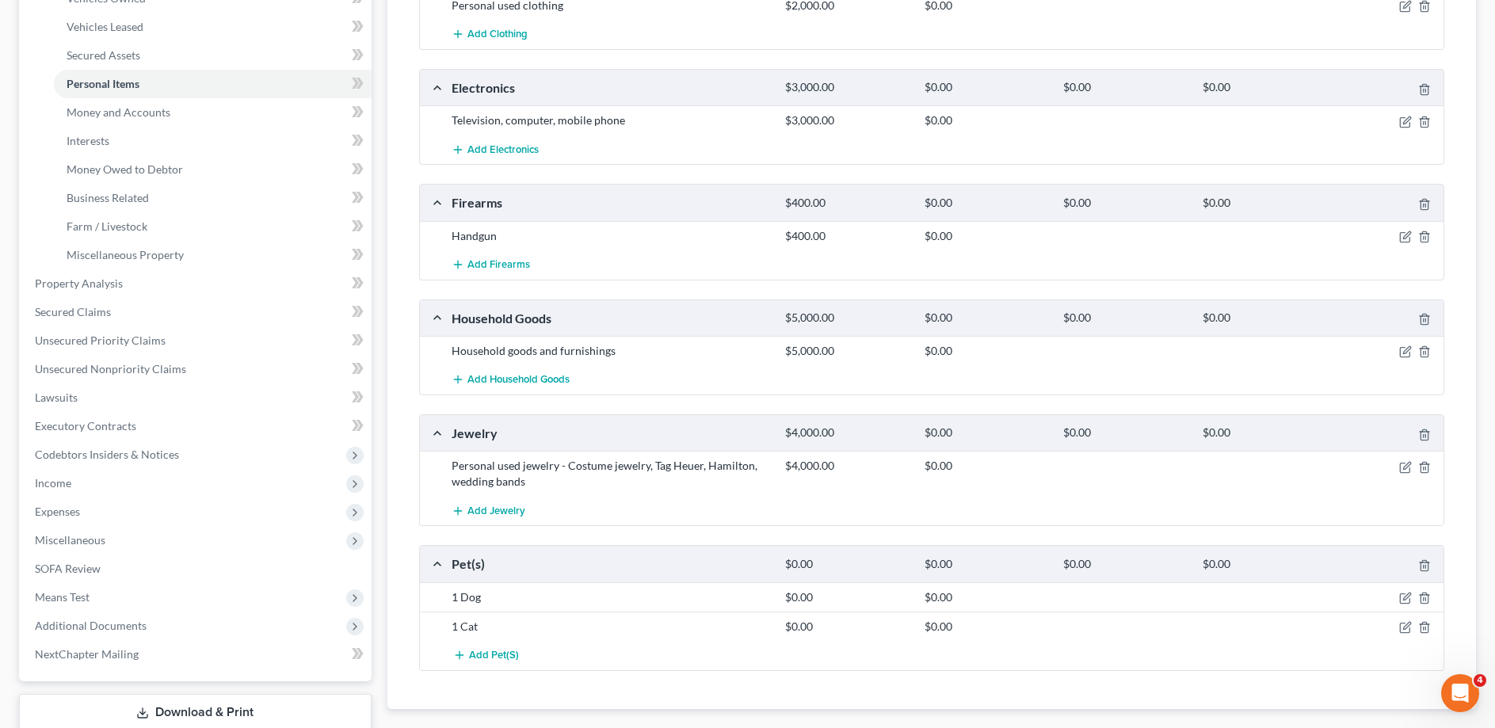
scroll to position [414, 0]
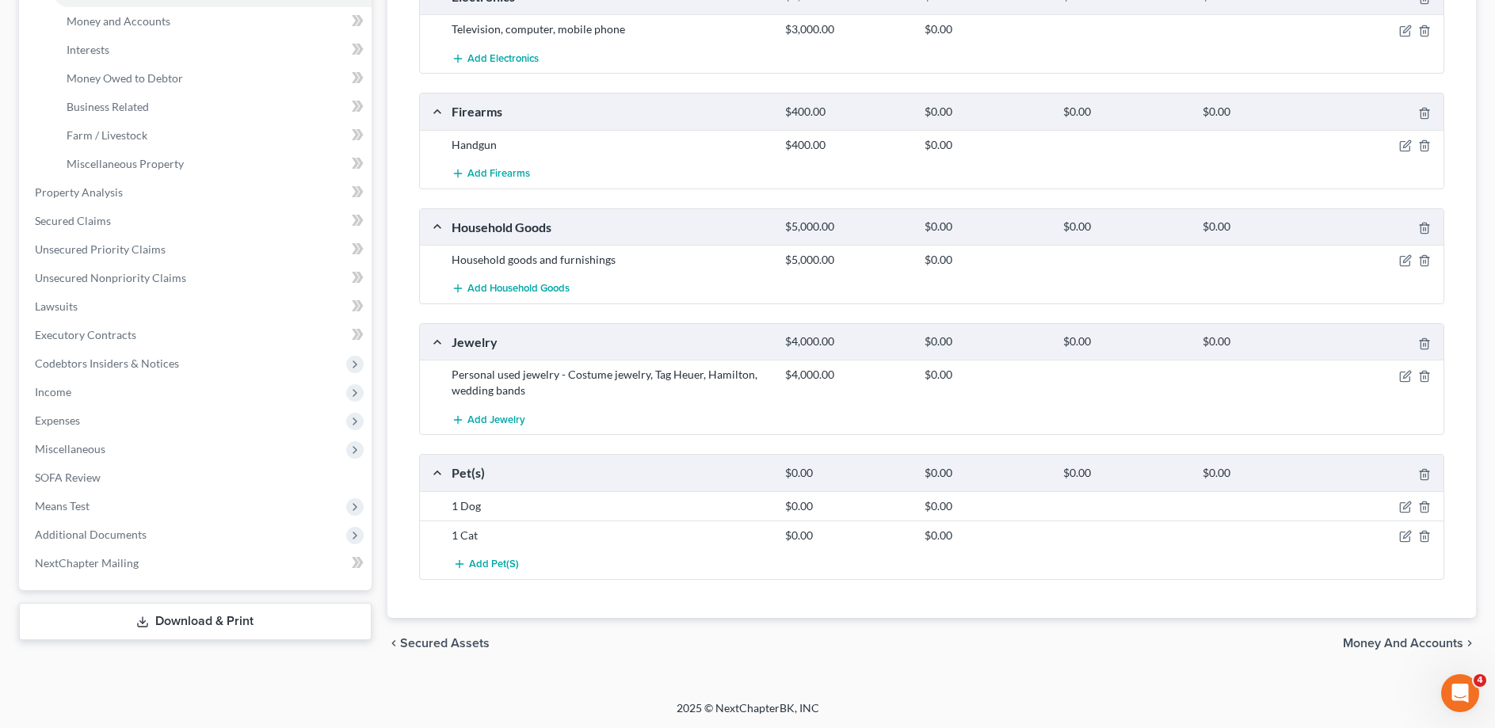
click at [1371, 646] on span "Money and Accounts" at bounding box center [1403, 643] width 120 height 13
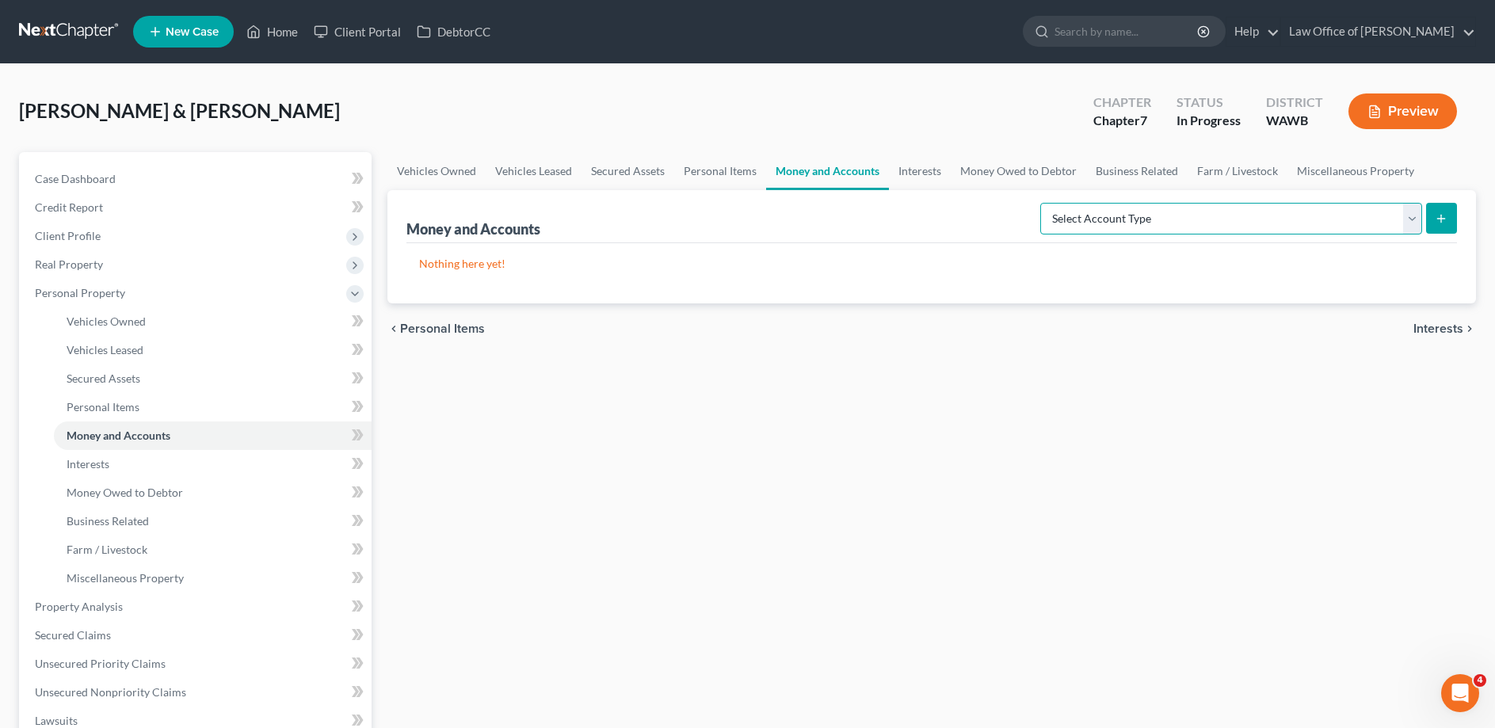
click at [1040, 203] on select "Select Account Type Brokerage (A/B: 18, SOFA: 20) Cash on Hand (A/B: 16) Certif…" at bounding box center [1231, 219] width 382 height 32
select select "checking"
click option "Checking Account (A/B: 17, SOFA: 20)" at bounding box center [0, 0] width 0 height 0
click at [1438, 215] on icon "submit" at bounding box center [1441, 218] width 13 height 13
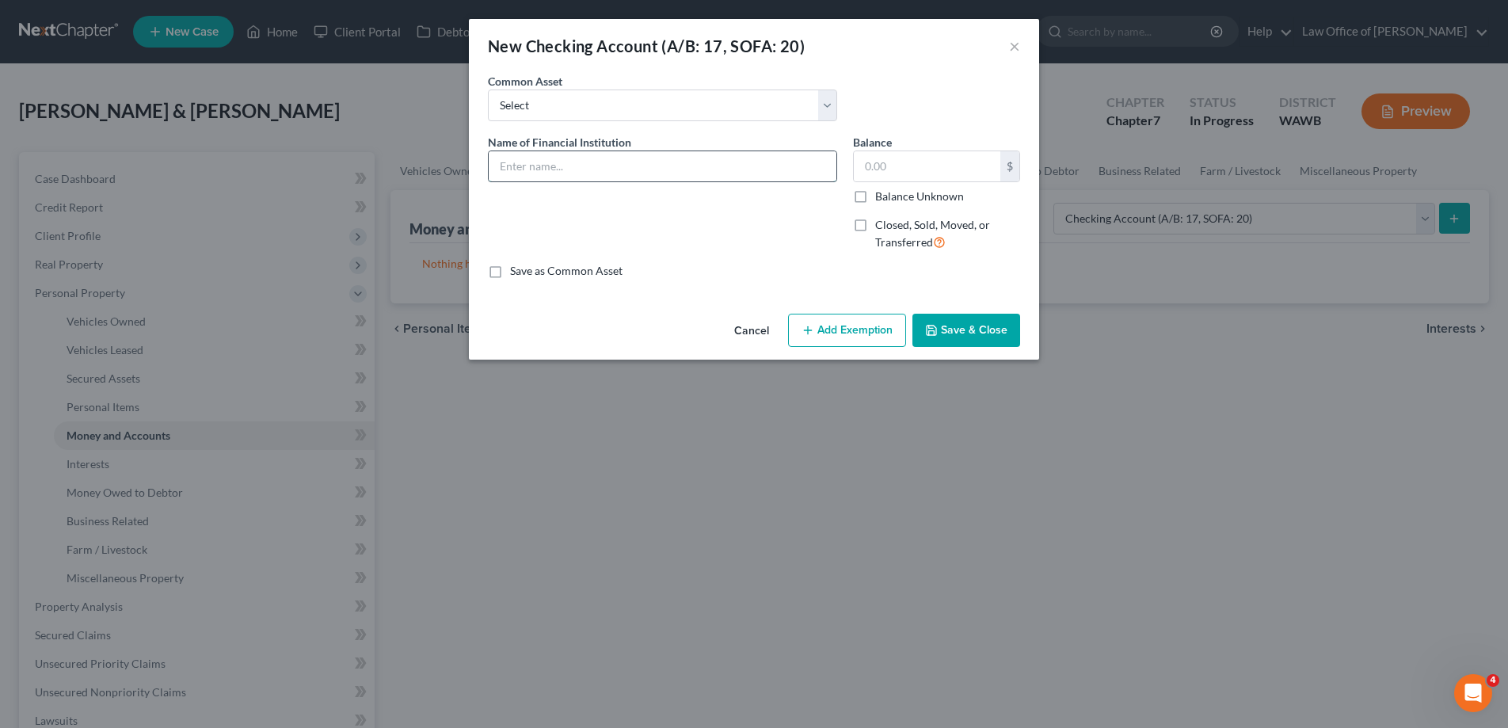
click at [542, 167] on input "text" at bounding box center [663, 166] width 348 height 30
type input "Navy Federal Credit Union - wife only"
drag, startPoint x: 675, startPoint y: 162, endPoint x: 256, endPoint y: 171, distance: 419.2
click at [489, 168] on input "Navy Federal Credit Union - wife only" at bounding box center [663, 166] width 348 height 30
click at [970, 340] on button "Save & Close" at bounding box center [967, 330] width 108 height 33
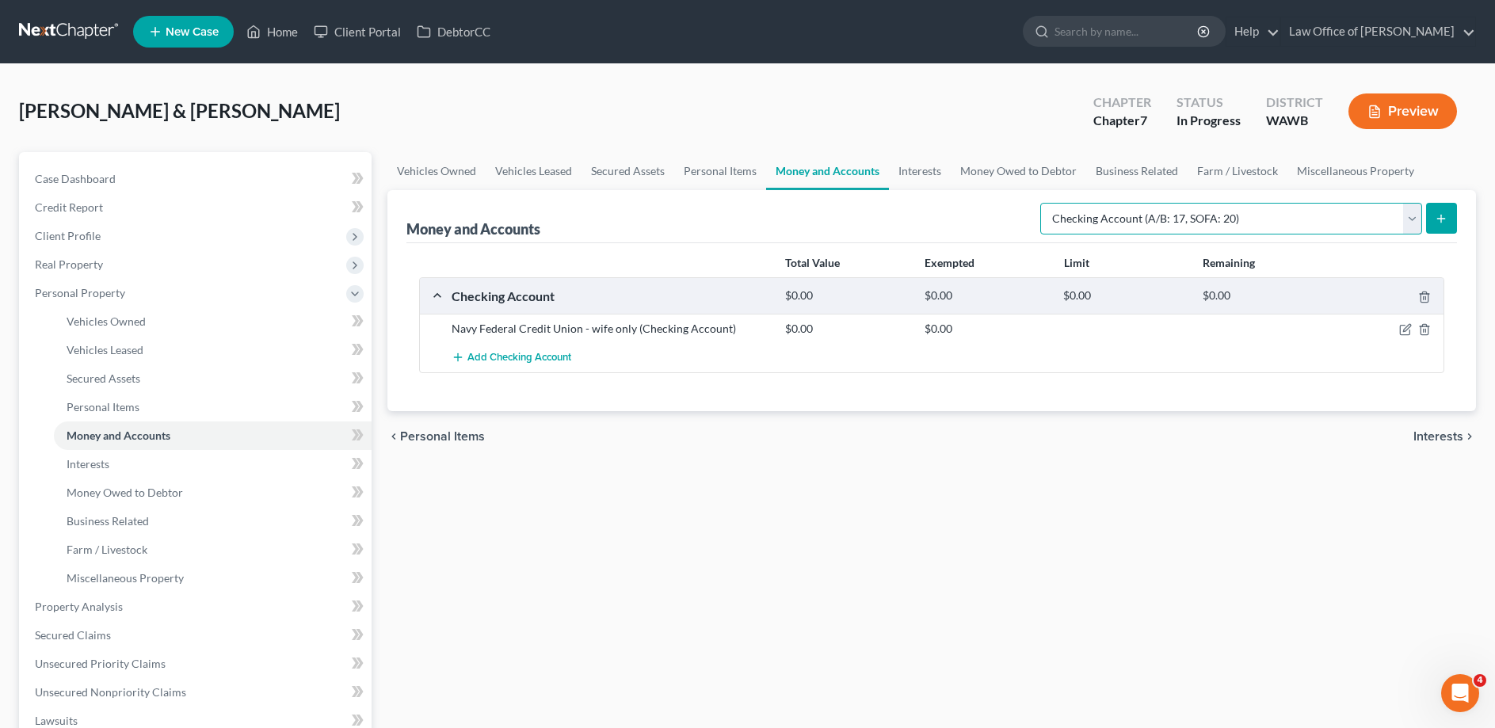
click at [1040, 203] on select "Select Account Type Brokerage (A/B: 18, SOFA: 20) Cash on Hand (A/B: 16) Certif…" at bounding box center [1231, 219] width 382 height 32
select select "savings"
click option "Savings Account (A/B: 17, SOFA: 20)" at bounding box center [0, 0] width 0 height 0
click at [1447, 208] on button "submit" at bounding box center [1441, 218] width 31 height 31
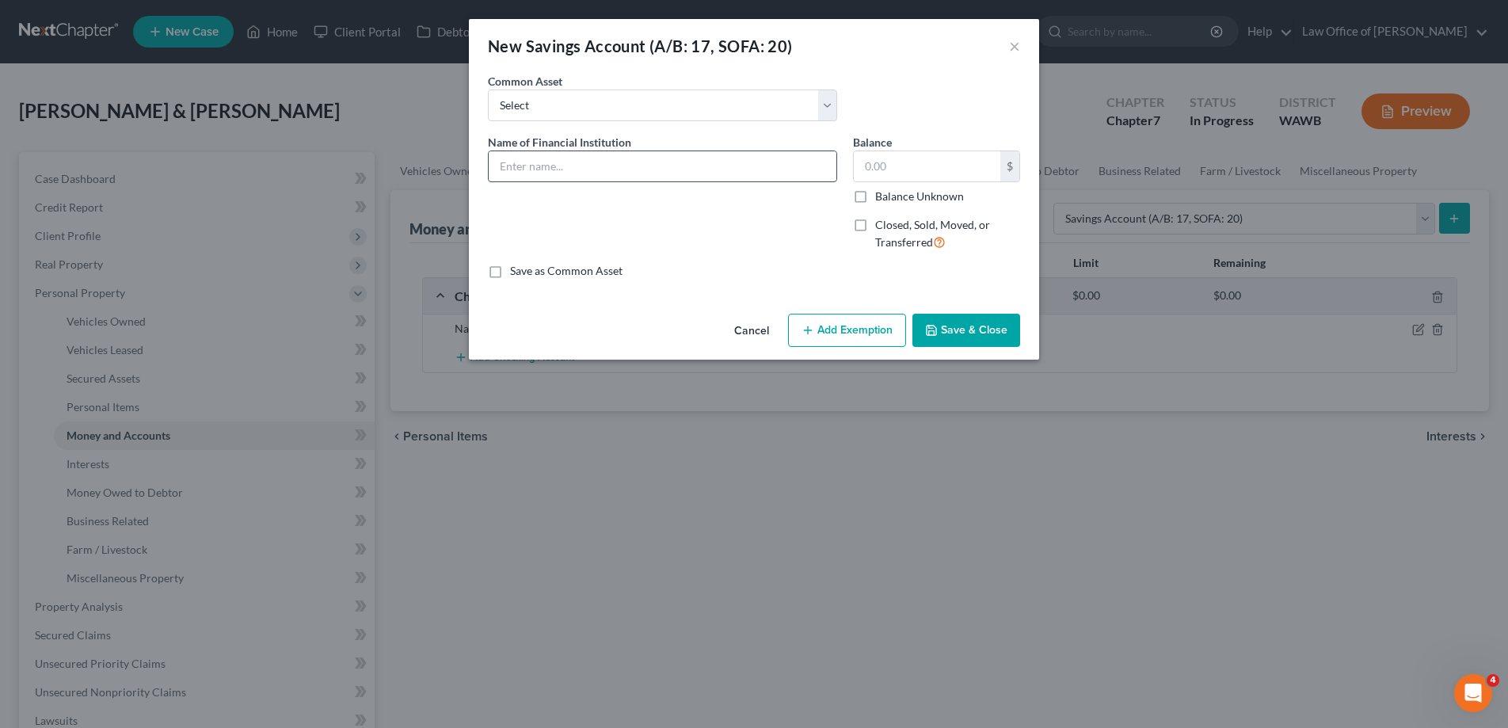
click at [609, 174] on input "text" at bounding box center [663, 166] width 348 height 30
paste input "Navy Federal Credit Union - wife only"
type input "Navy Federal Credit Union - wife only"
click at [943, 330] on button "Save & Close" at bounding box center [967, 330] width 108 height 33
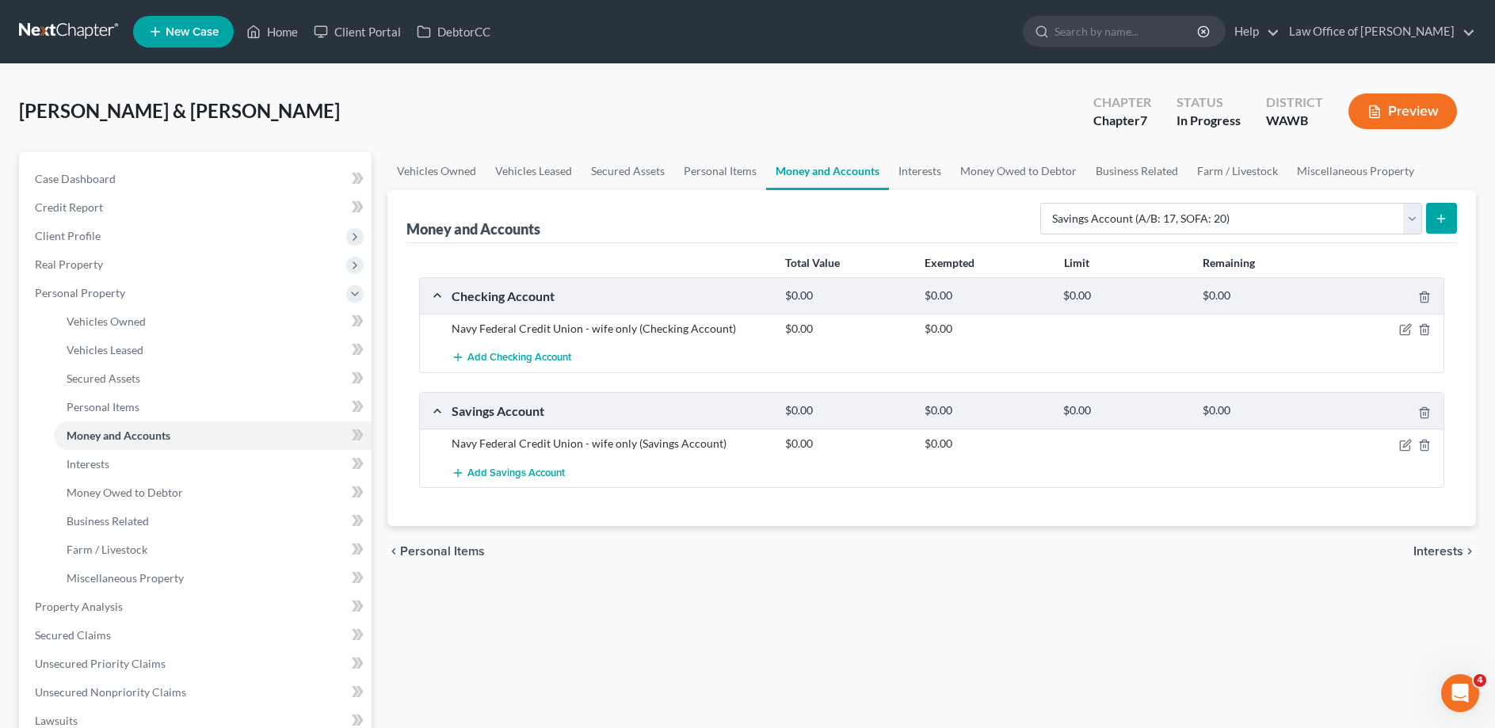
click at [1438, 219] on line "submit" at bounding box center [1441, 219] width 7 height 0
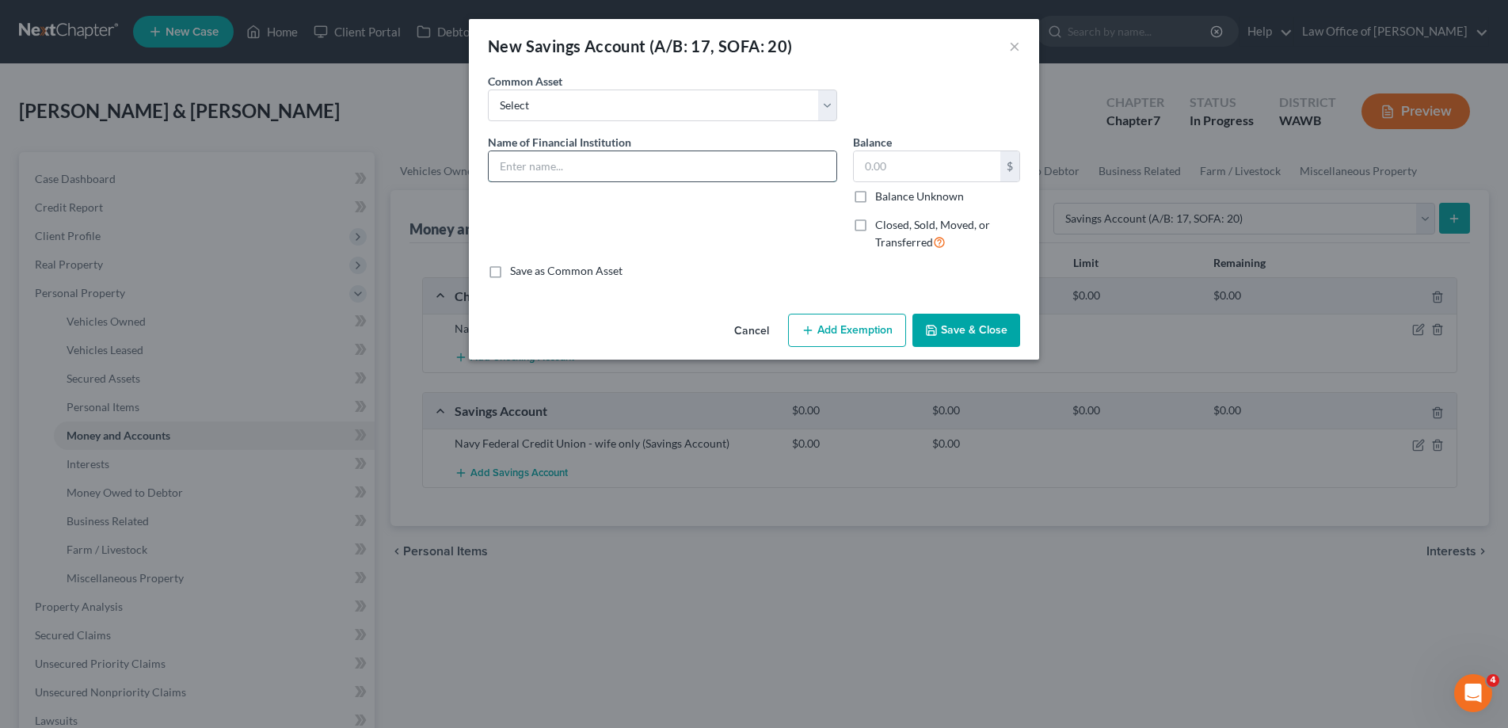
click at [552, 166] on input "text" at bounding box center [663, 166] width 348 height 30
paste input "Navy Federal Credit Union - wife only"
drag, startPoint x: 688, startPoint y: 167, endPoint x: 637, endPoint y: 165, distance: 50.8
click at [637, 165] on input "Navy Federal Credit Union - wife only" at bounding box center [663, 166] width 348 height 30
drag, startPoint x: 688, startPoint y: 170, endPoint x: 349, endPoint y: 174, distance: 339.9
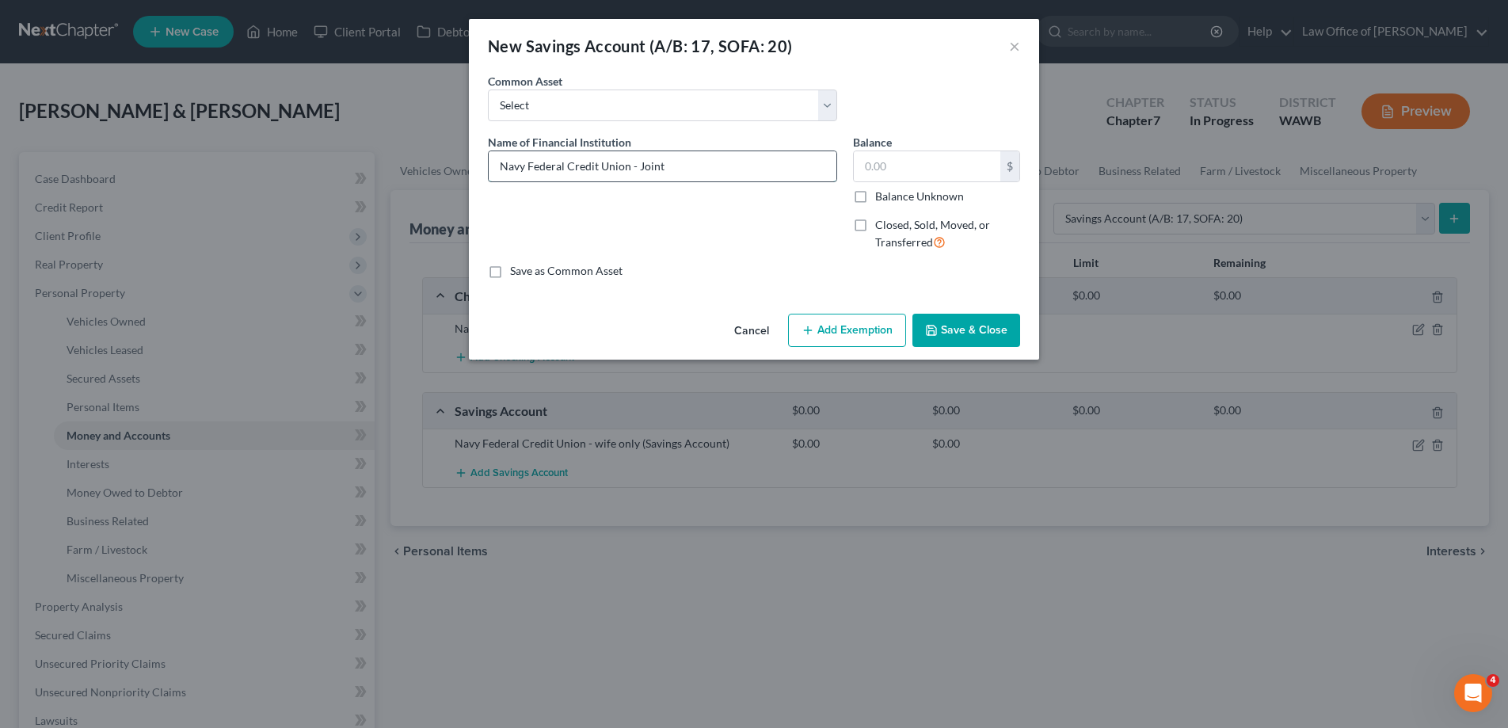
click at [489, 174] on input "Navy Federal Credit Union - Joint" at bounding box center [663, 166] width 348 height 30
type input "Navy Federal Credit Union - Joint"
click at [971, 330] on button "Save & Close" at bounding box center [967, 330] width 108 height 33
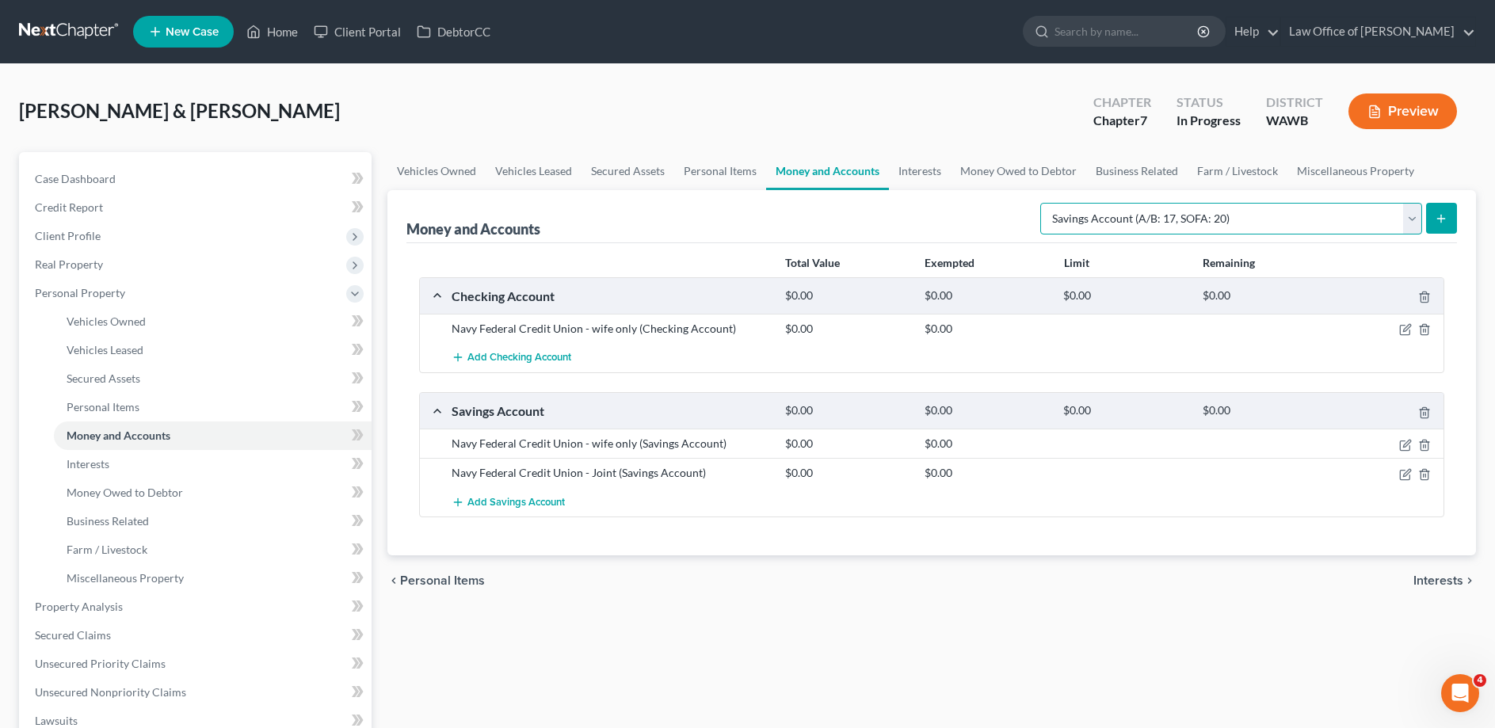
click at [1040, 203] on select "Select Account Type Brokerage (A/B: 18, SOFA: 20) Cash on Hand (A/B: 16) Certif…" at bounding box center [1231, 219] width 382 height 32
select select "checking"
click option "Checking Account (A/B: 17, SOFA: 20)" at bounding box center [0, 0] width 0 height 0
click at [1441, 209] on button "submit" at bounding box center [1441, 218] width 31 height 31
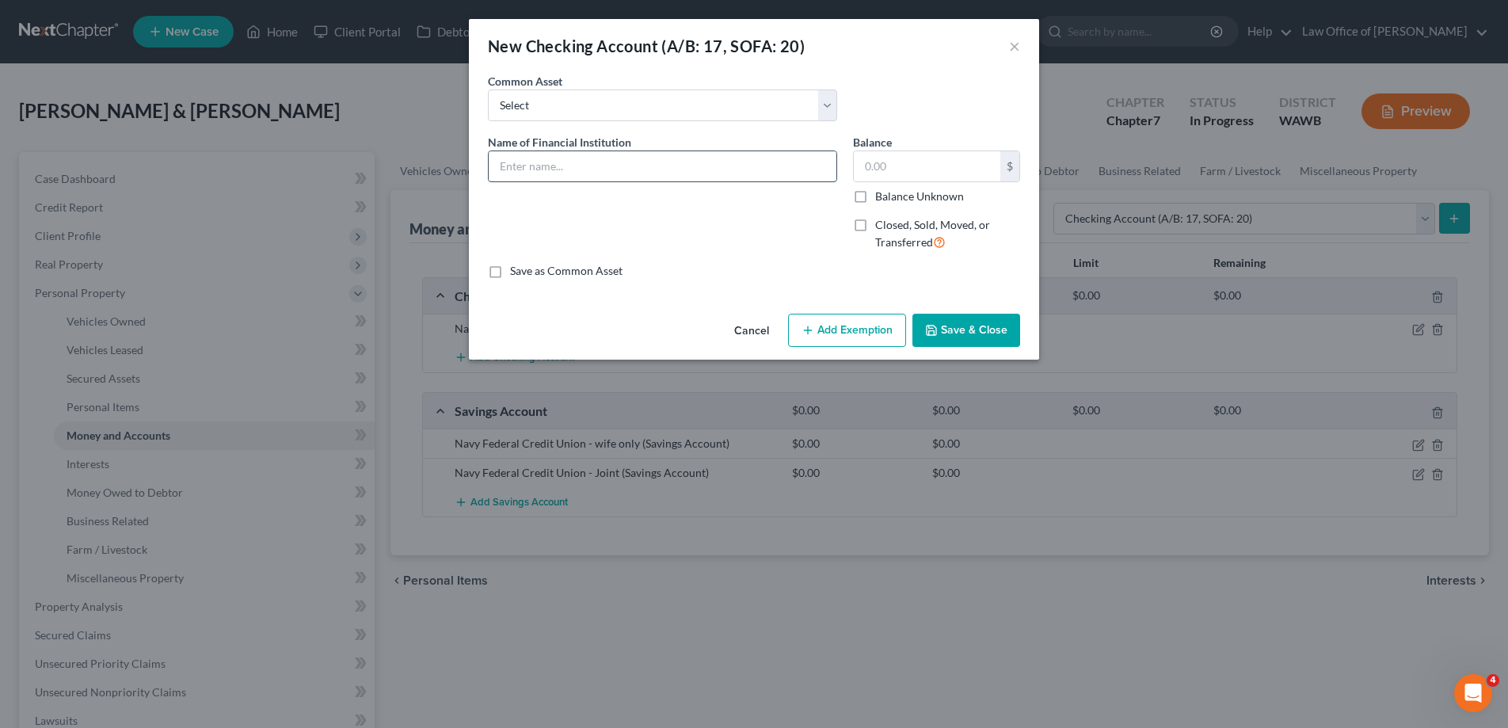
click at [586, 167] on input "text" at bounding box center [663, 166] width 348 height 30
paste input "Navy Federal Credit Union - Joint"
type input "Navy Federal Credit Union - Joint"
click at [949, 326] on button "Save & Close" at bounding box center [967, 330] width 108 height 33
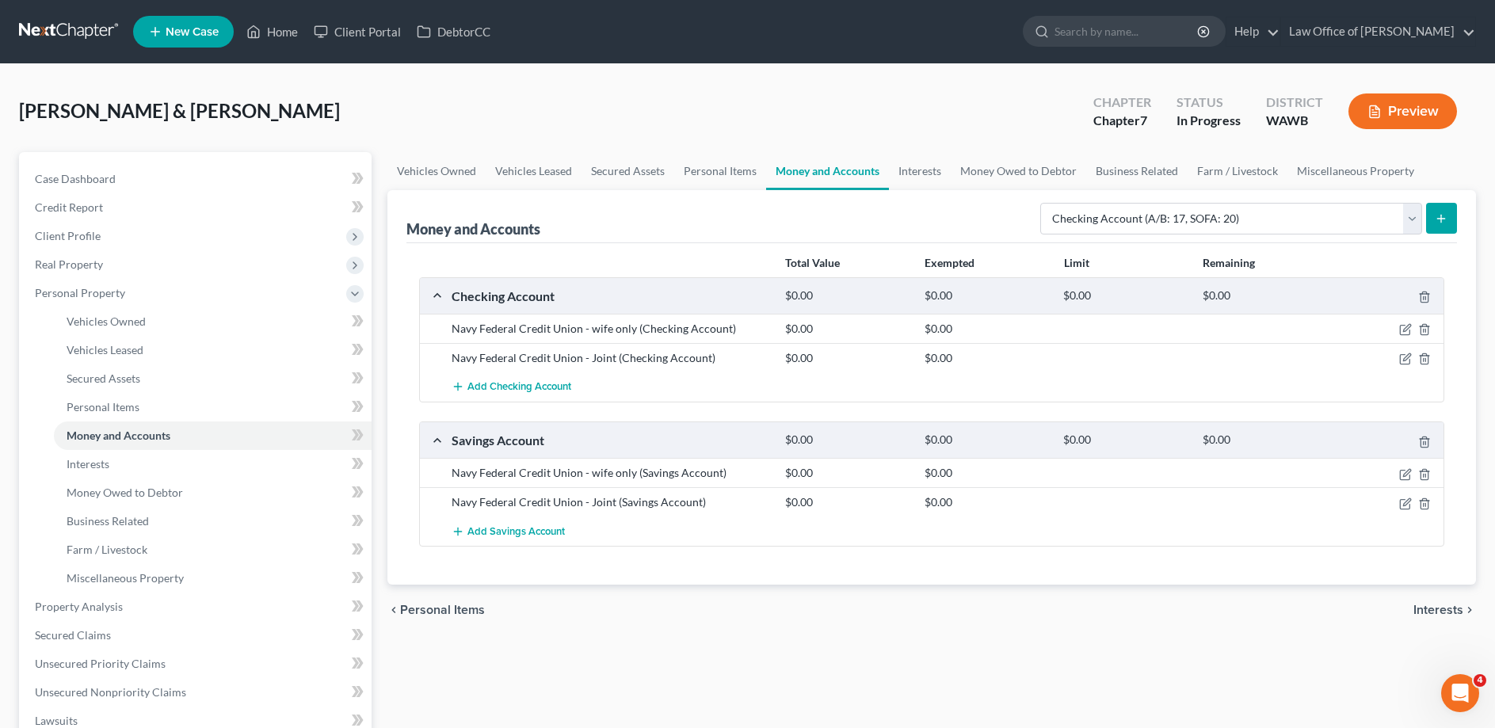
click at [1438, 217] on icon "submit" at bounding box center [1441, 218] width 13 height 13
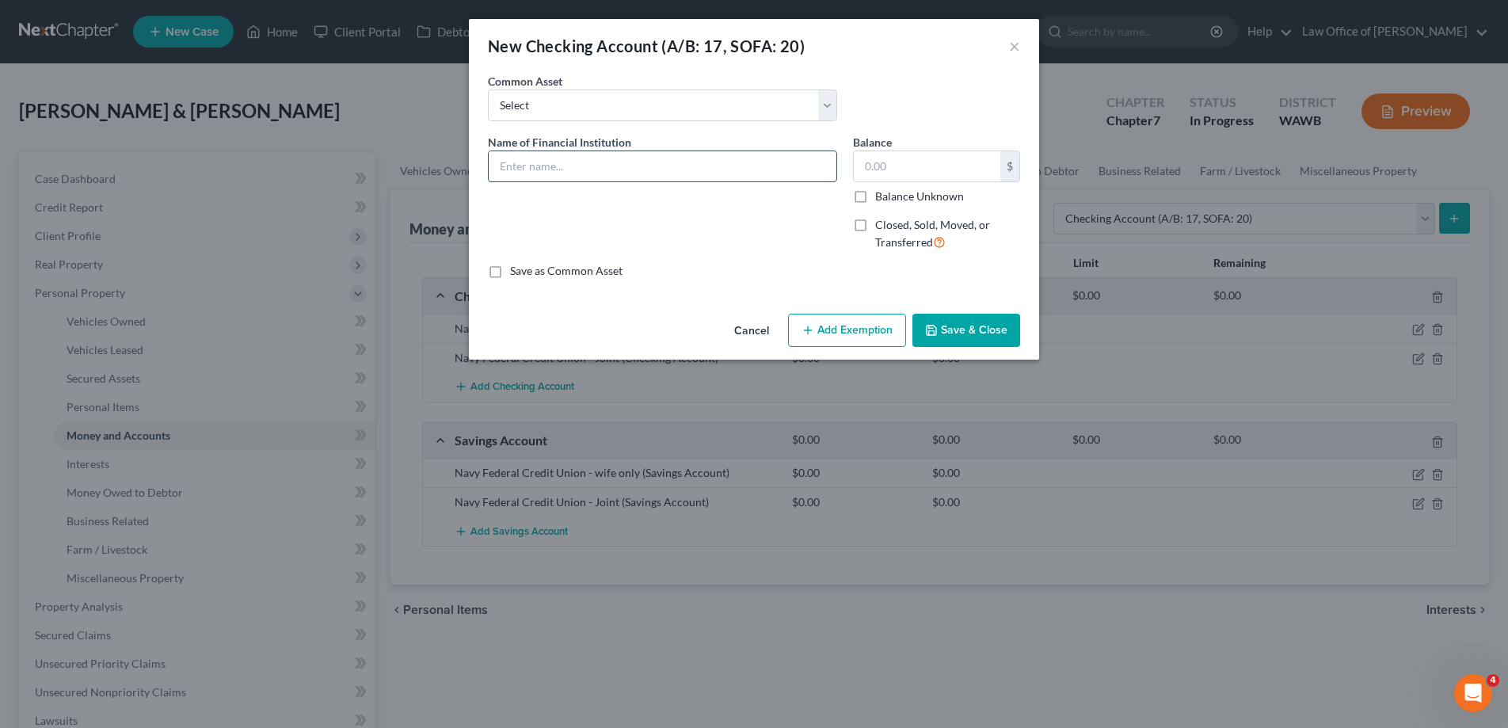
click at [521, 158] on input "text" at bounding box center [663, 166] width 348 height 30
paste input "Navy Federal Credit Union - Joint"
click at [644, 166] on input "Navy Federal Credit Union - Joint" at bounding box center [663, 166] width 348 height 30
drag, startPoint x: 745, startPoint y: 165, endPoint x: 366, endPoint y: 183, distance: 379.1
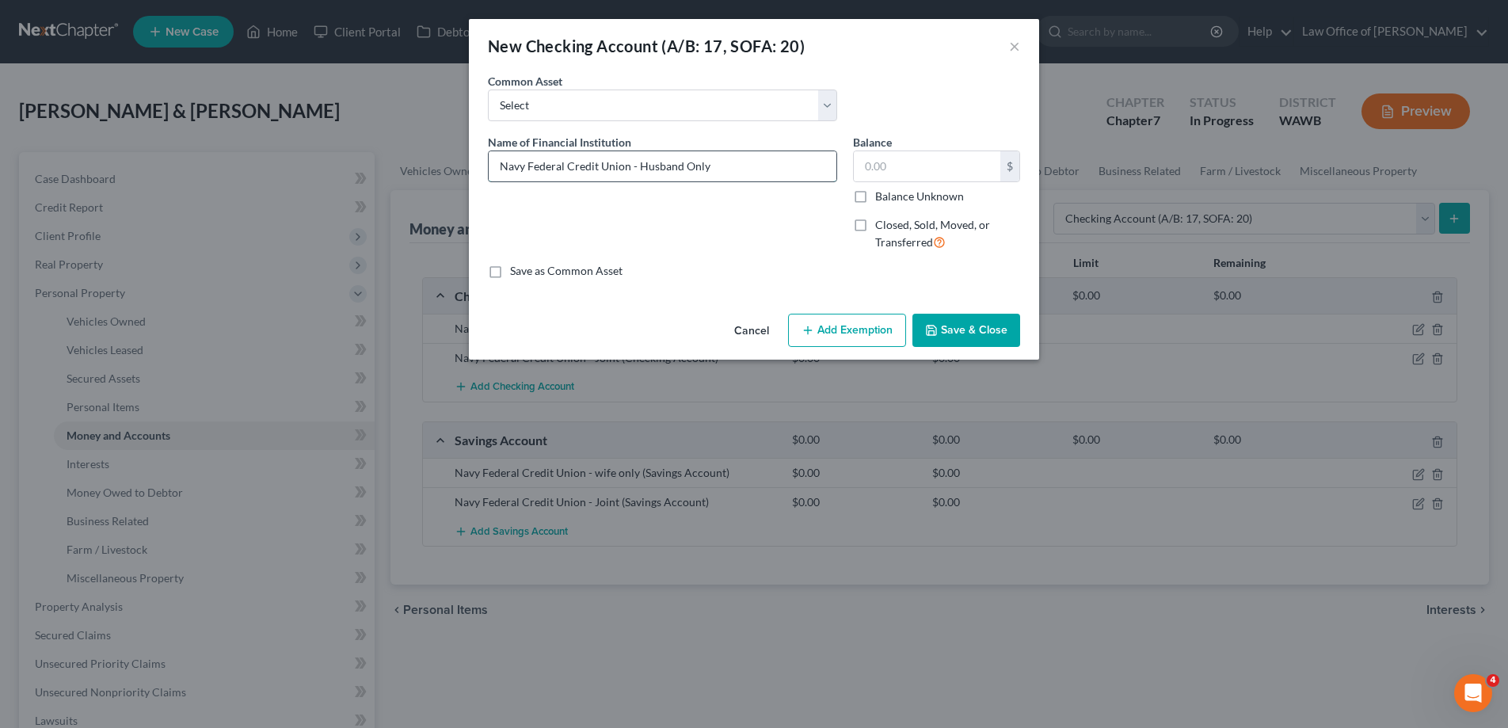
click at [489, 181] on input "Navy Federal Credit Union - Husband Only" at bounding box center [663, 166] width 348 height 30
type input "Navy Federal Credit Union - Husband Only"
click at [949, 323] on button "Save & Close" at bounding box center [967, 330] width 108 height 33
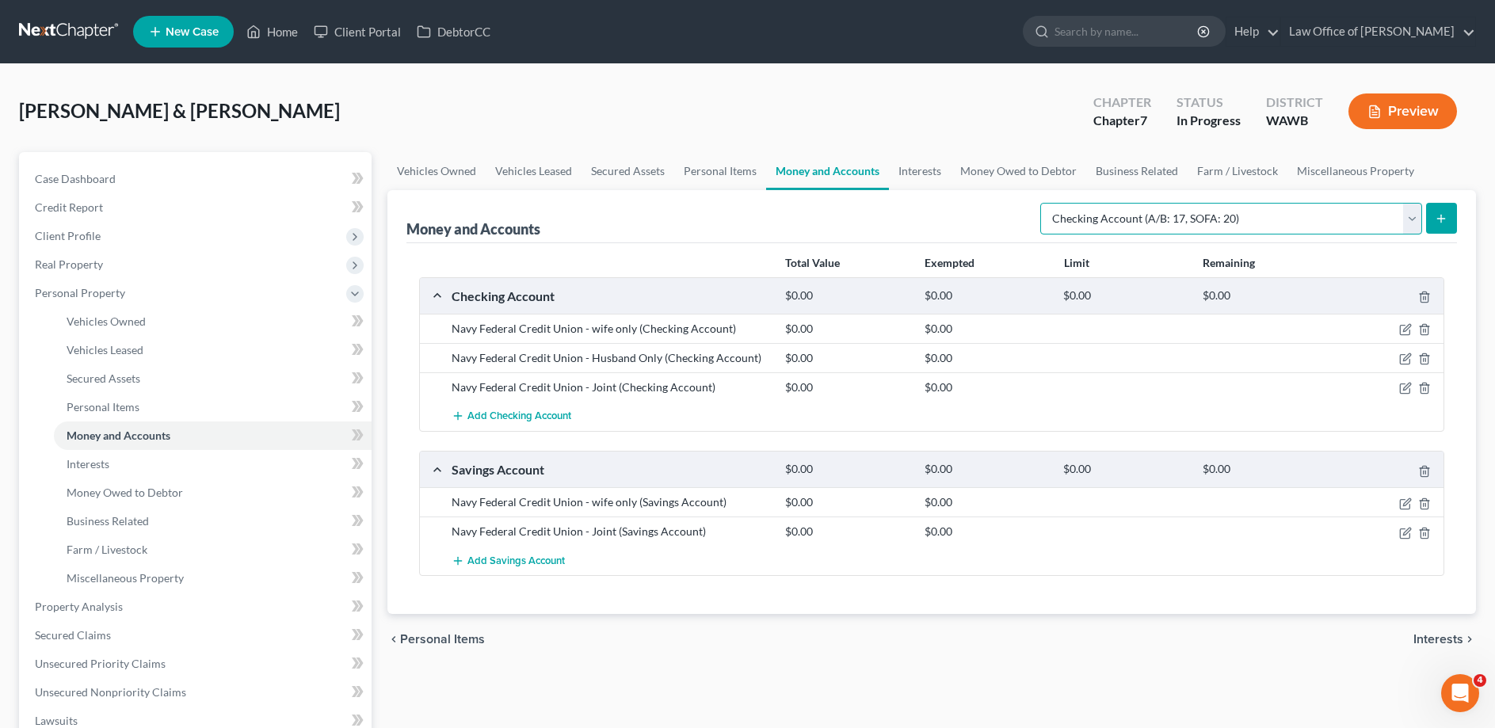
click at [1040, 203] on select "Select Account Type Brokerage (A/B: 18, SOFA: 20) Cash on Hand (A/B: 16) Certif…" at bounding box center [1231, 219] width 382 height 32
select select "savings"
click option "Savings Account (A/B: 17, SOFA: 20)" at bounding box center [0, 0] width 0 height 0
click at [1435, 219] on button "submit" at bounding box center [1441, 218] width 31 height 31
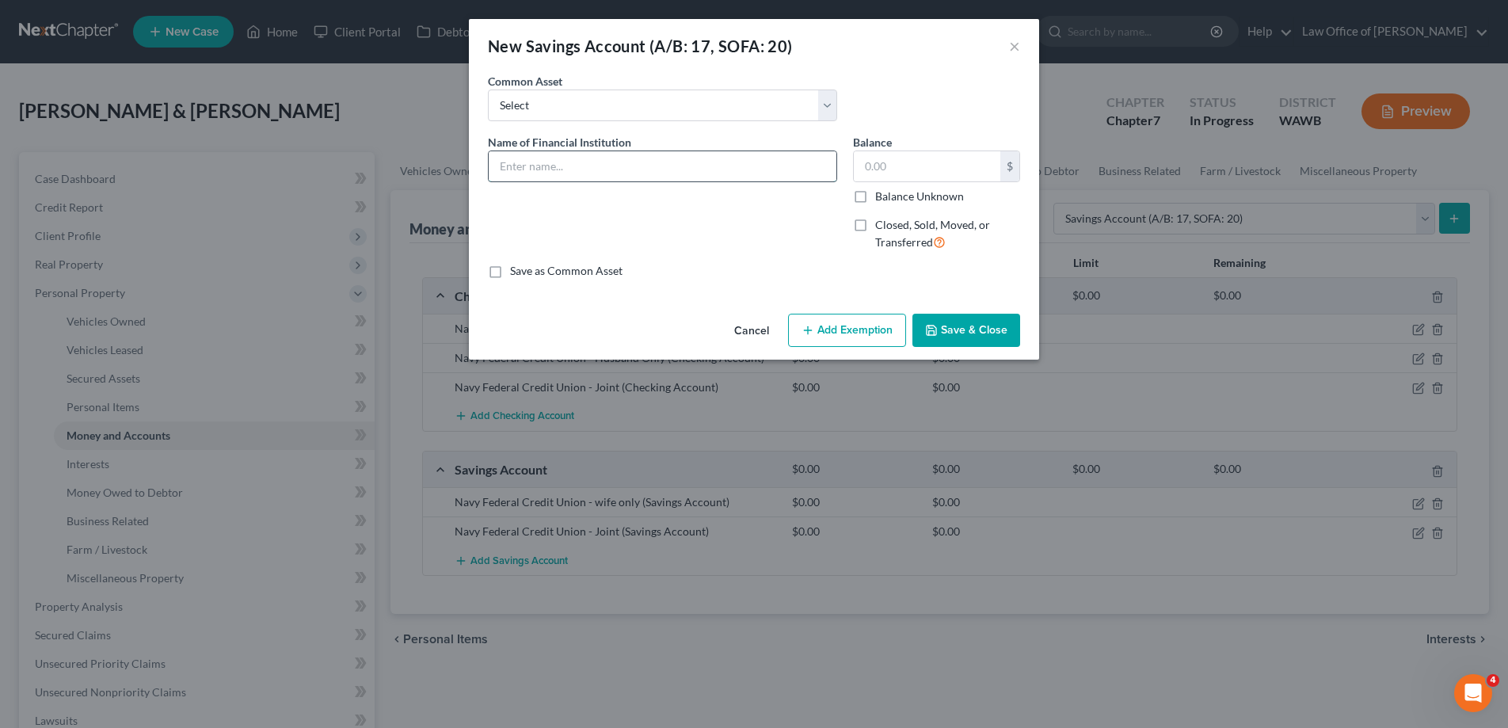
click at [585, 174] on input "text" at bounding box center [663, 166] width 348 height 30
paste input "Navy Federal Credit Union - Husband Only"
type input "Navy Federal Credit Union - Husband Only"
click at [950, 329] on button "Save & Close" at bounding box center [967, 330] width 108 height 33
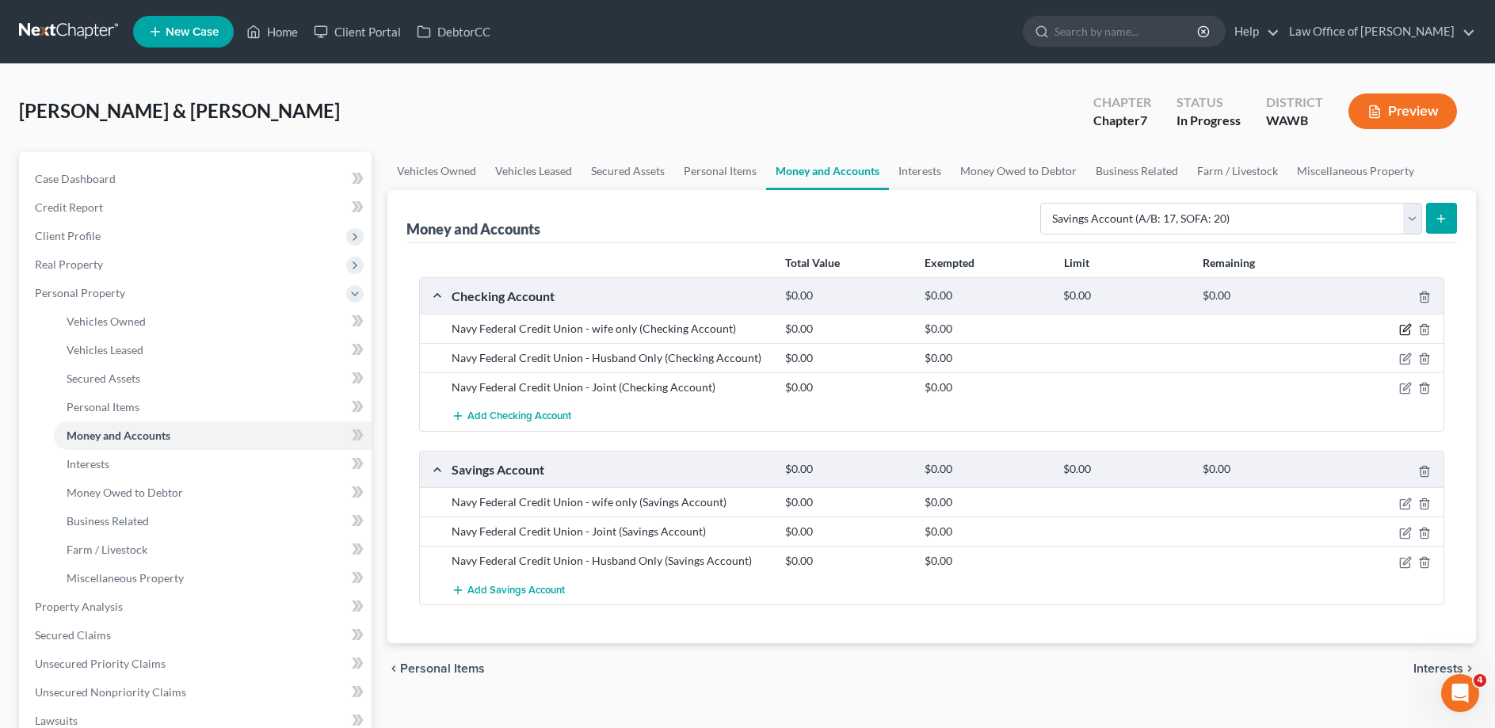
click at [1403, 330] on icon "button" at bounding box center [1405, 329] width 13 height 13
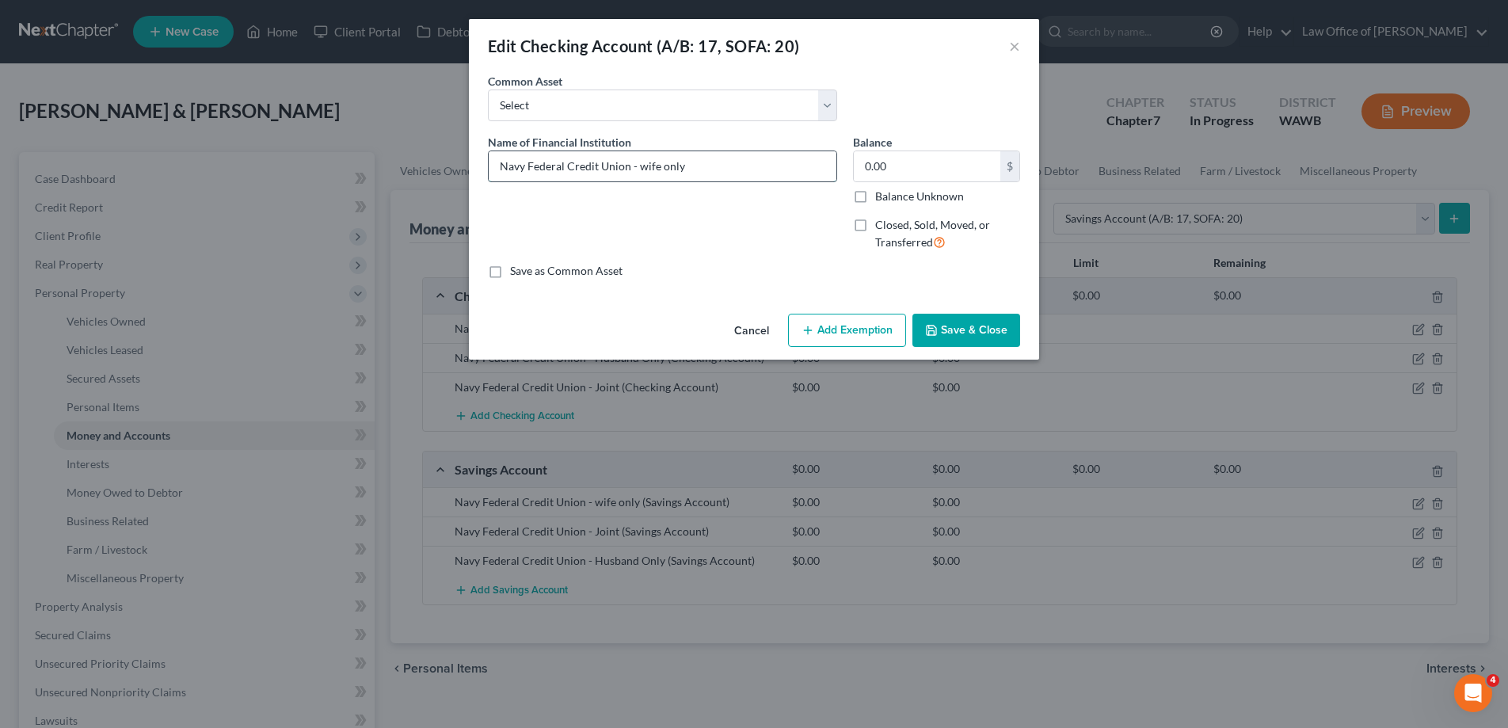
click at [642, 168] on input "Navy Federal Credit Union - wife only" at bounding box center [663, 166] width 348 height 30
type input "Navy Federal Credit Union - Wife Only"
click at [954, 328] on button "Save & Close" at bounding box center [967, 330] width 108 height 33
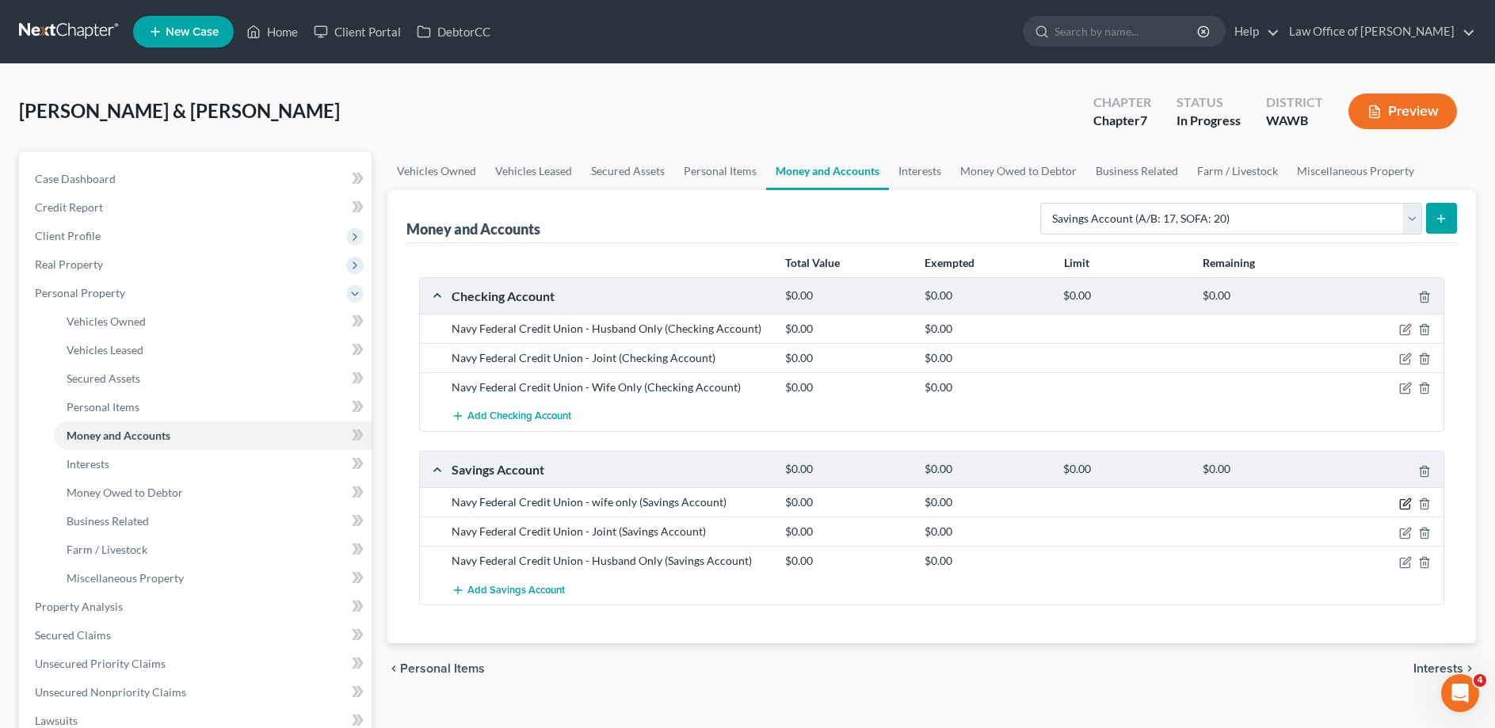
click at [1403, 502] on icon "button" at bounding box center [1405, 504] width 13 height 13
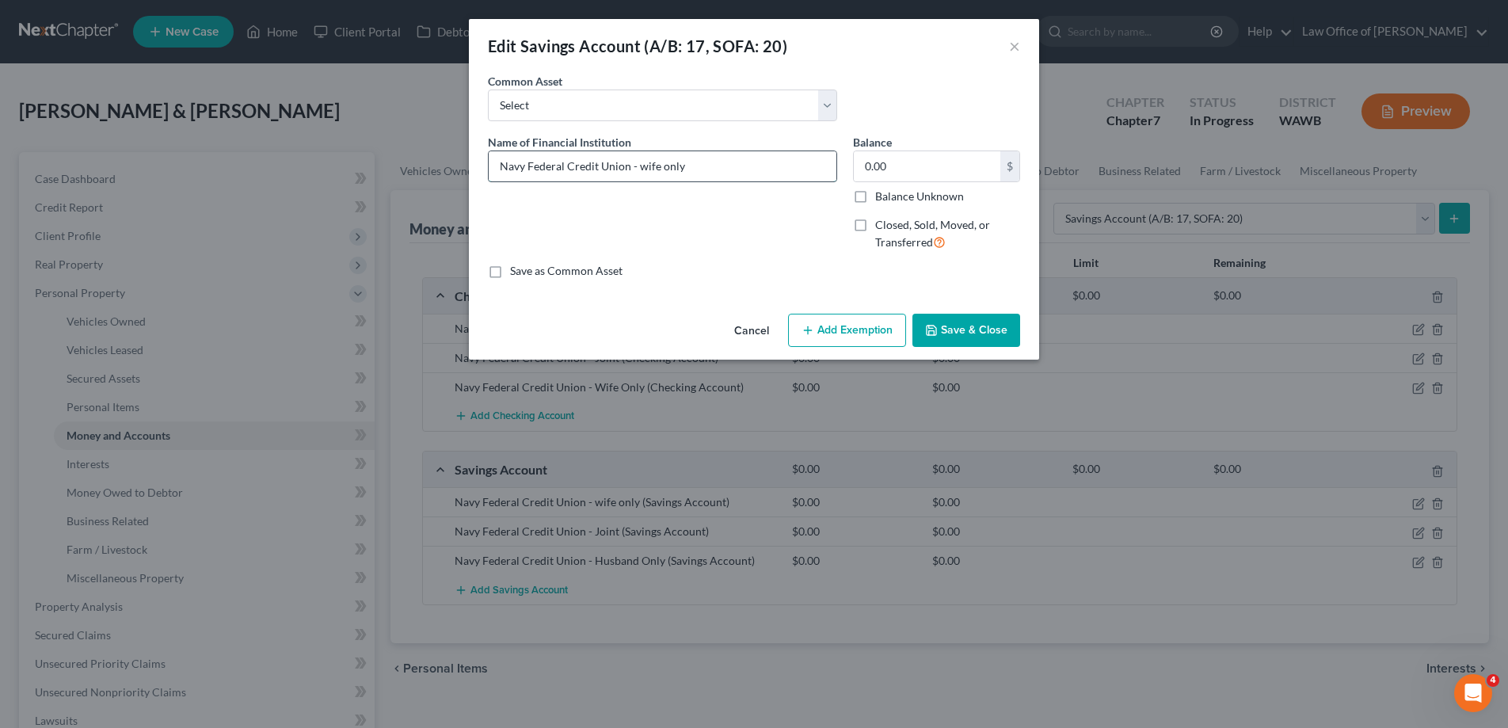
click at [645, 168] on input "Navy Federal Credit Union - wife only" at bounding box center [663, 166] width 348 height 30
type input "Navy Federal Credit Union - Wife Only"
click at [961, 337] on button "Save & Close" at bounding box center [967, 330] width 108 height 33
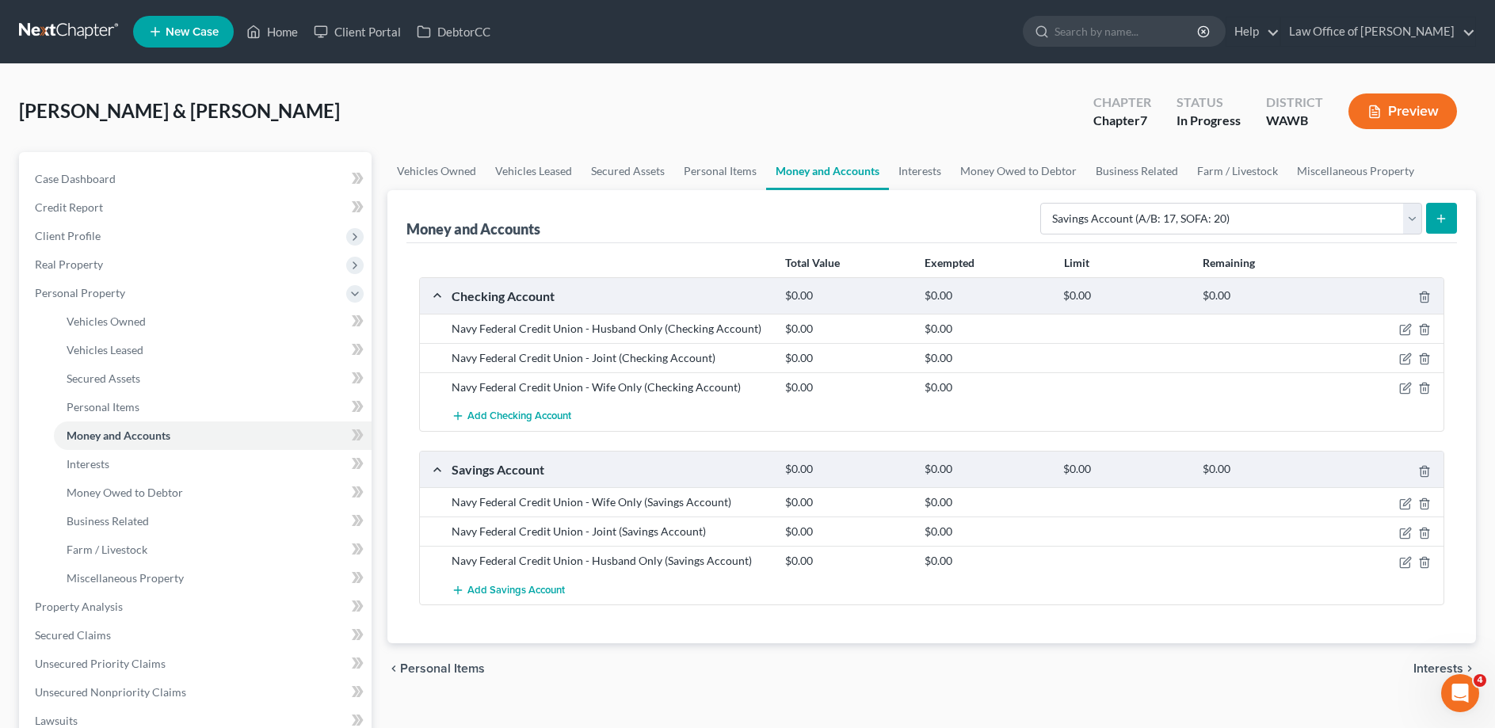
click at [1447, 665] on span "Interests" at bounding box center [1438, 668] width 50 height 13
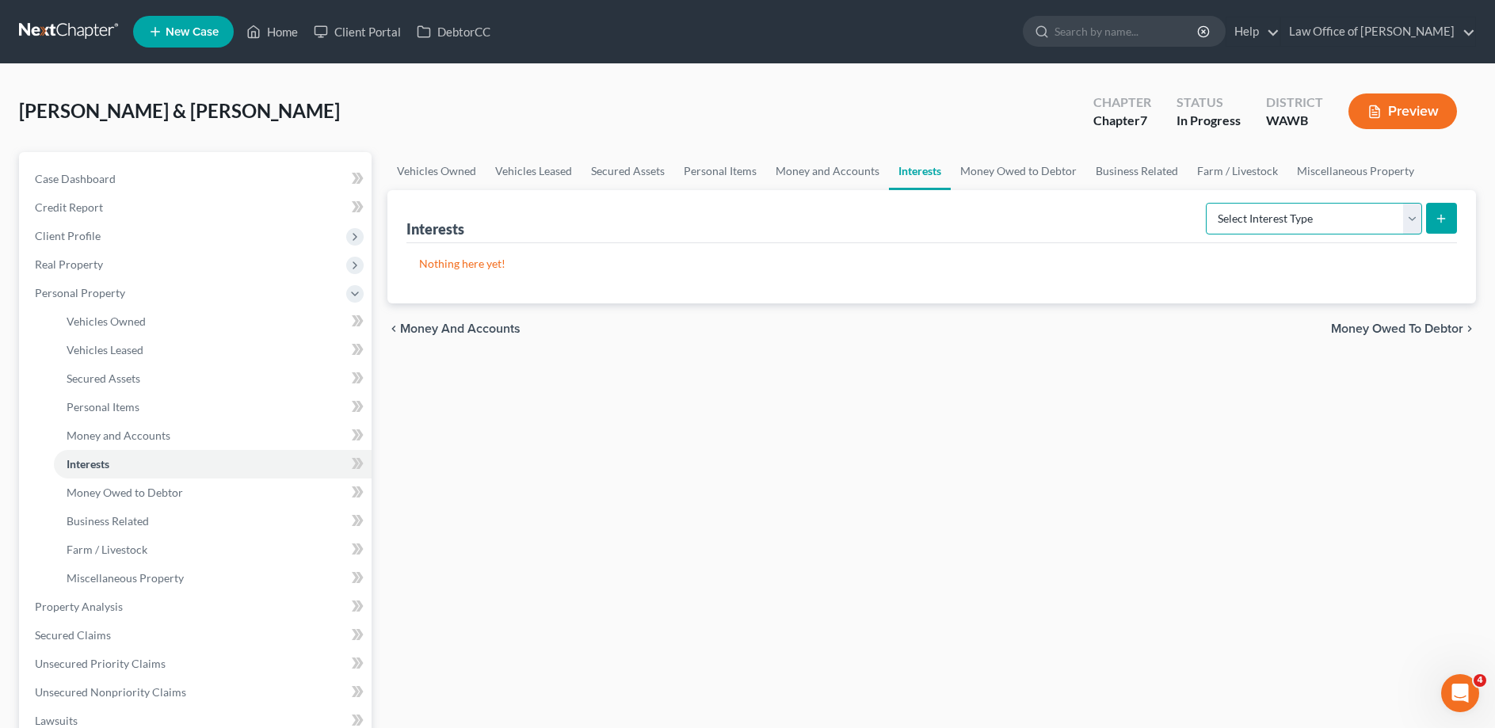
click at [1206, 203] on select "Select Interest Type 401K (A/B: 21) Annuity (A/B: 23) Bond (A/B: 18) Education …" at bounding box center [1314, 219] width 216 height 32
select select "pension_plan"
click option "Pension Plan (A/B: 21)" at bounding box center [0, 0] width 0 height 0
click at [1440, 223] on icon "submit" at bounding box center [1441, 218] width 13 height 13
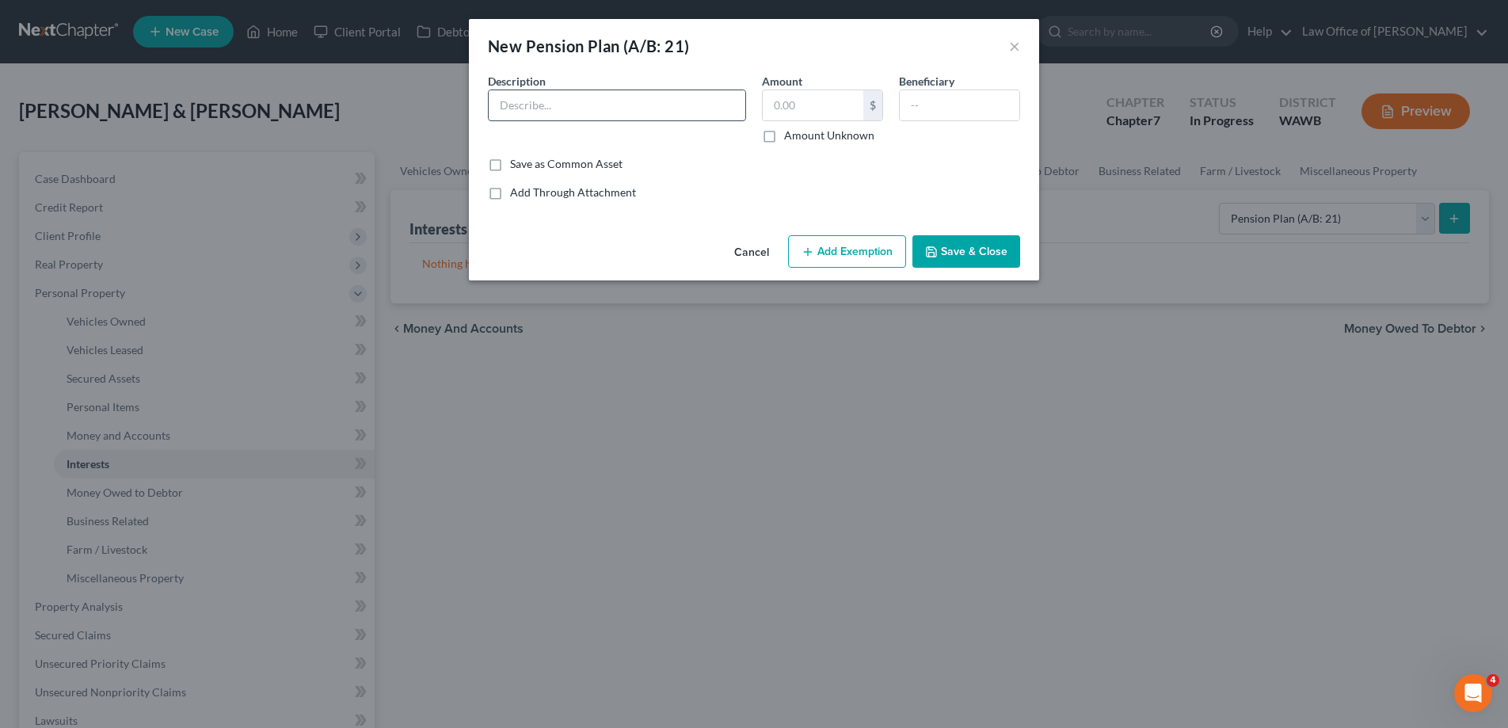
click at [537, 107] on input "text" at bounding box center [617, 105] width 257 height 30
type input "TSP"
type input "33,000."
click at [944, 250] on button "Save & Close" at bounding box center [967, 251] width 108 height 33
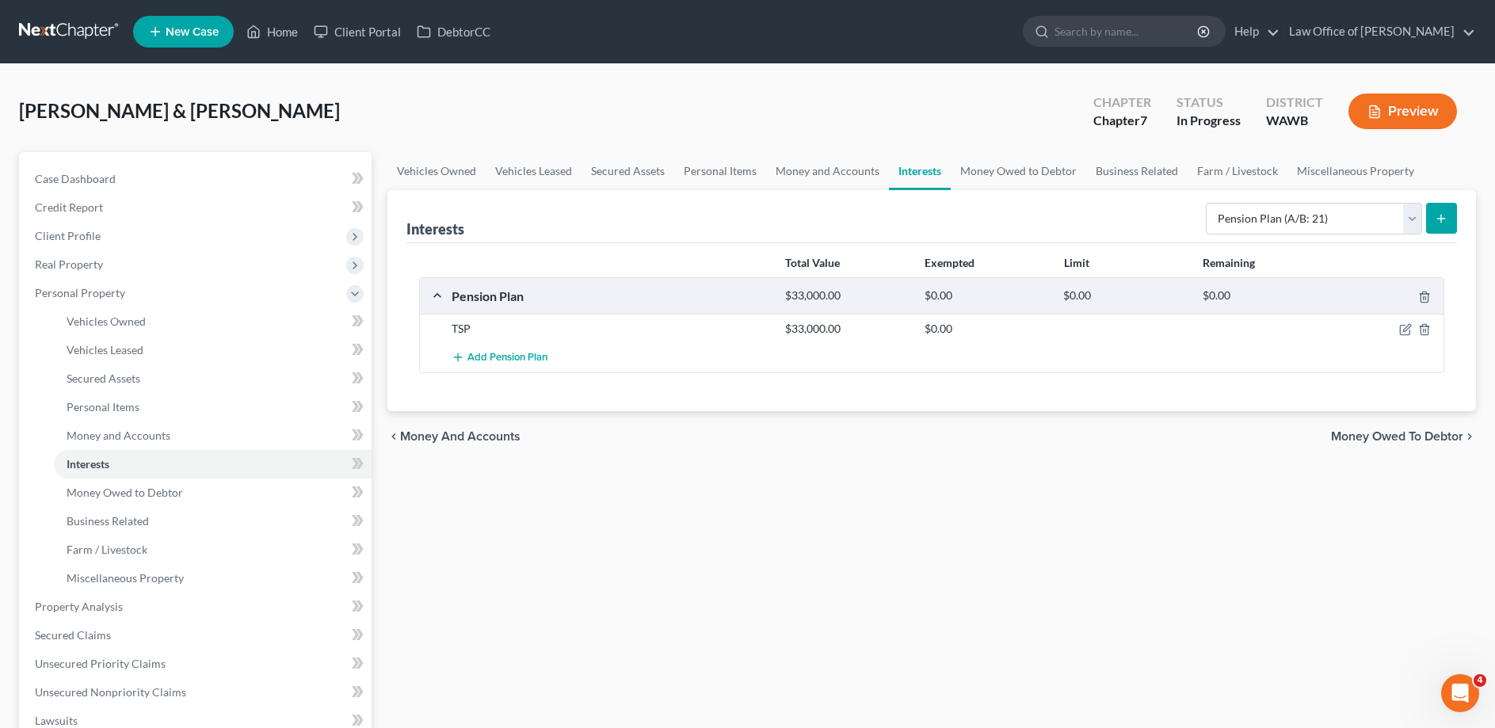
click at [1356, 435] on span "Money Owed to Debtor" at bounding box center [1397, 436] width 132 height 13
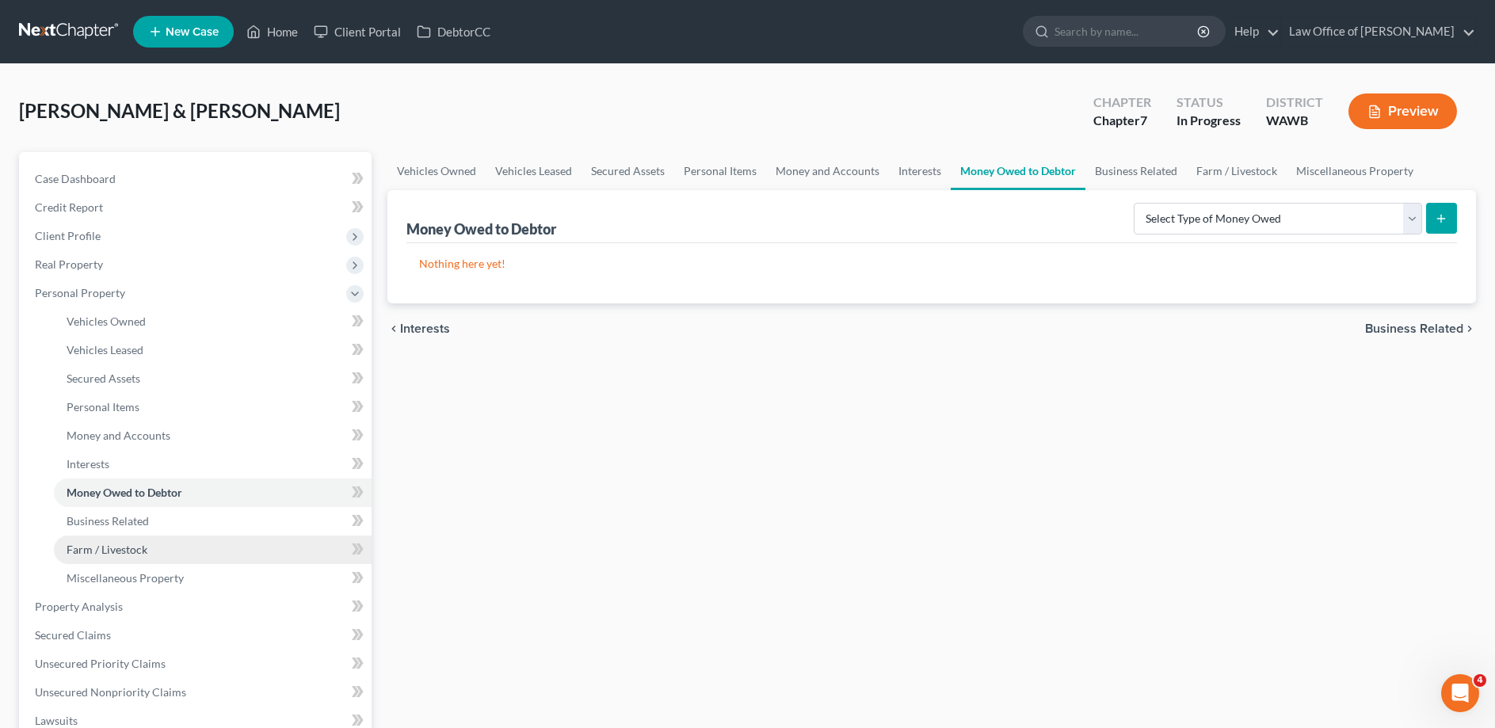
scroll to position [323, 0]
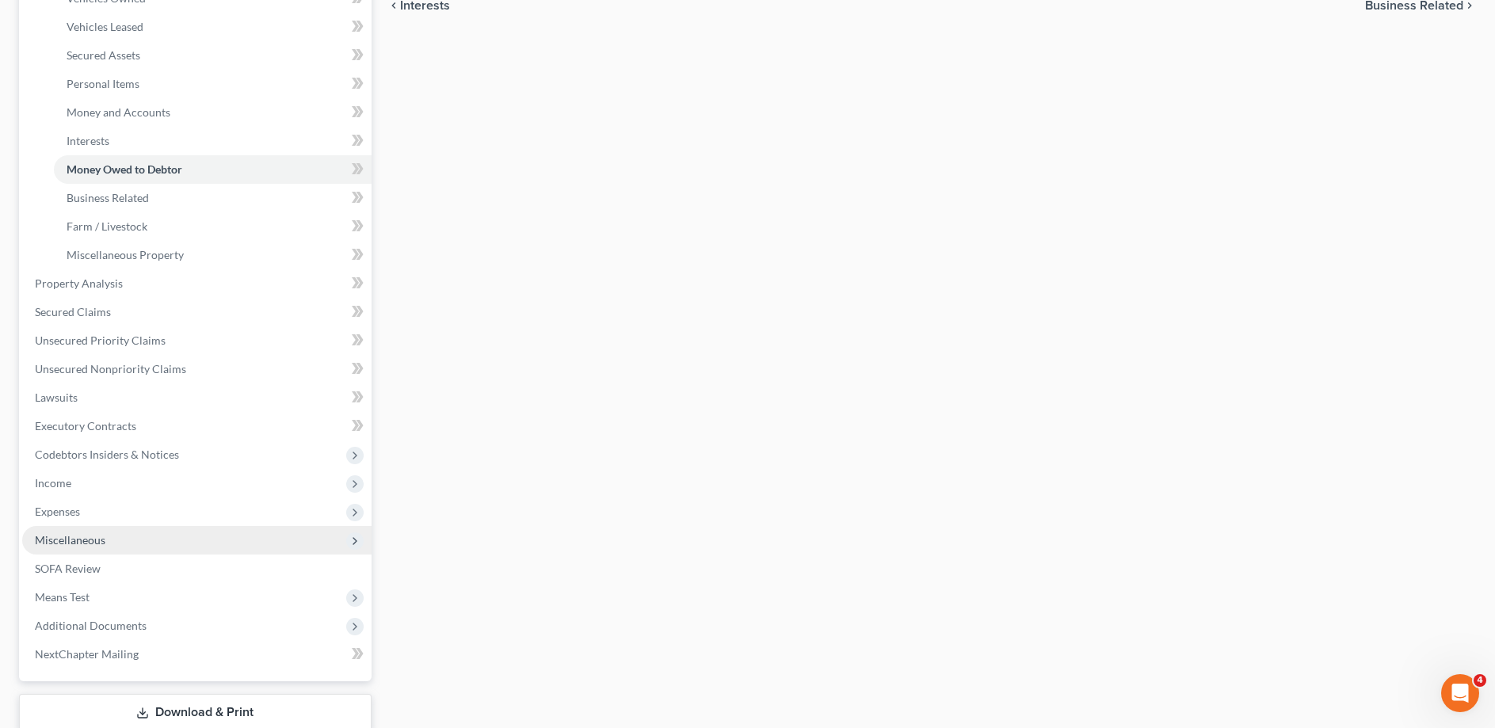
click at [121, 539] on span "Miscellaneous" at bounding box center [196, 540] width 349 height 29
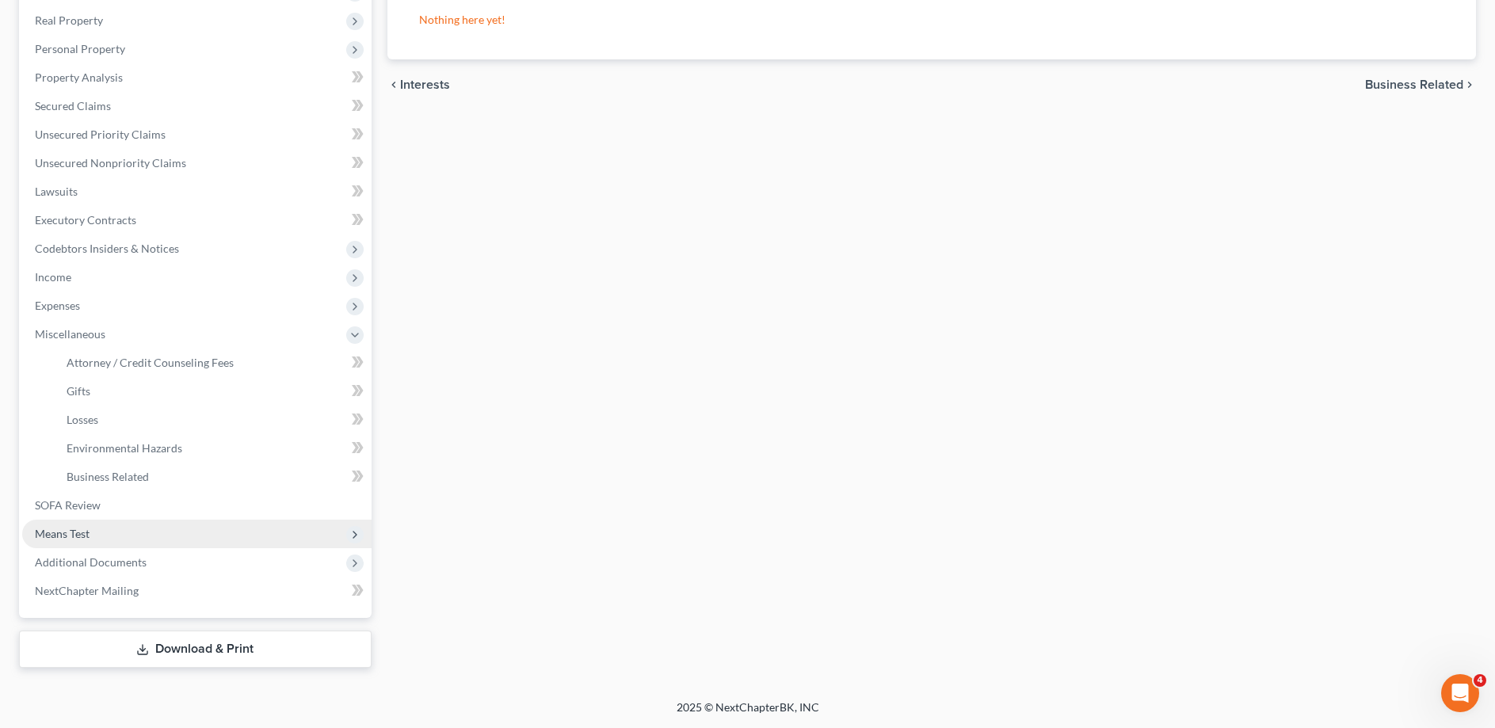
scroll to position [242, 0]
click at [106, 362] on span "Attorney / Credit Counseling Fees" at bounding box center [150, 363] width 167 height 13
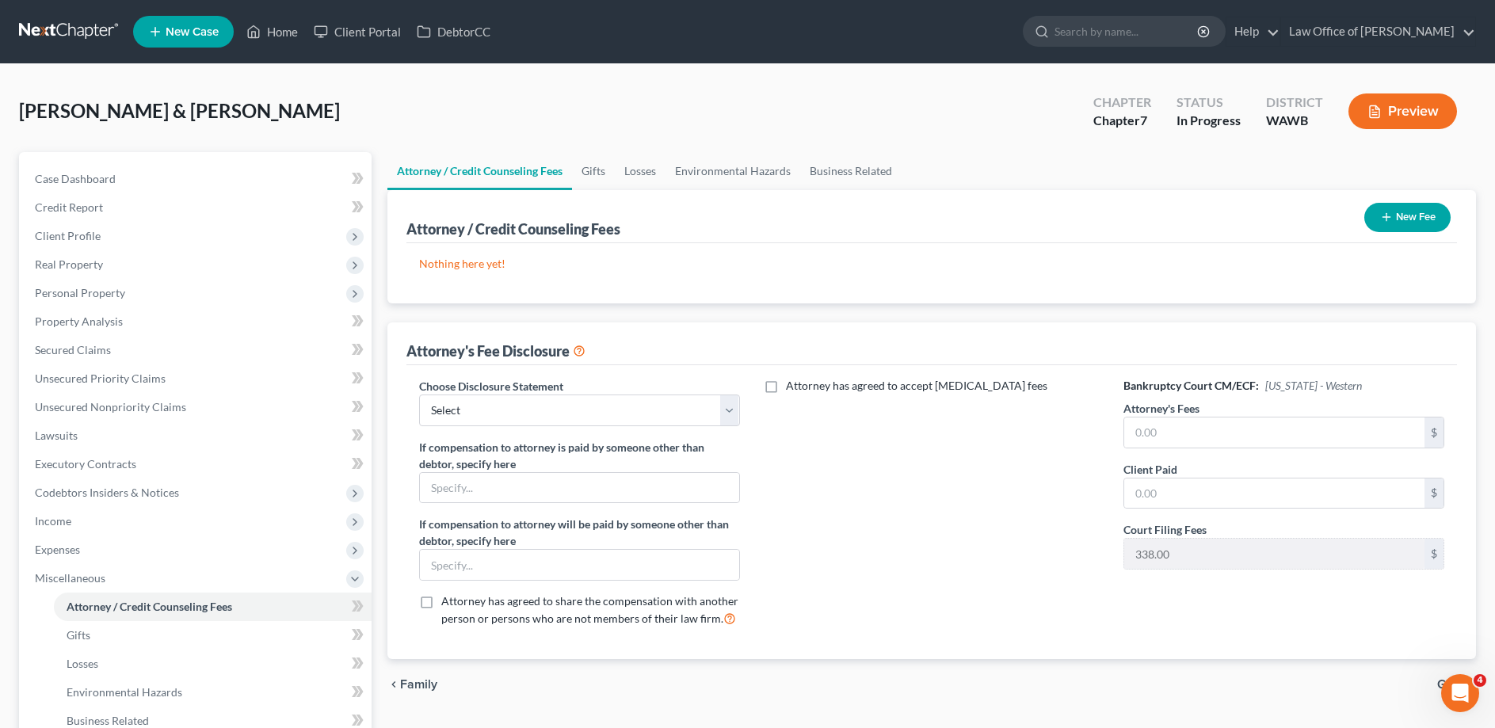
click at [1397, 224] on button "New Fee" at bounding box center [1407, 217] width 86 height 29
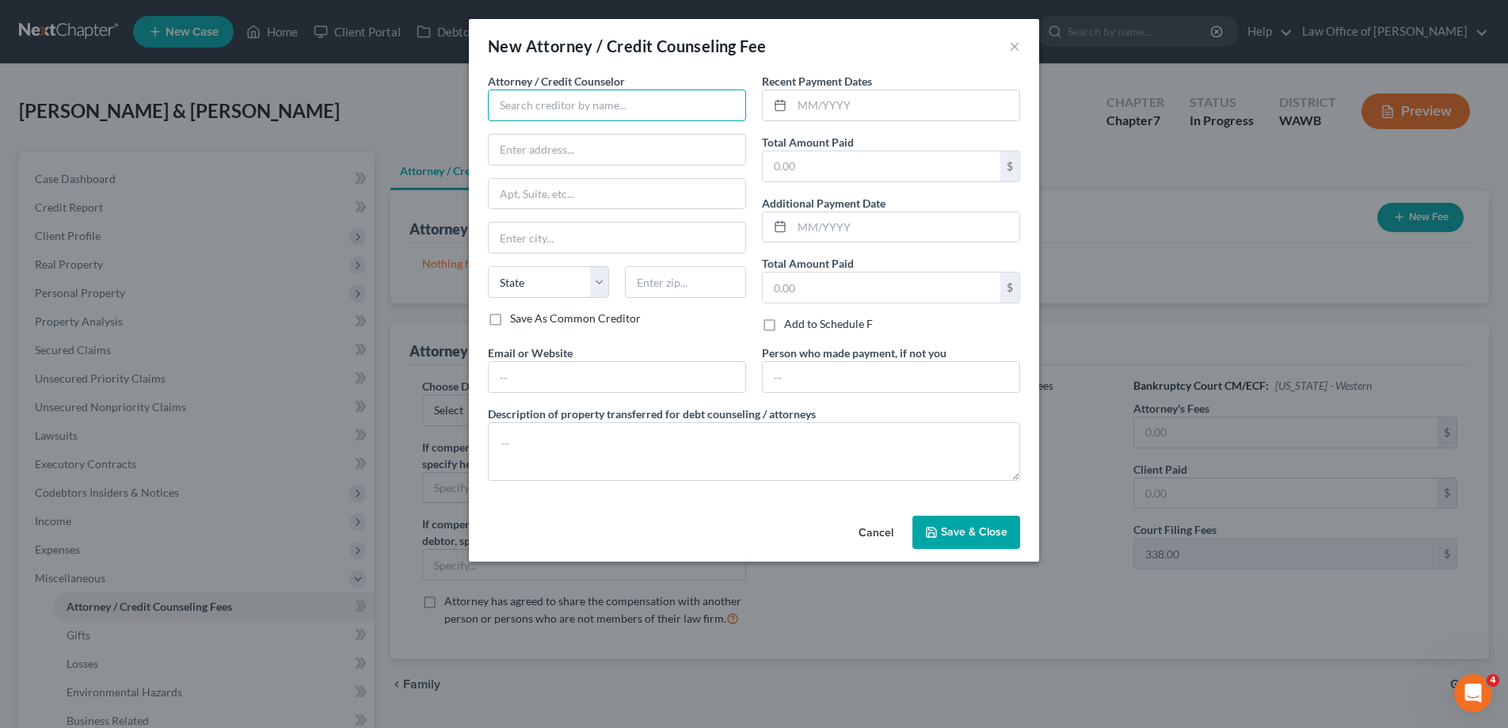
click at [620, 113] on input "text" at bounding box center [617, 106] width 258 height 32
type input "Law Office of [PERSON_NAME]"
type input "[STREET_ADDRESS]"
type input "Suite 100"
type input "Bellevue"
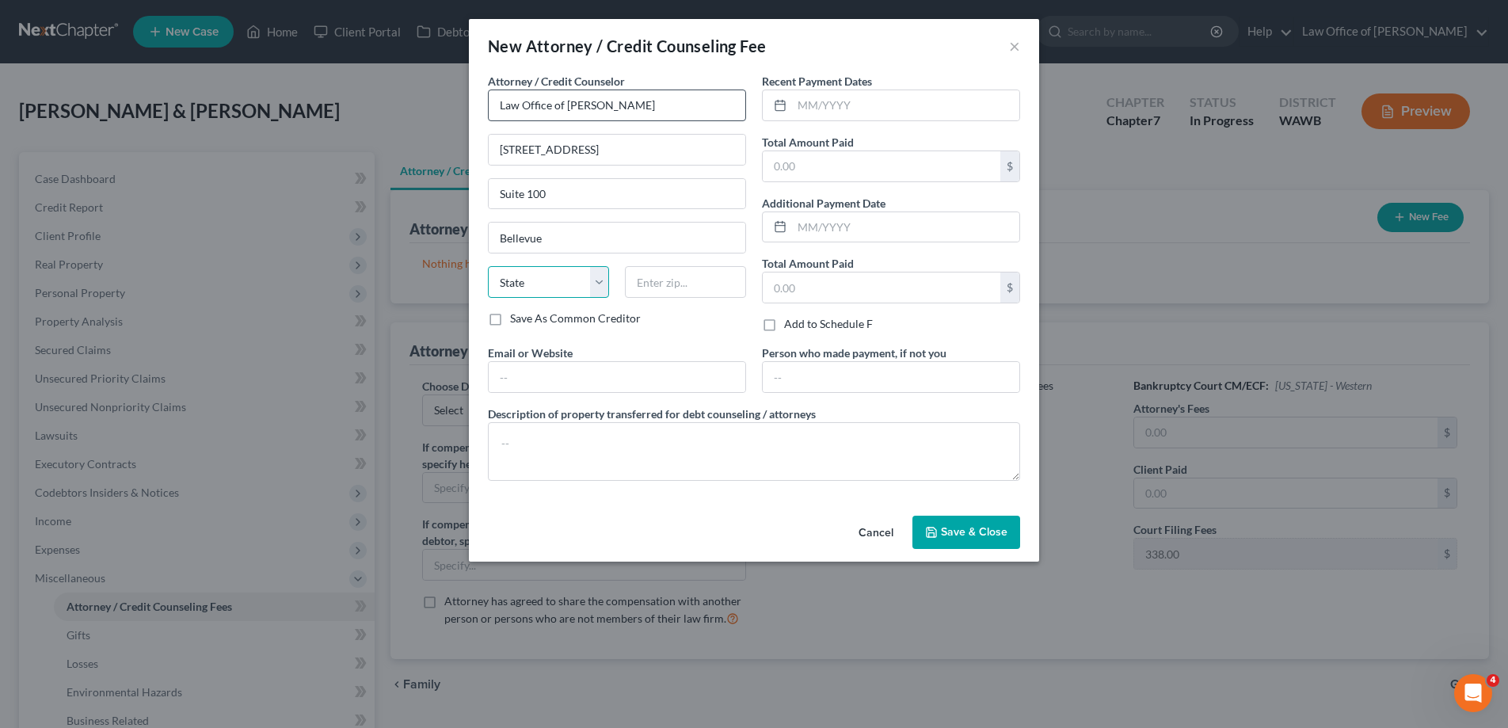
select select "50"
type input "98005"
click at [824, 100] on input "text" at bounding box center [905, 105] width 227 height 30
type input "2025"
type input "2,000."
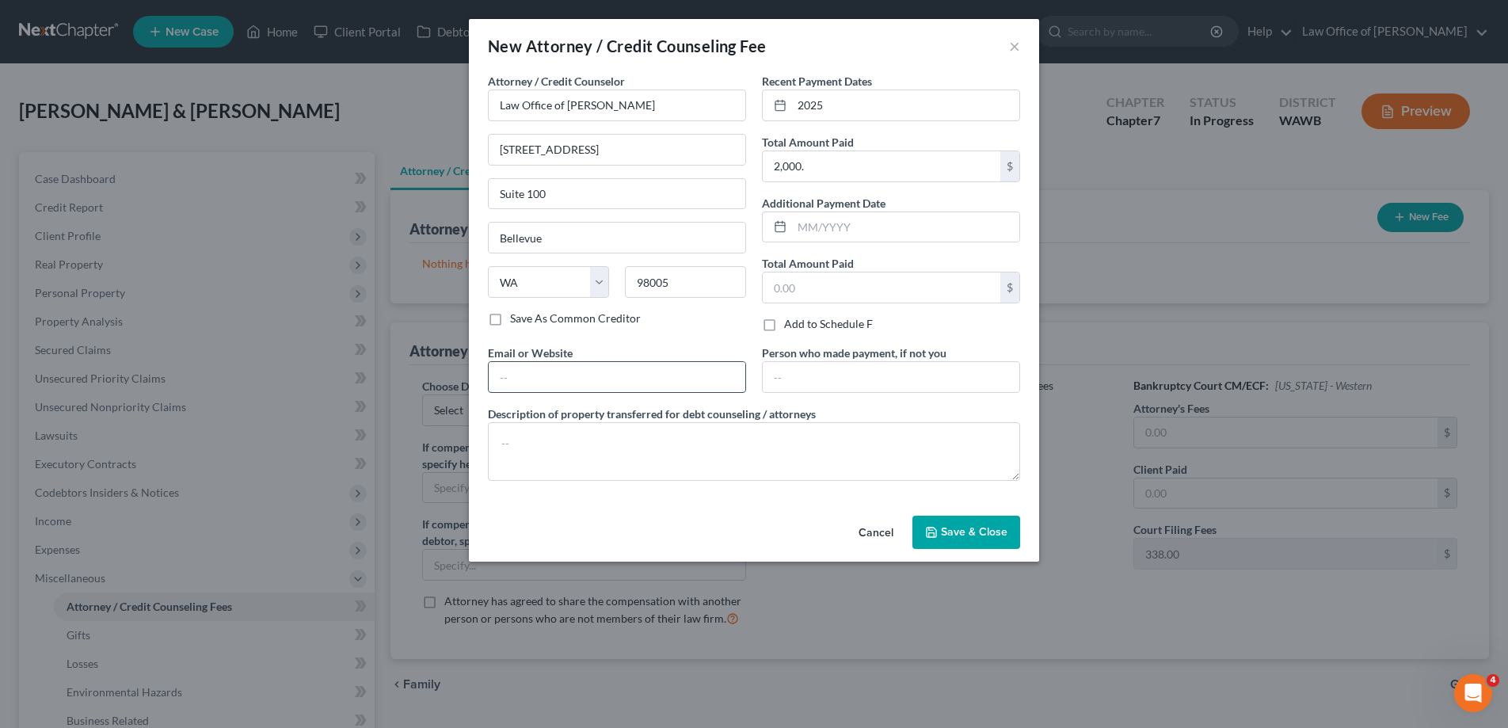
click at [635, 372] on input "text" at bounding box center [617, 377] width 257 height 30
type input "[DOMAIN_NAME]"
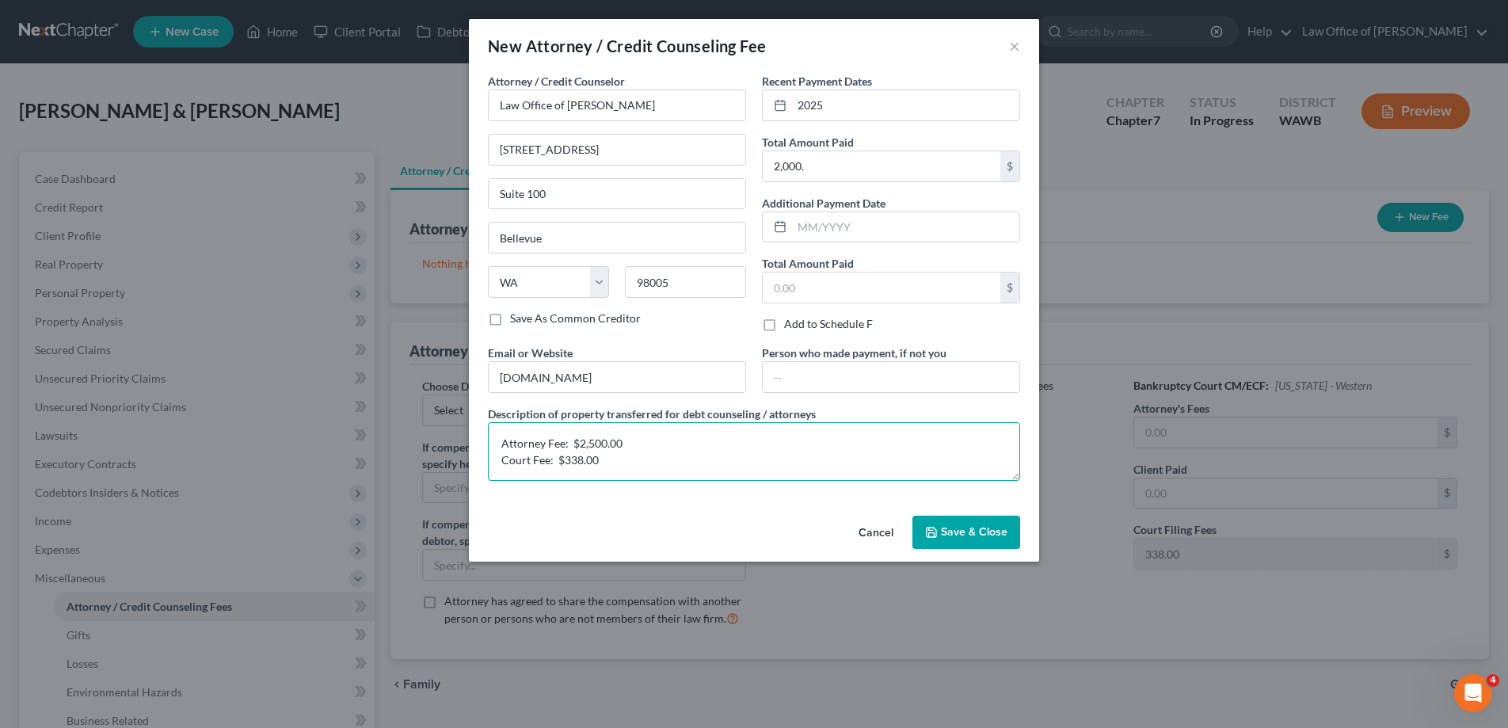
type textarea "Attorney Fee: $2,500.00 Court Fee: $338.00"
click at [978, 539] on span "Save & Close" at bounding box center [974, 531] width 67 height 13
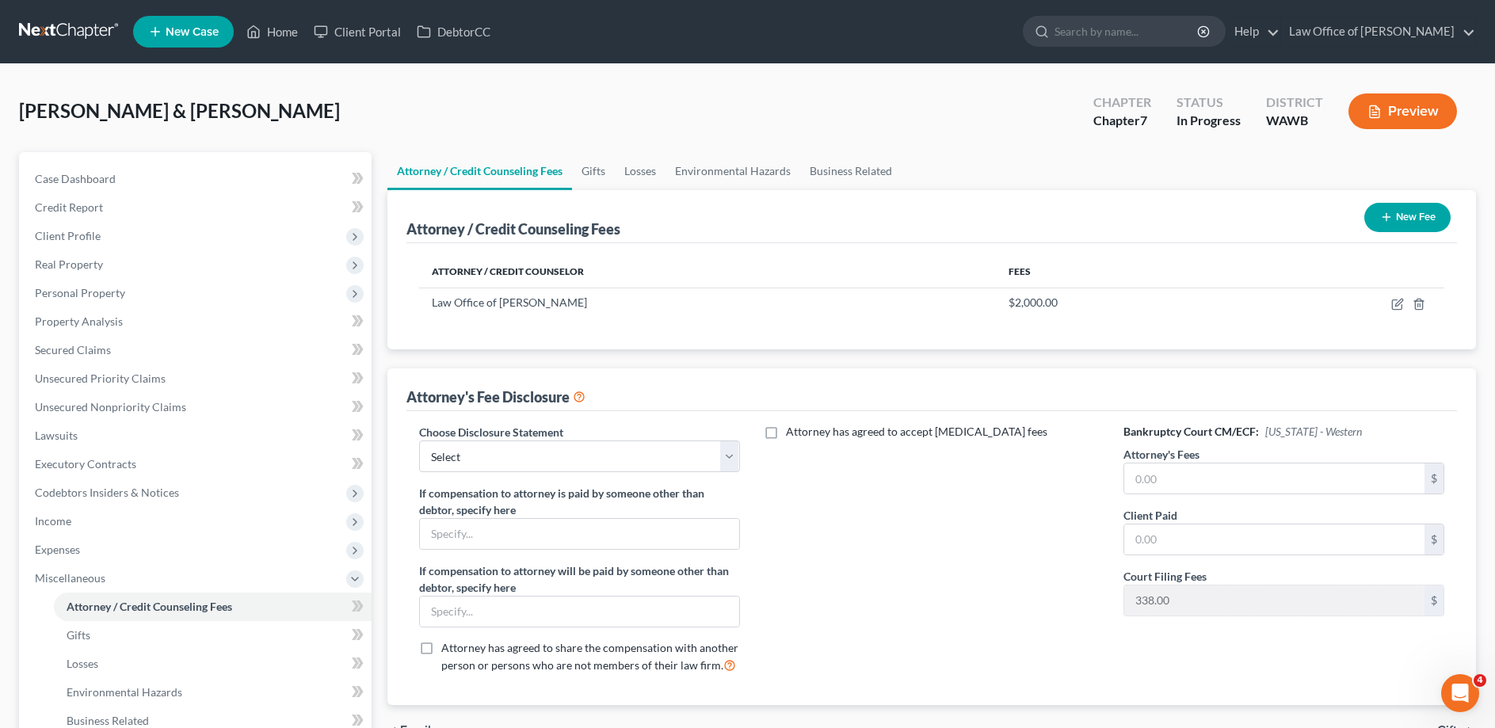
click at [552, 428] on label "Choose Disclosure Statement" at bounding box center [491, 432] width 144 height 17
click at [419, 440] on select "Select Disclosure of Compensation of Attorney for Debtor(s)" at bounding box center [579, 456] width 321 height 32
select select "0"
click option "Disclosure of Compensation of Attorney for Debtor(s)" at bounding box center [0, 0] width 0 height 0
click at [1159, 482] on input "text" at bounding box center [1274, 478] width 300 height 30
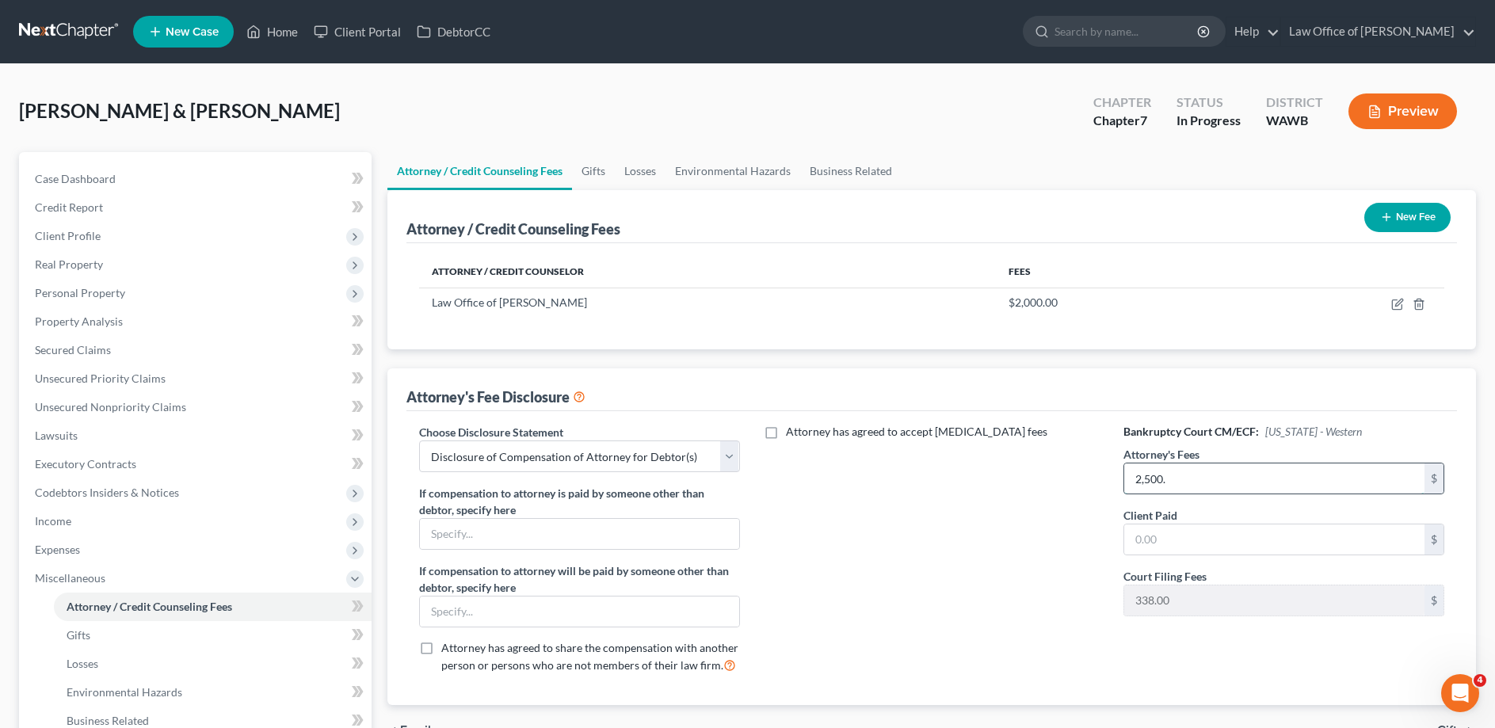
type input "2,500."
type input "2,000."
click at [273, 29] on link "Home" at bounding box center [271, 31] width 67 height 29
